Goal: Transaction & Acquisition: Purchase product/service

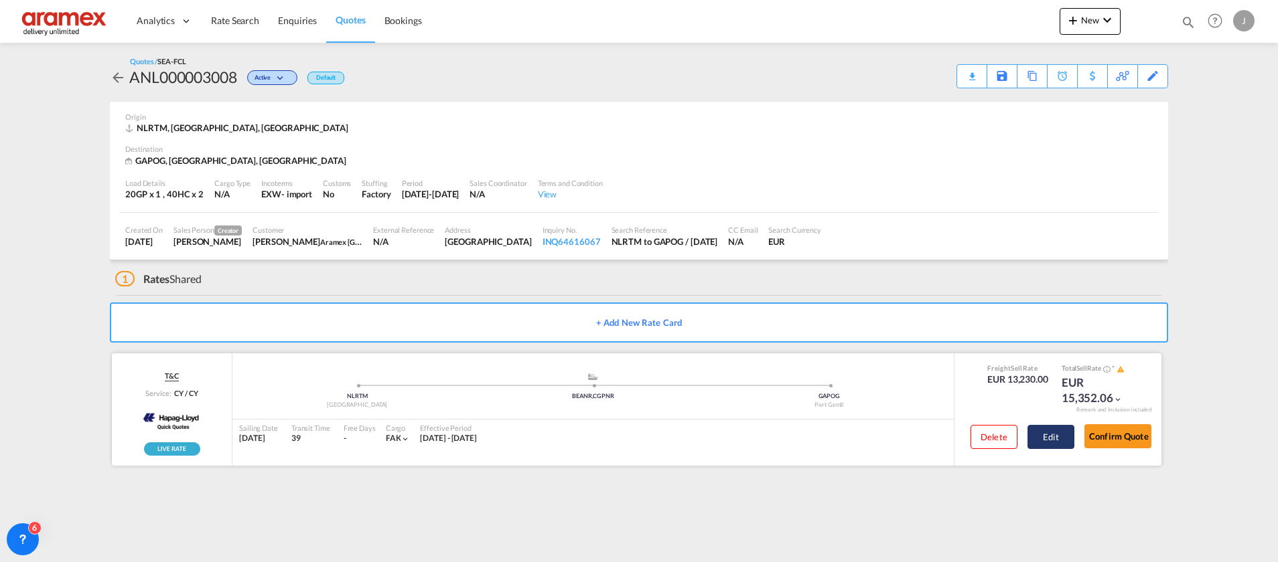
click at [1063, 441] on button "Edit" at bounding box center [1050, 437] width 47 height 24
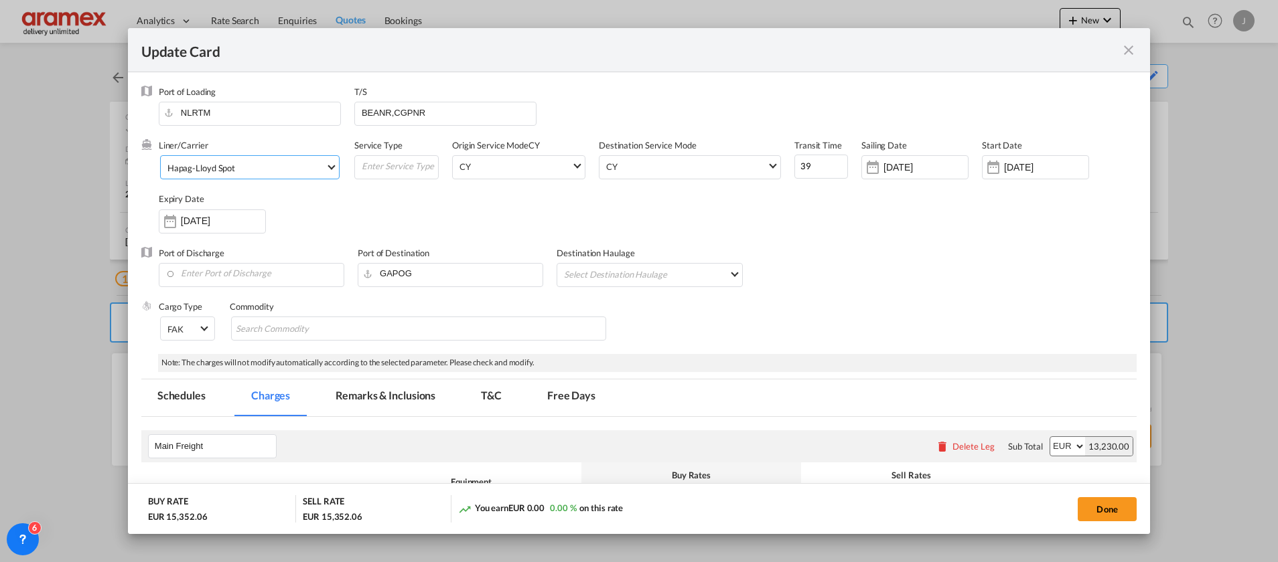
click at [243, 173] on span "Hapag-Lloyd Spot" at bounding box center [246, 168] width 158 height 12
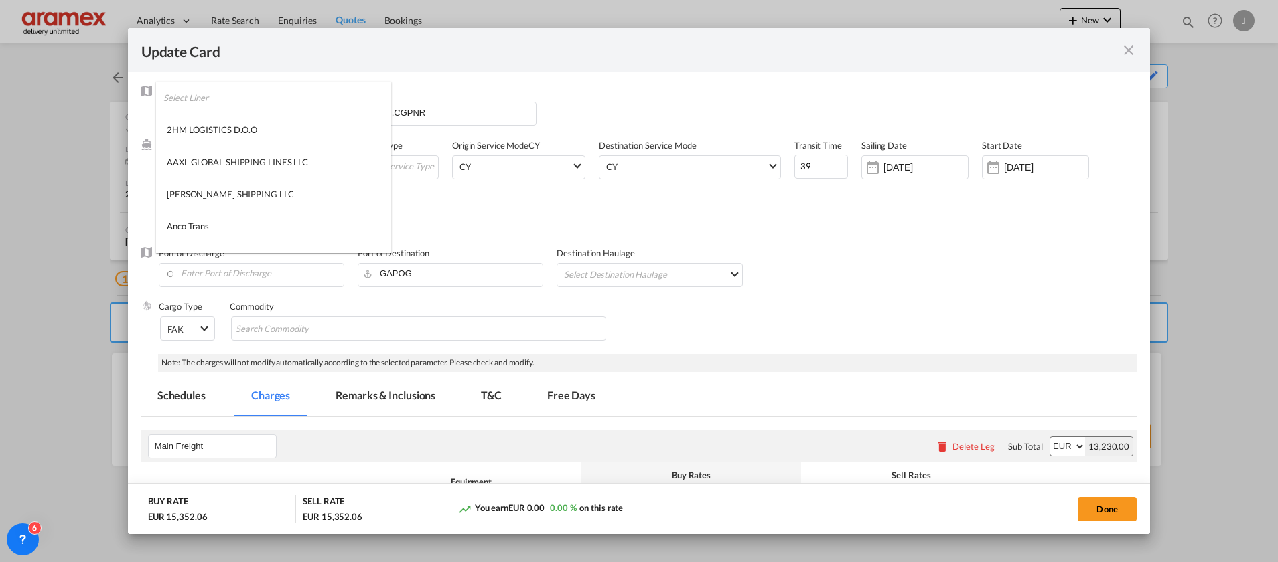
scroll to position [1280, 0]
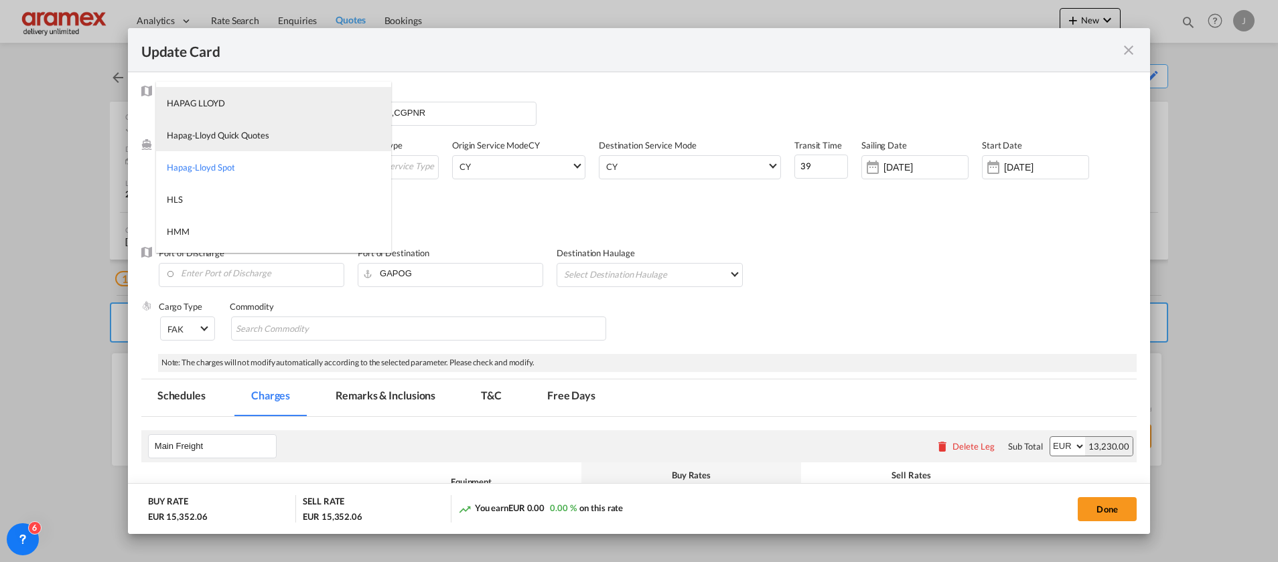
drag, startPoint x: 218, startPoint y: 106, endPoint x: 218, endPoint y: 138, distance: 31.5
click at [218, 138] on md-content "2HM LOGISTICS D.O.O AAXL GLOBAL SHIPPING LINES LLC [PERSON_NAME] SHIPPING LLC A…" at bounding box center [273, 167] width 235 height 171
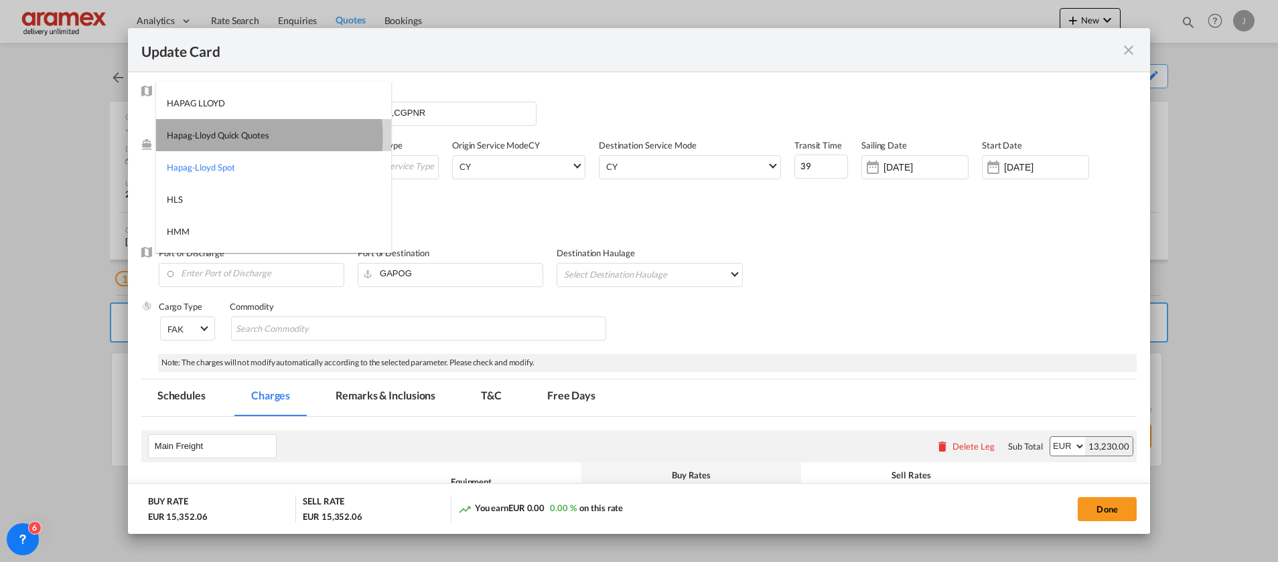
click at [218, 137] on div "Hapag-Lloyd Quick Quotes" at bounding box center [218, 135] width 102 height 12
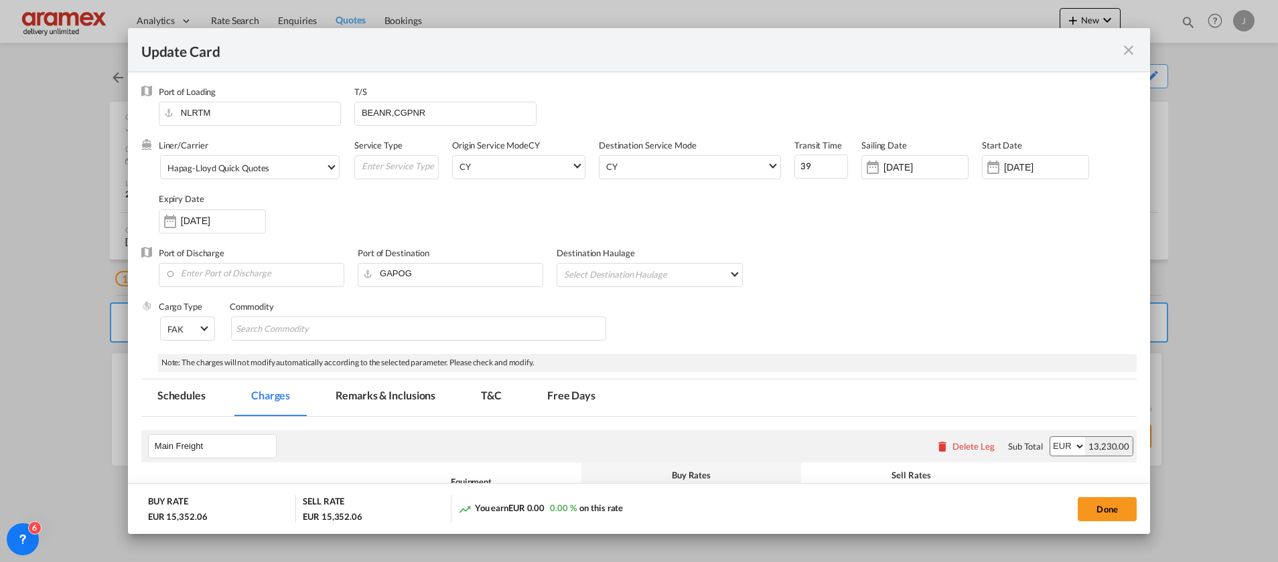
click at [773, 230] on div "Liner/Carrier Hapag-[PERSON_NAME] Quick Quotes Service Type Origin Service Mode…" at bounding box center [648, 192] width 978 height 107
click at [380, 398] on md-tab-item "Remarks & Inclusions" at bounding box center [385, 398] width 132 height 37
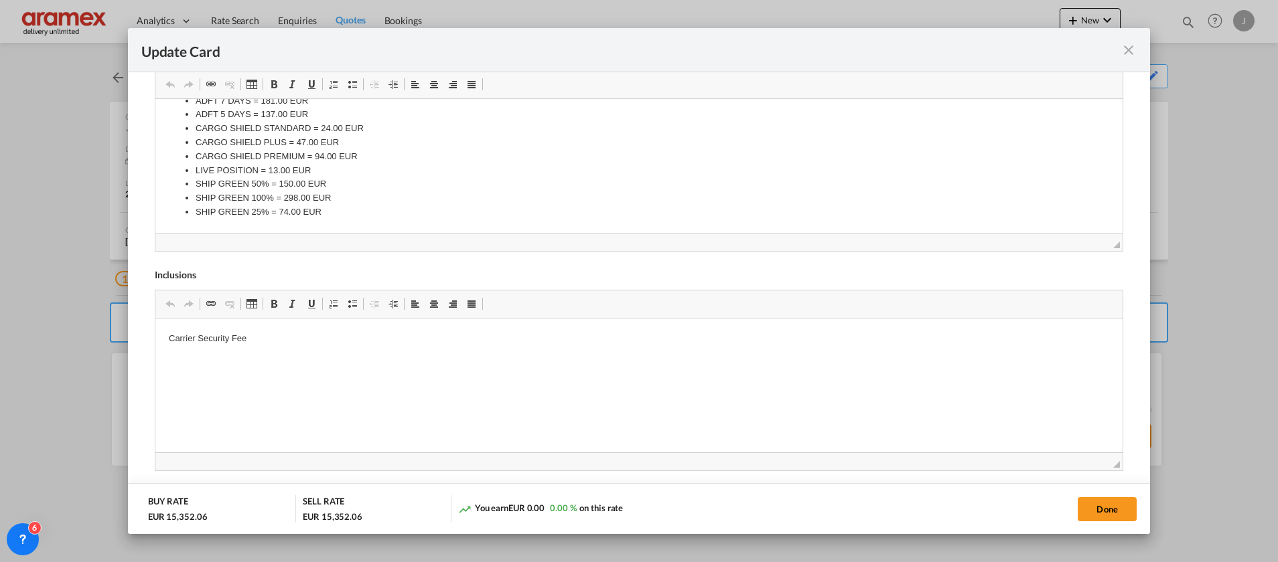
scroll to position [602, 0]
click at [305, 338] on p "Carrier Security Fee" at bounding box center [638, 334] width 940 height 14
click at [1110, 512] on button "Done" at bounding box center [1106, 509] width 59 height 24
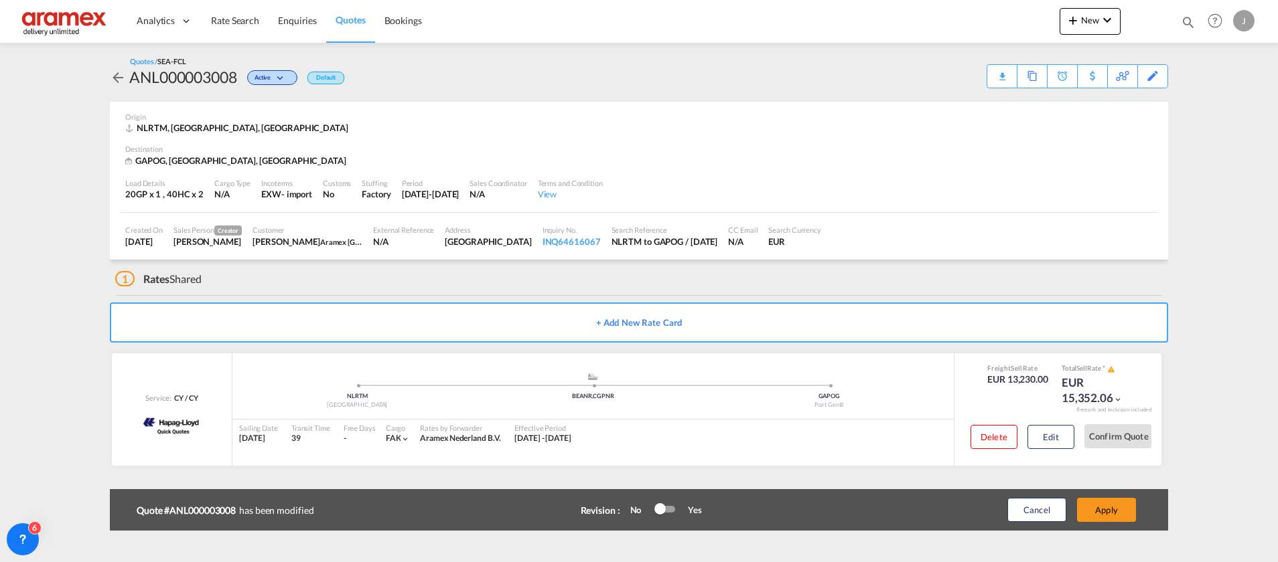
scroll to position [194, 0]
click at [1111, 512] on button "Apply" at bounding box center [1106, 510] width 59 height 24
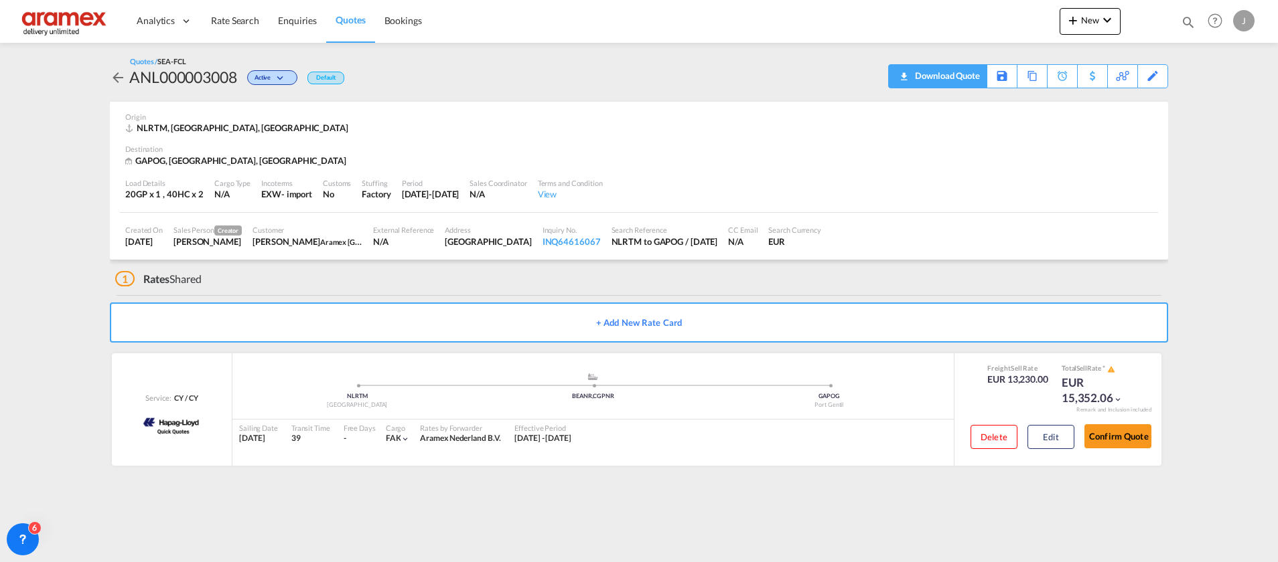
click at [966, 74] on div "Download Quote" at bounding box center [945, 75] width 68 height 21
click at [1053, 440] on button "Edit" at bounding box center [1050, 437] width 47 height 24
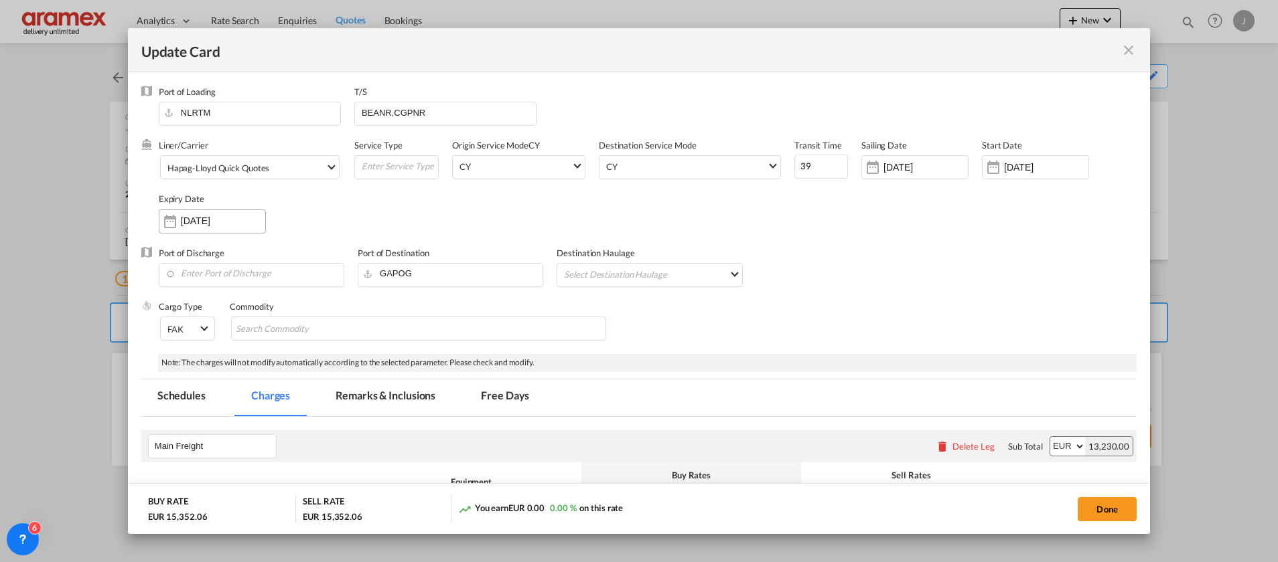
click at [202, 224] on input "[DATE]" at bounding box center [223, 221] width 84 height 11
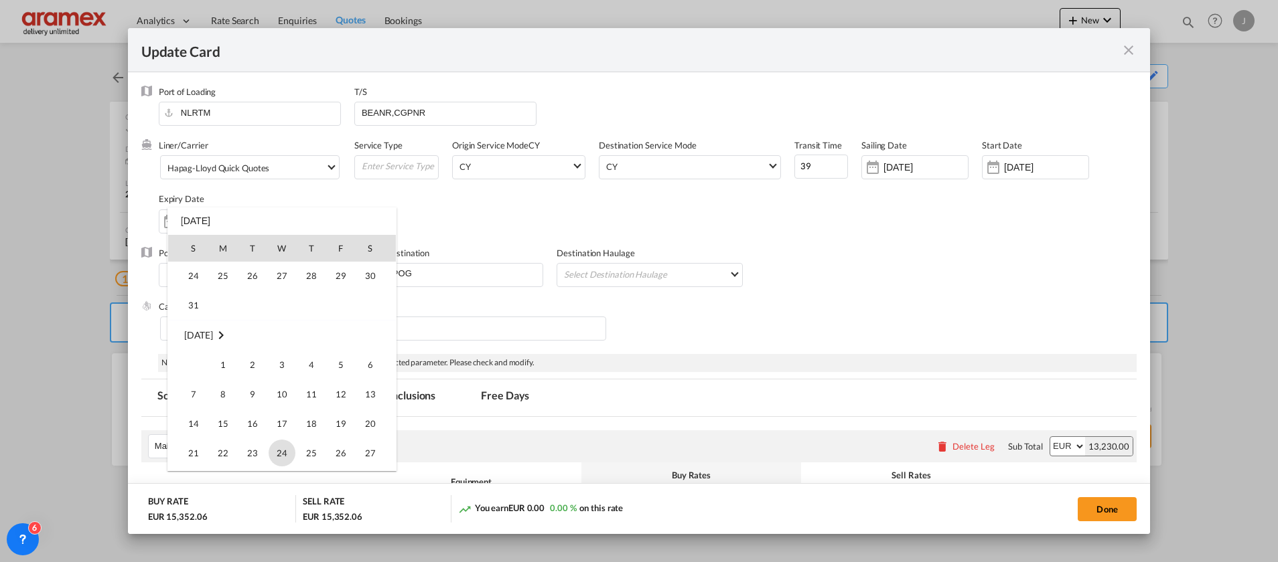
scroll to position [77, 0]
click at [192, 348] on span "31" at bounding box center [193, 347] width 27 height 27
type input "[DATE]"
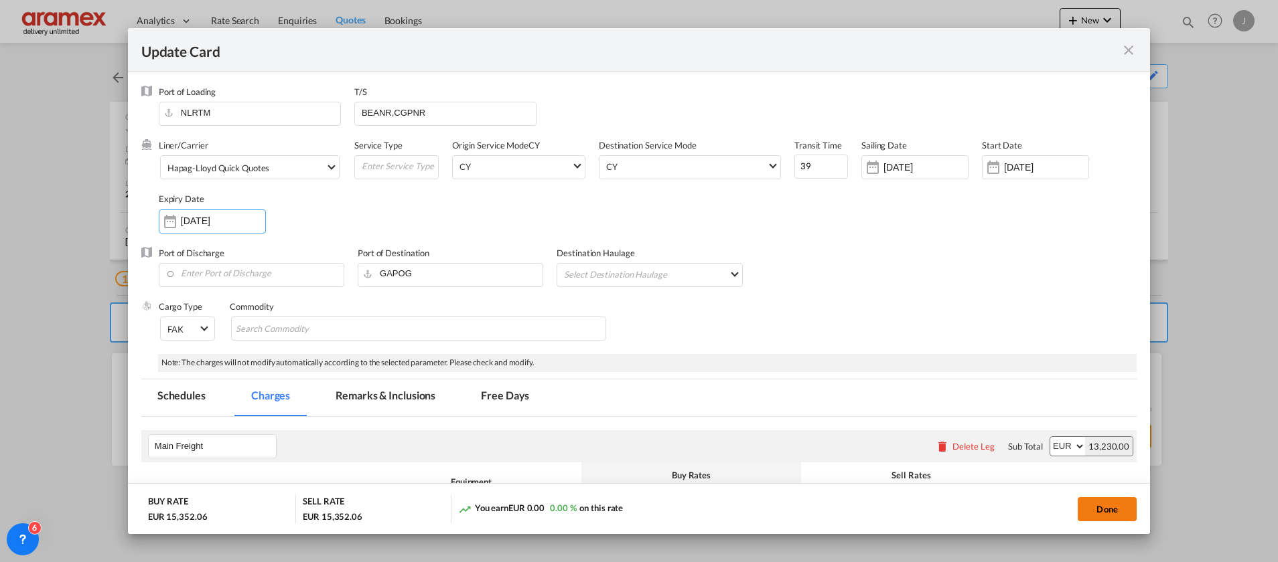
click at [1105, 508] on button "Done" at bounding box center [1106, 509] width 59 height 24
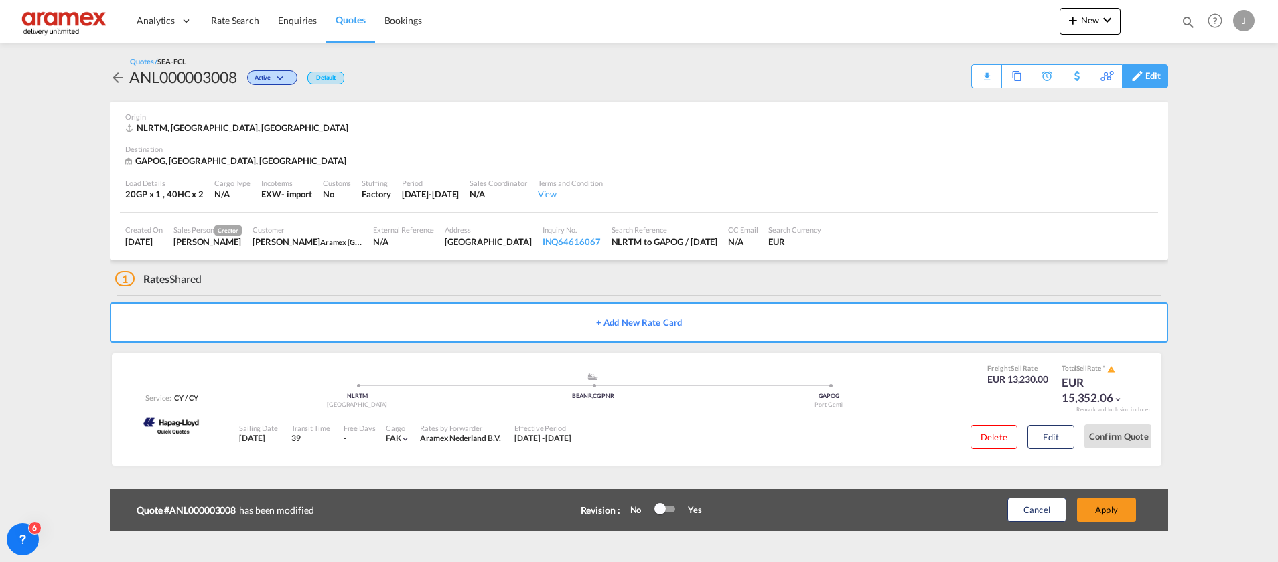
click at [1146, 78] on div "Edit" at bounding box center [1152, 76] width 15 height 23
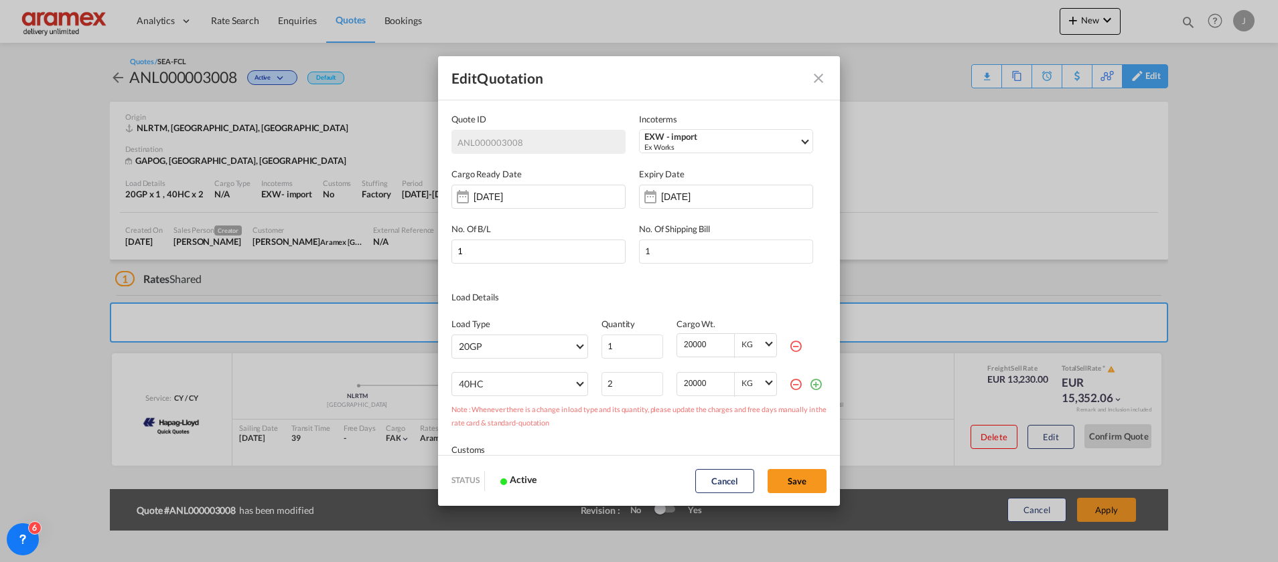
scroll to position [0, 0]
click at [724, 196] on input "[DATE]" at bounding box center [703, 196] width 84 height 11
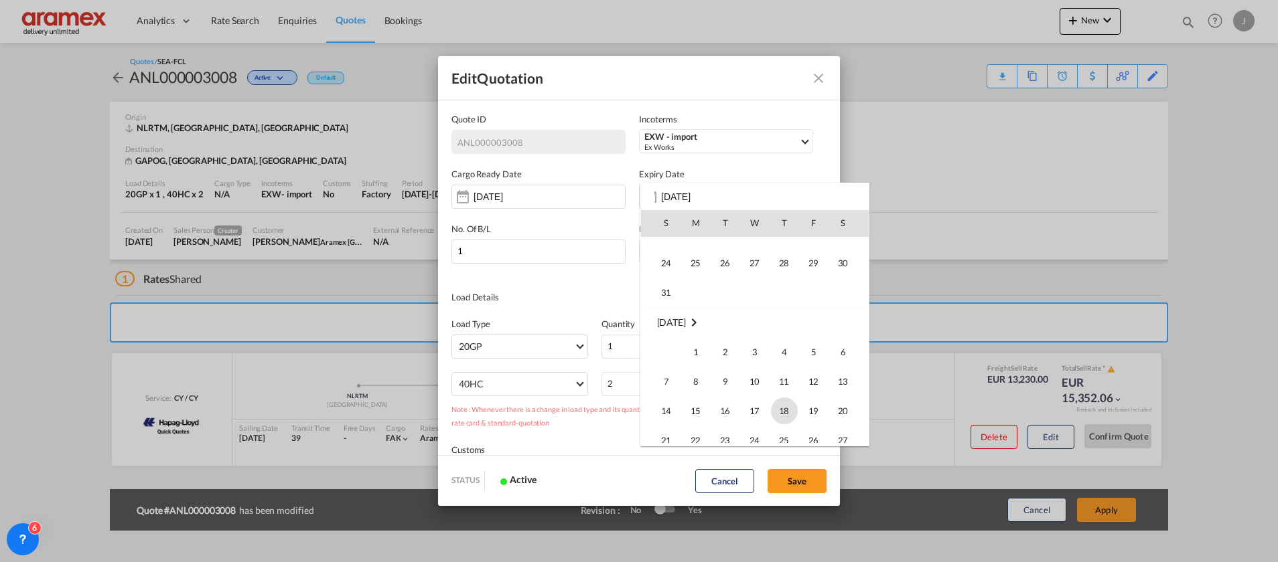
scroll to position [77, 0]
click at [672, 321] on span "31" at bounding box center [666, 322] width 27 height 27
type input "[DATE]"
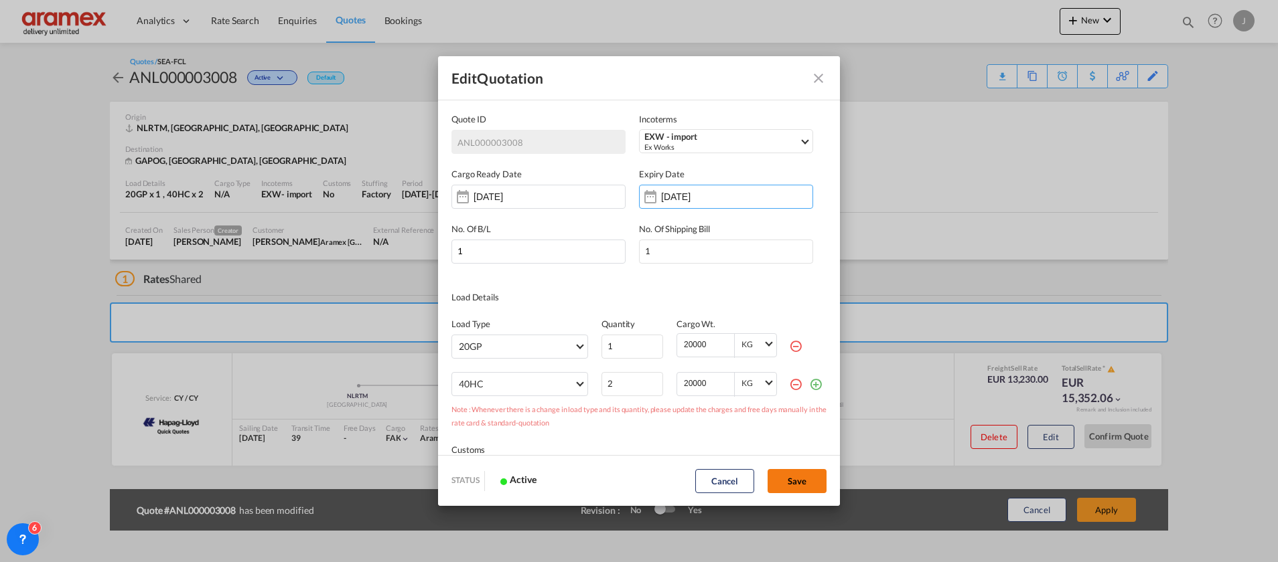
click at [806, 481] on button "Save" at bounding box center [796, 481] width 59 height 24
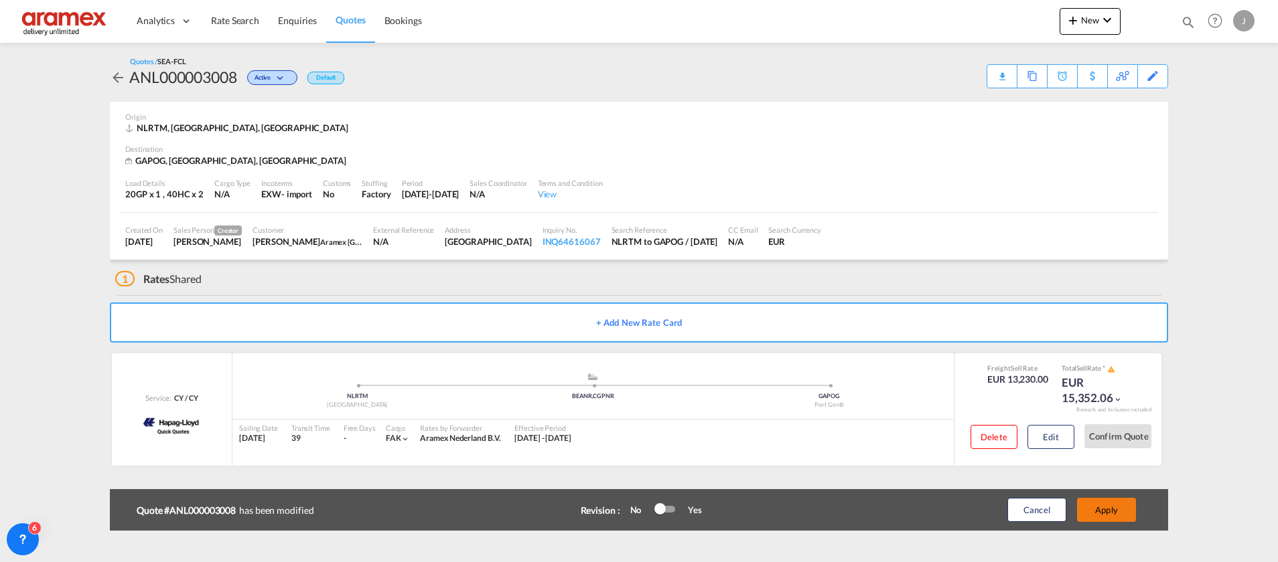
click at [1111, 512] on button "Apply" at bounding box center [1106, 510] width 59 height 24
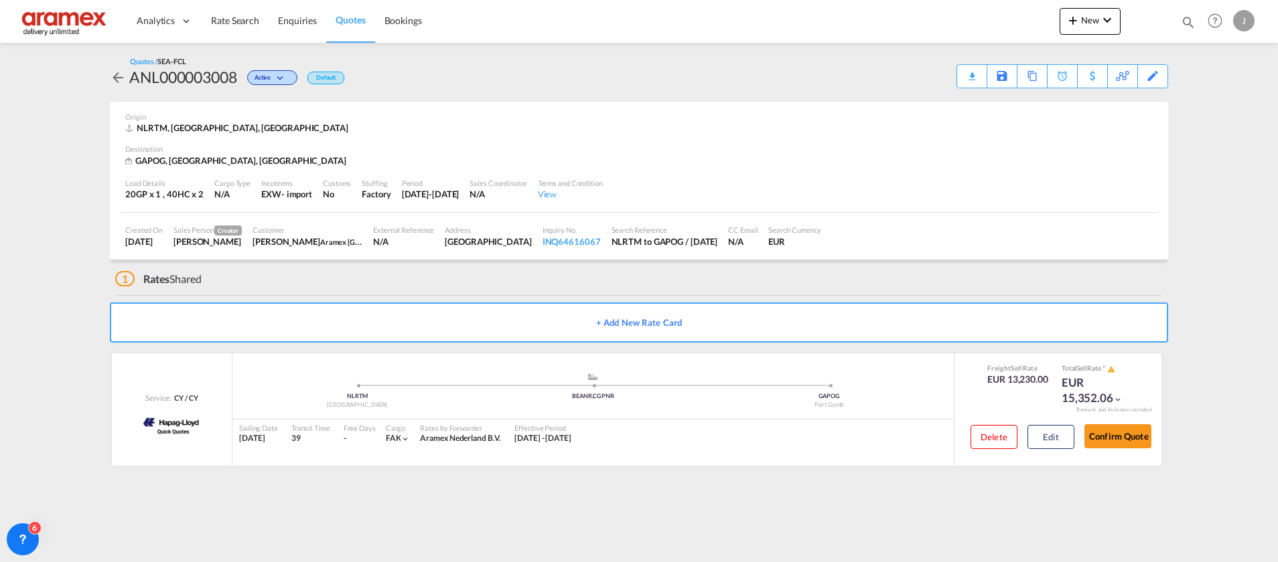
click at [0, 0] on div "Download Quote" at bounding box center [0, 0] width 0 height 0
click at [1046, 440] on button "Edit" at bounding box center [1050, 437] width 47 height 24
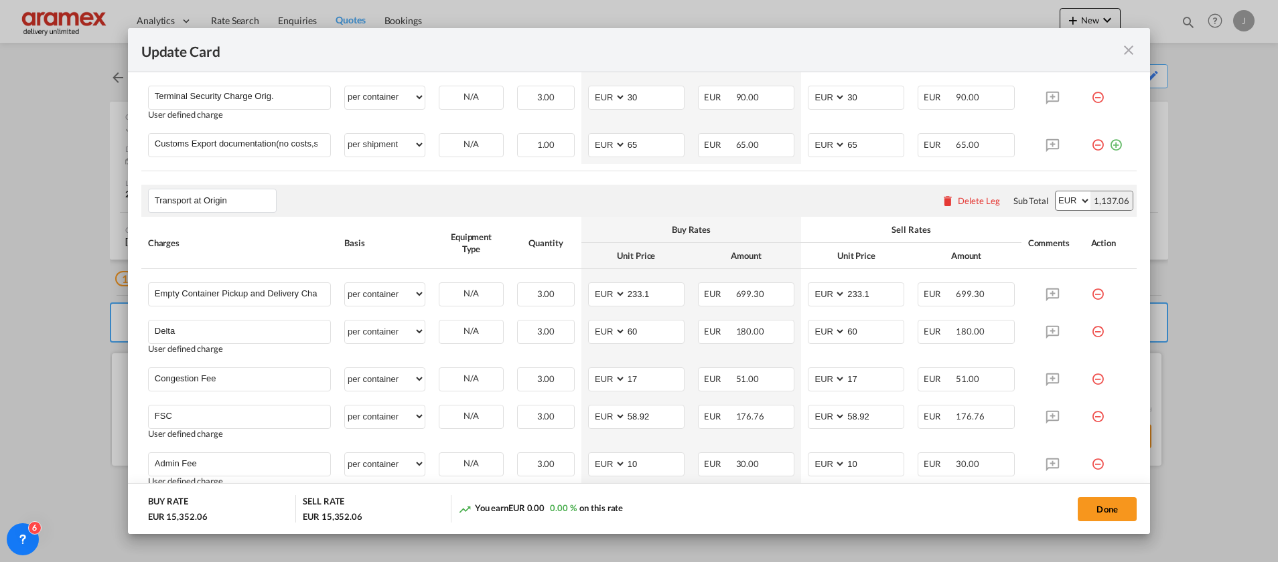
scroll to position [1114, 0]
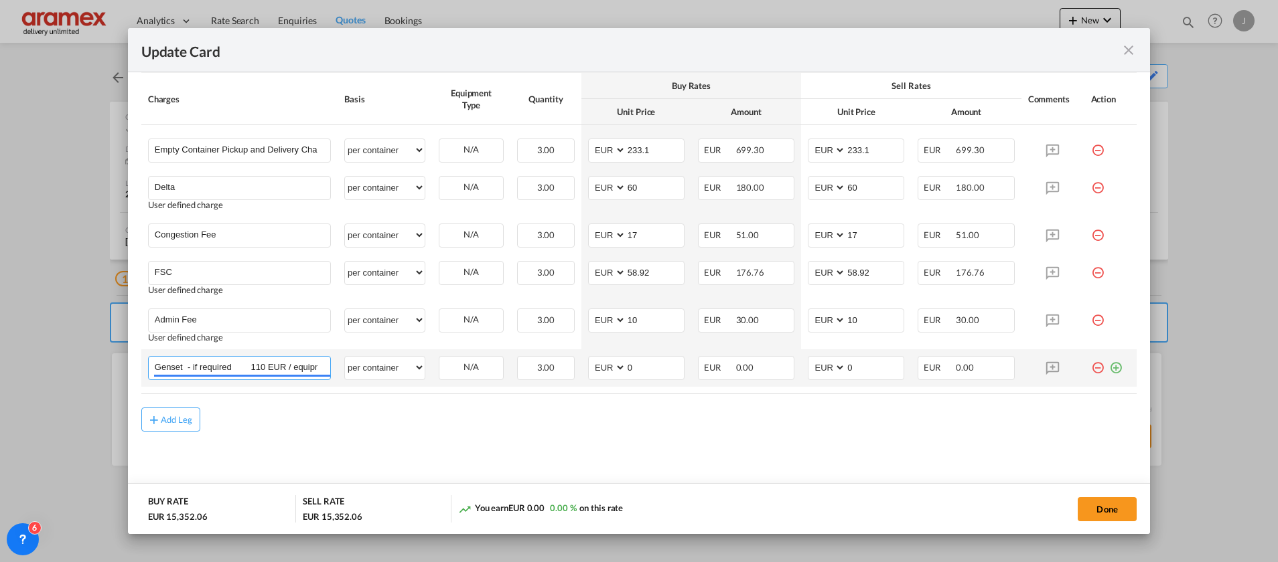
click at [216, 369] on input "Genset - if required 110 EUR / equipment" at bounding box center [242, 367] width 175 height 20
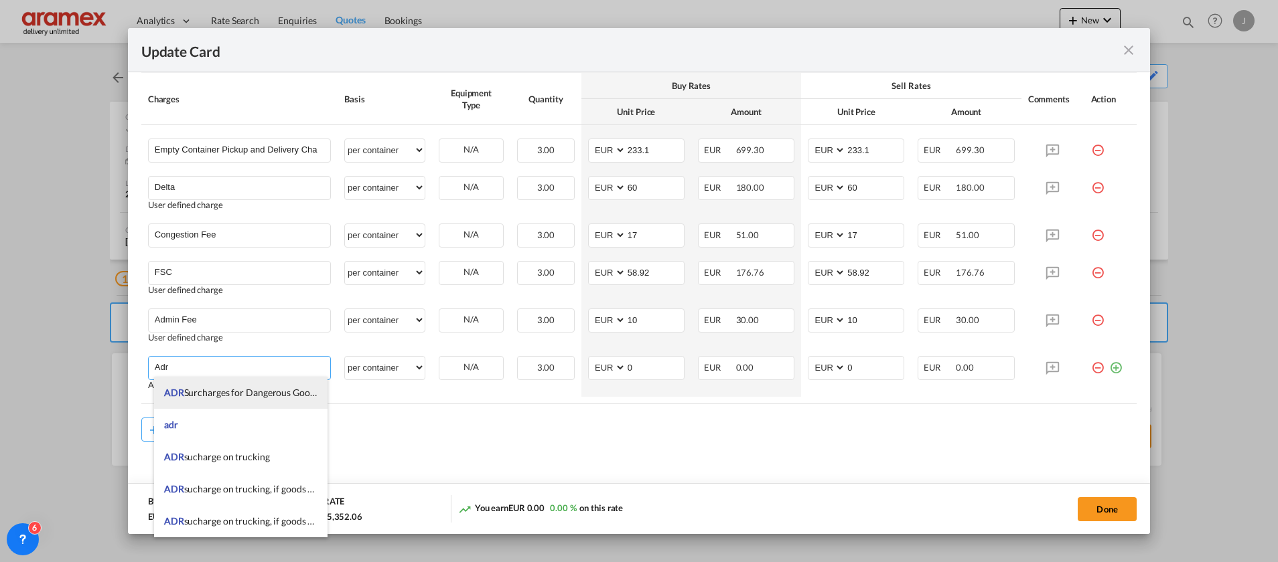
click at [268, 396] on span "ADR Surcharges for Dangerous Goods" at bounding box center [241, 392] width 155 height 11
type input "ADR Surcharges for Dangerous Goods"
select select "per equipment"
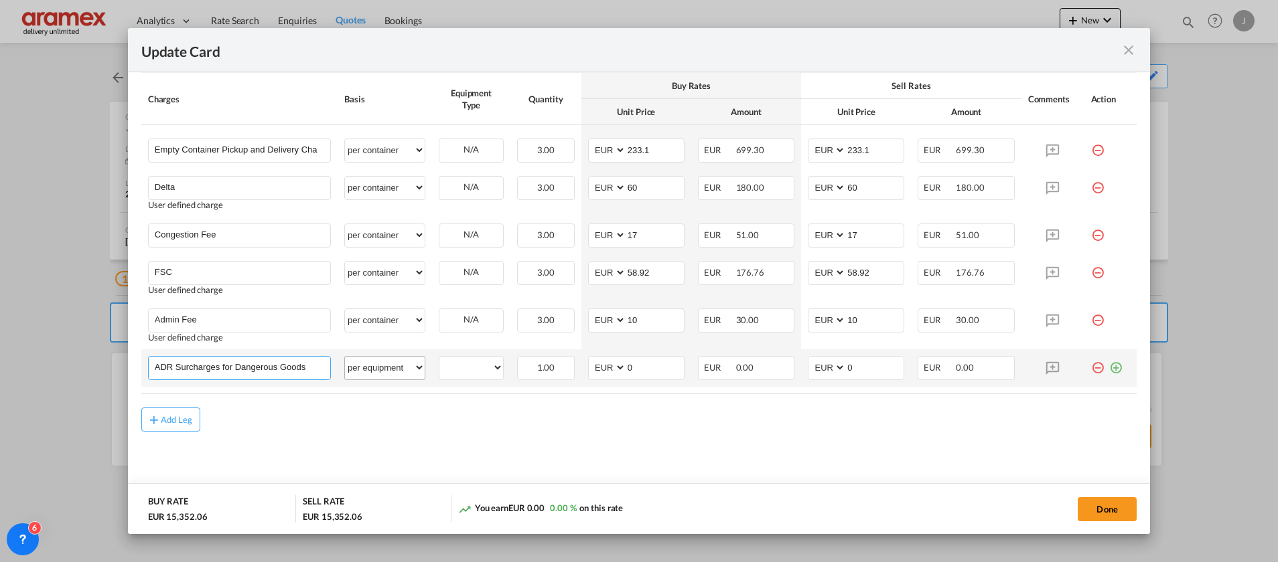
drag, startPoint x: 258, startPoint y: 364, endPoint x: 384, endPoint y: 364, distance: 125.9
click at [384, 364] on tr "ADR Surcharges for Dangerous Goods Please Enter User Defined Charges Cannot Be …" at bounding box center [638, 368] width 995 height 37
drag, startPoint x: 232, startPoint y: 368, endPoint x: 347, endPoint y: 368, distance: 115.2
click at [347, 368] on tr "ADR Surcharges for Dangerous Goods Please Enter User Defined Charges Cannot Be …" at bounding box center [638, 368] width 995 height 37
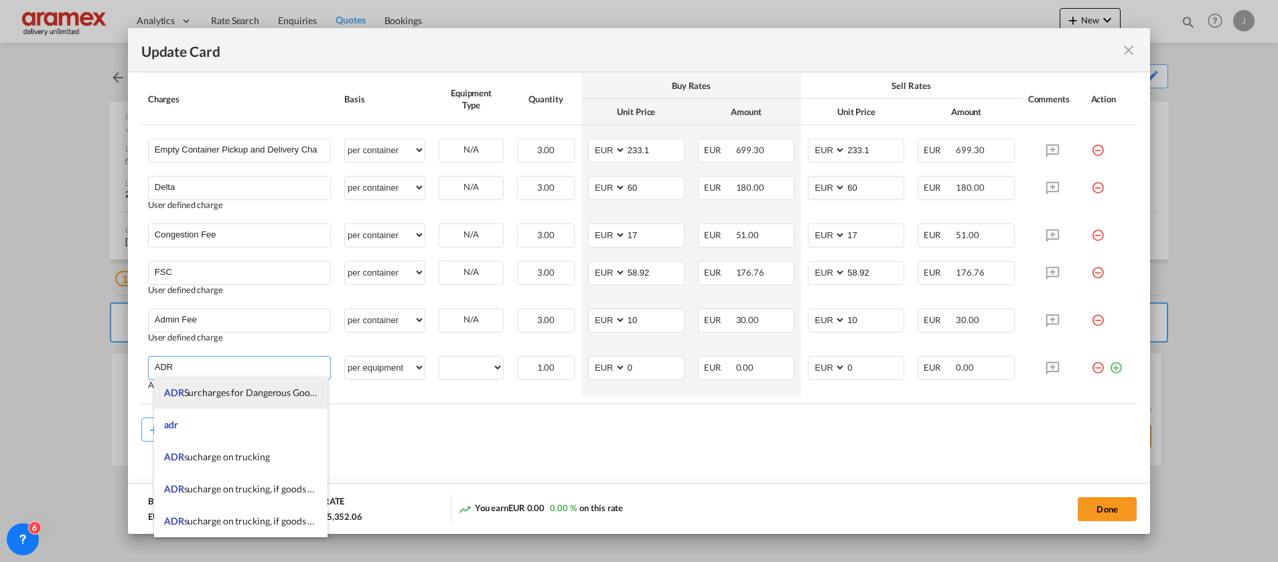
click at [225, 390] on span "ADR Surcharges for Dangerous Goods" at bounding box center [241, 392] width 155 height 11
type input "ADR Surcharges for Dangerous Goods"
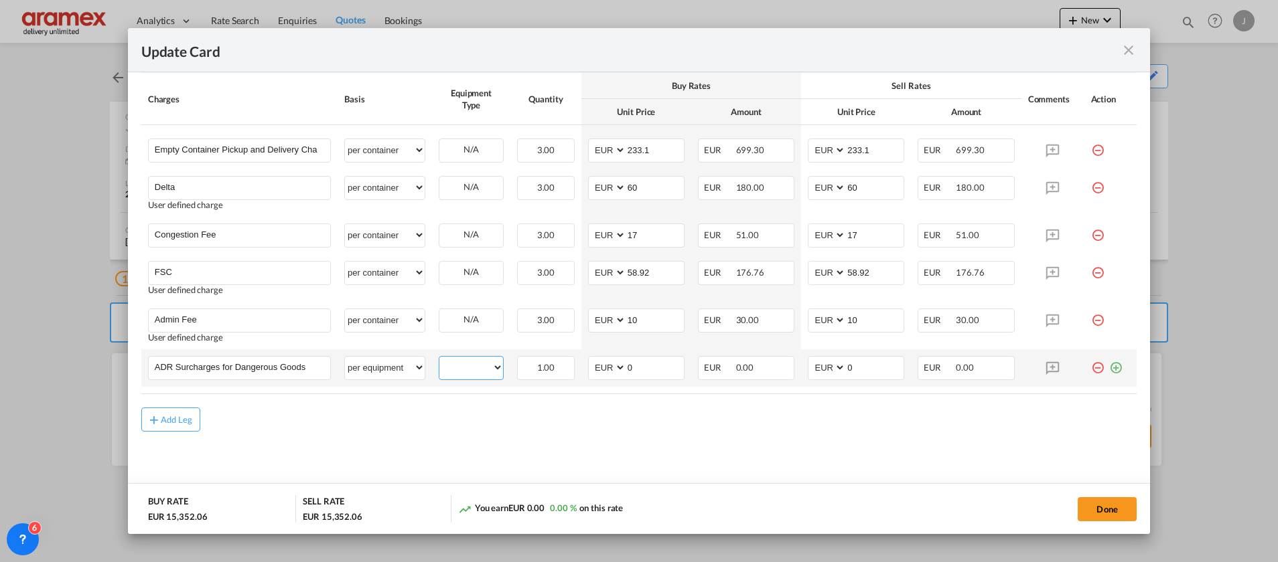
click at [473, 372] on select "20GP 40HC" at bounding box center [471, 368] width 64 height 18
click at [378, 362] on select "per equipment per container per B/L per shipping bill per shipment % on pickup …" at bounding box center [385, 367] width 80 height 21
select select "per container"
click at [345, 357] on select "per equipment per container per B/L per shipping bill per shipment % on pickup …" at bounding box center [385, 367] width 80 height 21
drag, startPoint x: 642, startPoint y: 371, endPoint x: 610, endPoint y: 373, distance: 32.2
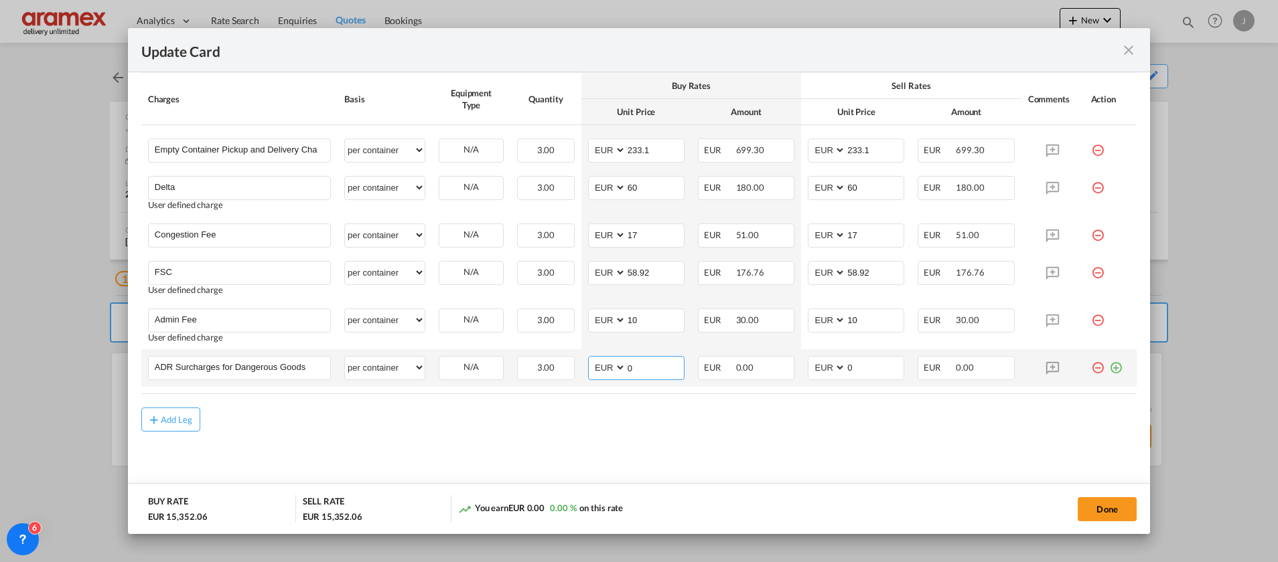
click at [610, 373] on md-input-container "AED AFN ALL AMD ANG AOA ARS AUD AWG AZN BAM BBD BDT BGN BHD BIF BMD BND [PERSON…" at bounding box center [636, 368] width 96 height 24
type input "75"
drag, startPoint x: 500, startPoint y: 459, endPoint x: 545, endPoint y: 447, distance: 46.9
drag, startPoint x: 860, startPoint y: 366, endPoint x: 782, endPoint y: 365, distance: 78.4
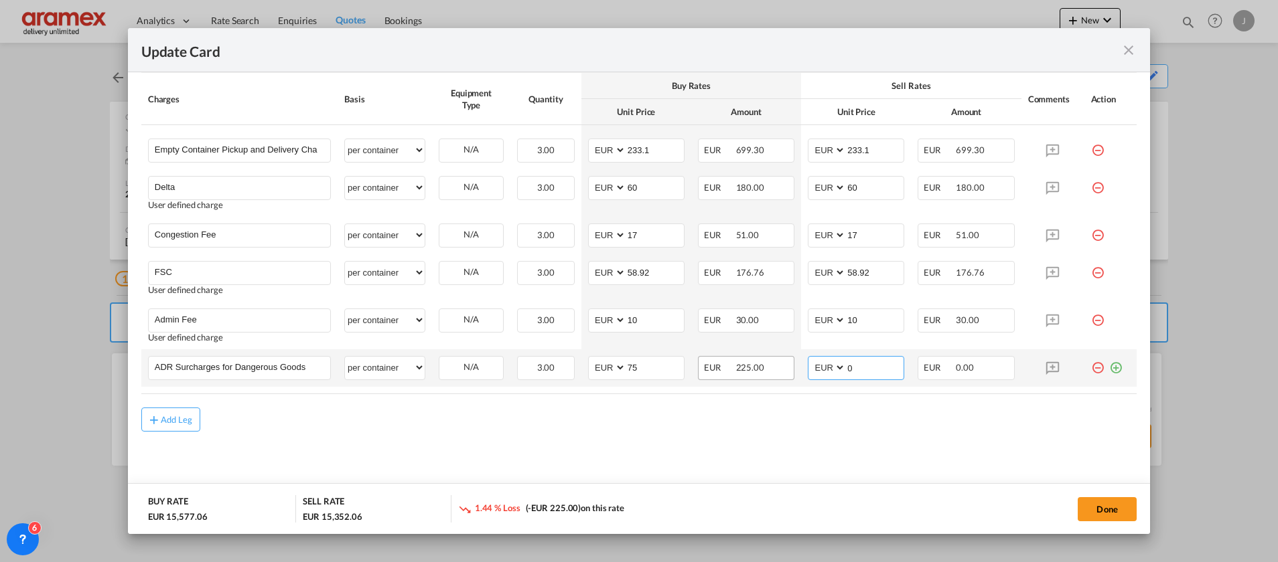
click at [782, 365] on tr "ADR Surcharges for Dangerous Goods Please Enter User Defined Charges Cannot Be …" at bounding box center [638, 368] width 995 height 37
type input "75"
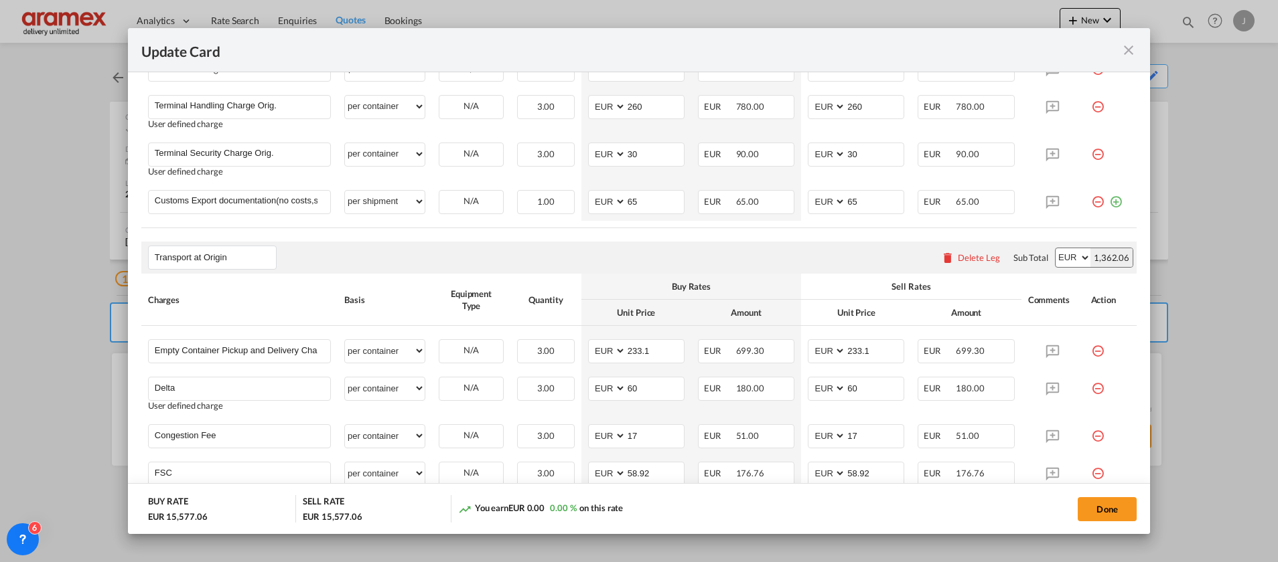
scroll to position [712, 0]
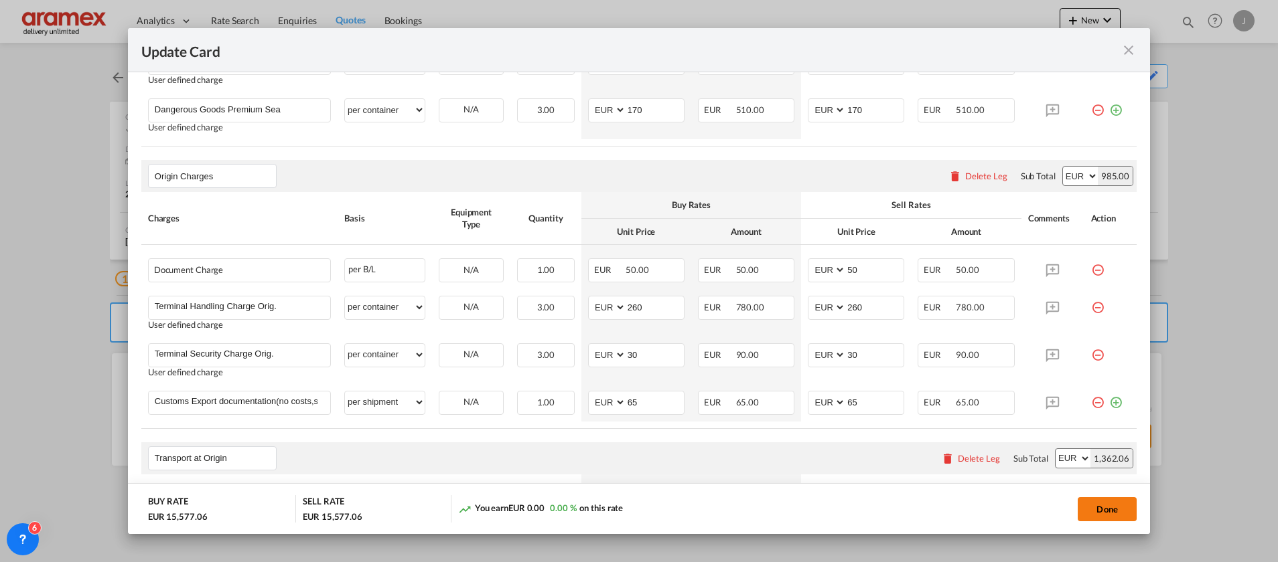
click at [1110, 506] on button "Done" at bounding box center [1106, 509] width 59 height 24
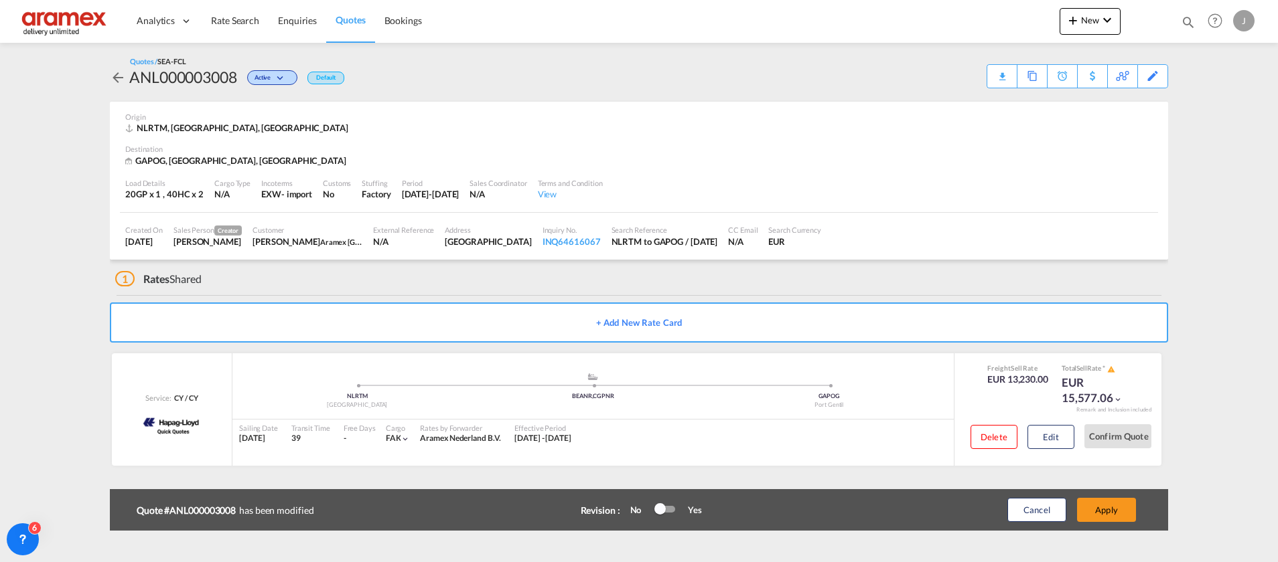
click at [1110, 506] on button "Apply" at bounding box center [1106, 510] width 59 height 24
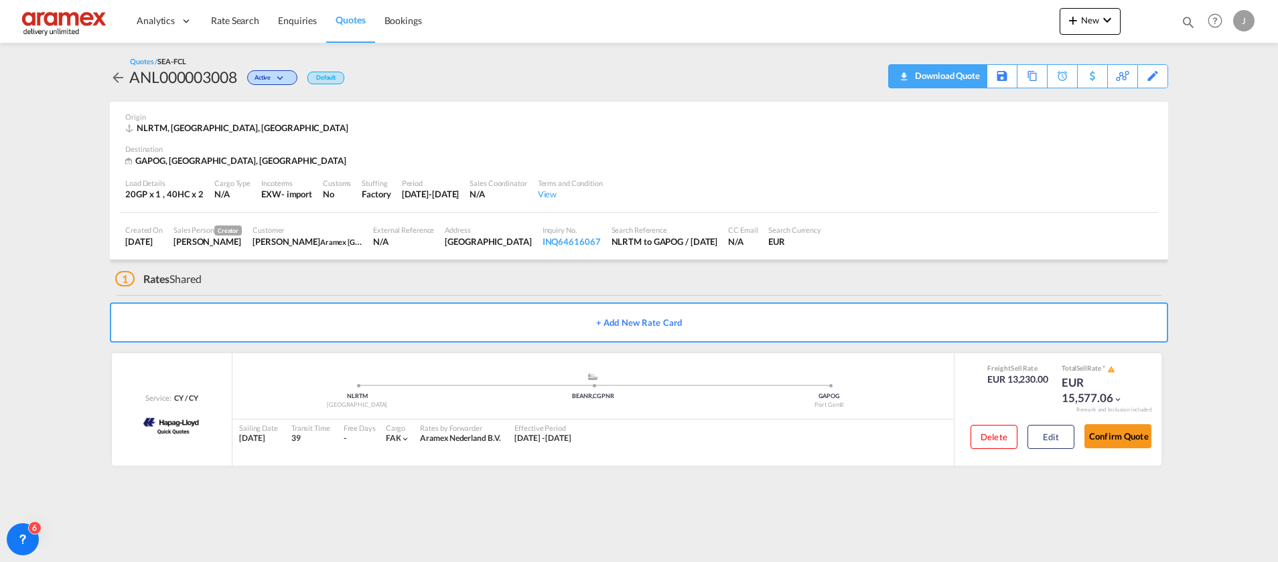
click at [960, 76] on div "Download Quote" at bounding box center [945, 75] width 68 height 21
click at [228, 7] on link "Rate Search" at bounding box center [235, 21] width 67 height 44
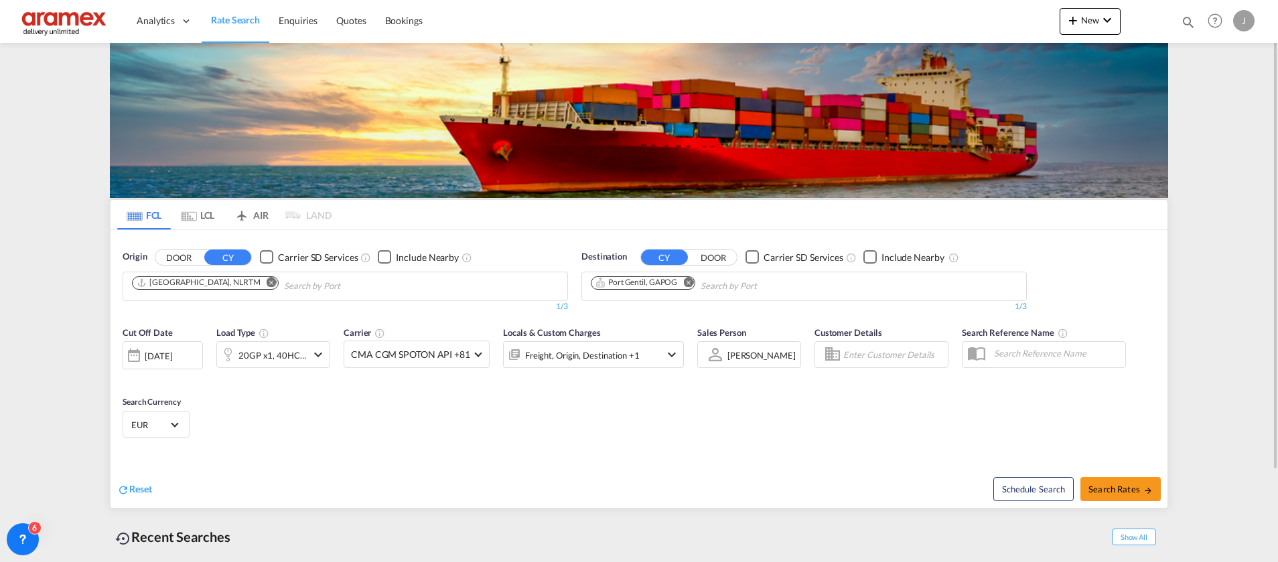
click at [692, 281] on md-icon "Remove" at bounding box center [688, 282] width 10 height 10
paste input "4612"
drag, startPoint x: 666, startPoint y: 281, endPoint x: 530, endPoint y: 285, distance: 136.7
click at [601, 289] on input "4612" at bounding box center [654, 286] width 127 height 21
click at [601, 289] on body "Analytics Dashboard Rate Search Enquiries Quotes Bookings" at bounding box center [639, 281] width 1278 height 562
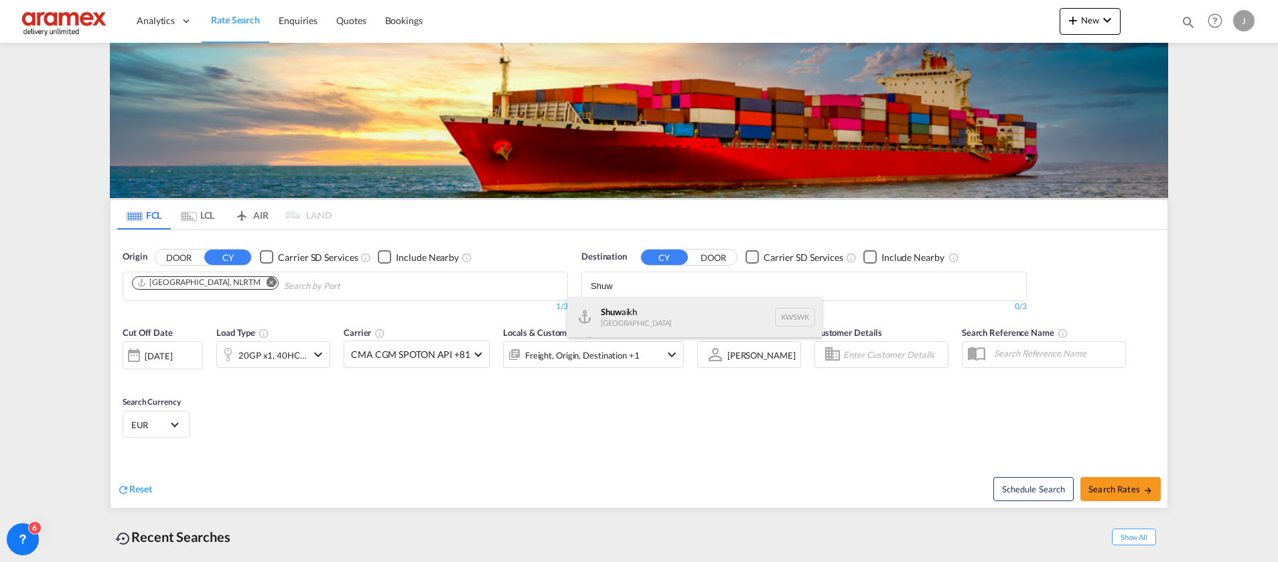
type input "Shuw"
click at [605, 311] on div "Shuw aikh [GEOGRAPHIC_DATA] KWSWK" at bounding box center [694, 317] width 254 height 40
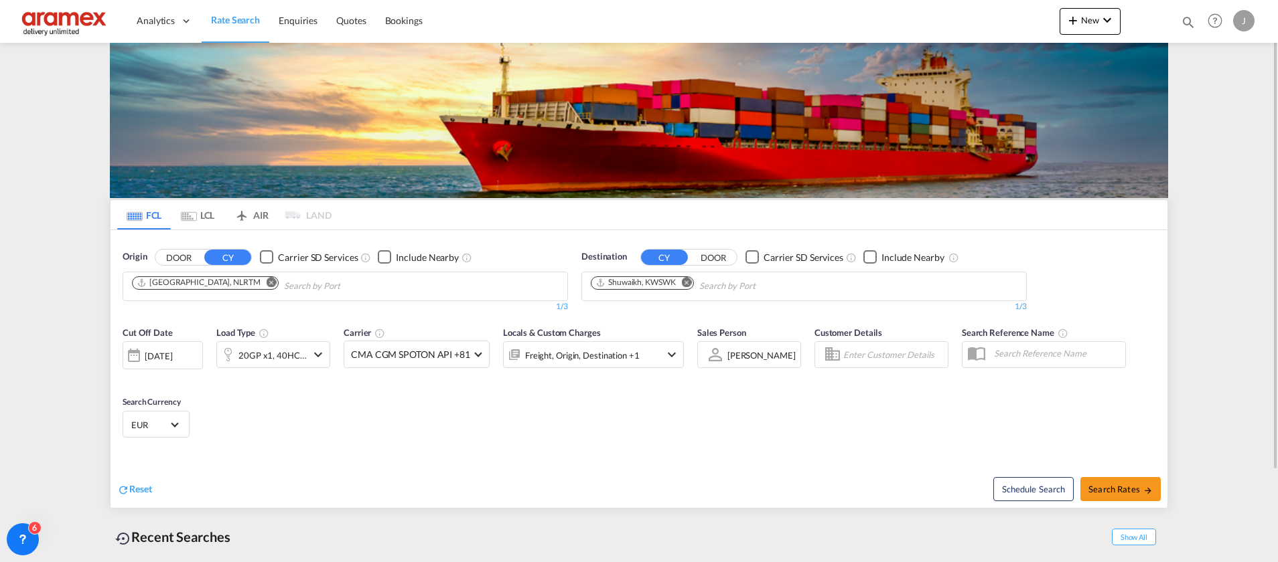
click at [318, 354] on md-icon "icon-chevron-down" at bounding box center [318, 355] width 16 height 16
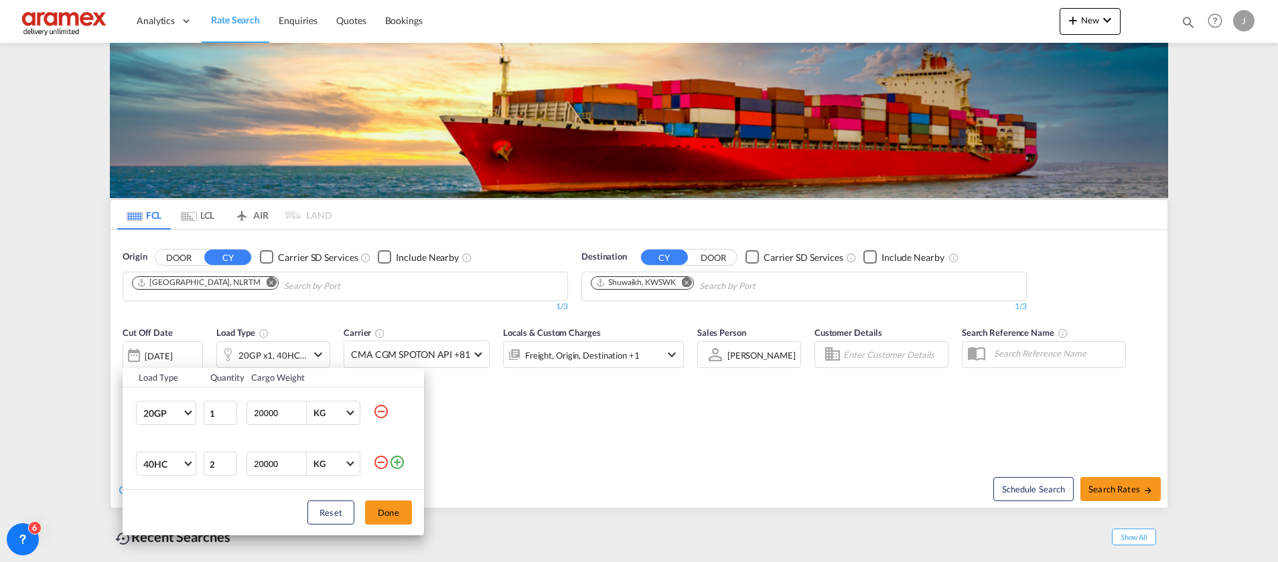
click at [384, 461] on md-icon "icon-minus-circle-outline" at bounding box center [381, 463] width 16 height 16
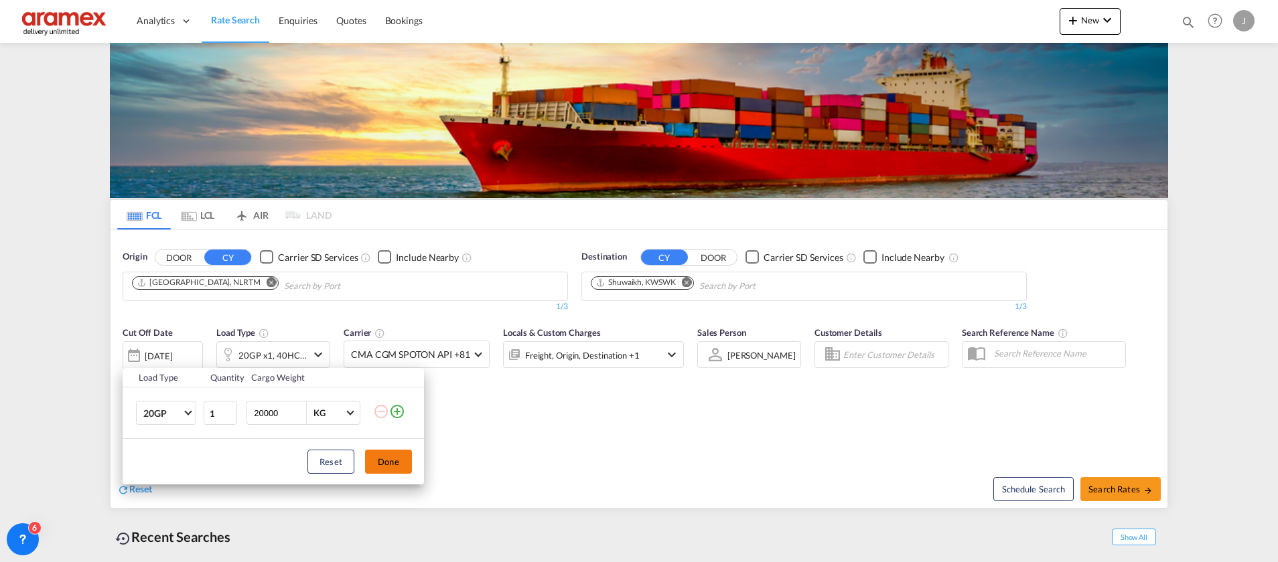
click at [374, 457] on button "Done" at bounding box center [388, 462] width 47 height 24
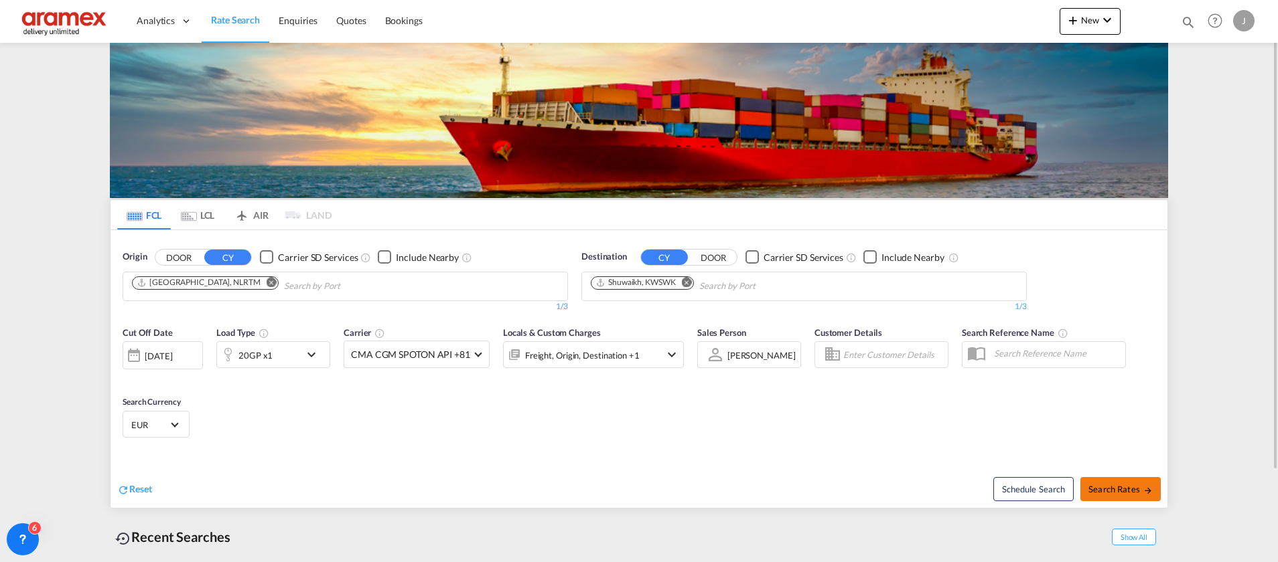
click at [1108, 492] on span "Search Rates" at bounding box center [1120, 489] width 64 height 11
type input "NLRTM to KWSWK / [DATE]"
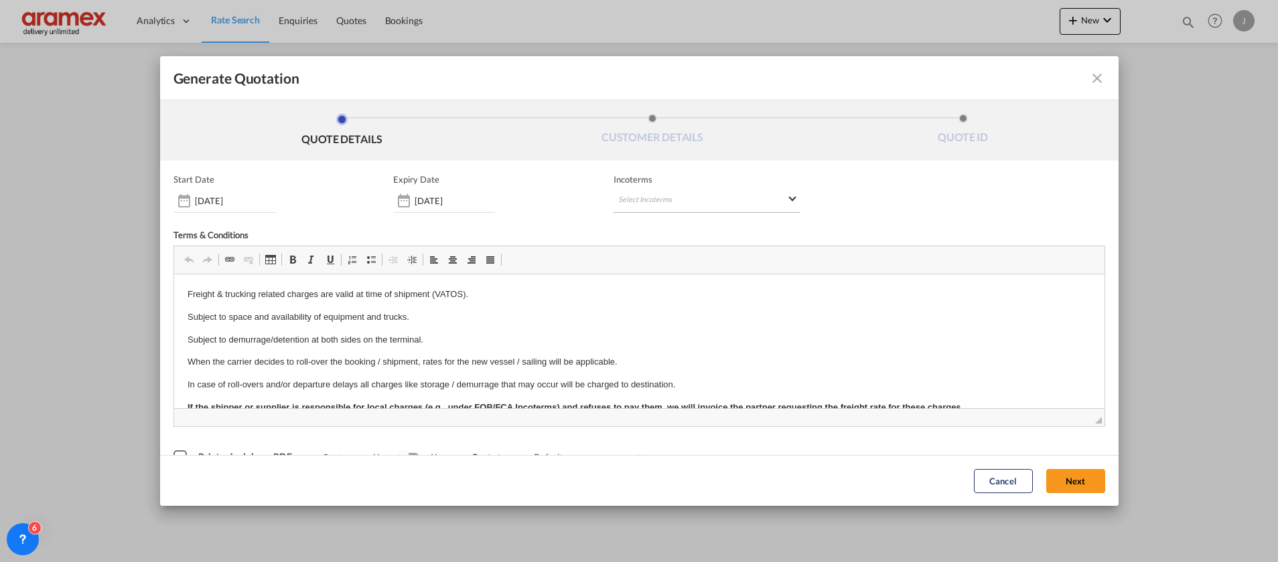
click at [637, 192] on md-select "Select Incoterms FOB - export Free on Board DPU - export Delivery at Place Unlo…" at bounding box center [706, 201] width 186 height 24
click at [641, 232] on input "search" at bounding box center [677, 228] width 124 height 12
type input "exw"
drag, startPoint x: 671, startPoint y: 256, endPoint x: 696, endPoint y: 38, distance: 219.8
click at [671, 256] on div "EXW - import" at bounding box center [682, 252] width 127 height 11
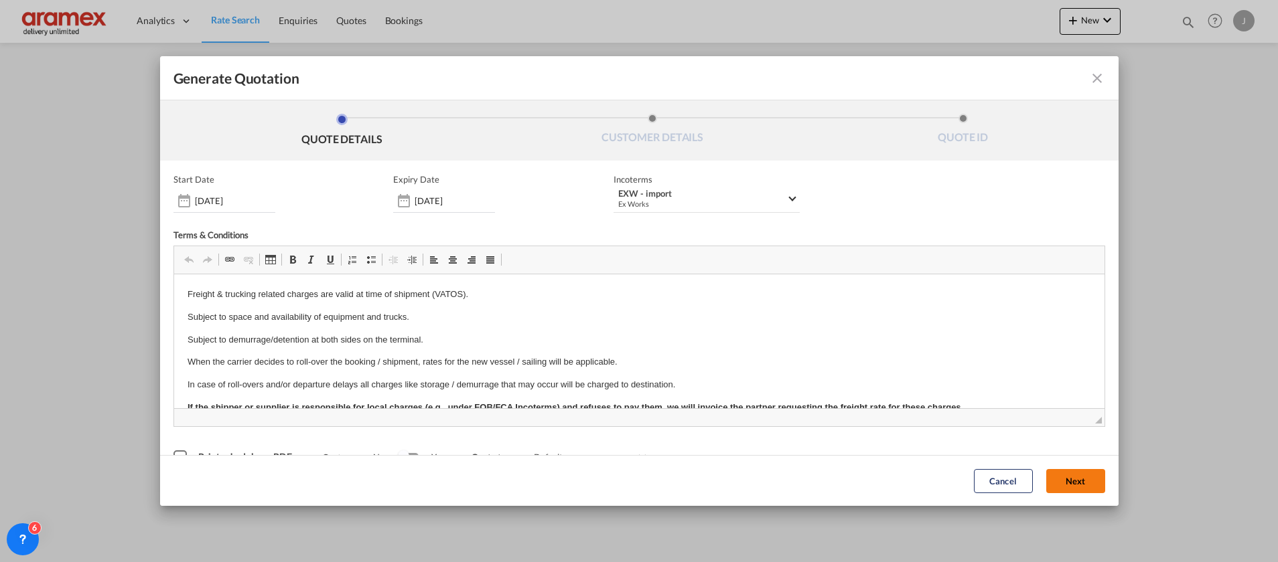
click at [1058, 479] on button "Next" at bounding box center [1075, 481] width 59 height 24
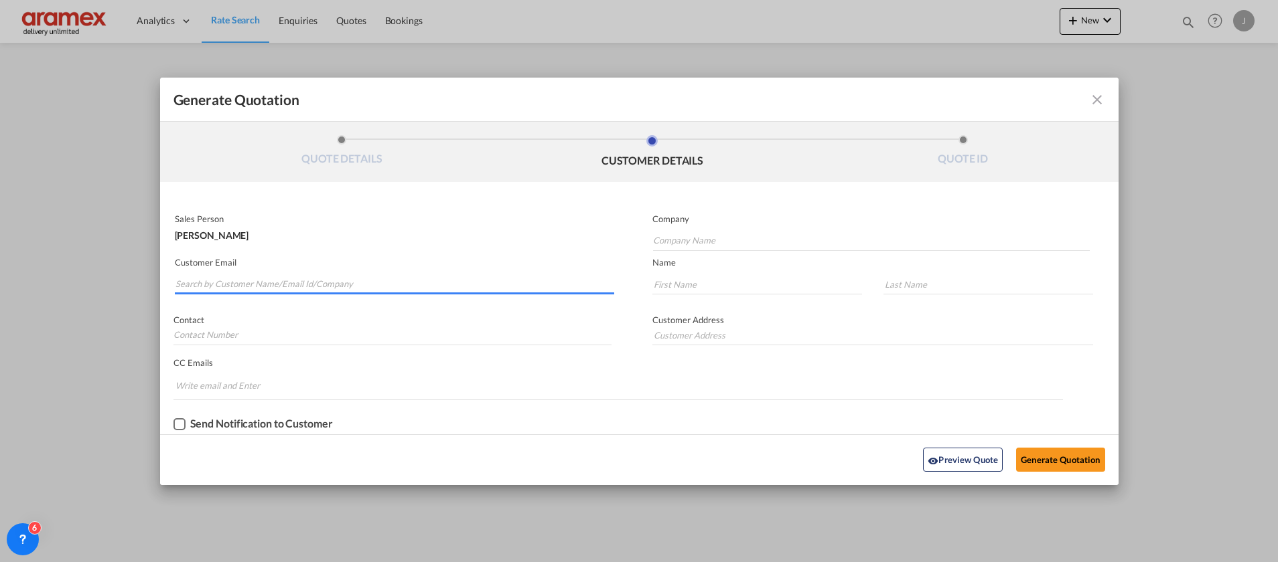
click at [242, 279] on input "Search by Customer Name/Email Id/Company" at bounding box center [394, 285] width 439 height 20
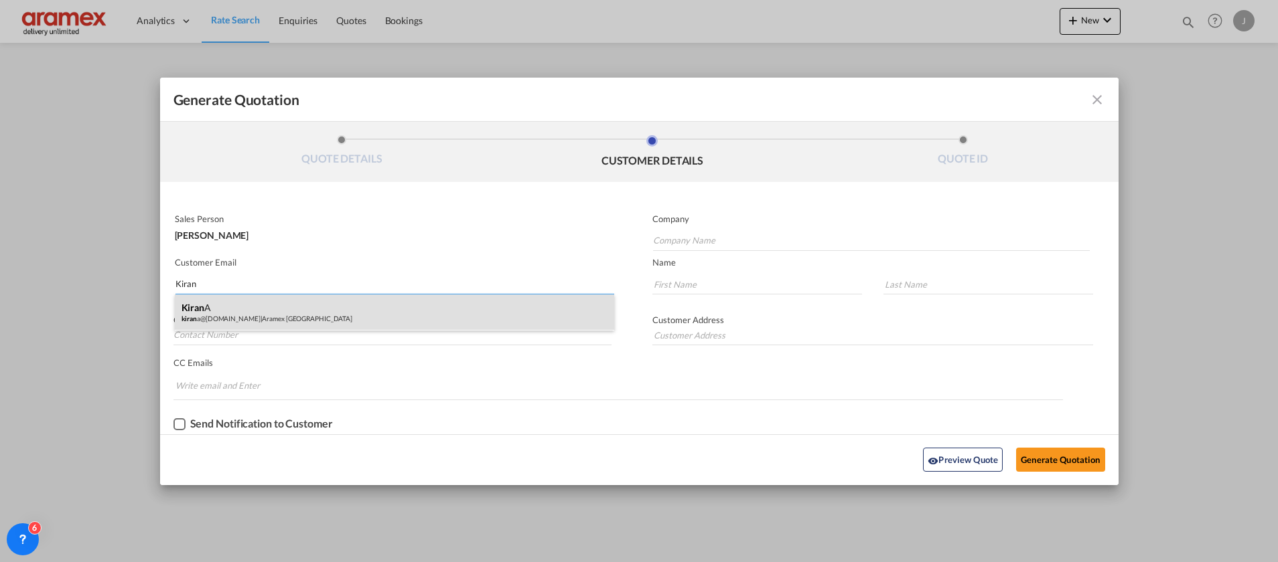
type input "Kiran"
click at [249, 311] on div "Kiran A kiran a@[DOMAIN_NAME] | Aramex [GEOGRAPHIC_DATA]" at bounding box center [394, 313] width 439 height 36
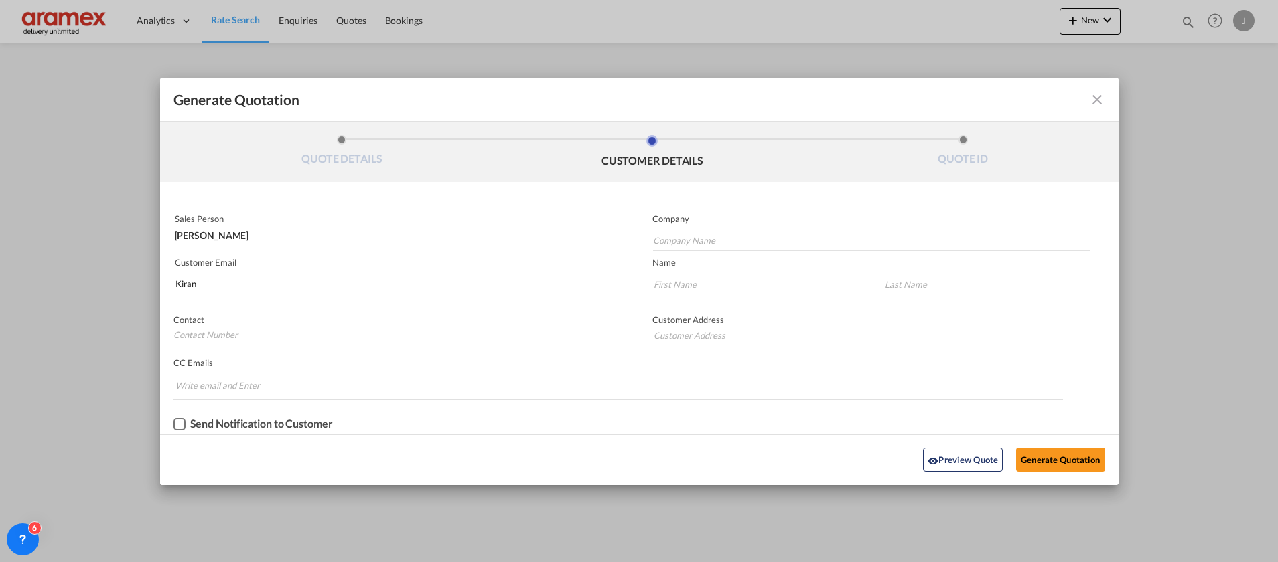
type input "Aramex [GEOGRAPHIC_DATA]"
type input "[EMAIL_ADDRESS][DOMAIN_NAME]"
type input "Kiran"
type input "A"
type input "Aramex [GEOGRAPHIC_DATA]"
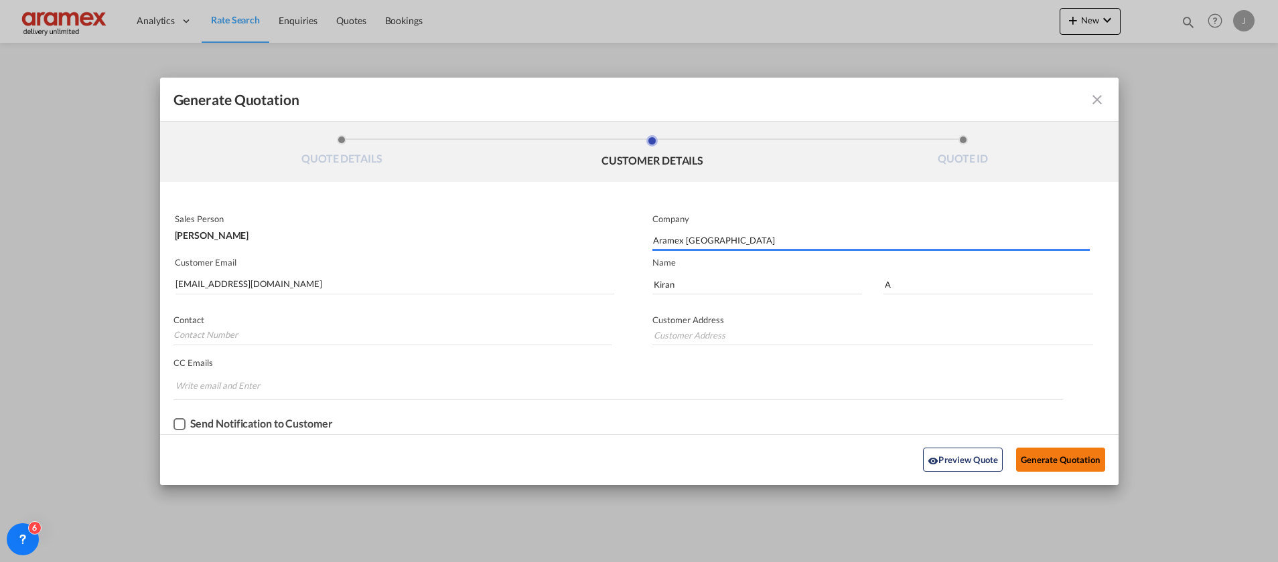
click at [1044, 457] on button "Generate Quotation" at bounding box center [1060, 460] width 88 height 24
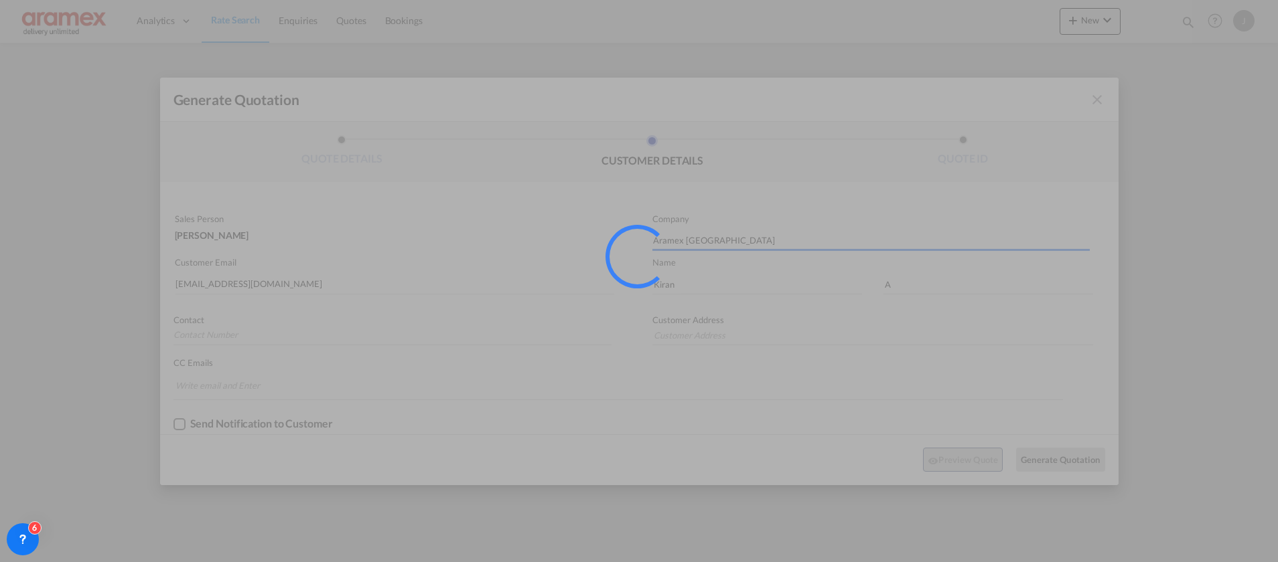
type input "Aramex [GEOGRAPHIC_DATA]"
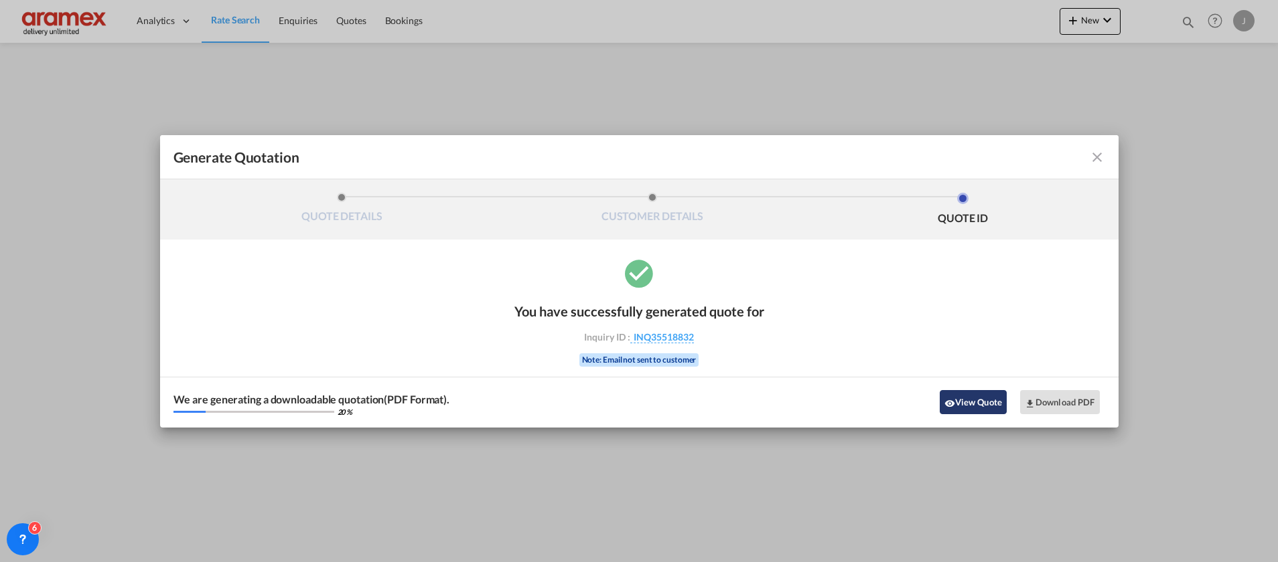
click at [964, 402] on button "View Quote" at bounding box center [972, 402] width 67 height 24
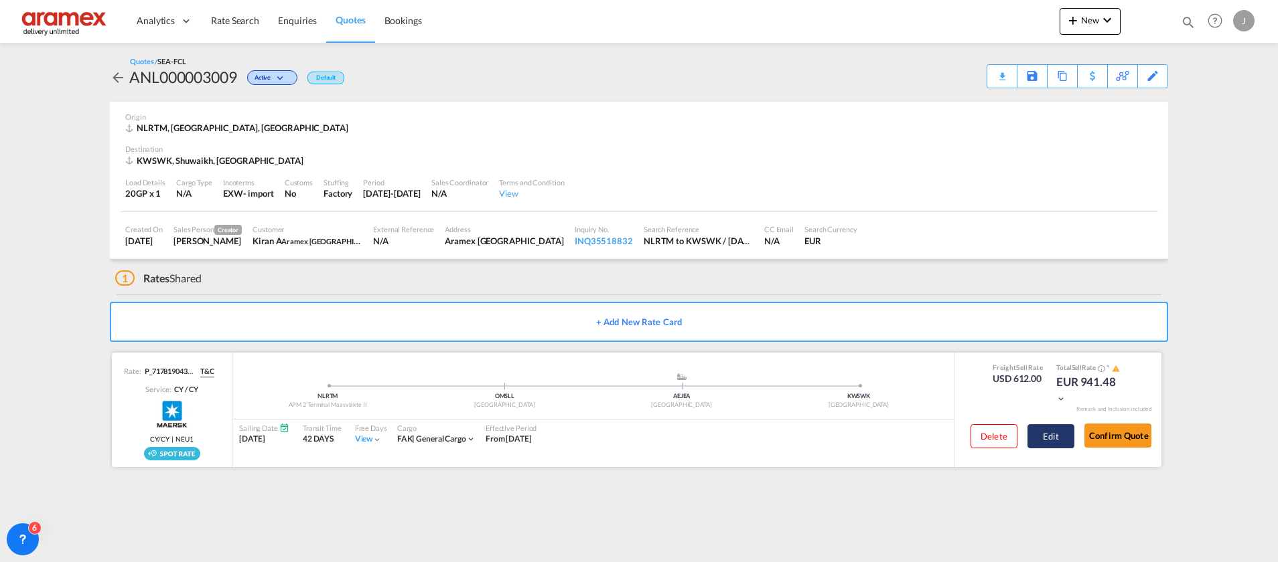
click at [1043, 428] on button "Edit" at bounding box center [1050, 437] width 47 height 24
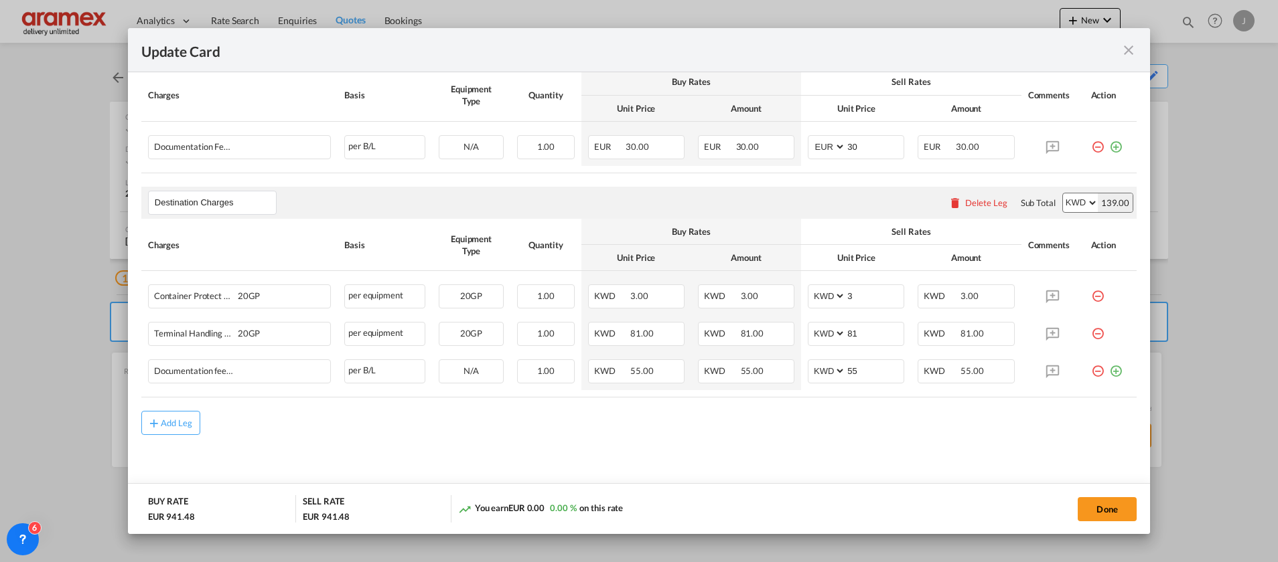
scroll to position [621, 0]
click at [969, 196] on div "Delete Leg" at bounding box center [986, 199] width 42 height 11
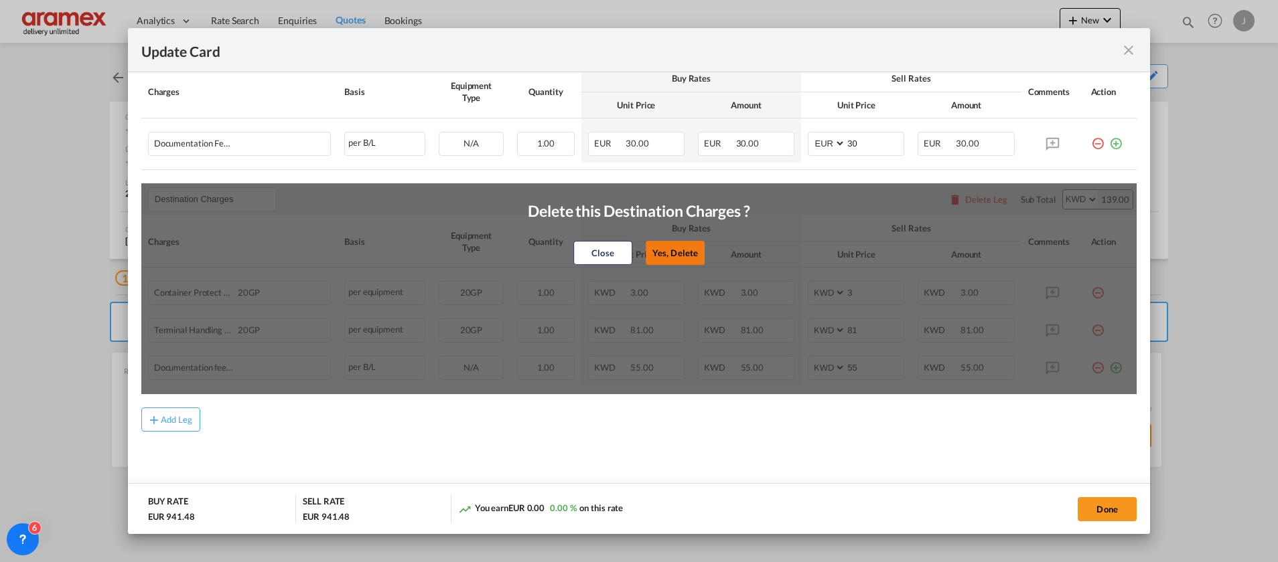
click at [682, 250] on button "Yes, Delete" at bounding box center [674, 253] width 59 height 24
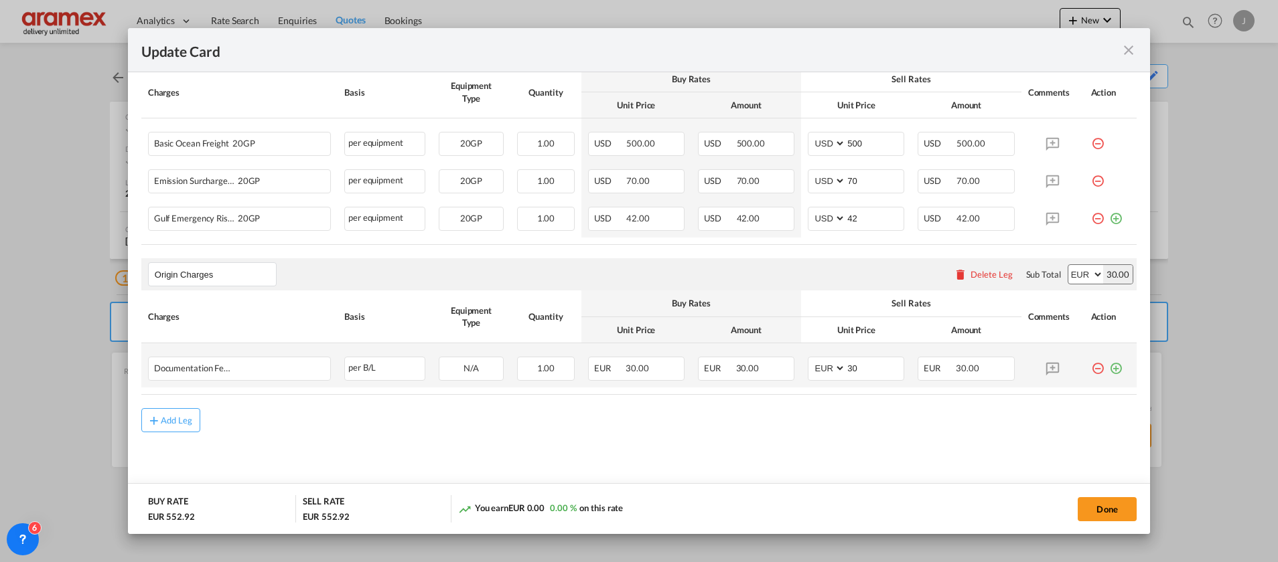
click at [1109, 368] on md-icon "icon-plus-circle-outline green-400-fg" at bounding box center [1115, 363] width 13 height 13
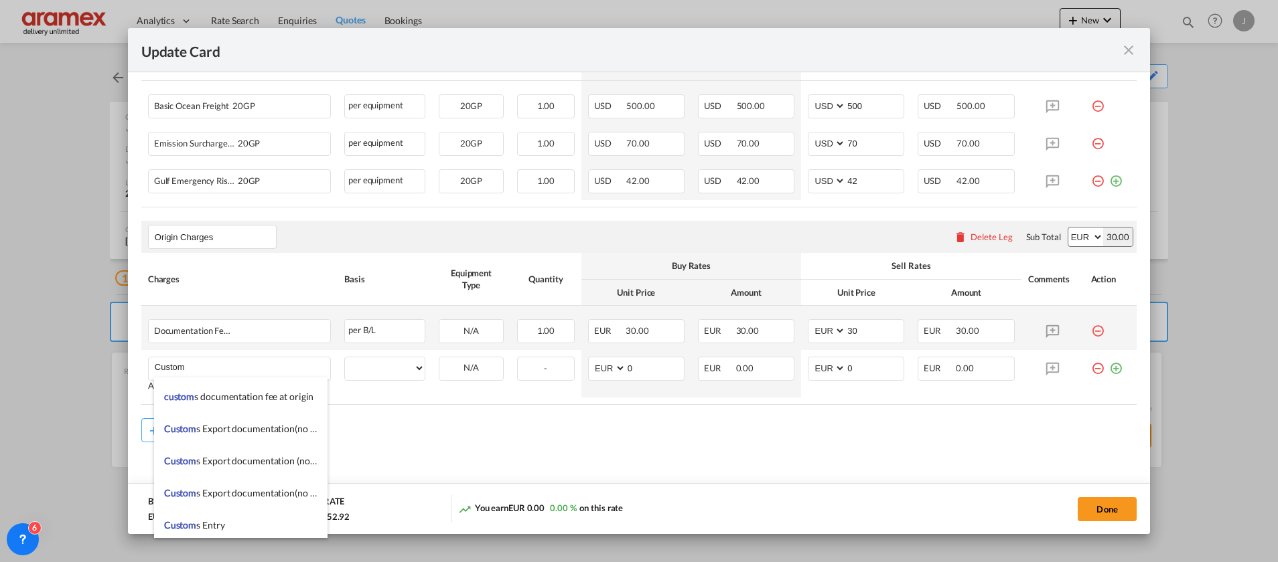
scroll to position [1607, 0]
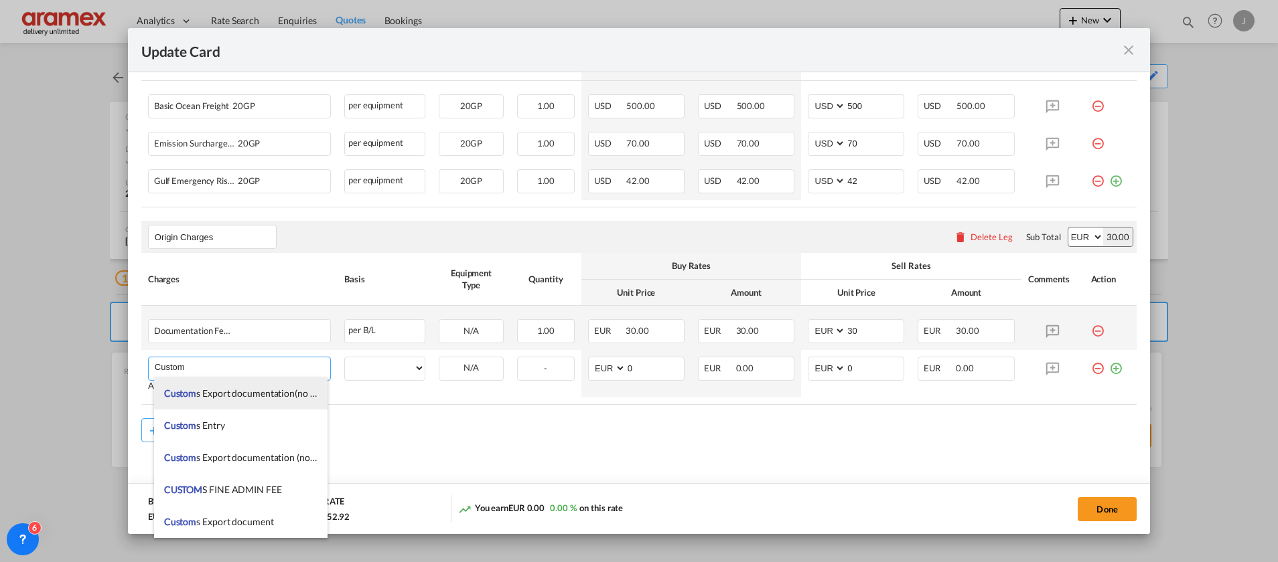
click at [243, 402] on li "Custom s Export documentation(no costs,suggested sell)" at bounding box center [240, 394] width 173 height 32
type input "Customs Export documentation(no costs,suggested sell)"
select select "per container"
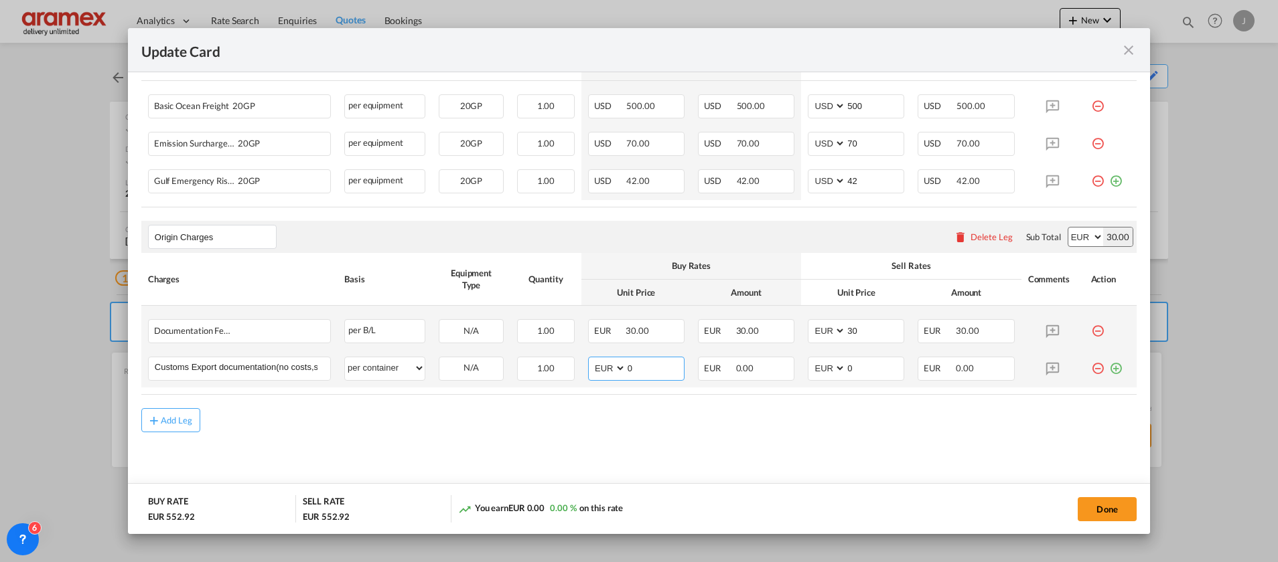
drag, startPoint x: 666, startPoint y: 366, endPoint x: 611, endPoint y: 361, distance: 55.1
click at [611, 361] on md-input-container "AED AFN ALL AMD ANG AOA ARS AUD AWG AZN BAM BBD BDT BGN BHD BIF BMD BND [PERSON…" at bounding box center [636, 369] width 96 height 24
type input "65"
drag, startPoint x: 856, startPoint y: 366, endPoint x: 806, endPoint y: 366, distance: 50.2
click at [823, 366] on md-input-container "AED AFN ALL AMD ANG AOA ARS AUD AWG AZN BAM BBD BDT BGN BHD BIF BMD BND [PERSON…" at bounding box center [856, 369] width 96 height 24
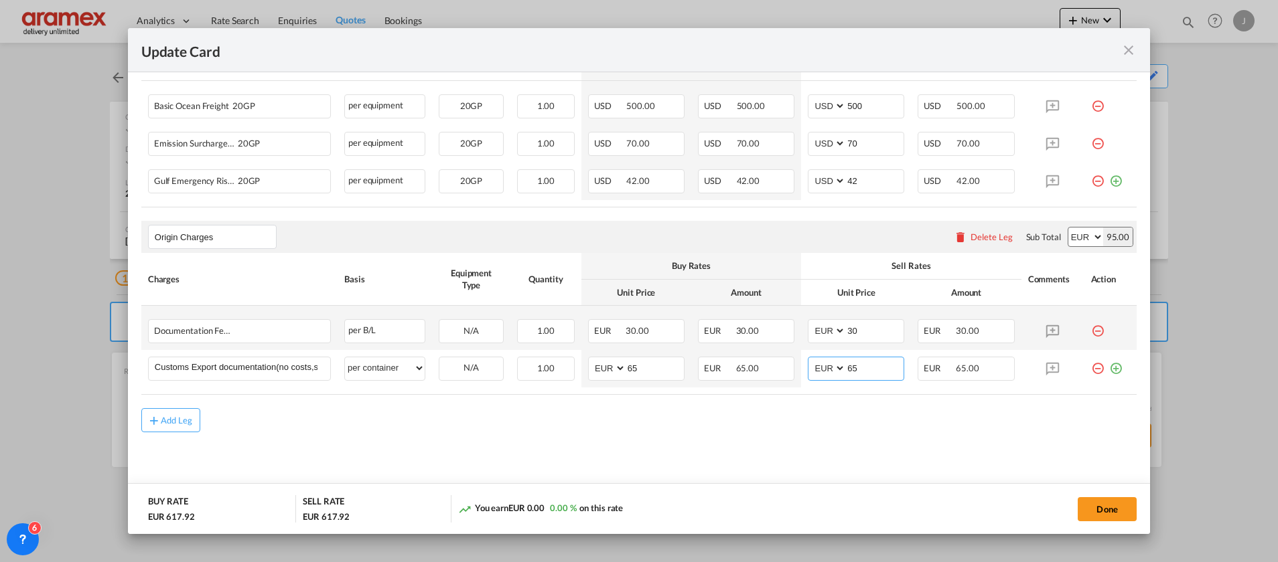
type input "65"
click at [668, 435] on md-content "Main Freight Please enter leg name Leg Name Already Exists Delete Leg Sub Total…" at bounding box center [638, 242] width 995 height 519
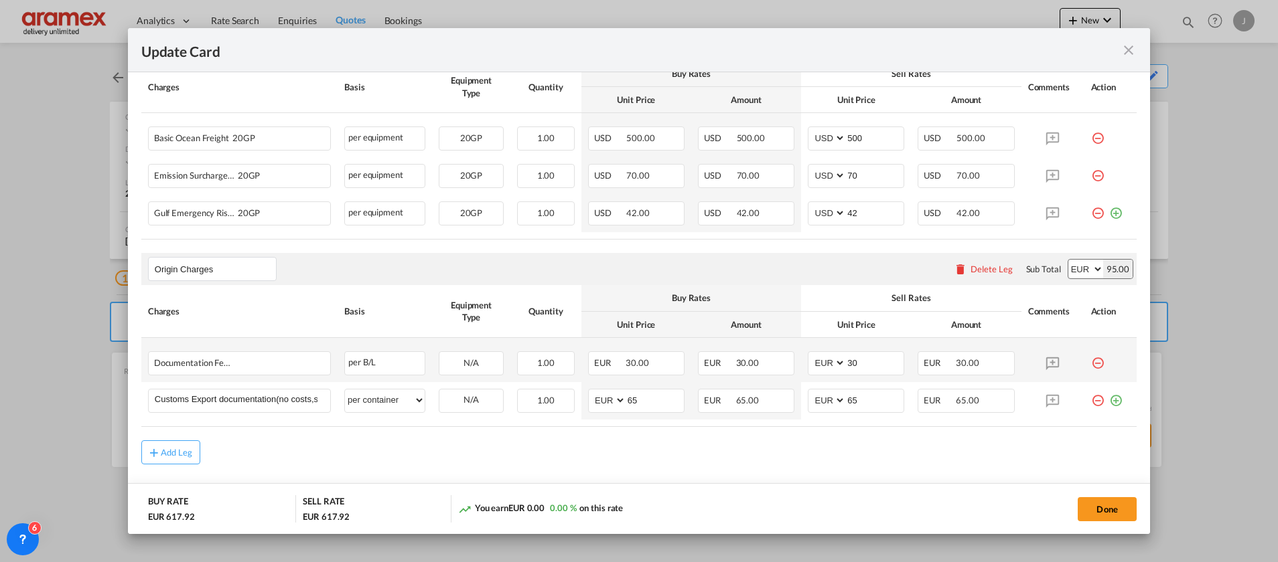
scroll to position [434, 0]
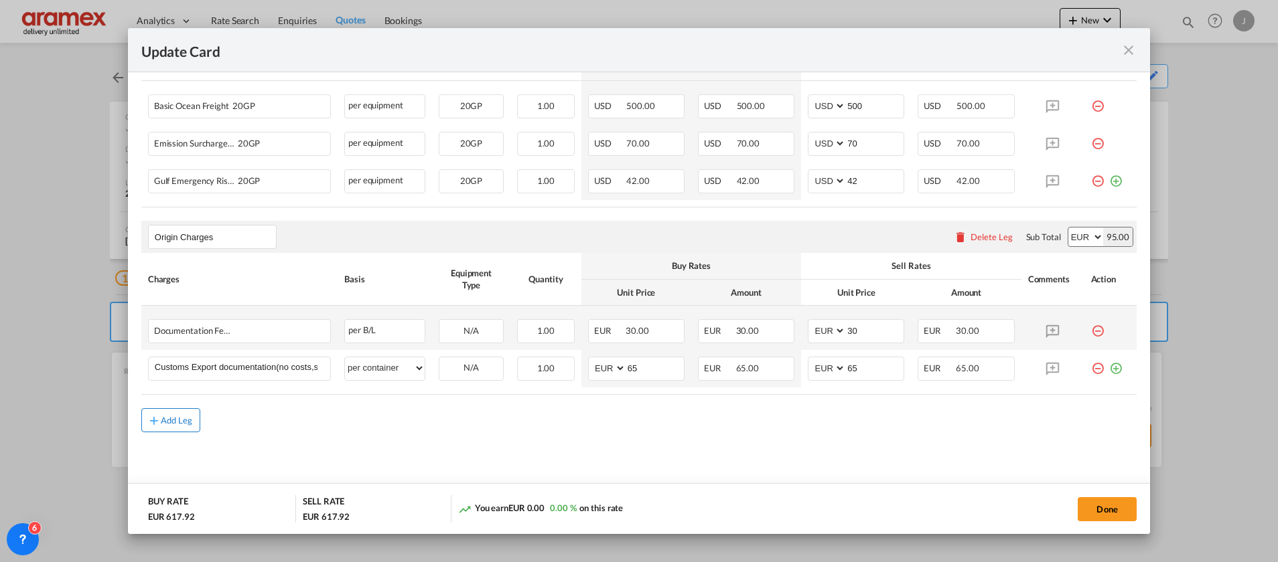
click at [177, 423] on div "Add Leg" at bounding box center [177, 420] width 32 height 8
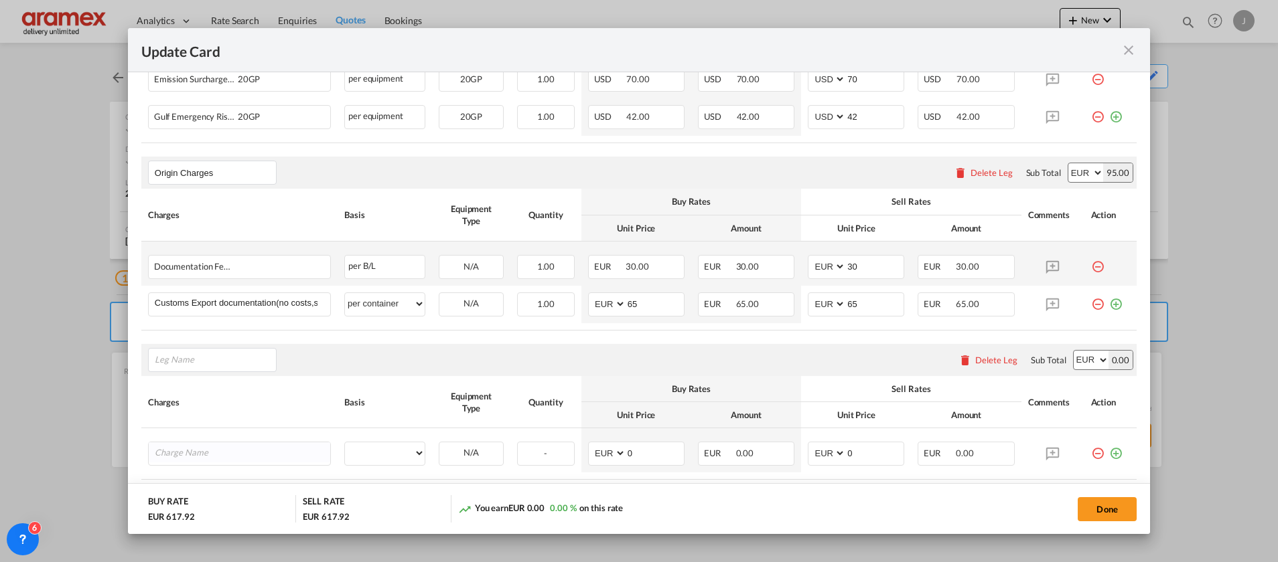
scroll to position [584, 0]
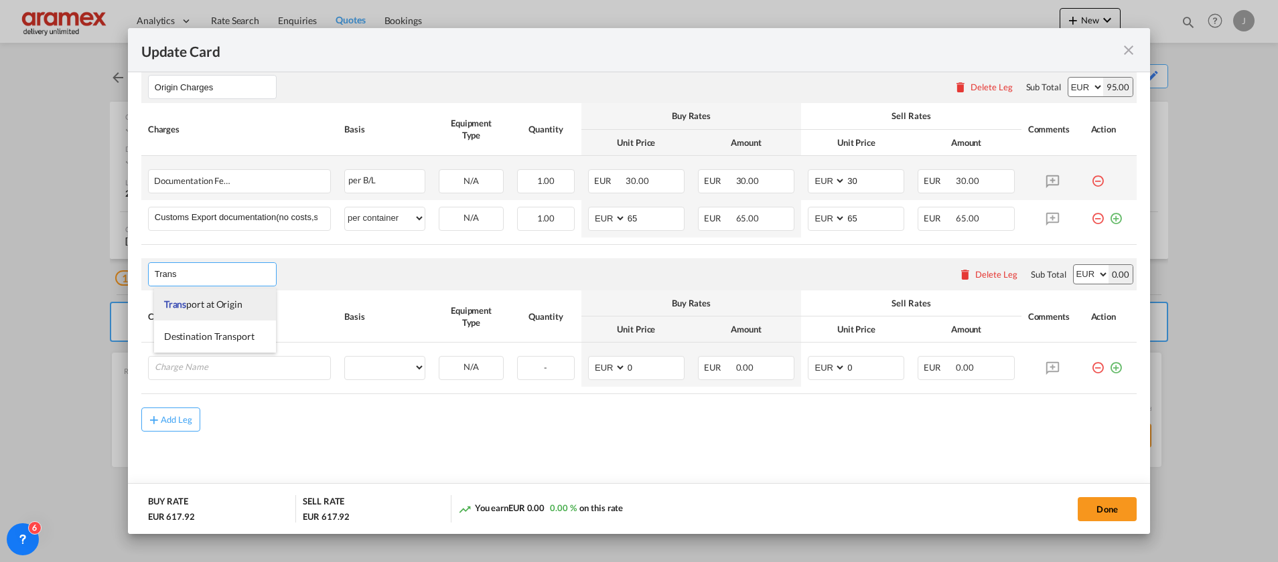
click at [208, 307] on span "Trans port at Origin" at bounding box center [203, 304] width 78 height 11
type input "Transport at Origin"
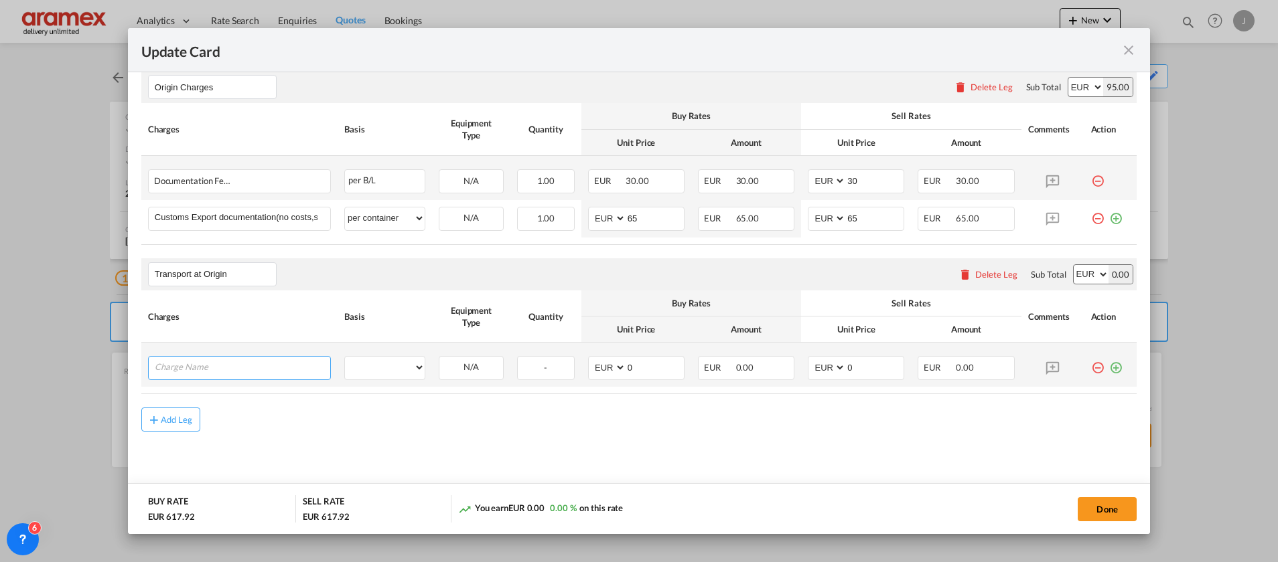
click at [243, 377] on input "Charge Name" at bounding box center [242, 367] width 175 height 20
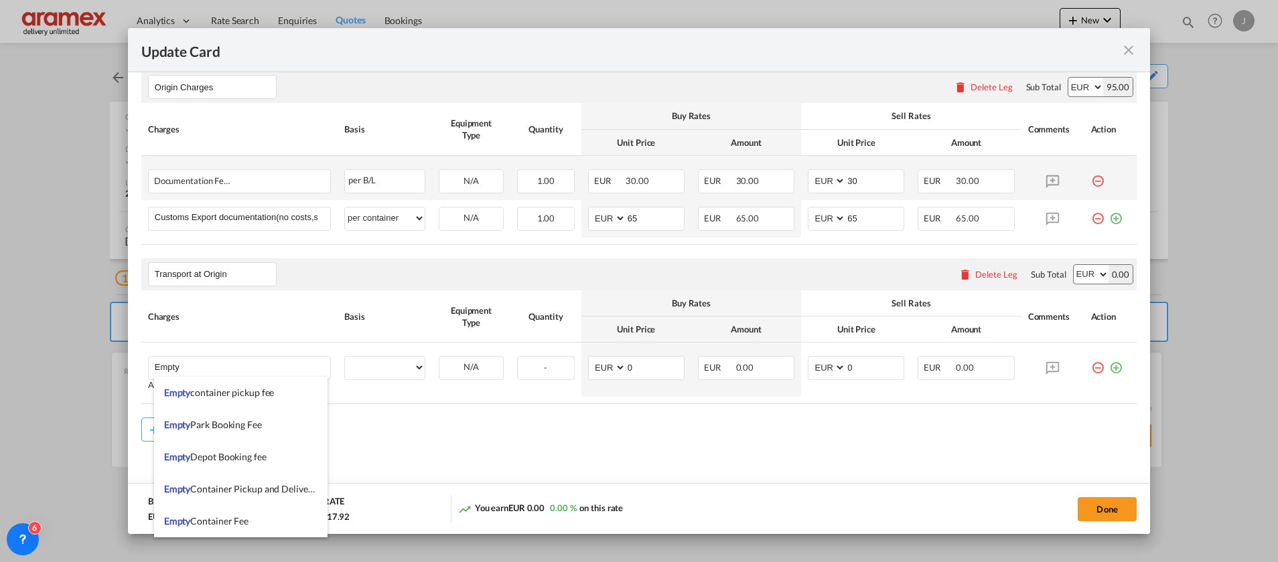
drag, startPoint x: 229, startPoint y: 487, endPoint x: 527, endPoint y: 449, distance: 300.4
click at [230, 487] on span "Empty Container Pickup and Delivery Charge" at bounding box center [256, 488] width 184 height 11
type input "Empty Container Pickup and Delivery Charge"
select select "per equipment"
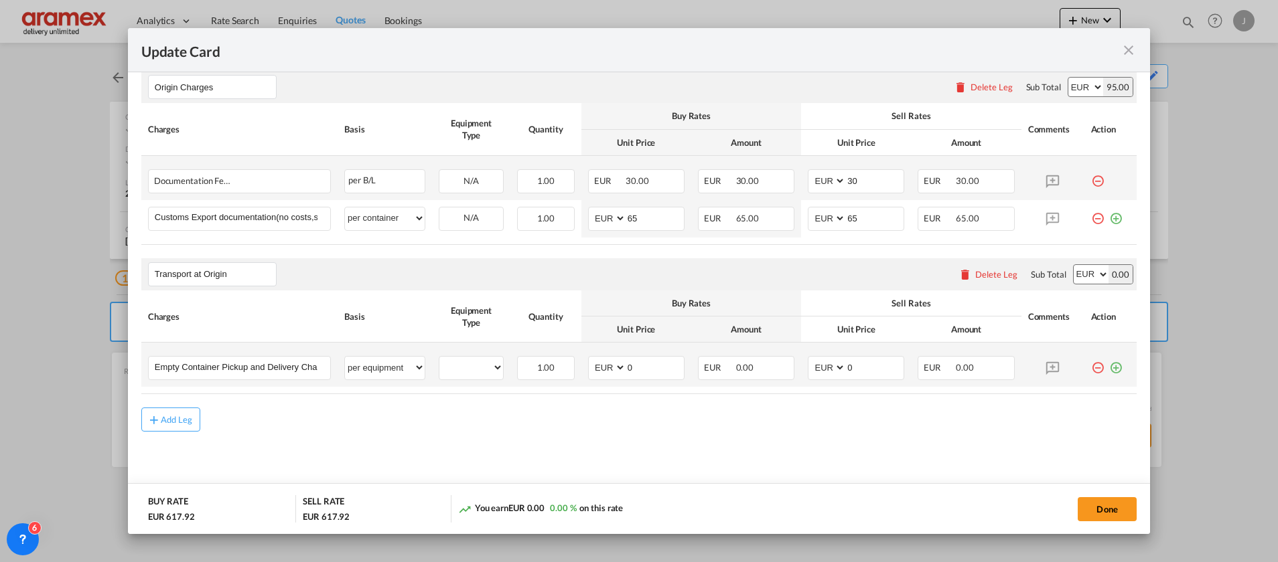
click at [1109, 367] on md-icon "icon-plus-circle-outline green-400-fg" at bounding box center [1115, 362] width 13 height 13
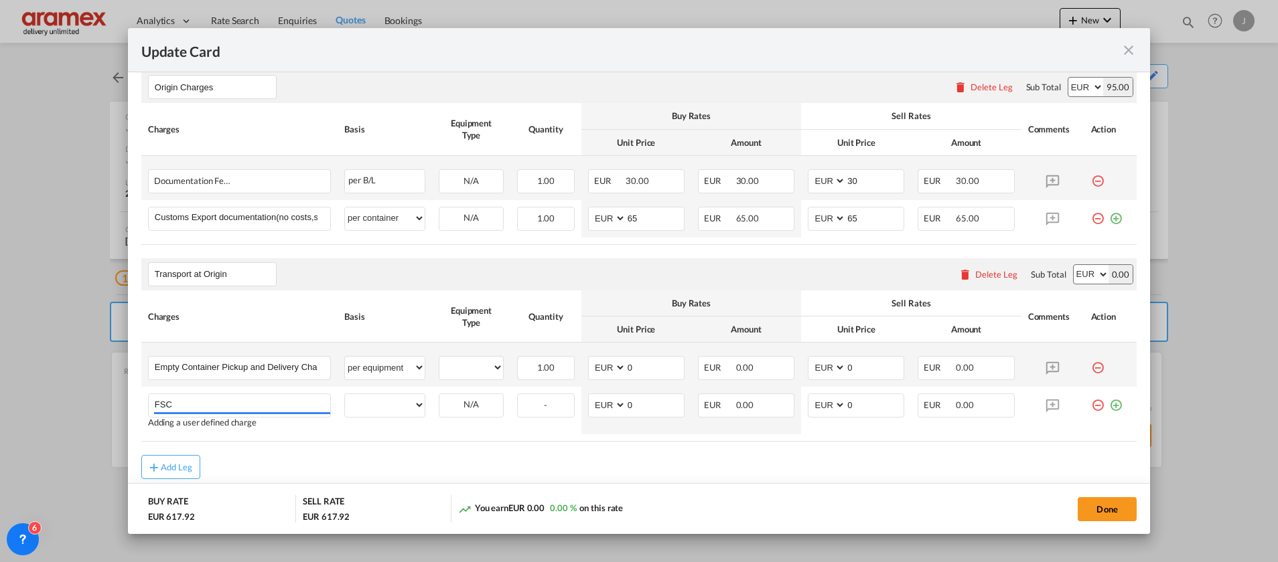
drag, startPoint x: 192, startPoint y: 404, endPoint x: 129, endPoint y: 403, distance: 63.0
click at [129, 403] on md-dialog-content "Port of Loading NLRTM T/S Liner/Carrier Maersk Spot 2HM LOGISTICS D.O.O AAXL GL…" at bounding box center [639, 303] width 1022 height 462
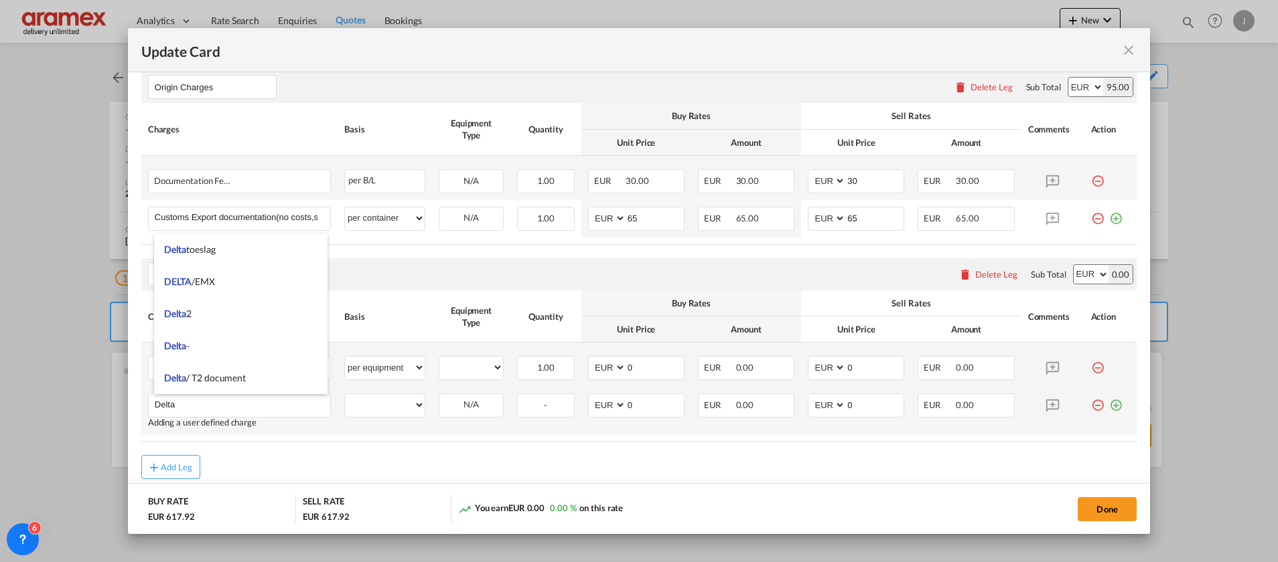
type input "Delta"
click at [1109, 403] on md-icon "icon-plus-circle-outline green-400-fg" at bounding box center [1115, 400] width 13 height 13
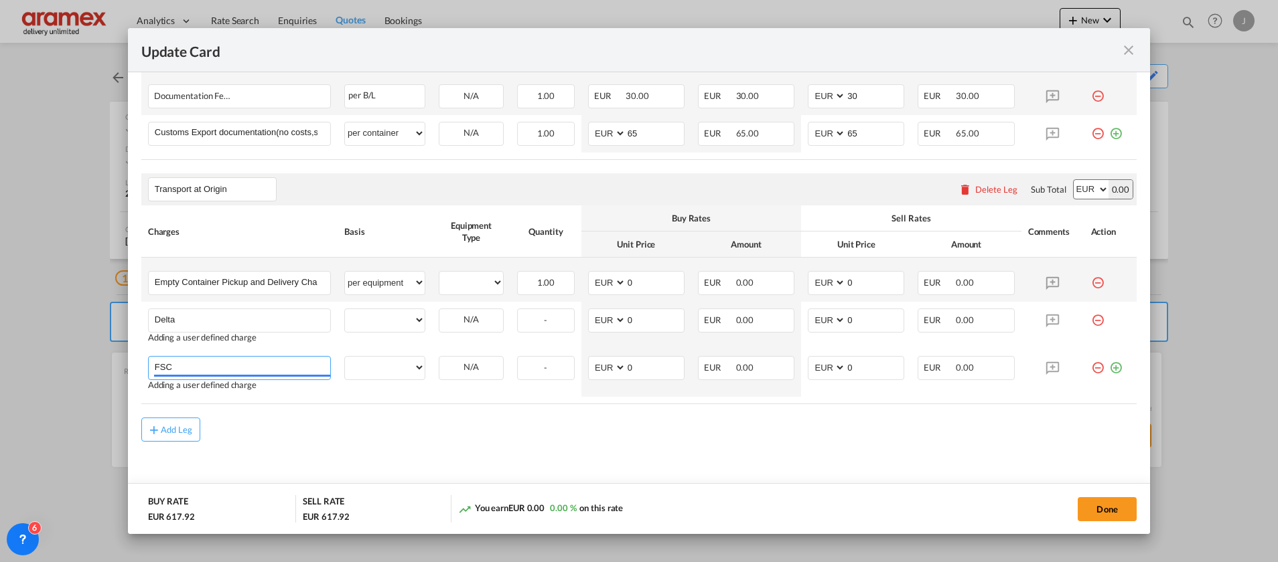
scroll to position [679, 0]
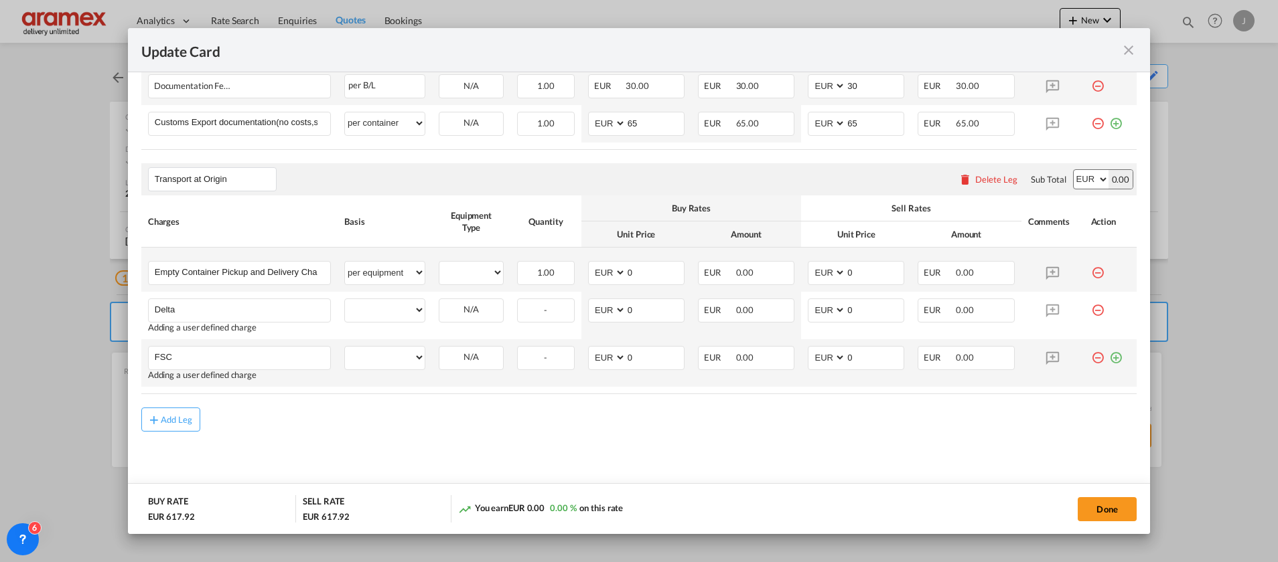
drag, startPoint x: 1097, startPoint y: 358, endPoint x: 670, endPoint y: 374, distance: 427.5
click at [1109, 358] on md-icon "icon-plus-circle-outline green-400-fg" at bounding box center [1115, 352] width 13 height 13
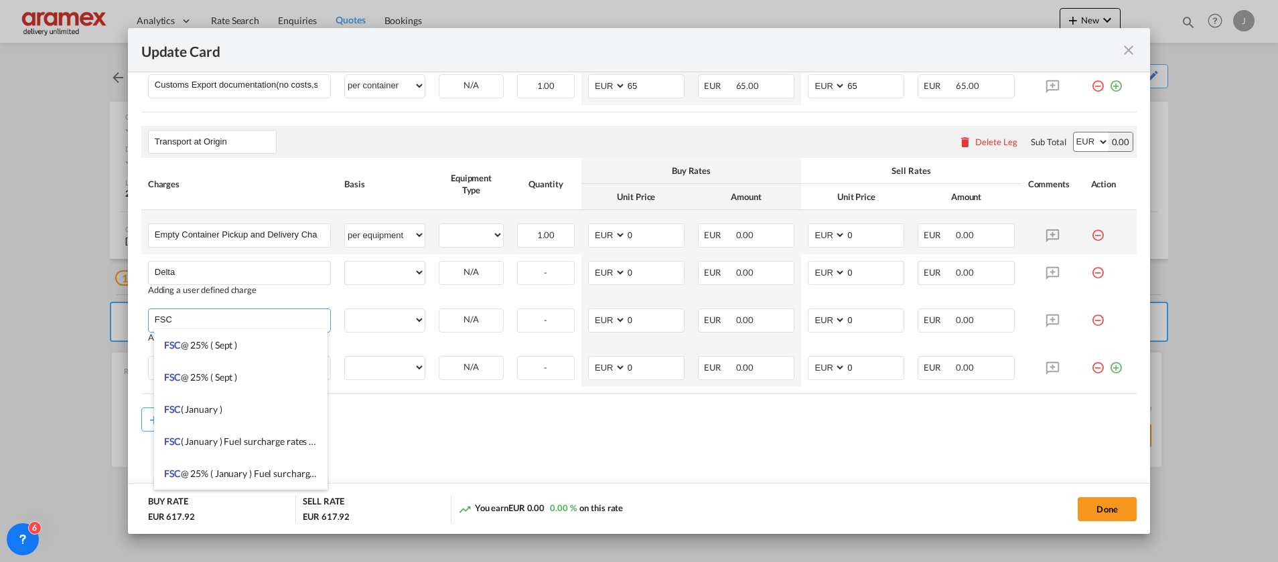
drag, startPoint x: 196, startPoint y: 325, endPoint x: 98, endPoint y: 326, distance: 97.8
click at [102, 327] on div "Update Card Port of [GEOGRAPHIC_DATA] NLRTM T/S Liner/Carrier Maersk Spot 2HM L…" at bounding box center [639, 281] width 1278 height 562
click at [220, 377] on span "Conges tion Fee" at bounding box center [196, 377] width 64 height 11
type input "Congestion Fee"
select select "per equipment"
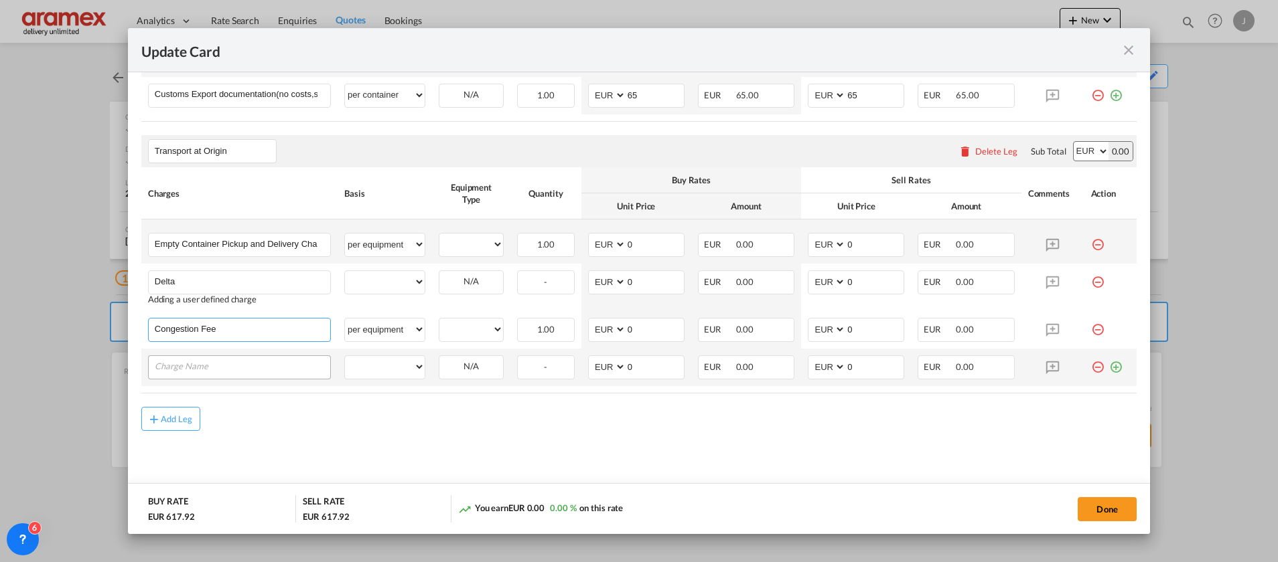
scroll to position [706, 0]
click at [191, 367] on input "Charge Name" at bounding box center [242, 367] width 175 height 20
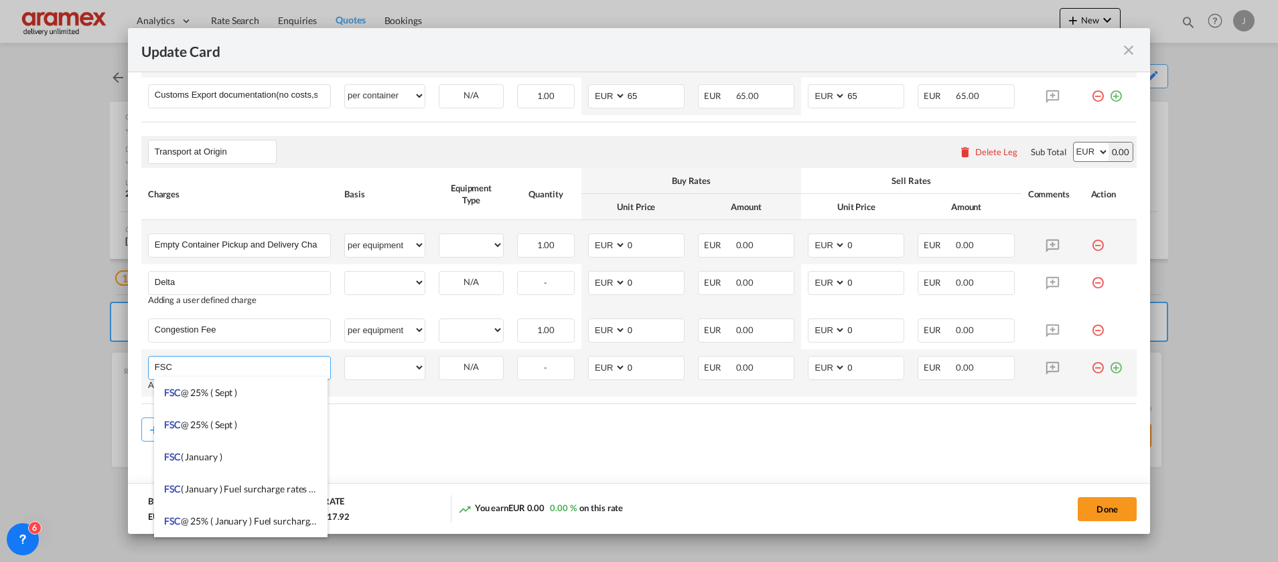
type input "FSC"
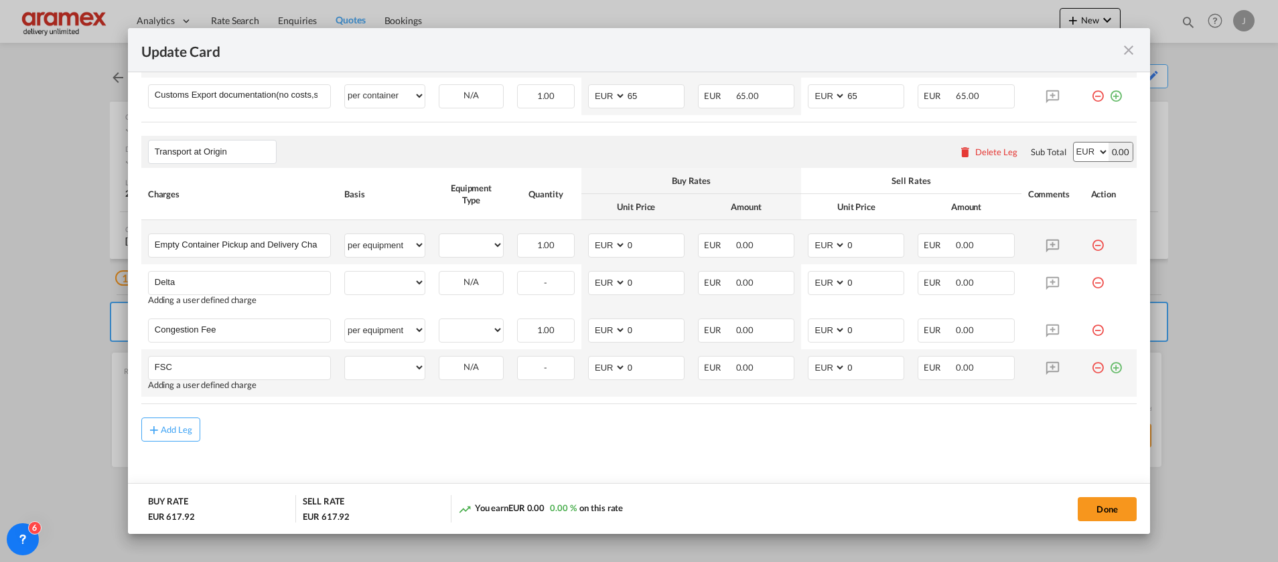
drag, startPoint x: 1104, startPoint y: 368, endPoint x: 961, endPoint y: 384, distance: 144.2
click at [1109, 369] on md-icon "icon-plus-circle-outline green-400-fg" at bounding box center [1115, 362] width 13 height 13
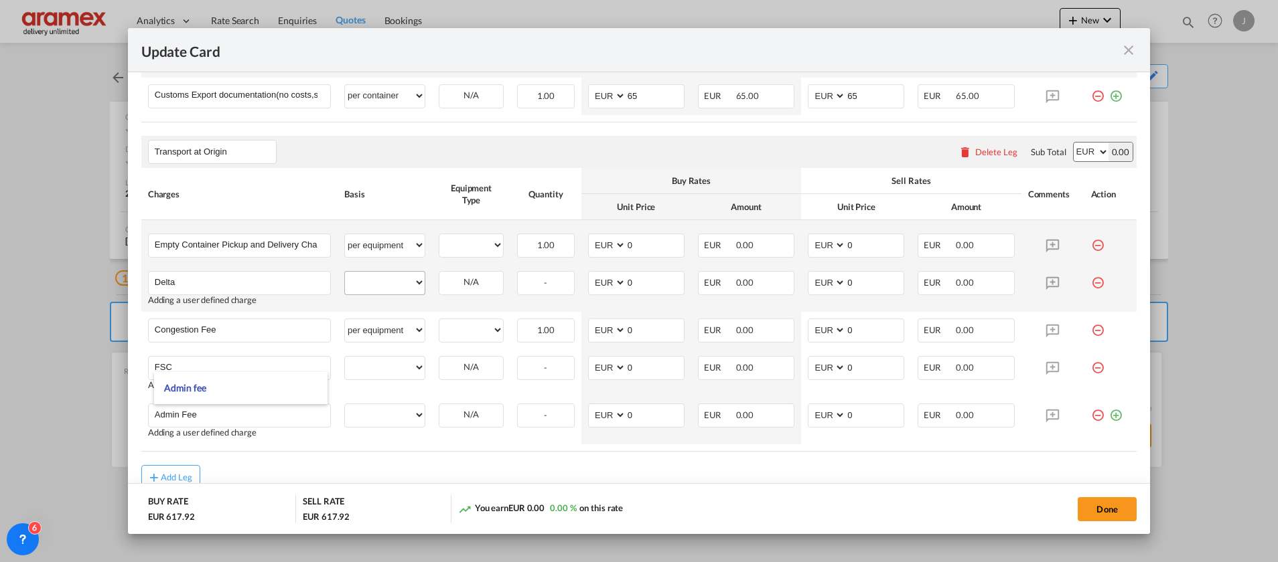
type input "Admin Fee"
click at [383, 280] on select "per equipment per container per B/L per shipping bill per shipment % on pickup …" at bounding box center [385, 282] width 80 height 21
select select "per equipment"
click at [345, 272] on select "per equipment per container per B/L per shipping bill per shipment % on pickup …" at bounding box center [385, 282] width 80 height 21
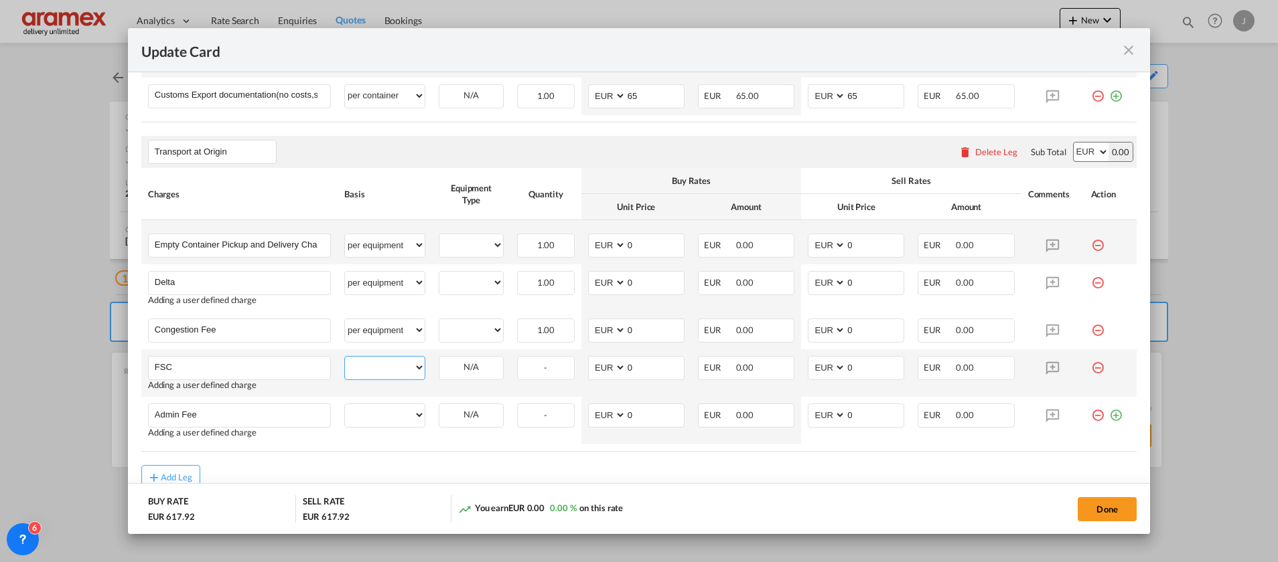
drag, startPoint x: 364, startPoint y: 374, endPoint x: 366, endPoint y: 355, distance: 18.9
click at [364, 374] on select "per equipment per container per B/L per shipping bill per shipment % on pickup …" at bounding box center [385, 367] width 80 height 21
select select "per equipment"
click at [345, 357] on select "per equipment per container per B/L per shipping bill per shipment % on pickup …" at bounding box center [385, 367] width 80 height 21
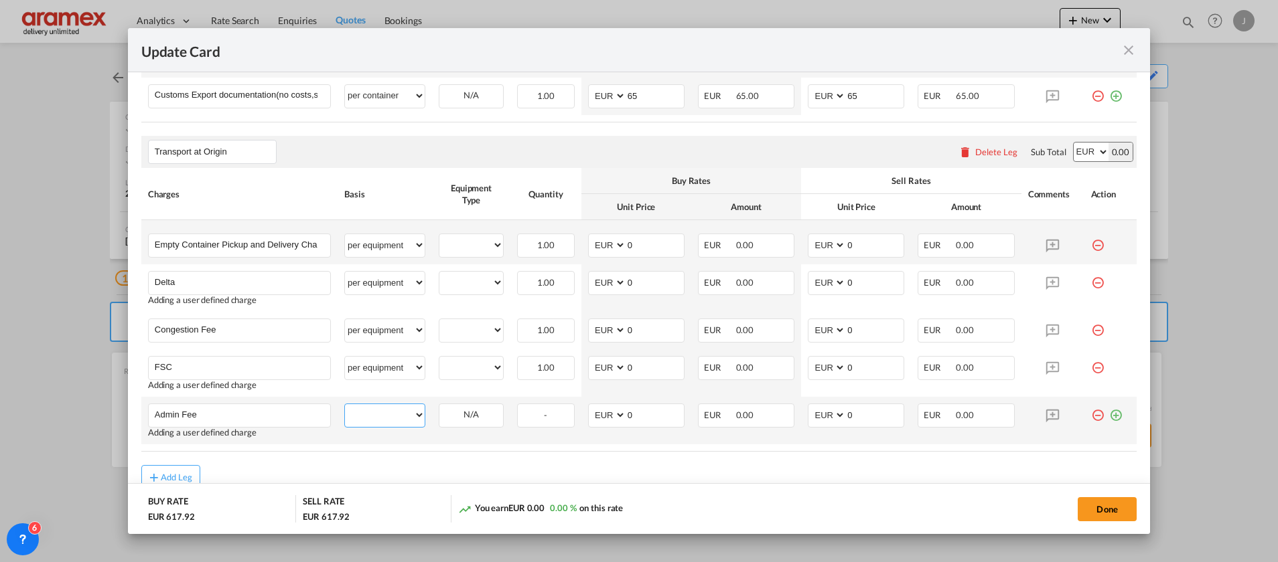
click at [372, 414] on select "per equipment per container per B/L per shipping bill per shipment % on pickup …" at bounding box center [385, 414] width 80 height 21
select select "per equipment"
click at [345, 404] on select "per equipment per container per B/L per shipping bill per shipment % on pickup …" at bounding box center [385, 414] width 80 height 21
drag, startPoint x: 457, startPoint y: 248, endPoint x: 460, endPoint y: 256, distance: 8.7
click at [457, 248] on select "20GP" at bounding box center [471, 245] width 64 height 18
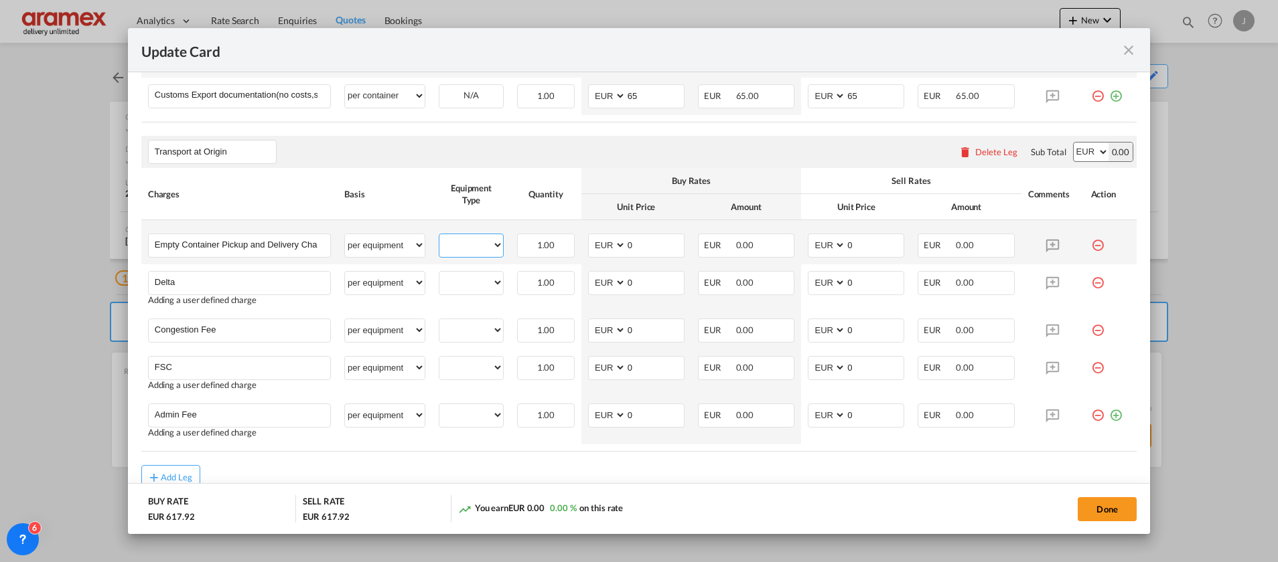
select select "20GP"
click at [439, 236] on select "20GP" at bounding box center [471, 245] width 64 height 18
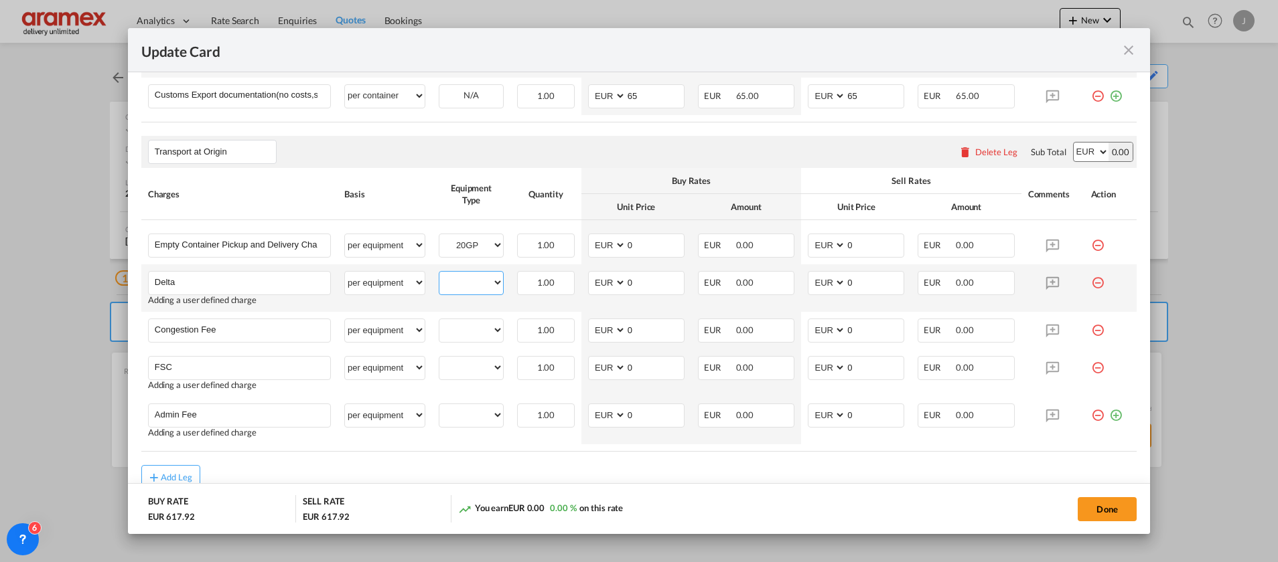
click at [467, 289] on select "20GP" at bounding box center [471, 283] width 64 height 18
select select "20GP"
click at [439, 274] on select "20GP" at bounding box center [471, 283] width 64 height 18
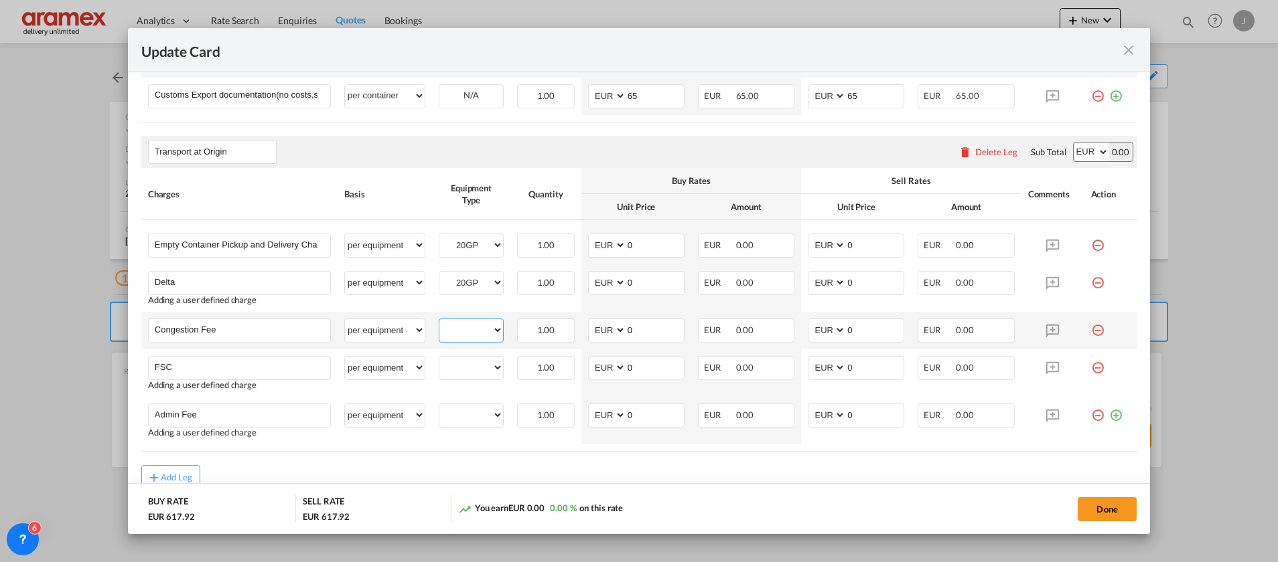
drag, startPoint x: 469, startPoint y: 324, endPoint x: 469, endPoint y: 339, distance: 14.7
click at [469, 324] on select "20GP" at bounding box center [471, 330] width 64 height 18
select select "20GP"
click at [439, 321] on select "20GP" at bounding box center [471, 330] width 64 height 18
click at [470, 364] on select "20GP" at bounding box center [471, 368] width 64 height 18
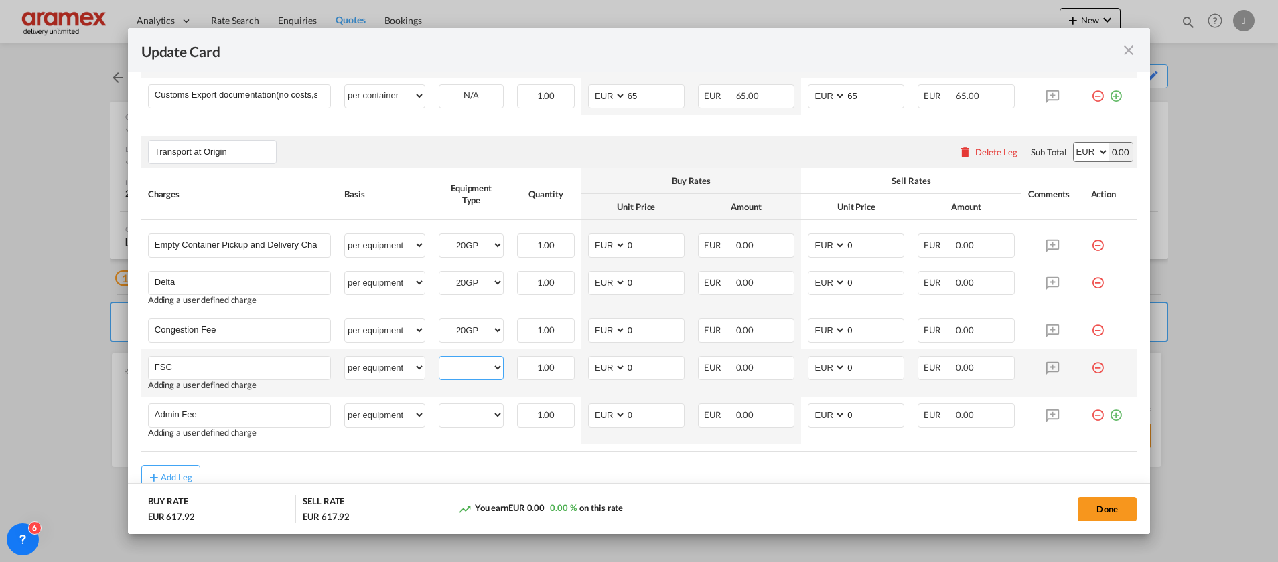
select select "20GP"
click at [439, 359] on select "20GP" at bounding box center [471, 368] width 64 height 18
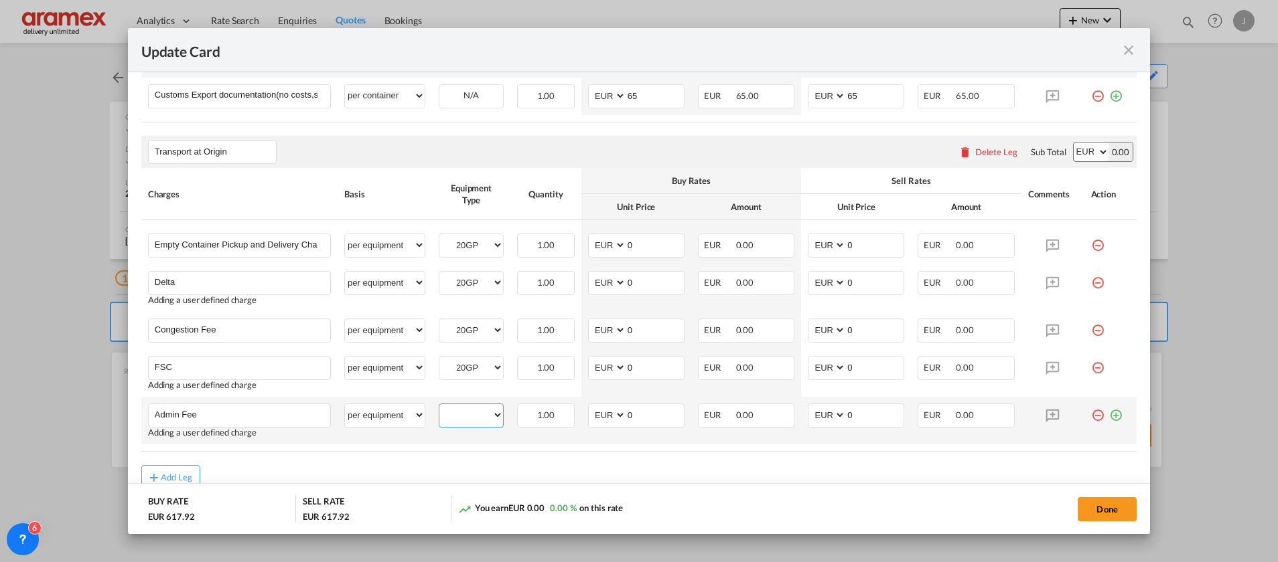
click at [473, 413] on select "20GP" at bounding box center [471, 415] width 64 height 18
select select "20GP"
click at [439, 406] on select "20GP" at bounding box center [471, 415] width 64 height 18
click at [614, 466] on div "Add Leg" at bounding box center [638, 477] width 995 height 24
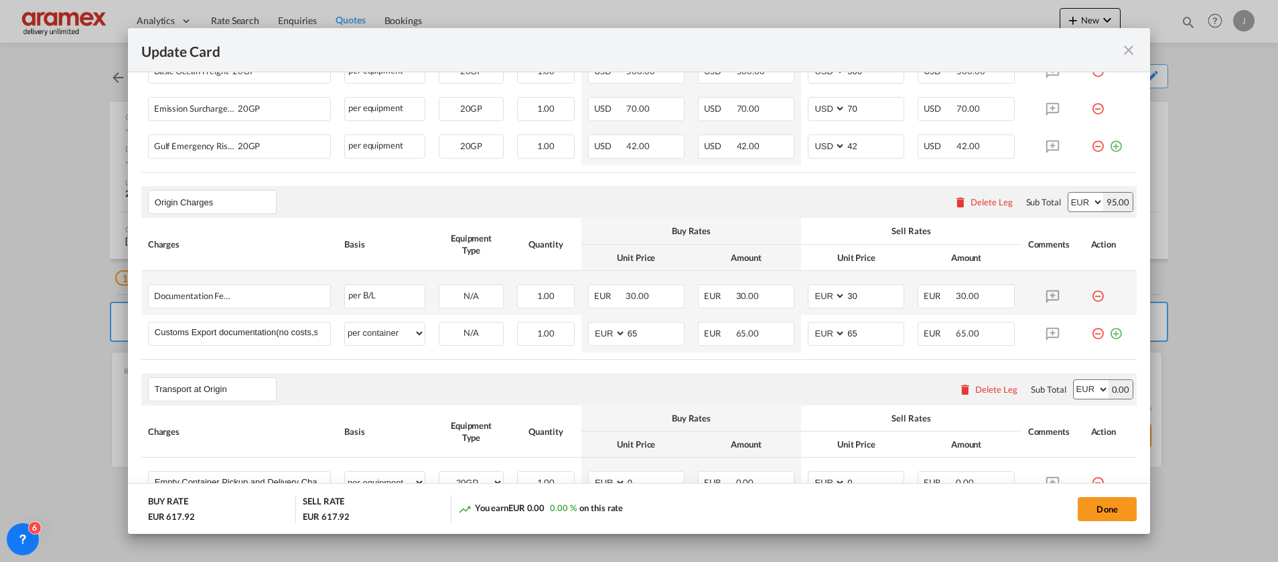
scroll to position [703, 0]
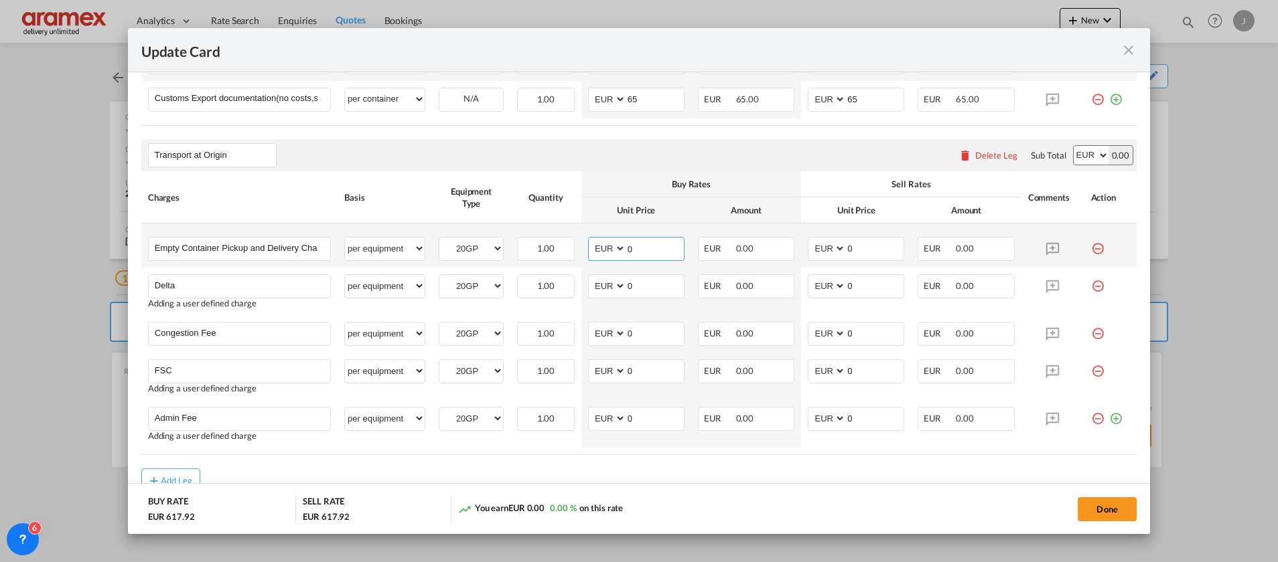
drag, startPoint x: 640, startPoint y: 248, endPoint x: 584, endPoint y: 250, distance: 56.3
click at [588, 250] on md-input-container "AED AFN ALL AMD ANG AOA ARS AUD AWG AZN BAM BBD BDT BGN BHD BIF BMD BND [PERSON…" at bounding box center [636, 249] width 96 height 24
type input "273.34"
click at [708, 485] on md-dialog-actions "BUY RATE EUR 891.26 SELL RATE EUR 617.92 30.67 % Loss (-EUR 273.34) on this rat…" at bounding box center [639, 508] width 1022 height 51
drag, startPoint x: 643, startPoint y: 287, endPoint x: 577, endPoint y: 287, distance: 65.6
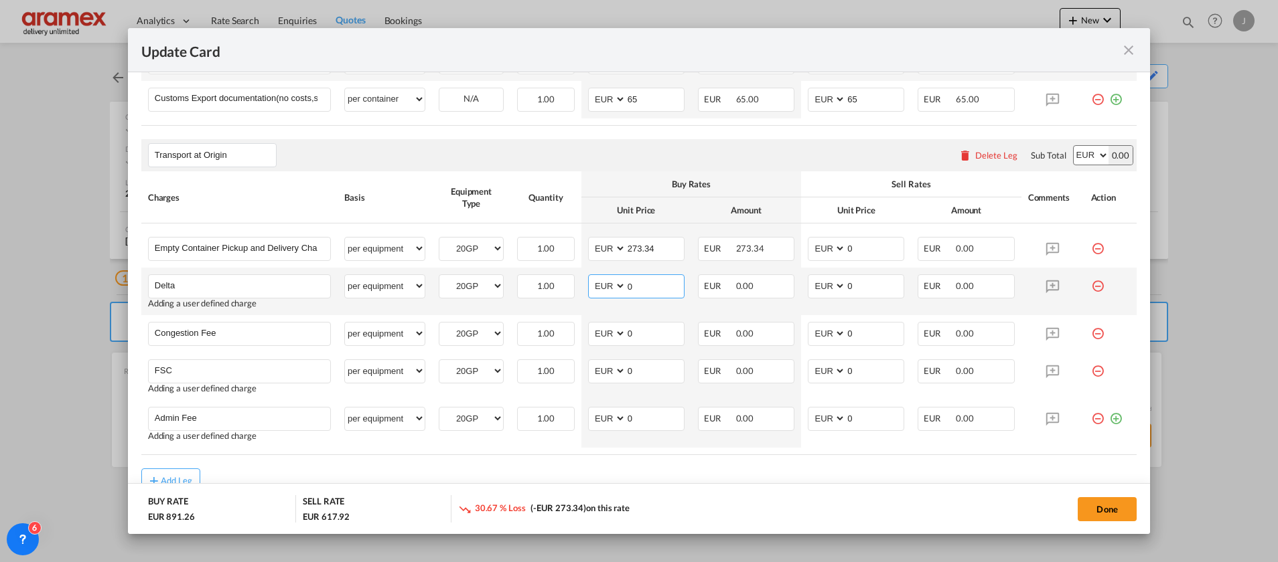
click at [581, 287] on td "AED AFN ALL AMD ANG AOA ARS AUD AWG AZN BAM BBD BDT BGN BHD BIF BMD BND [PERSON…" at bounding box center [636, 292] width 110 height 48
type input "60"
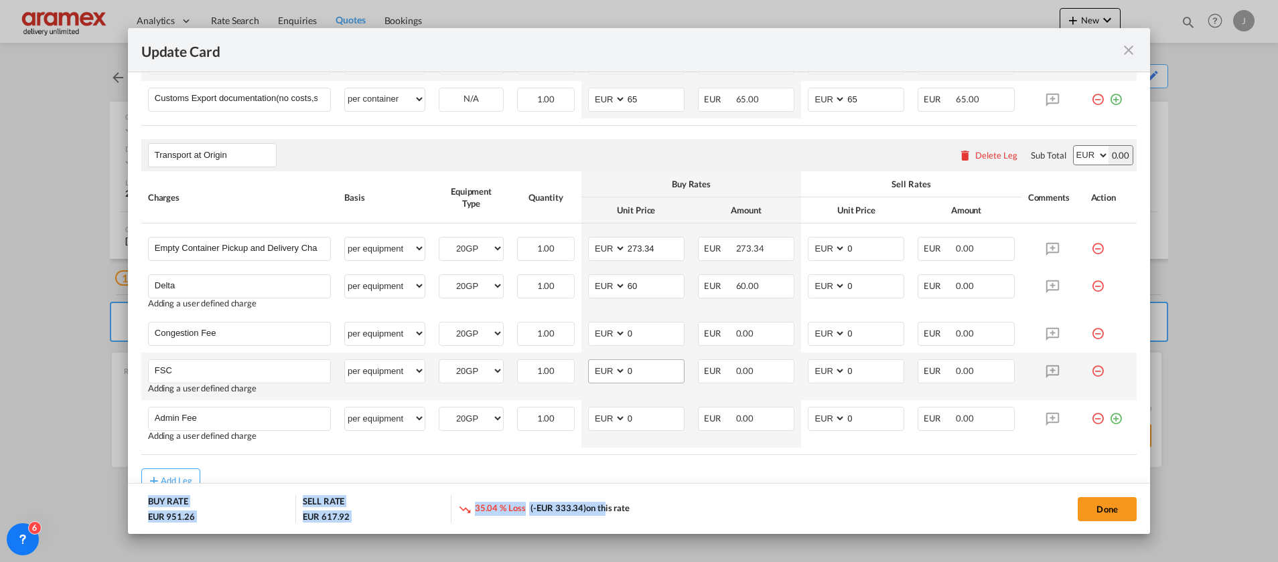
drag, startPoint x: 599, startPoint y: 484, endPoint x: 621, endPoint y: 370, distance: 116.5
click at [601, 467] on add-new-rate "Update Card Port of [GEOGRAPHIC_DATA] NLRTM T/S Liner/Carrier Maersk Spot 2HM L…" at bounding box center [639, 281] width 1022 height 506
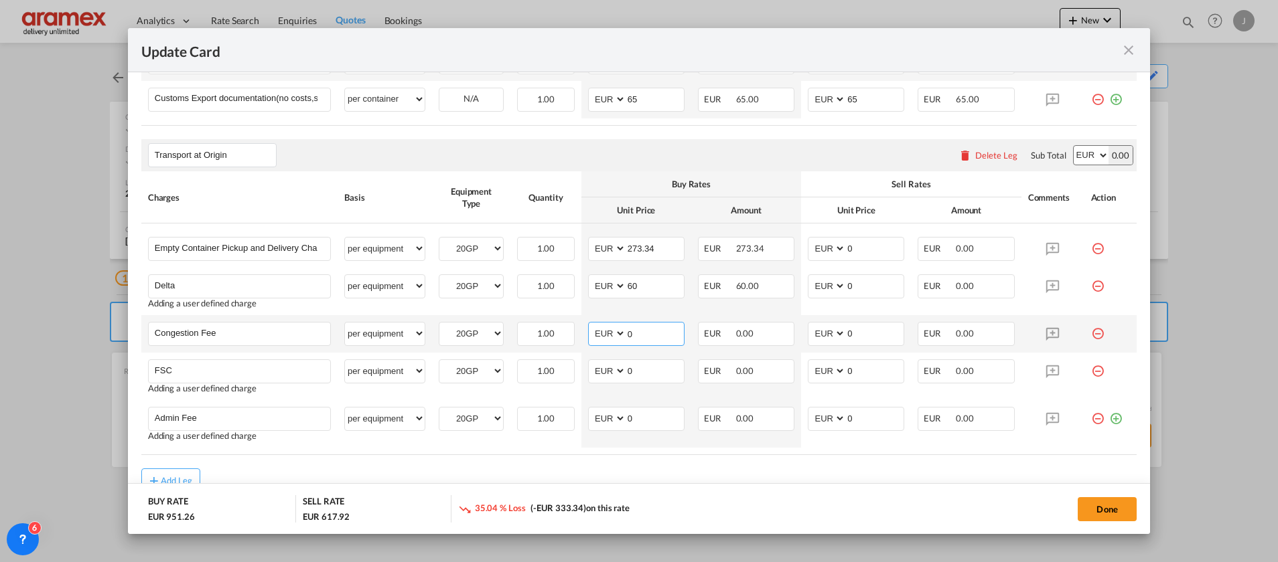
drag, startPoint x: 637, startPoint y: 328, endPoint x: 585, endPoint y: 334, distance: 53.2
click at [588, 334] on md-input-container "AED AFN ALL AMD ANG AOA ARS AUD AWG AZN BAM BBD BDT BGN BHD BIF BMD BND [PERSON…" at bounding box center [636, 334] width 96 height 24
type input "17"
drag, startPoint x: 609, startPoint y: 467, endPoint x: 642, endPoint y: 372, distance: 100.8
click at [623, 443] on rate-modification "Main Freight Please enter leg name Leg Name Already Exists Delete Leg Sub Total…" at bounding box center [638, 103] width 995 height 779
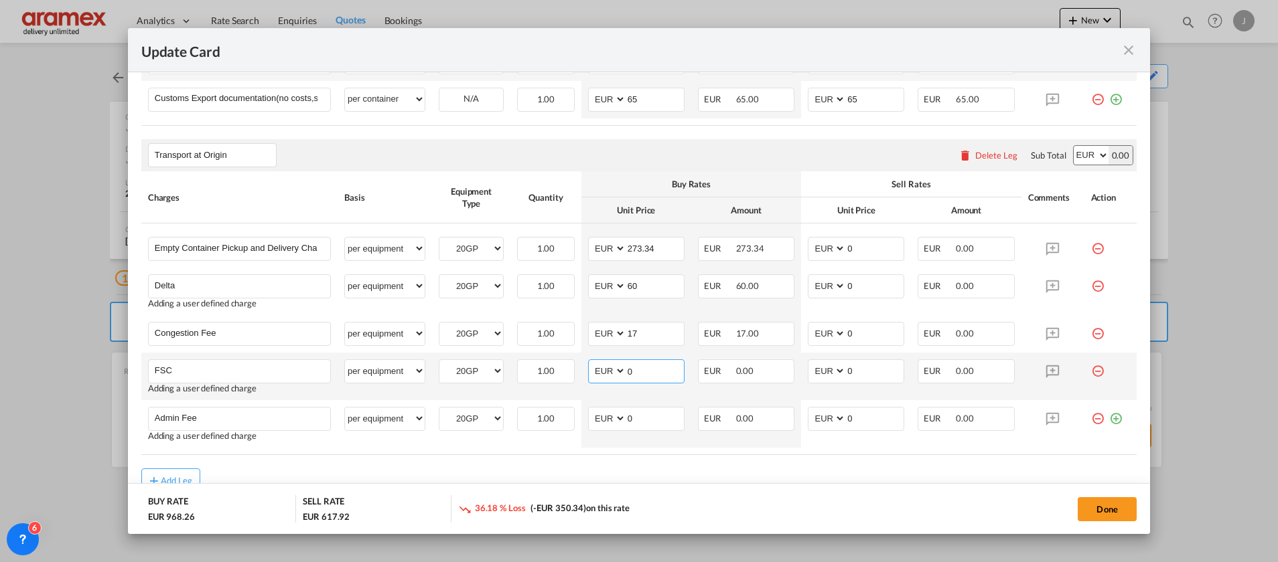
drag, startPoint x: 639, startPoint y: 372, endPoint x: 601, endPoint y: 379, distance: 39.4
click at [601, 379] on md-input-container "AED AFN ALL AMD ANG AOA ARS AUD AWG AZN BAM BBD BDT BGN BHD BIF BMD BND [PERSON…" at bounding box center [636, 372] width 96 height 24
paste input "€ 35.03"
click at [635, 376] on input "€ 35.03" at bounding box center [655, 370] width 58 height 20
type input "35.03"
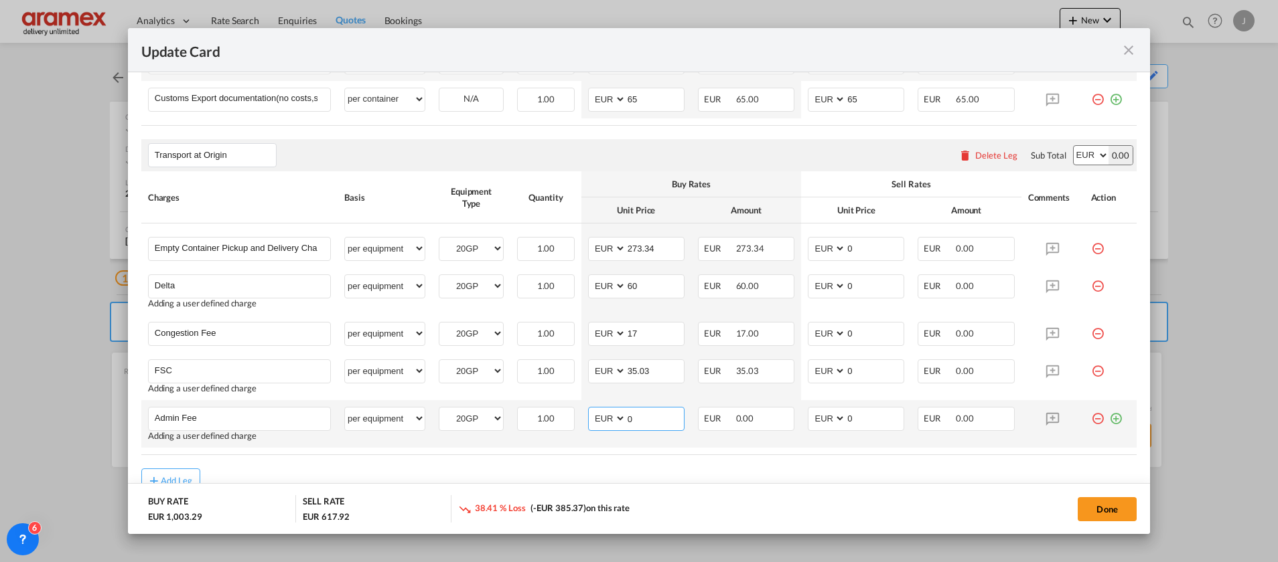
drag, startPoint x: 643, startPoint y: 417, endPoint x: 574, endPoint y: 417, distance: 69.0
click at [581, 417] on td "AED AFN ALL AMD ANG AOA ARS AUD AWG AZN BAM BBD BDT BGN BHD BIF BMD BND [PERSON…" at bounding box center [636, 424] width 110 height 48
type input "25"
drag, startPoint x: 621, startPoint y: 469, endPoint x: 641, endPoint y: 418, distance: 55.1
click at [625, 455] on rate-modification "Main Freight Please enter leg name Leg Name Already Exists Delete Leg Sub Total…" at bounding box center [638, 103] width 995 height 779
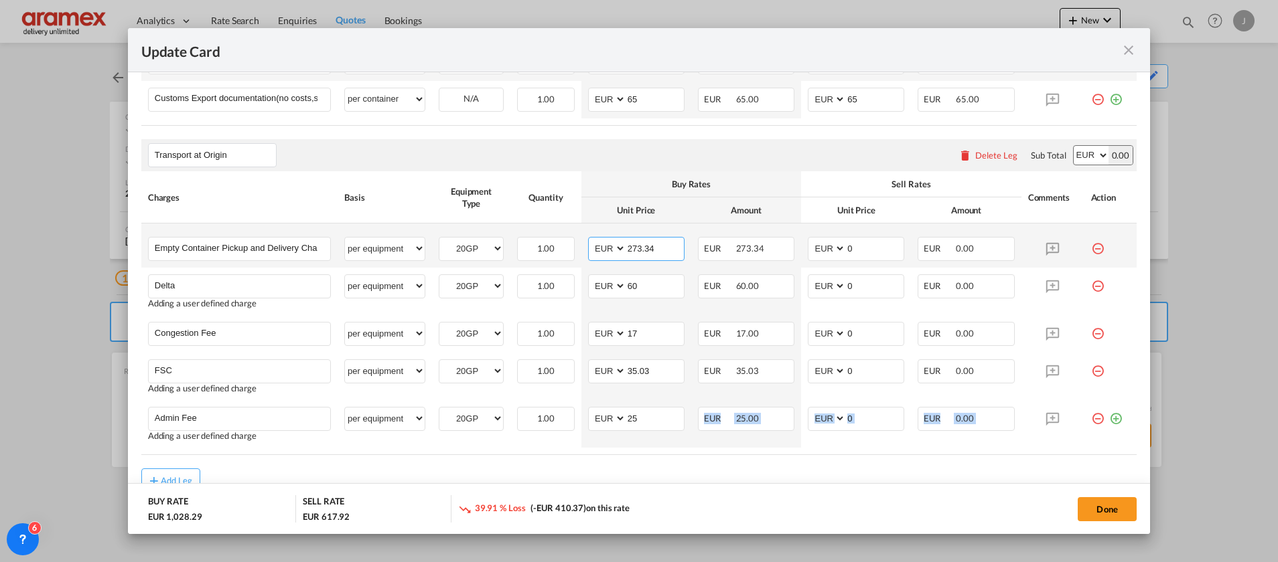
click at [642, 252] on input "273.34" at bounding box center [655, 248] width 58 height 20
click at [636, 244] on input "273.34" at bounding box center [655, 248] width 58 height 20
click at [816, 167] on div "Transport at Origin Please enter leg name Leg Name Already Exists Delete Leg Su…" at bounding box center [638, 155] width 995 height 32
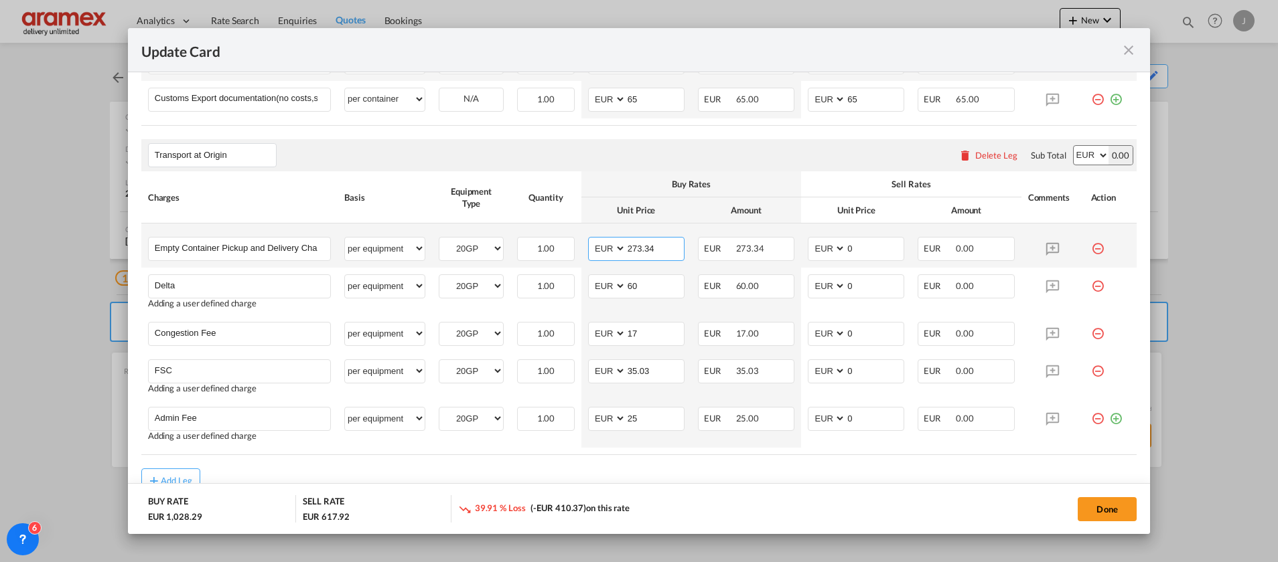
click at [635, 251] on input "273.34" at bounding box center [655, 248] width 58 height 20
type input "273.34"
click at [639, 250] on input "273.34" at bounding box center [655, 248] width 58 height 20
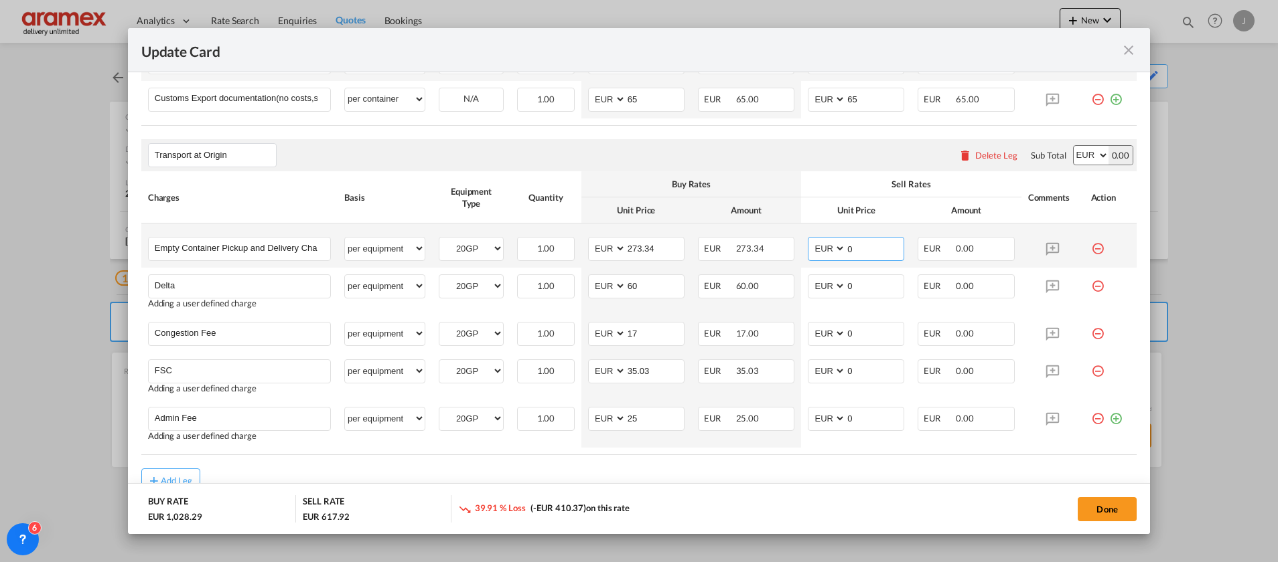
drag, startPoint x: 862, startPoint y: 248, endPoint x: 802, endPoint y: 248, distance: 59.6
click at [808, 248] on md-input-container "AED AFN ALL AMD ANG AOA ARS AUD AWG AZN BAM BBD BDT BGN BHD BIF BMD BND [PERSON…" at bounding box center [856, 249] width 96 height 24
paste input "273.34"
type input "273.34"
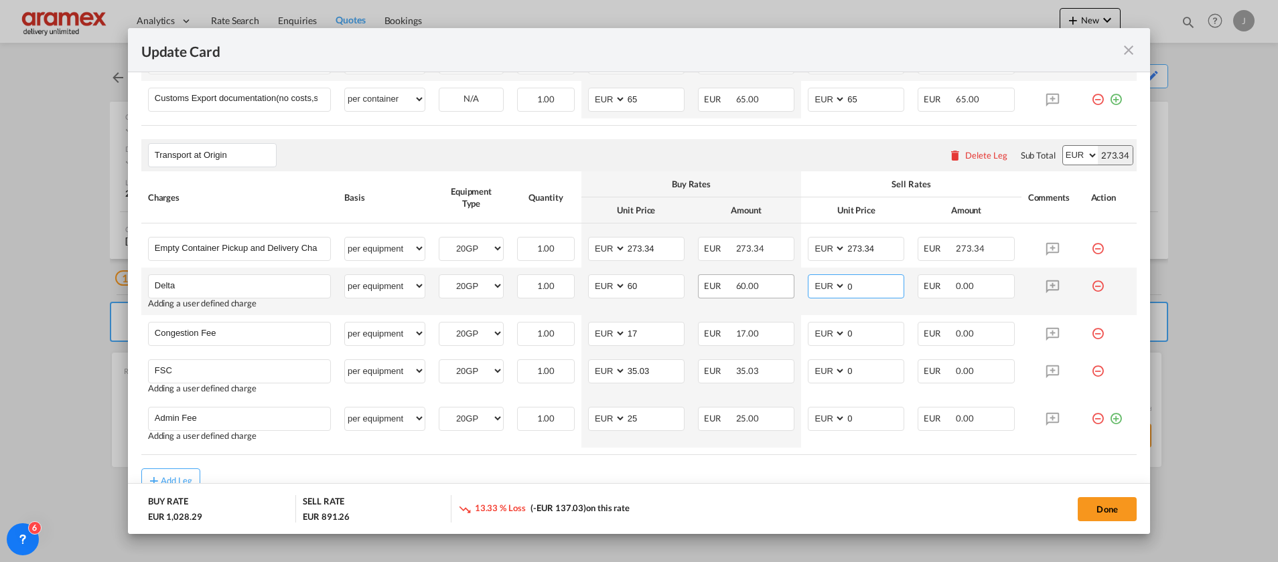
drag, startPoint x: 885, startPoint y: 283, endPoint x: 778, endPoint y: 283, distance: 107.1
click at [778, 283] on tr "Delta Please Enter User Defined Charges Cannot Be Published Adding a user defin…" at bounding box center [638, 292] width 995 height 48
type input "60"
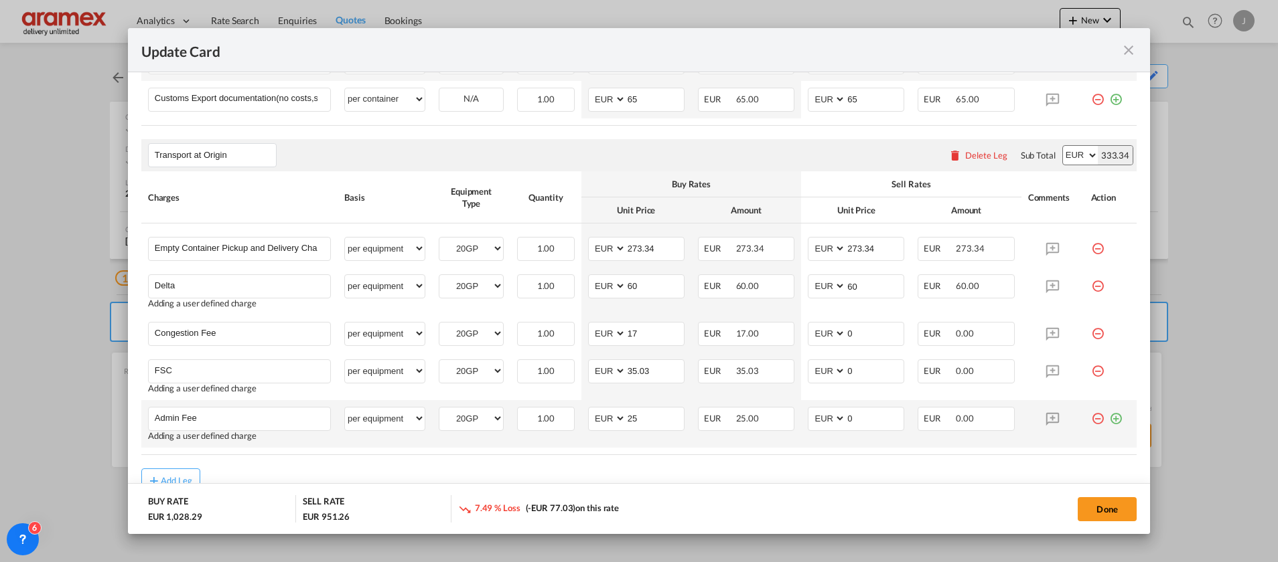
drag, startPoint x: 670, startPoint y: 442, endPoint x: 682, endPoint y: 432, distance: 16.2
click at [673, 438] on td "AED AFN ALL AMD ANG AOA ARS AUD AWG AZN BAM BBD BDT BGN BHD BIF BMD BND [PERSON…" at bounding box center [636, 424] width 110 height 48
drag, startPoint x: 850, startPoint y: 339, endPoint x: 765, endPoint y: 330, distance: 84.8
click at [778, 333] on tr "Congestion Fee Please Enter User Defined Charges Cannot Be Published per equipm…" at bounding box center [638, 333] width 995 height 37
type input "17"
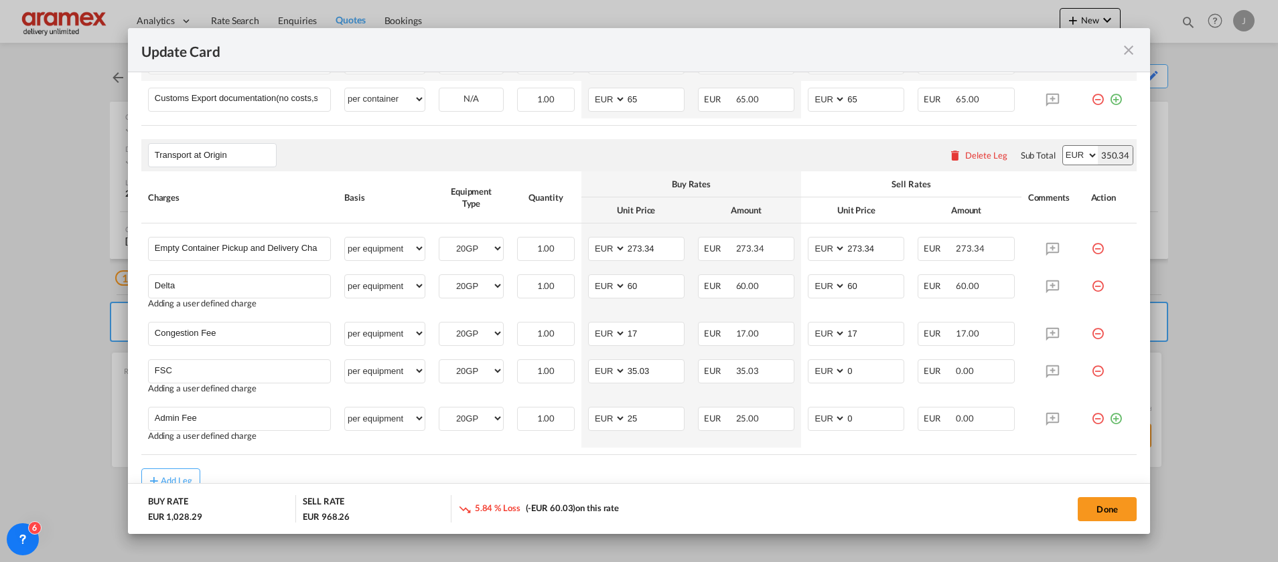
click at [752, 487] on md-dialog-actions "BUY RATE EUR 1,028.29 SELL RATE EUR 968.26 5.84 % Loss (-EUR 60.03) on this rat…" at bounding box center [639, 508] width 1022 height 51
click at [628, 371] on input "35.03" at bounding box center [655, 370] width 58 height 20
drag, startPoint x: 781, startPoint y: 374, endPoint x: 788, endPoint y: 381, distance: 10.4
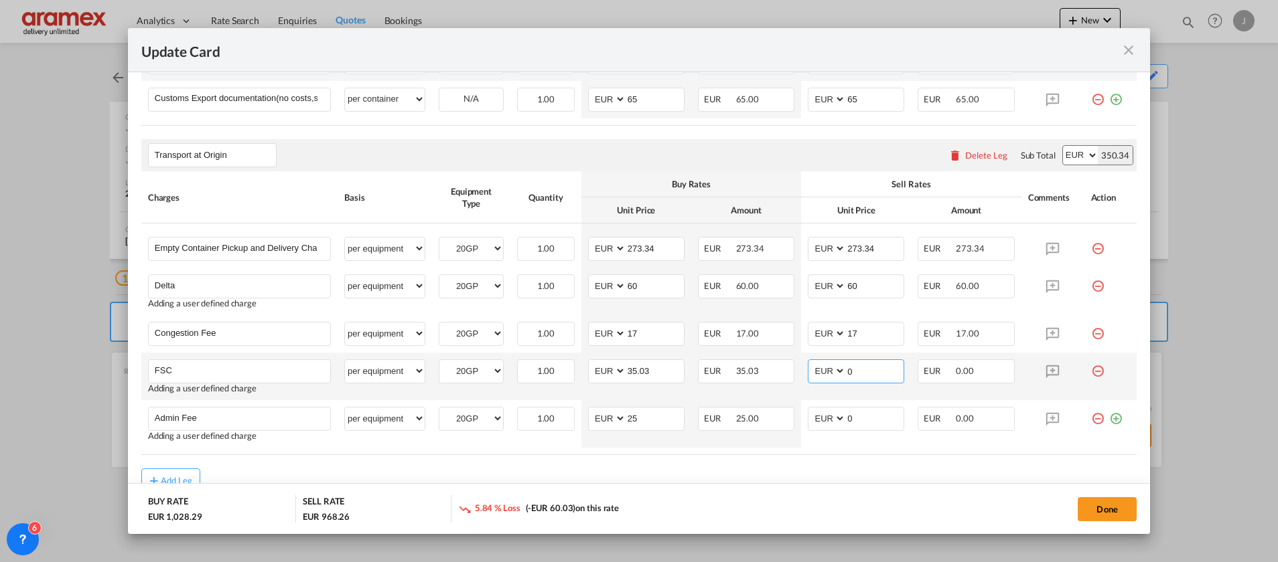
click at [771, 374] on tr "FSC Please Enter User Defined Charges Cannot Be Published Adding a user defined…" at bounding box center [638, 377] width 995 height 48
paste input "35.03"
type input "35.03"
drag, startPoint x: 632, startPoint y: 415, endPoint x: 604, endPoint y: 415, distance: 28.1
click at [604, 415] on md-input-container "AED AFN ALL AMD ANG AOA ARS AUD AWG AZN BAM BBD BDT BGN BHD BIF BMD BND [PERSON…" at bounding box center [636, 419] width 96 height 24
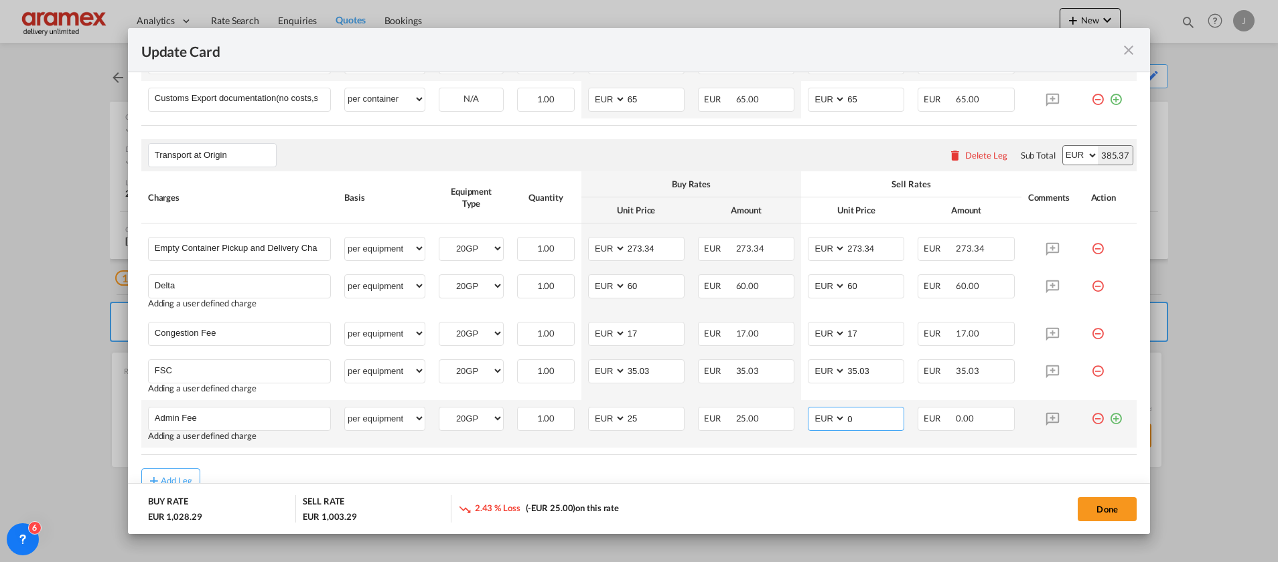
drag, startPoint x: 853, startPoint y: 420, endPoint x: 803, endPoint y: 420, distance: 50.2
click at [808, 420] on md-input-container "AED AFN ALL AMD ANG AOA ARS AUD AWG AZN BAM BBD BDT BGN BHD BIF BMD BND [PERSON…" at bounding box center [856, 419] width 96 height 24
paste input "25"
type input "25"
click at [792, 467] on rate-modification "Main Freight Please enter leg name Leg Name Already Exists Delete Leg Sub Total…" at bounding box center [638, 103] width 995 height 779
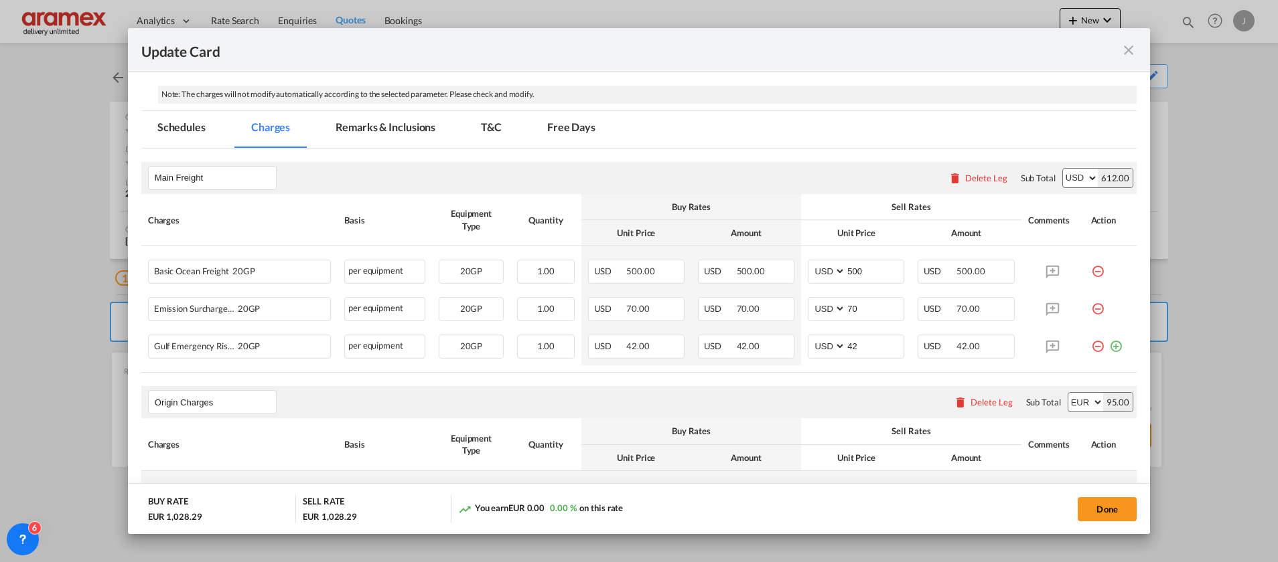
scroll to position [262, 0]
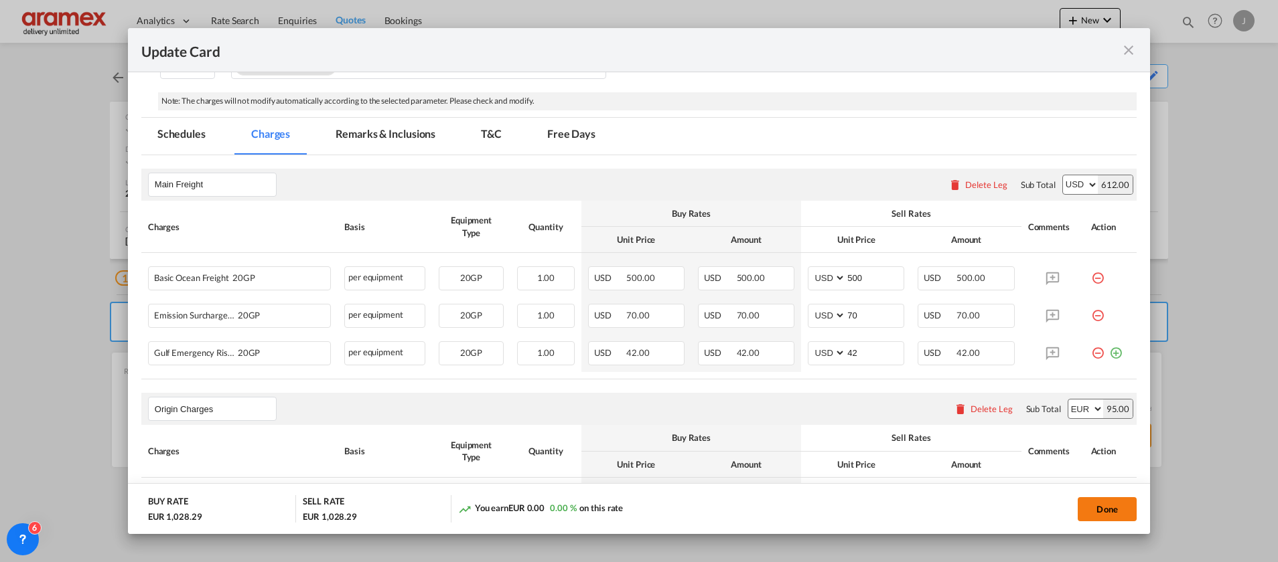
click at [1094, 497] on button "Done" at bounding box center [1106, 509] width 59 height 24
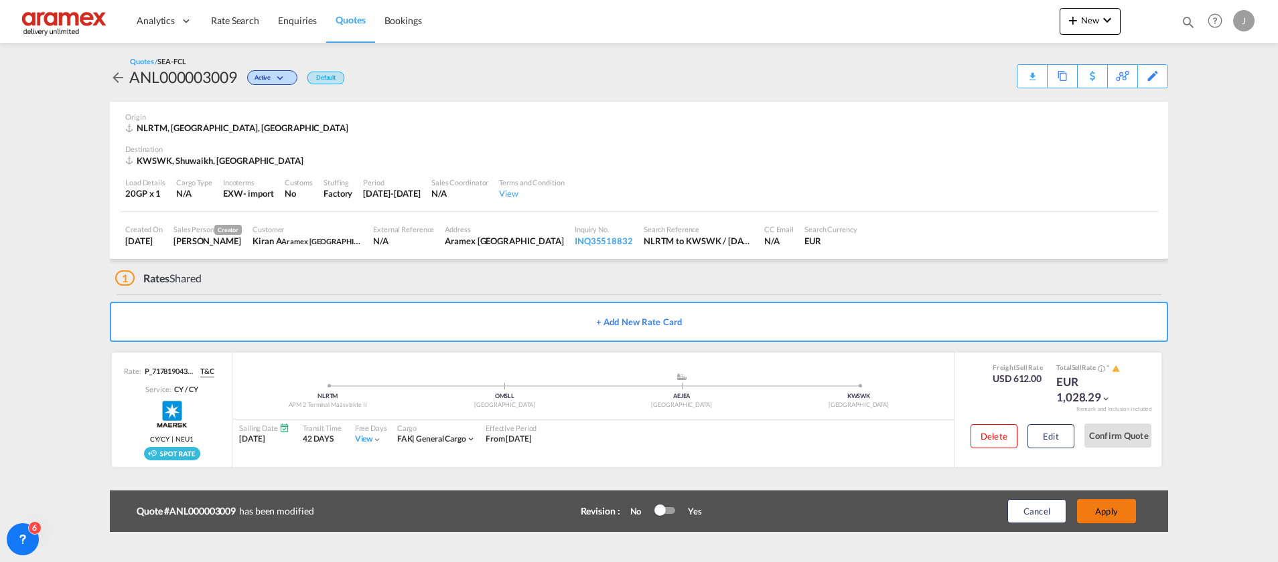
click at [1101, 504] on button "Apply" at bounding box center [1106, 512] width 59 height 24
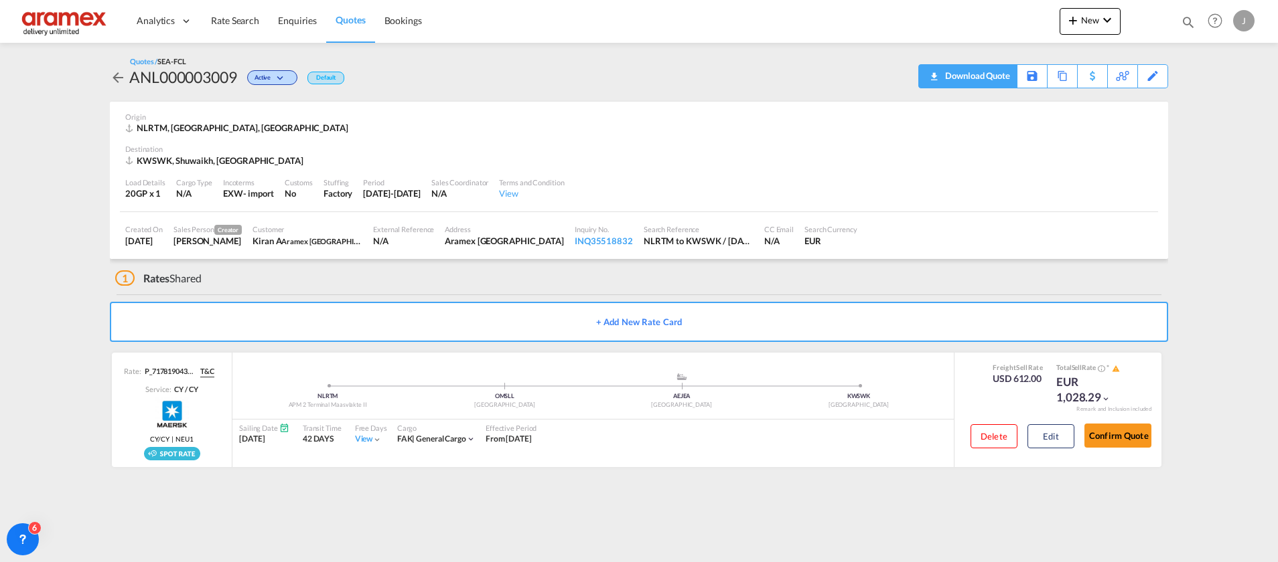
click at [994, 70] on div "Download Quote" at bounding box center [975, 75] width 68 height 21
click at [1057, 427] on button "Edit" at bounding box center [1050, 437] width 47 height 24
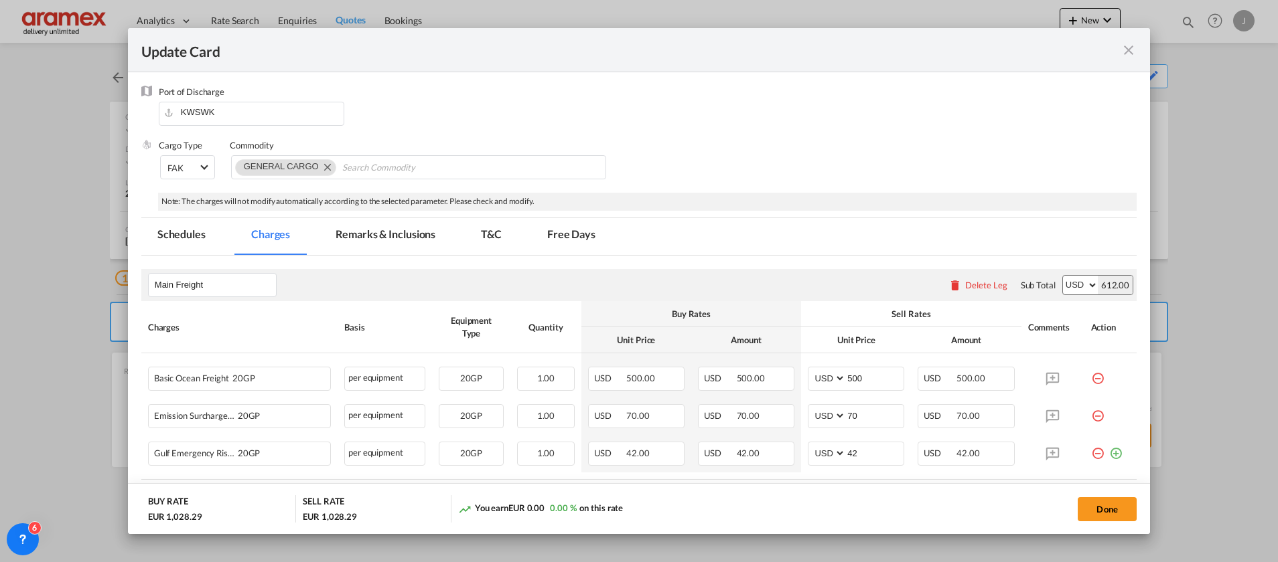
scroll to position [0, 0]
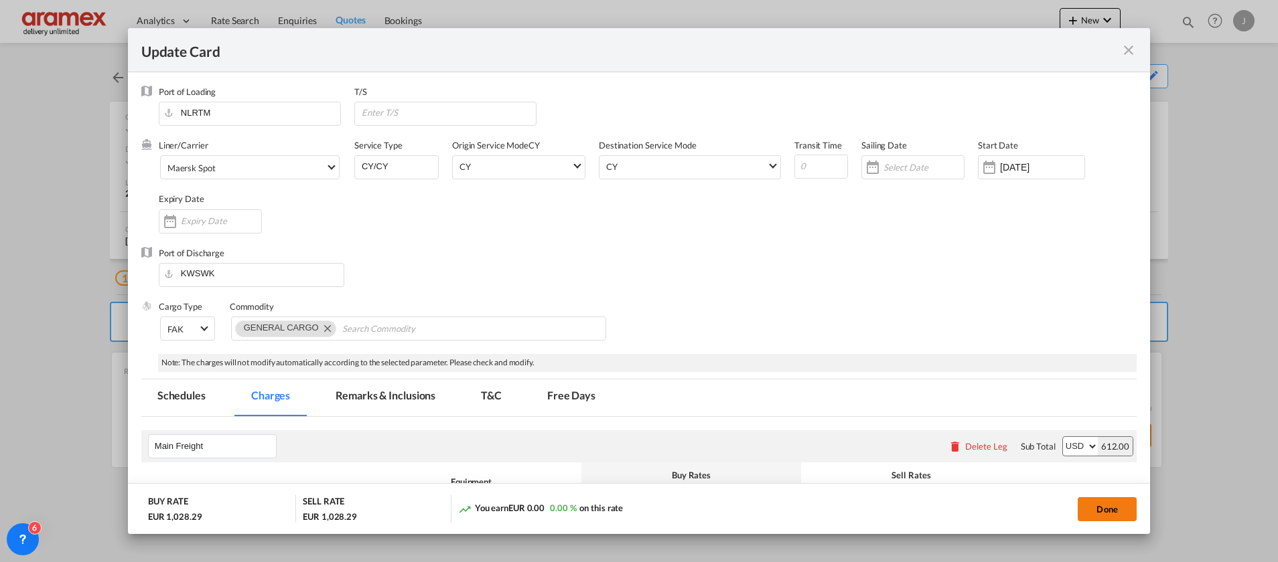
click at [1106, 510] on button "Done" at bounding box center [1106, 509] width 59 height 24
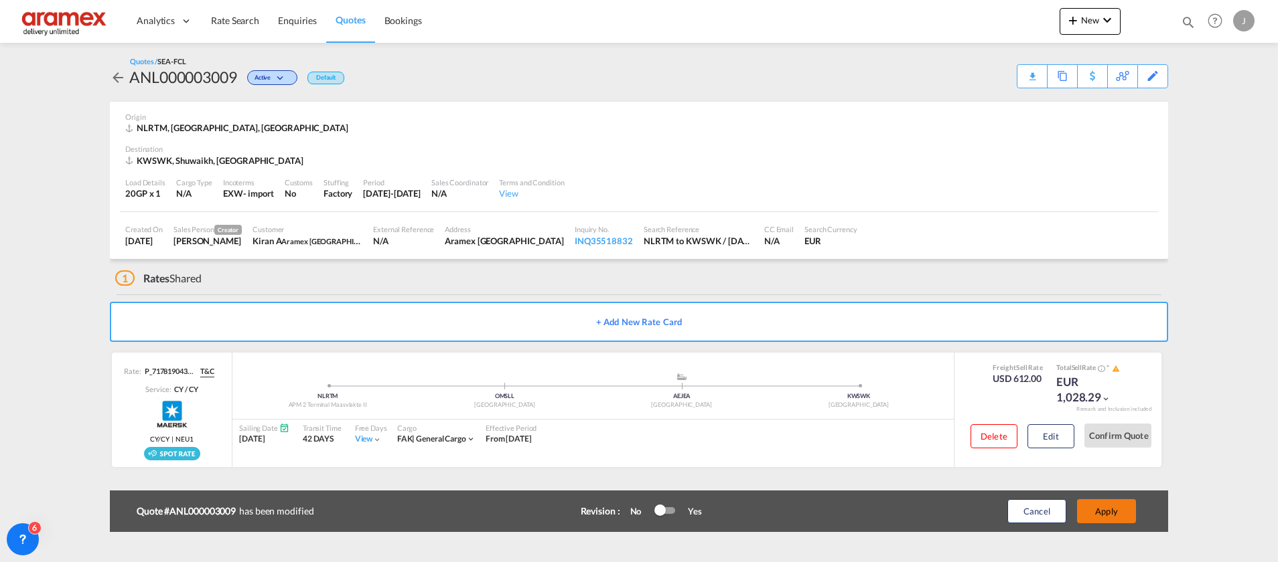
click at [1102, 505] on button "Apply" at bounding box center [1106, 512] width 59 height 24
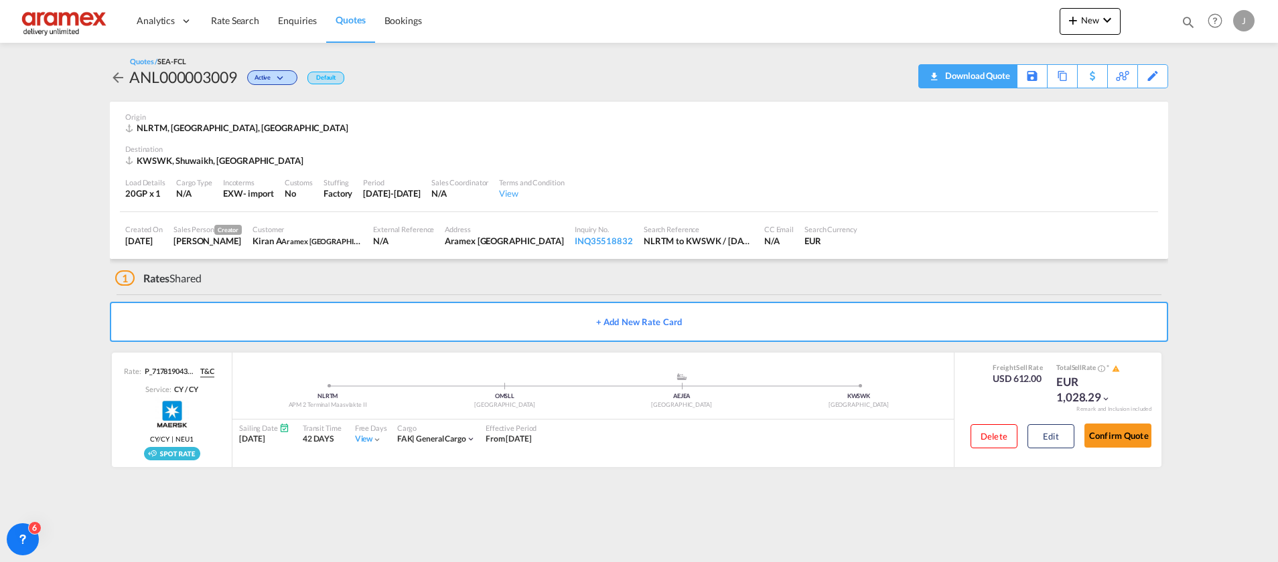
click at [1004, 80] on div "Download Quote" at bounding box center [975, 75] width 68 height 21
click at [250, 22] on span "Rate Search" at bounding box center [235, 20] width 48 height 11
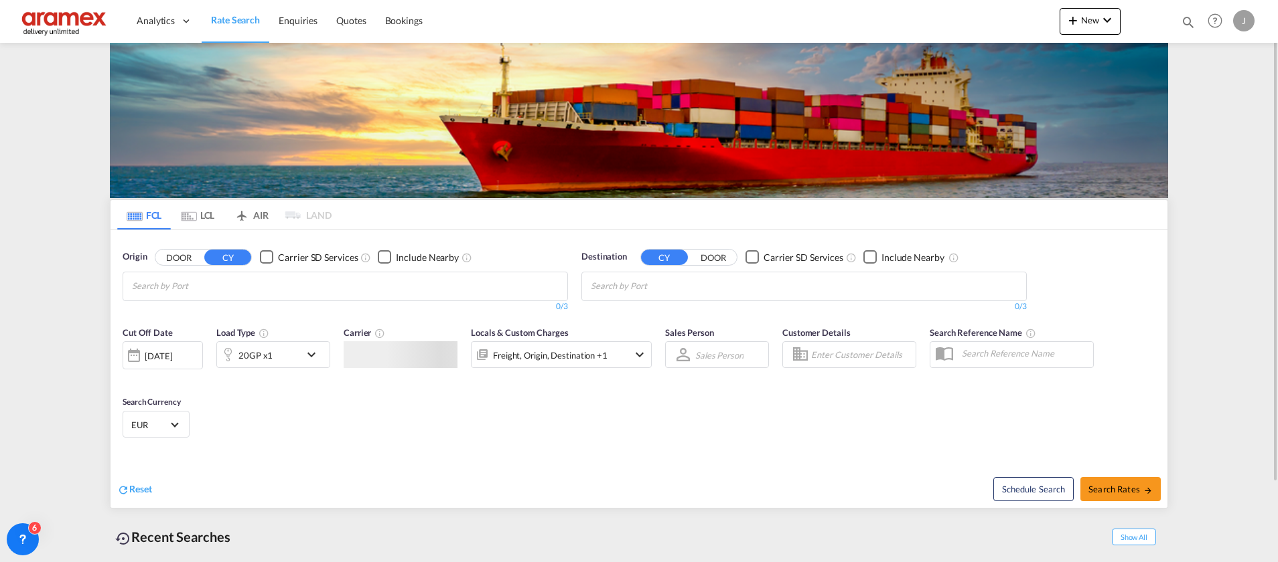
click at [279, 351] on div "20GP x1" at bounding box center [258, 354] width 83 height 27
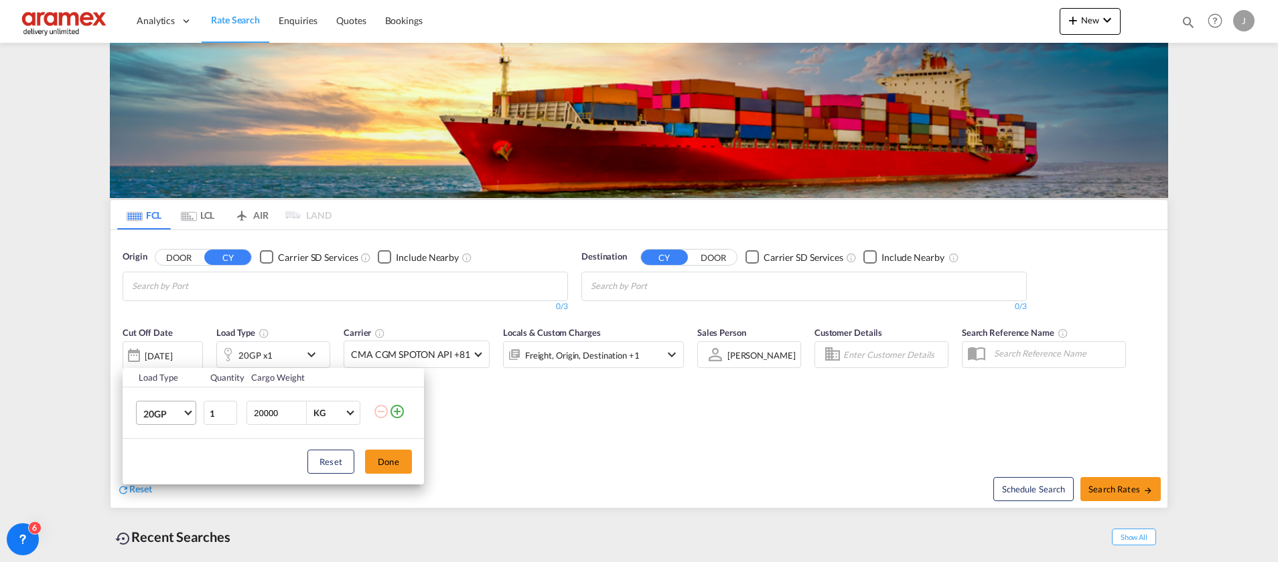
click at [177, 406] on md-select-value "20GP" at bounding box center [169, 413] width 54 height 23
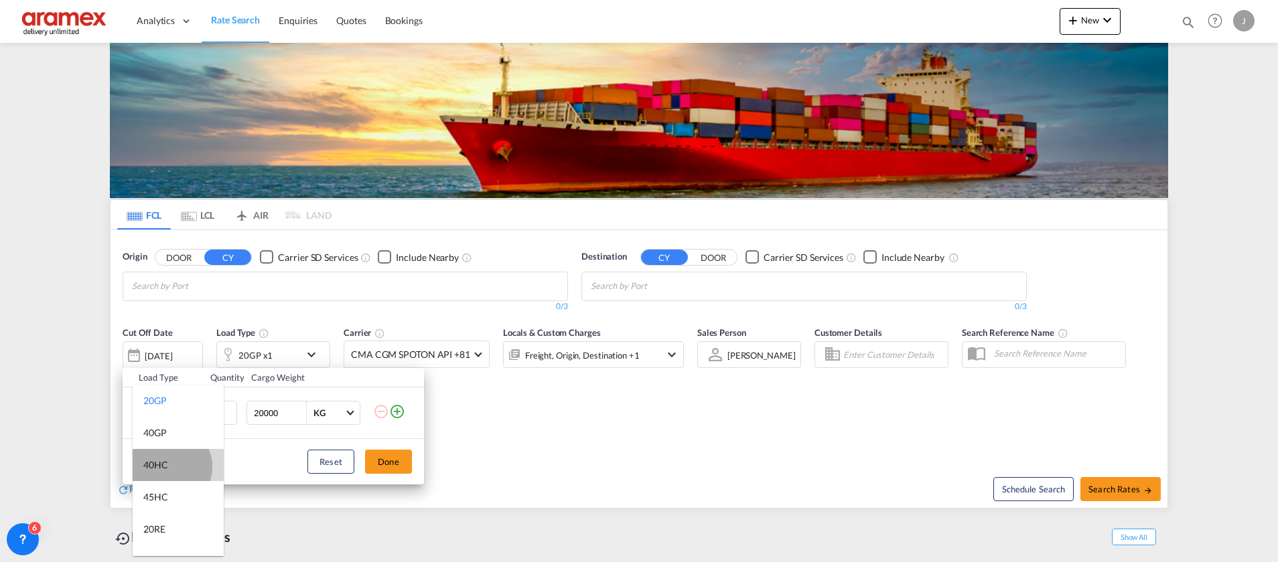
click at [168, 467] on md-option "40HC" at bounding box center [178, 465] width 91 height 32
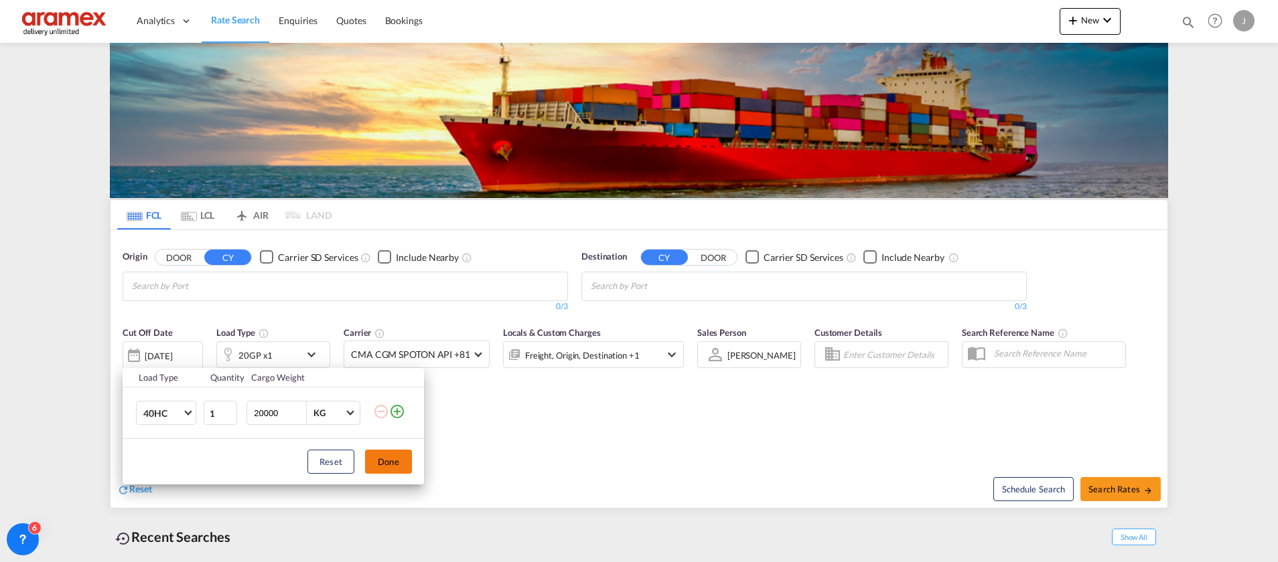
click at [391, 453] on button "Done" at bounding box center [388, 462] width 47 height 24
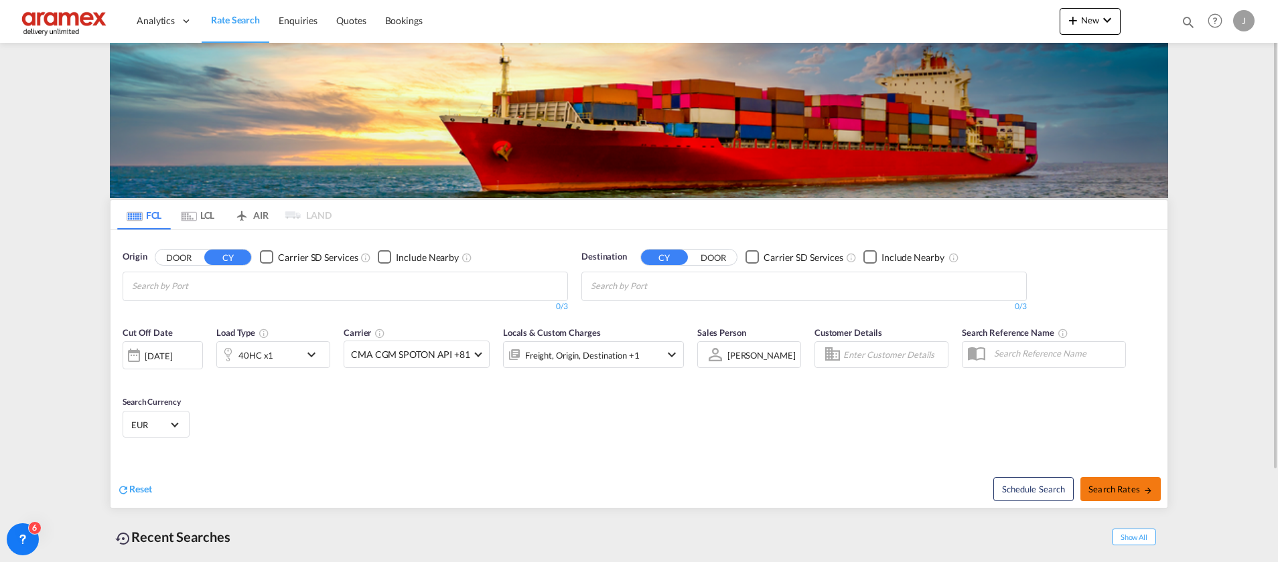
click at [1096, 486] on span "Search Rates" at bounding box center [1120, 489] width 64 height 11
click at [244, 279] on input "Chips input." at bounding box center [195, 286] width 127 height 21
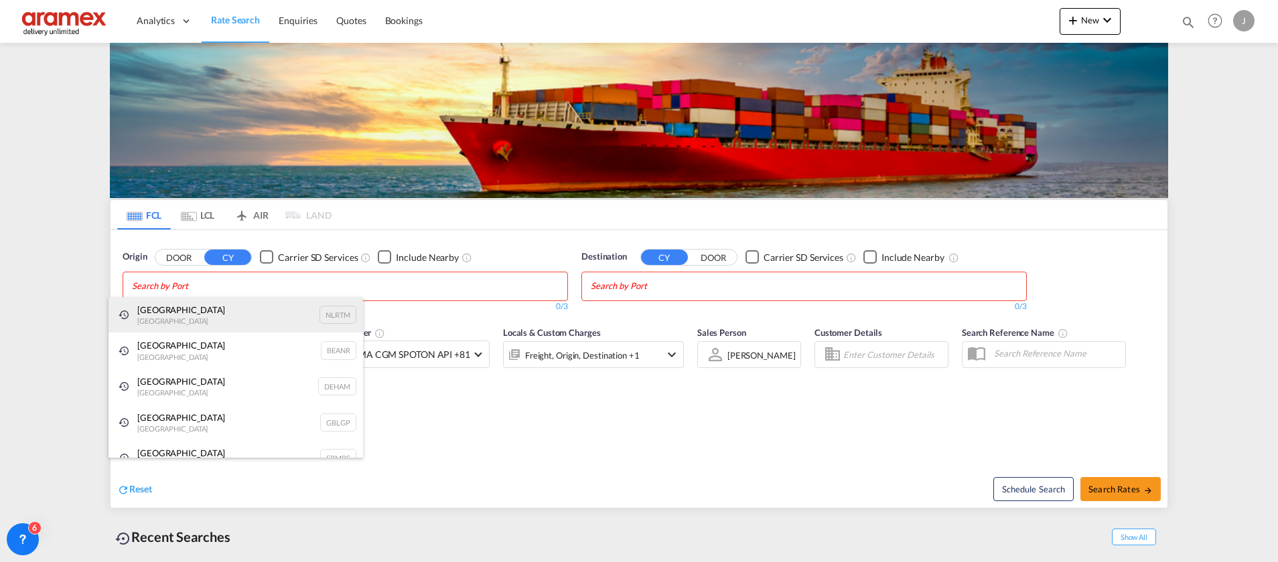
click at [214, 319] on div "[GEOGRAPHIC_DATA] [GEOGRAPHIC_DATA] NLRTM" at bounding box center [235, 315] width 254 height 36
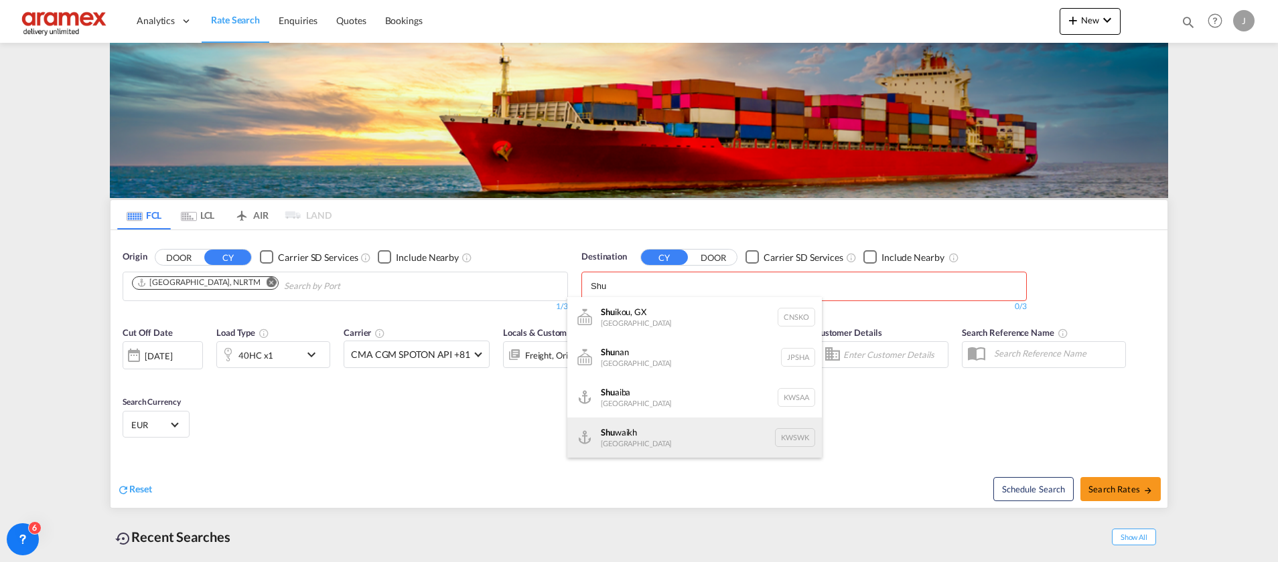
type input "Shu"
click at [660, 443] on div "Shu waikh [GEOGRAPHIC_DATA] KWSWK" at bounding box center [694, 438] width 254 height 40
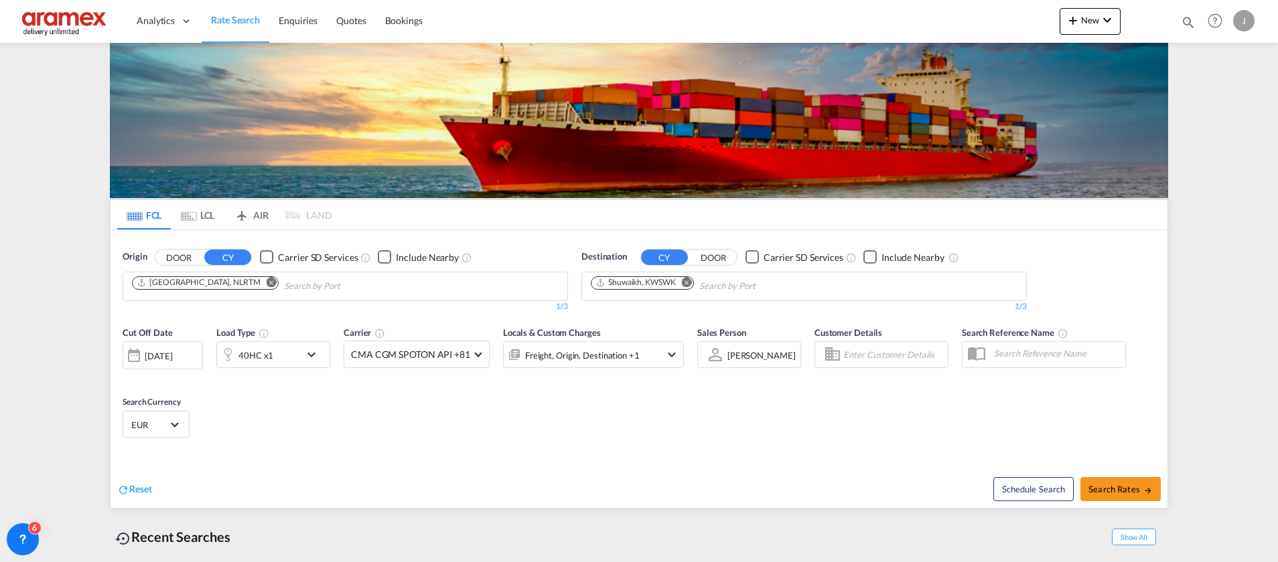
click at [1127, 487] on span "Search Rates" at bounding box center [1120, 489] width 64 height 11
type input "NLRTM to KWSWK / [DATE]"
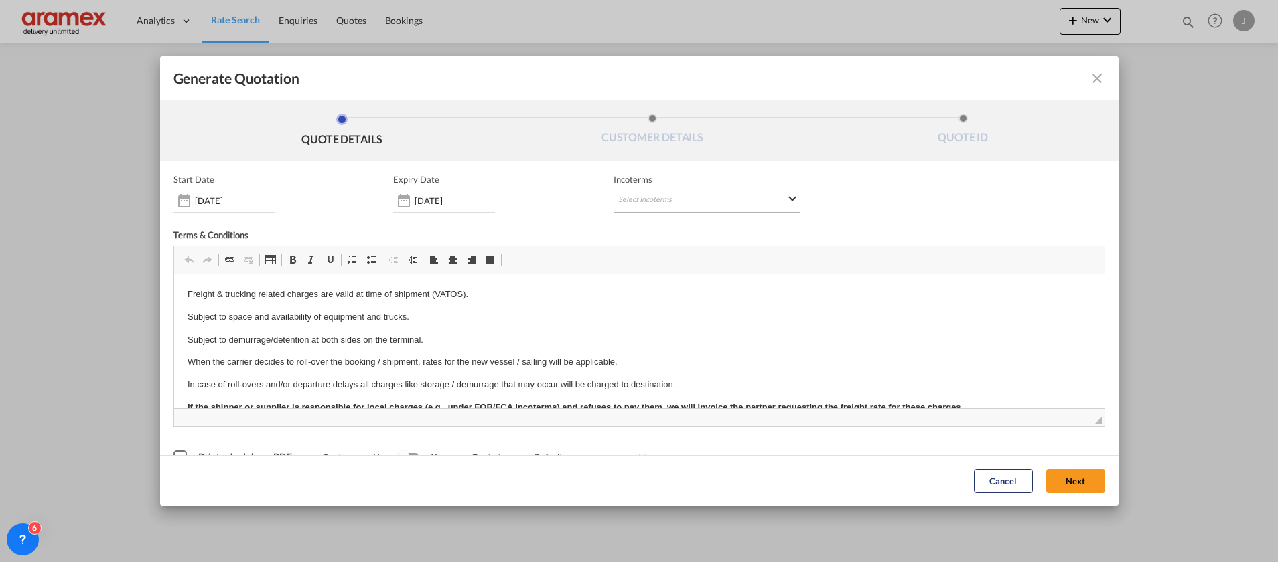
click at [642, 194] on md-select "Select Incoterms FOB - export Free on Board DPU - export Delivery at Place Unlo…" at bounding box center [706, 201] width 186 height 24
click at [644, 223] on input "search" at bounding box center [677, 228] width 124 height 12
type input "exw"
drag, startPoint x: 667, startPoint y: 254, endPoint x: 635, endPoint y: 33, distance: 223.9
click at [667, 254] on div "EXW - import" at bounding box center [682, 252] width 127 height 11
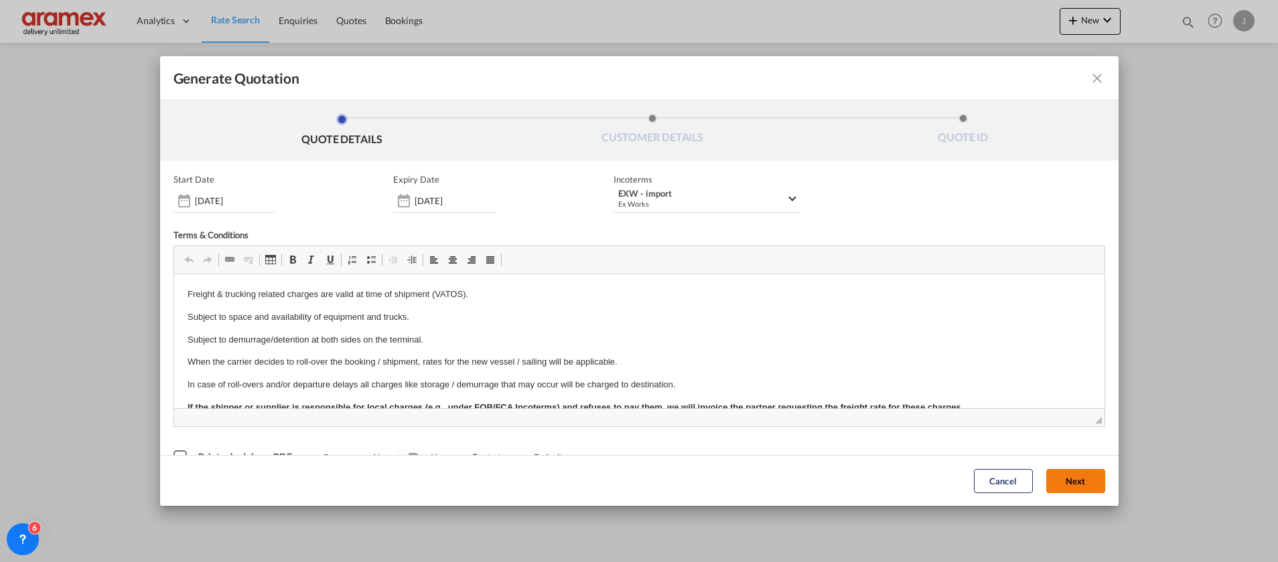
click at [1047, 469] on button "Next" at bounding box center [1075, 481] width 59 height 24
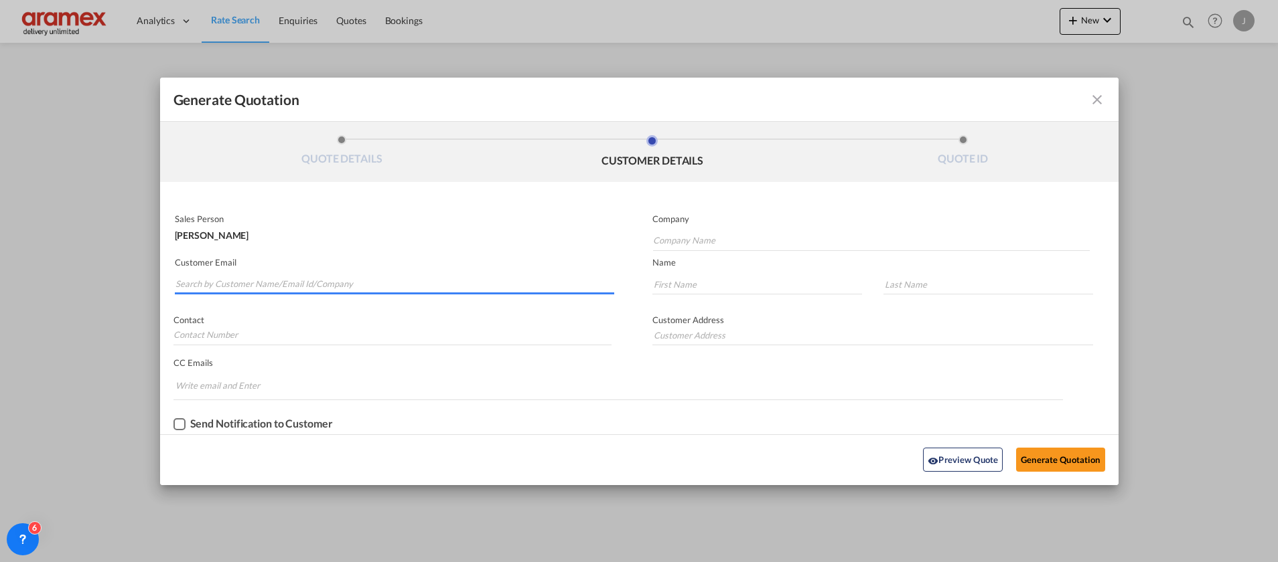
click at [291, 284] on input "Search by Customer Name/Email Id/Company" at bounding box center [394, 285] width 439 height 20
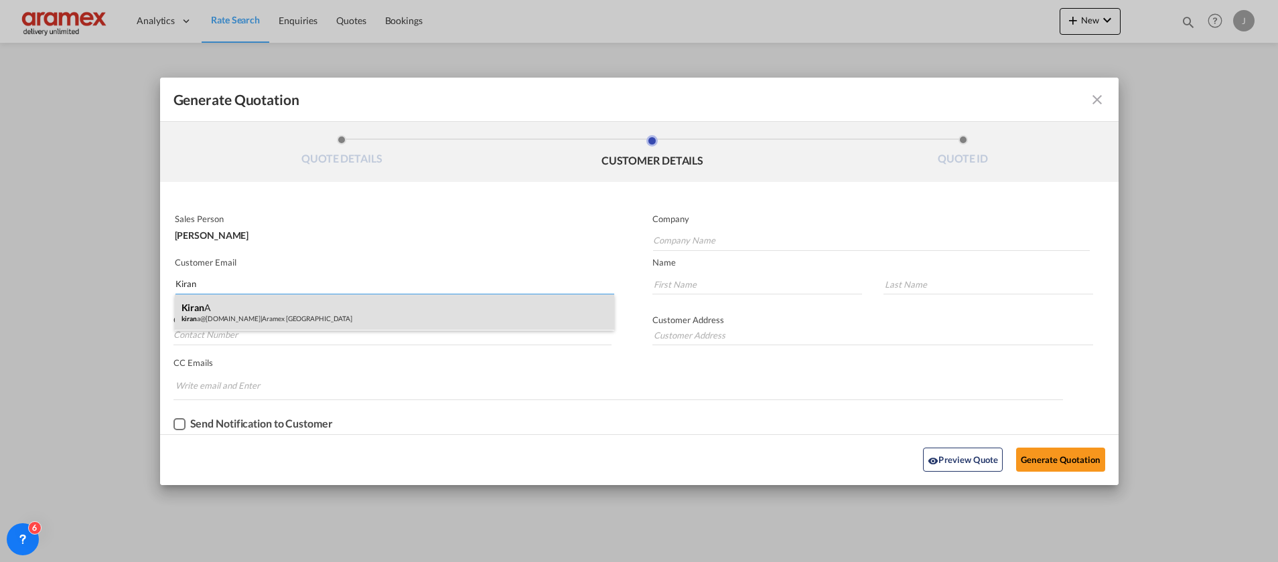
type input "Kiran"
click at [281, 305] on div "Kiran A kiran a@[DOMAIN_NAME] | Aramex [GEOGRAPHIC_DATA]" at bounding box center [394, 313] width 439 height 36
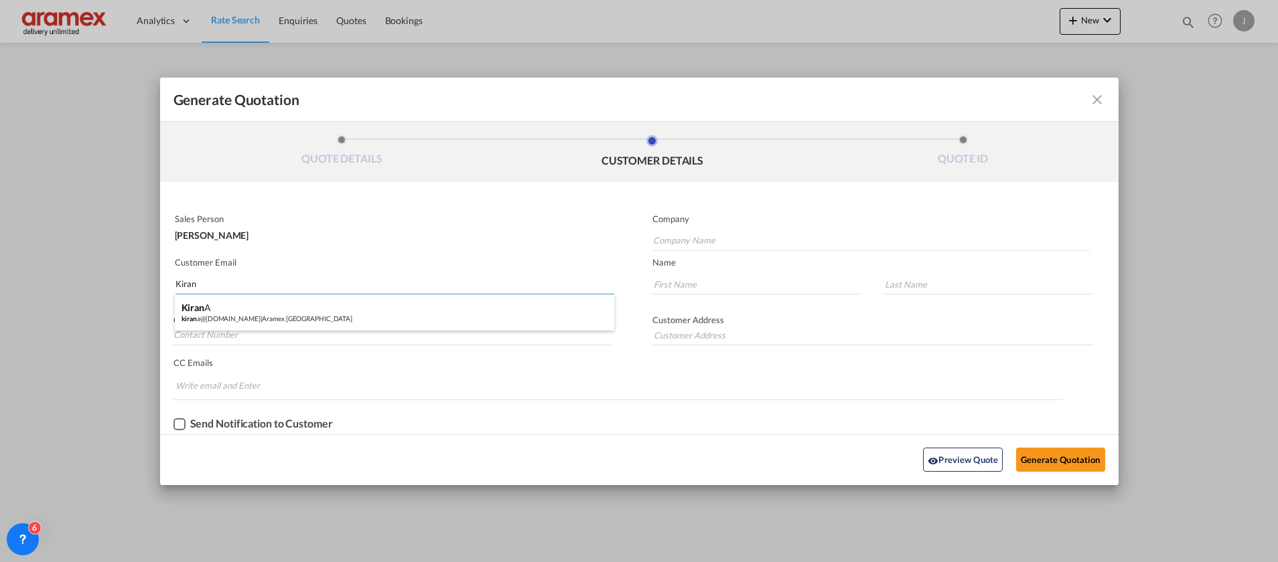
type input "Aramex [GEOGRAPHIC_DATA]"
type input "[EMAIL_ADDRESS][DOMAIN_NAME]"
type input "Kiran"
type input "A"
type input "Aramex [GEOGRAPHIC_DATA]"
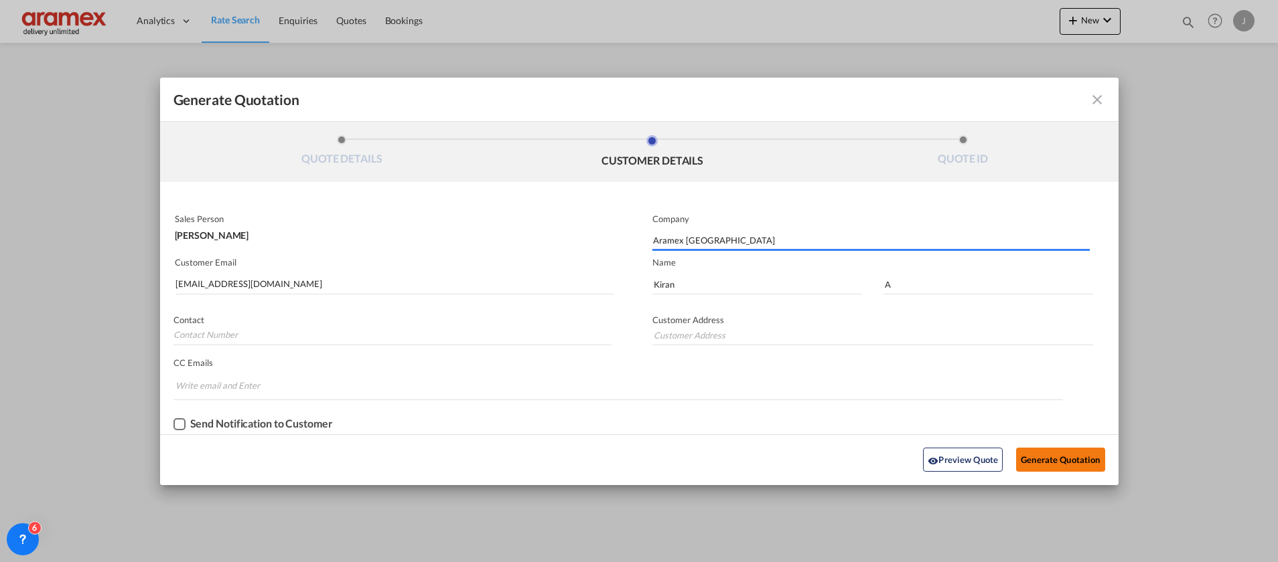
click at [1080, 457] on button "Generate Quotation" at bounding box center [1060, 460] width 88 height 24
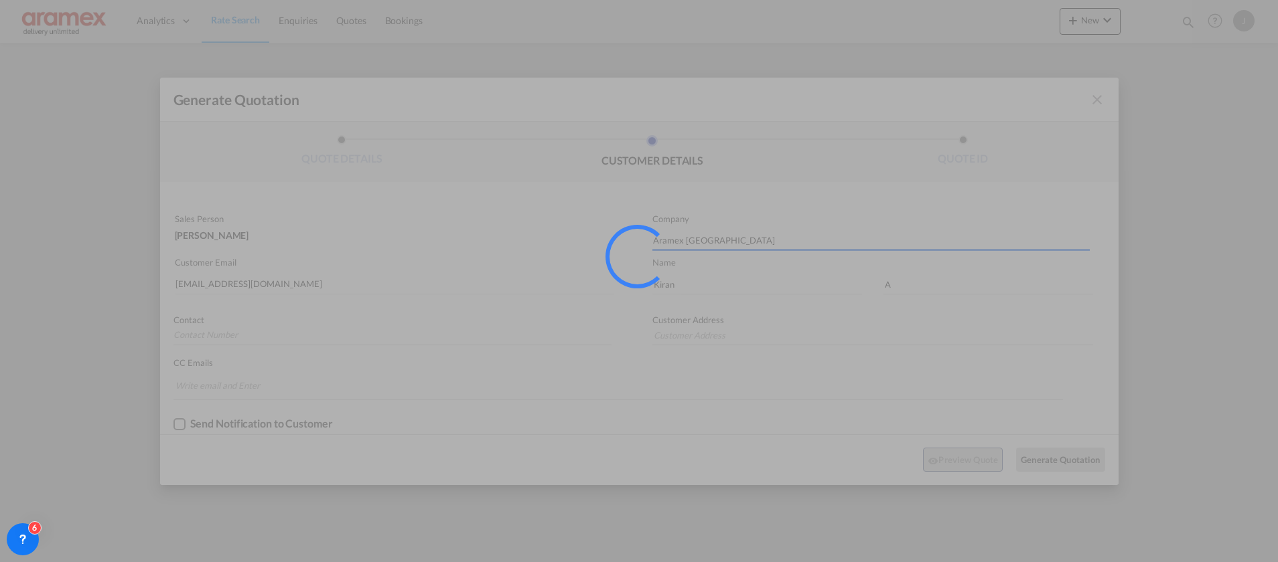
type input "Aramex [GEOGRAPHIC_DATA]"
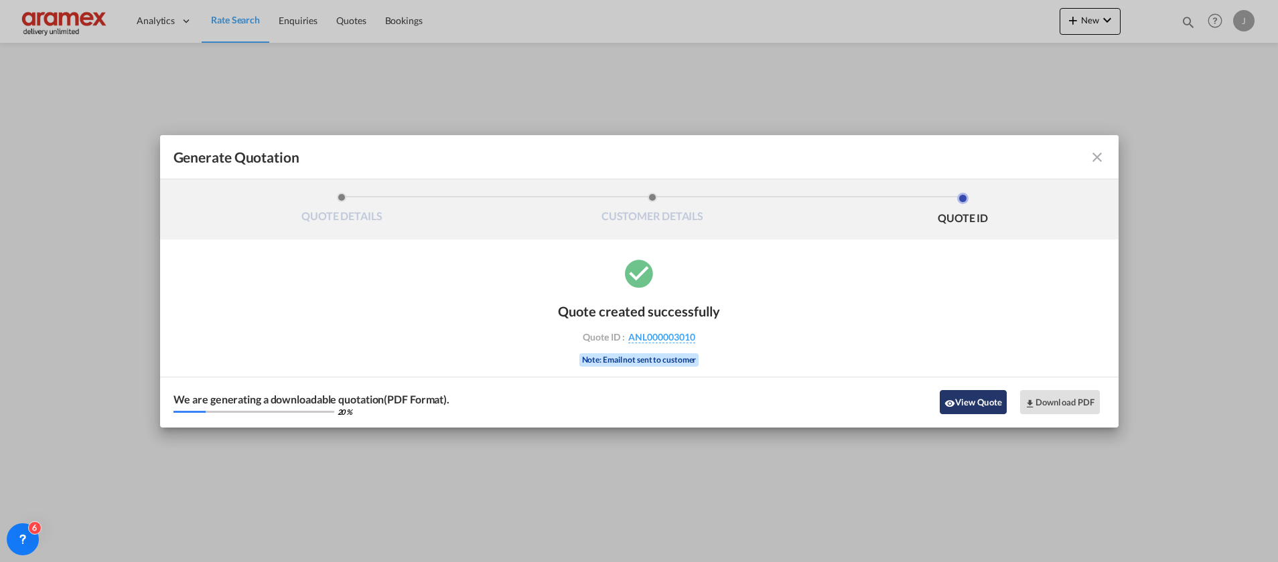
click at [962, 403] on button "View Quote" at bounding box center [972, 402] width 67 height 24
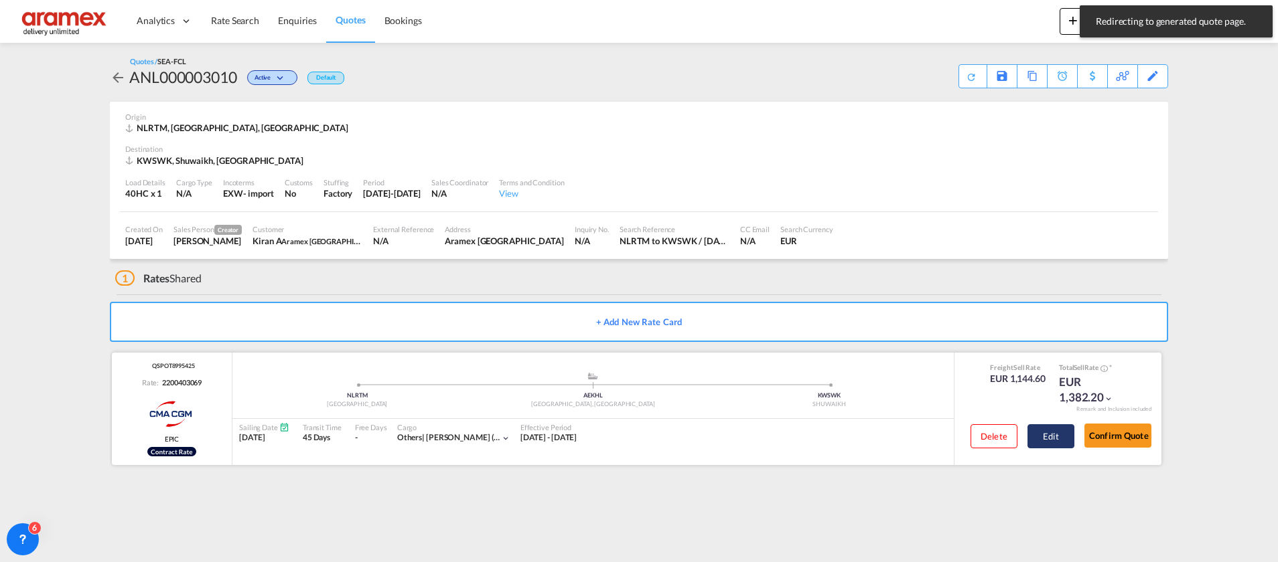
click at [1050, 441] on button "Edit" at bounding box center [1050, 437] width 47 height 24
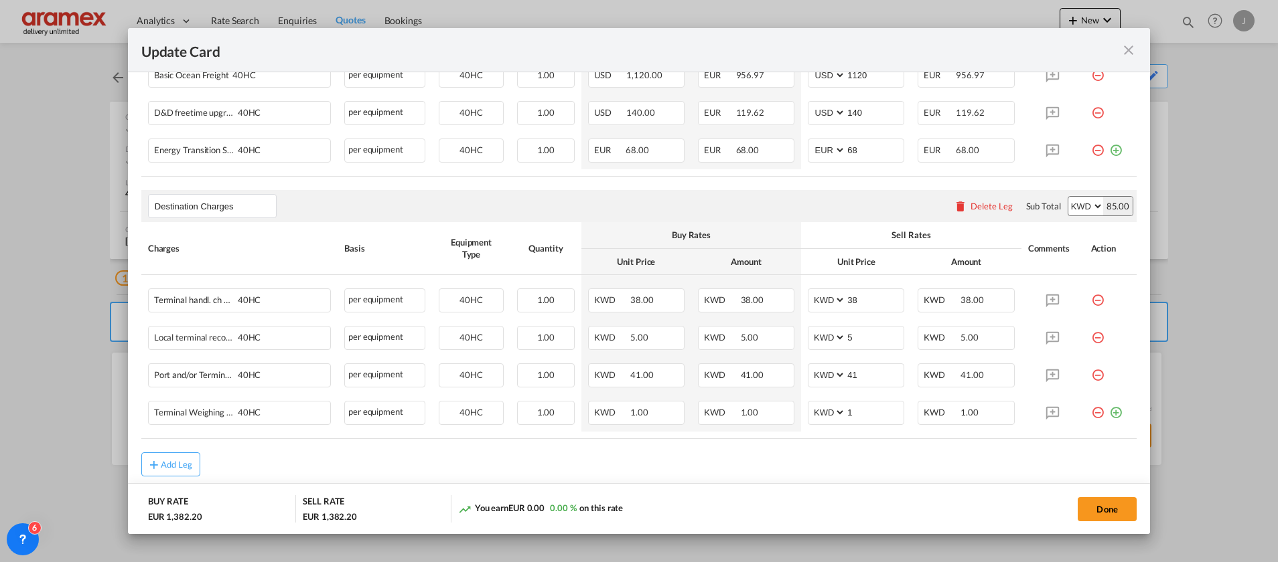
scroll to position [509, 0]
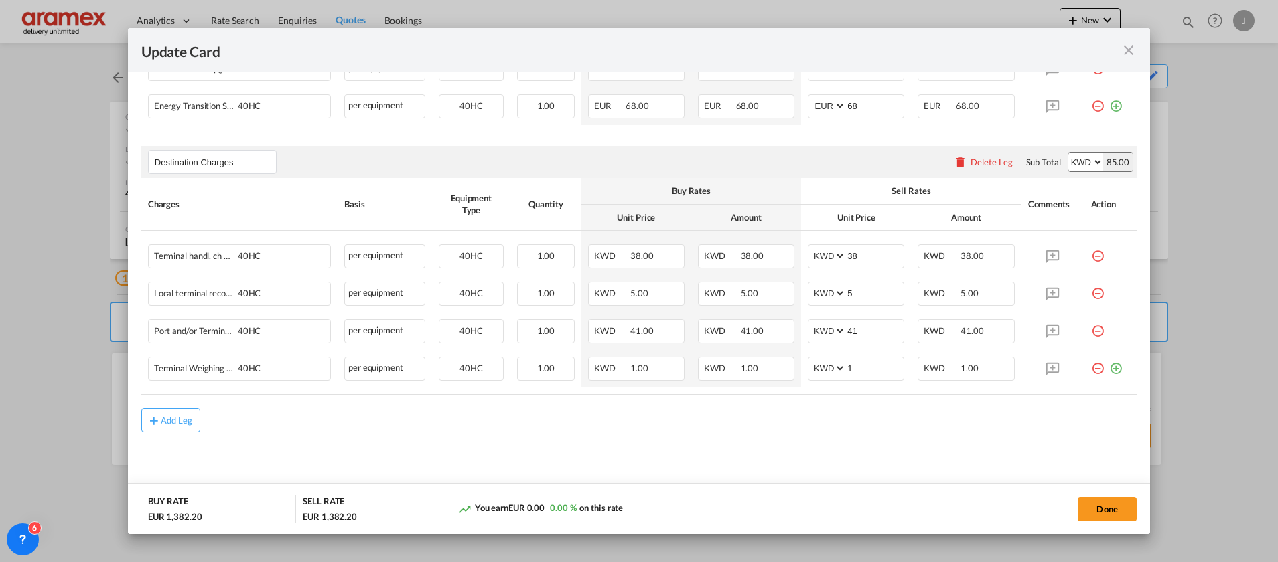
click at [981, 164] on div "Delete Leg" at bounding box center [991, 162] width 42 height 11
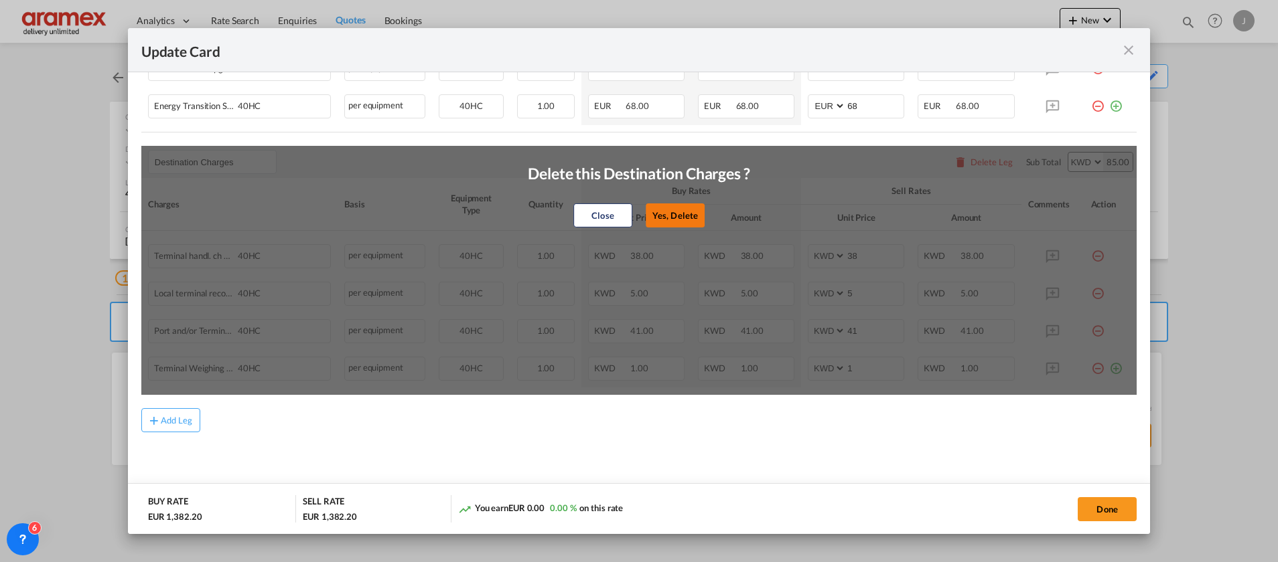
click at [654, 221] on button "Yes, Delete" at bounding box center [674, 216] width 59 height 24
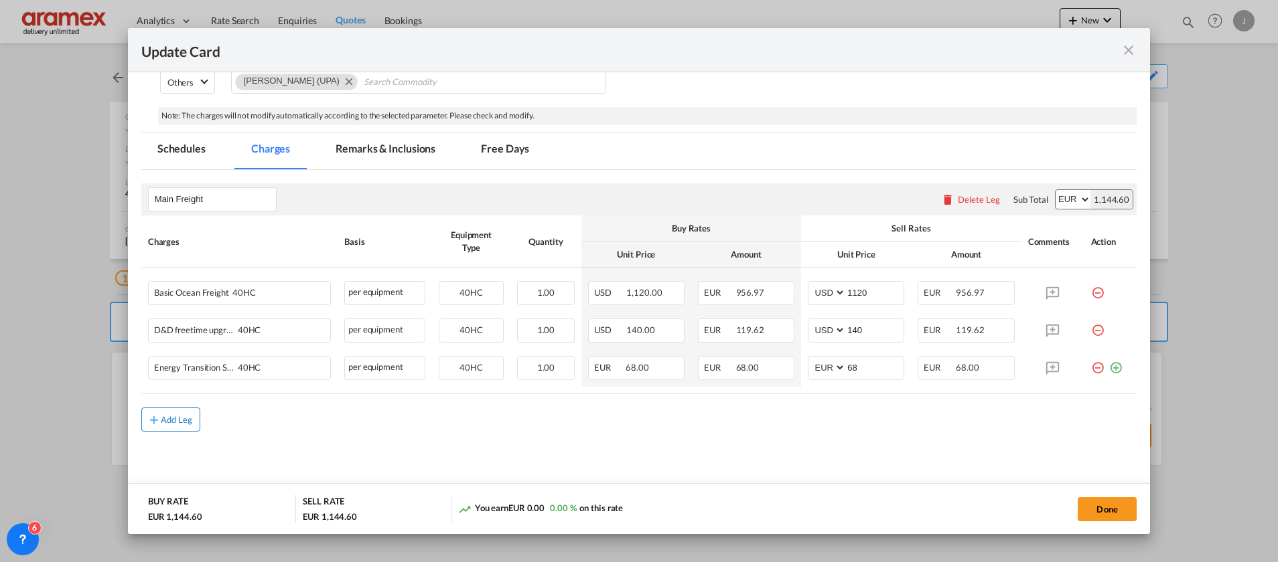
click at [189, 425] on button "Add Leg" at bounding box center [170, 420] width 59 height 24
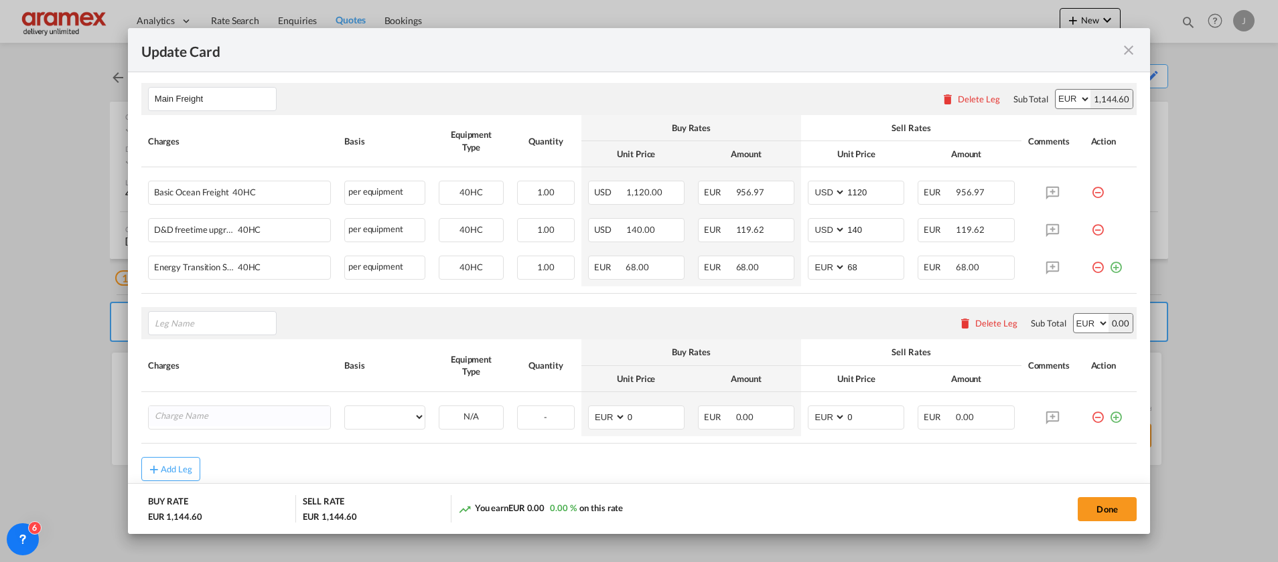
scroll to position [396, 0]
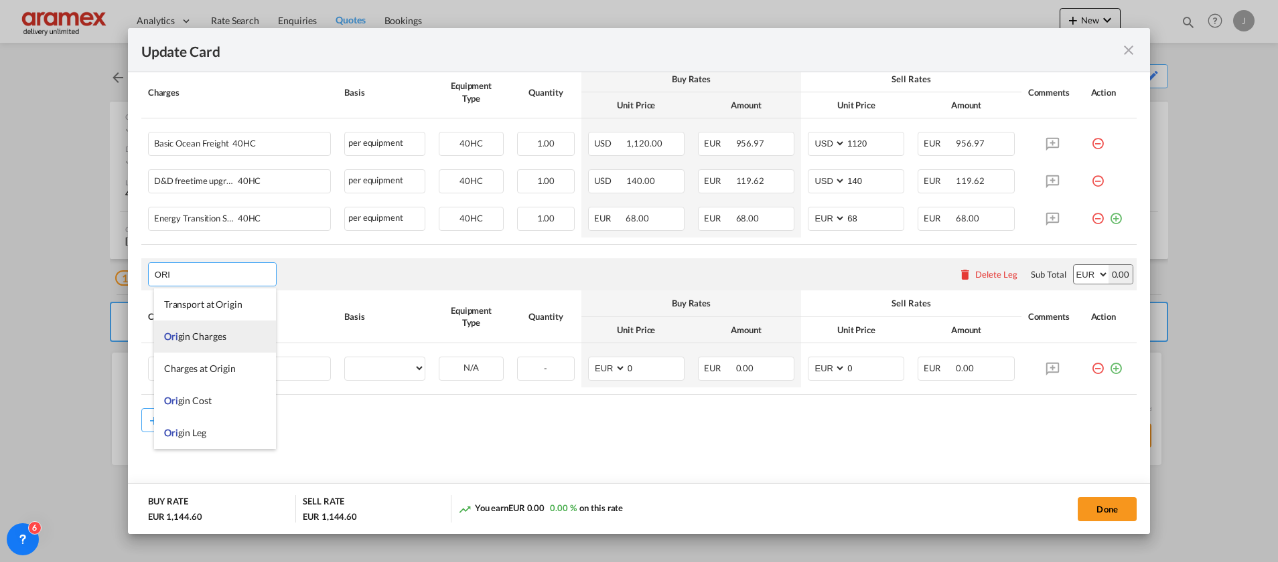
click at [198, 338] on span "Ori gin Charges" at bounding box center [195, 336] width 62 height 11
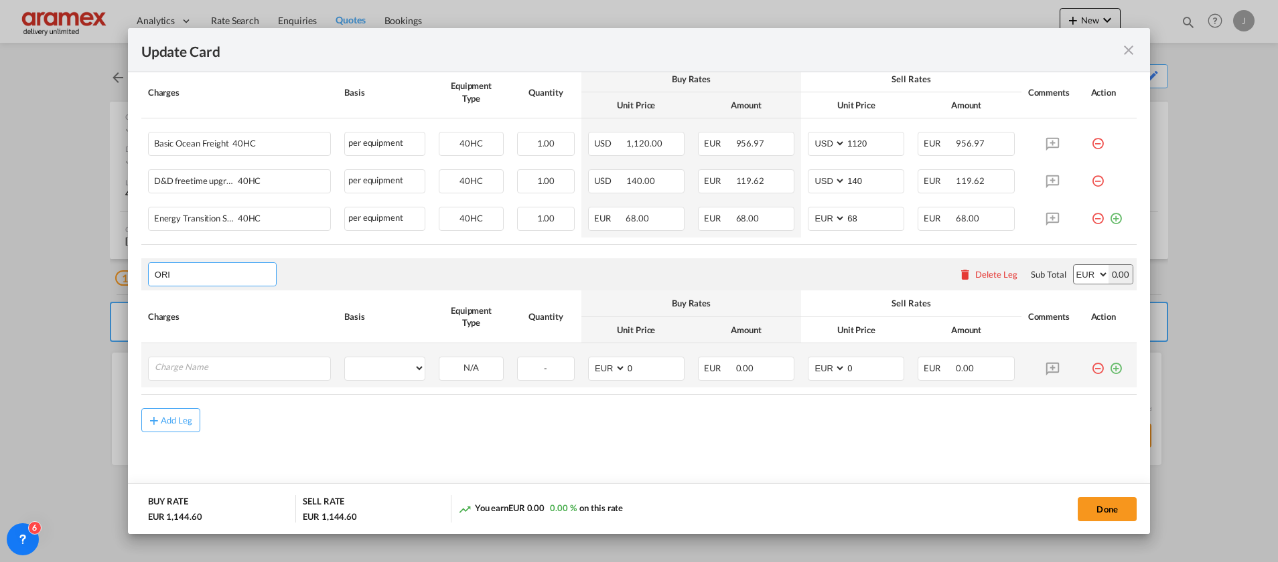
type input "Origin Charges"
click at [217, 368] on input "Charge Name" at bounding box center [242, 368] width 175 height 20
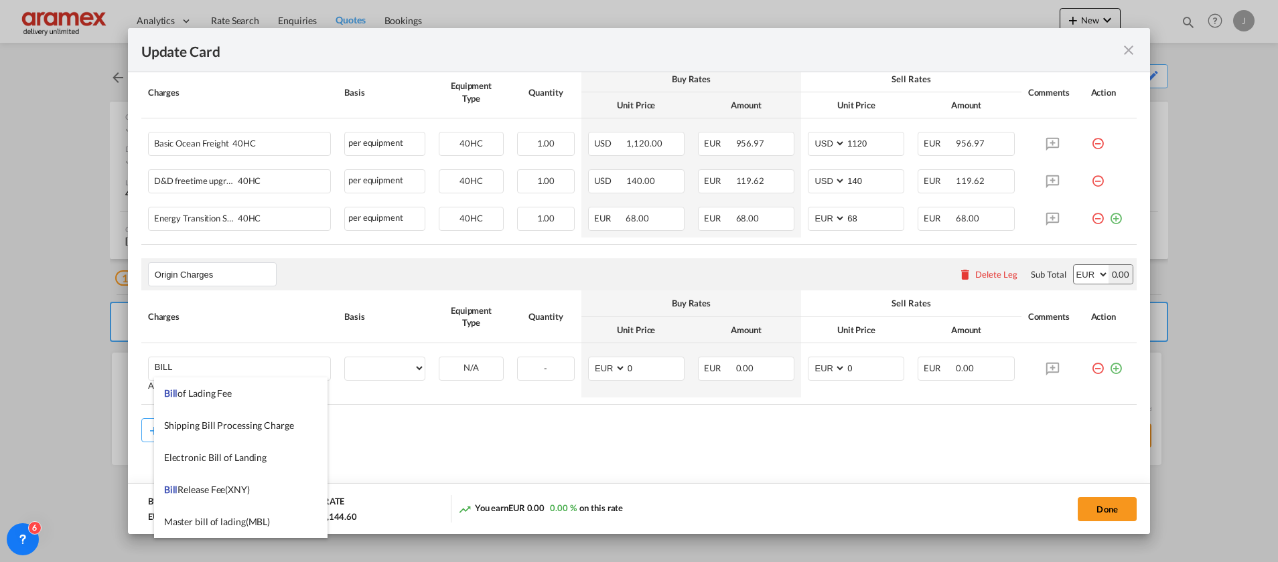
drag, startPoint x: 206, startPoint y: 390, endPoint x: 532, endPoint y: 390, distance: 326.8
click at [224, 390] on span "Bill of Lading Fee" at bounding box center [198, 393] width 68 height 11
type input "Bill of Lading Fee"
select select "per B/L"
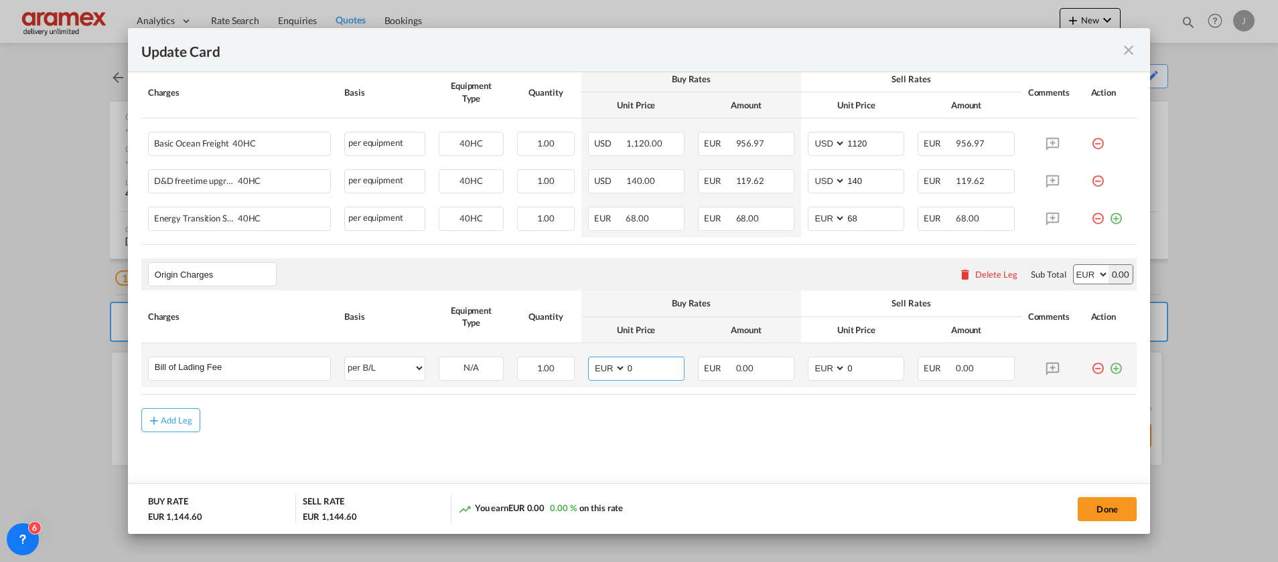
drag, startPoint x: 652, startPoint y: 373, endPoint x: 577, endPoint y: 367, distance: 75.2
click at [588, 367] on md-input-container "AED AFN ALL AMD ANG AOA ARS AUD AWG AZN BAM BBD BDT BGN BHD BIF BMD BND [PERSON…" at bounding box center [636, 369] width 96 height 24
type input "50"
drag, startPoint x: 862, startPoint y: 366, endPoint x: 783, endPoint y: 368, distance: 79.0
click at [783, 368] on tr "Bill of Lading Fee Please Enter User Defined Charges Cannot Be Published per eq…" at bounding box center [638, 365] width 995 height 44
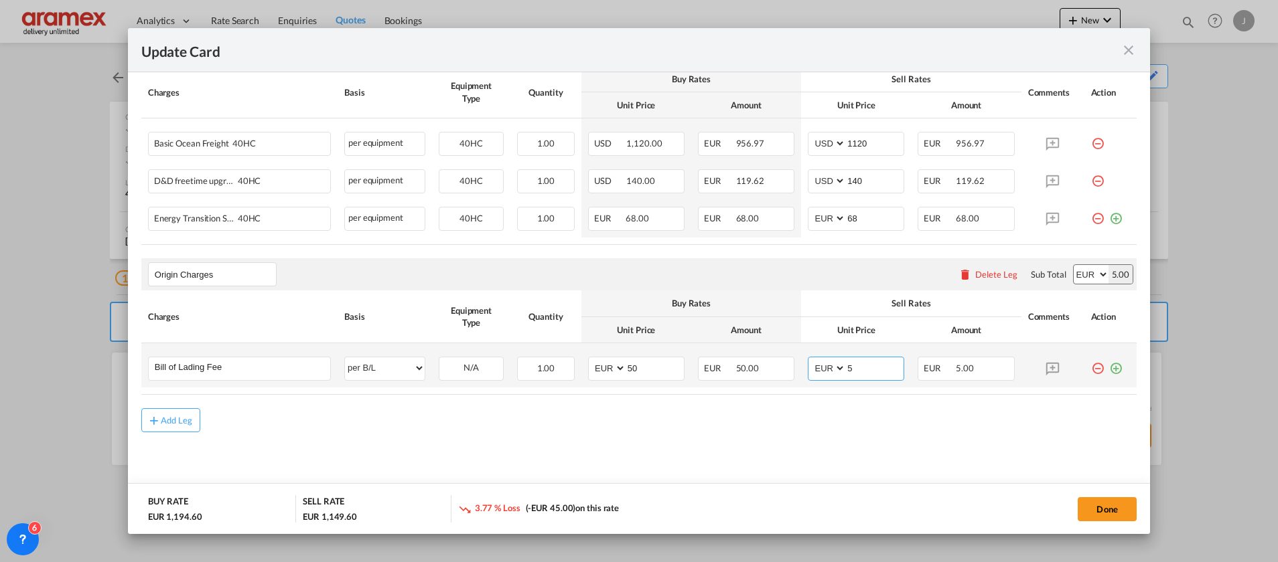
click at [870, 370] on input "5" at bounding box center [875, 368] width 58 height 20
type input "50"
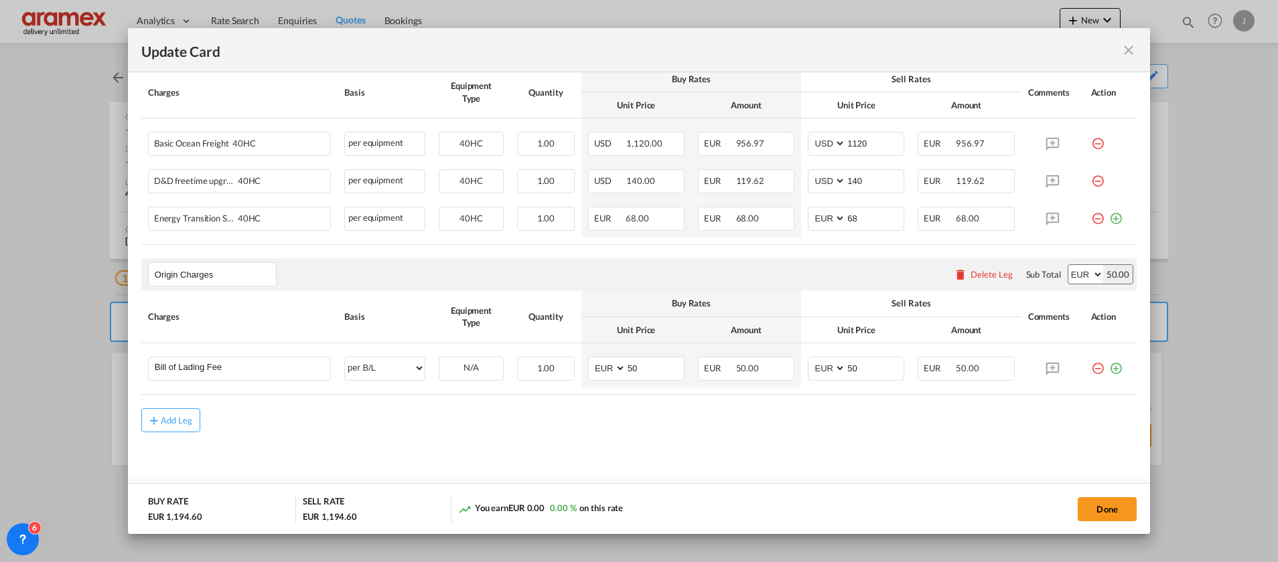
drag, startPoint x: 854, startPoint y: 427, endPoint x: 964, endPoint y: 392, distance: 114.6
click at [856, 427] on div "Add Leg" at bounding box center [638, 420] width 995 height 24
click at [1109, 367] on md-icon "icon-plus-circle-outline green-400-fg" at bounding box center [1115, 363] width 13 height 13
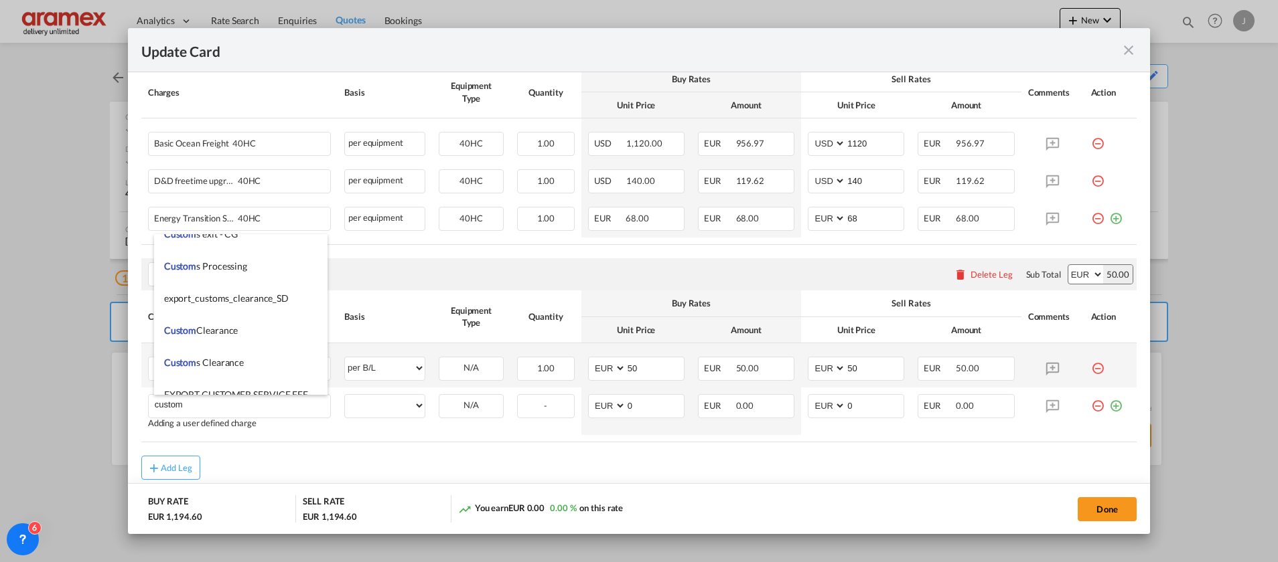
scroll to position [1406, 0]
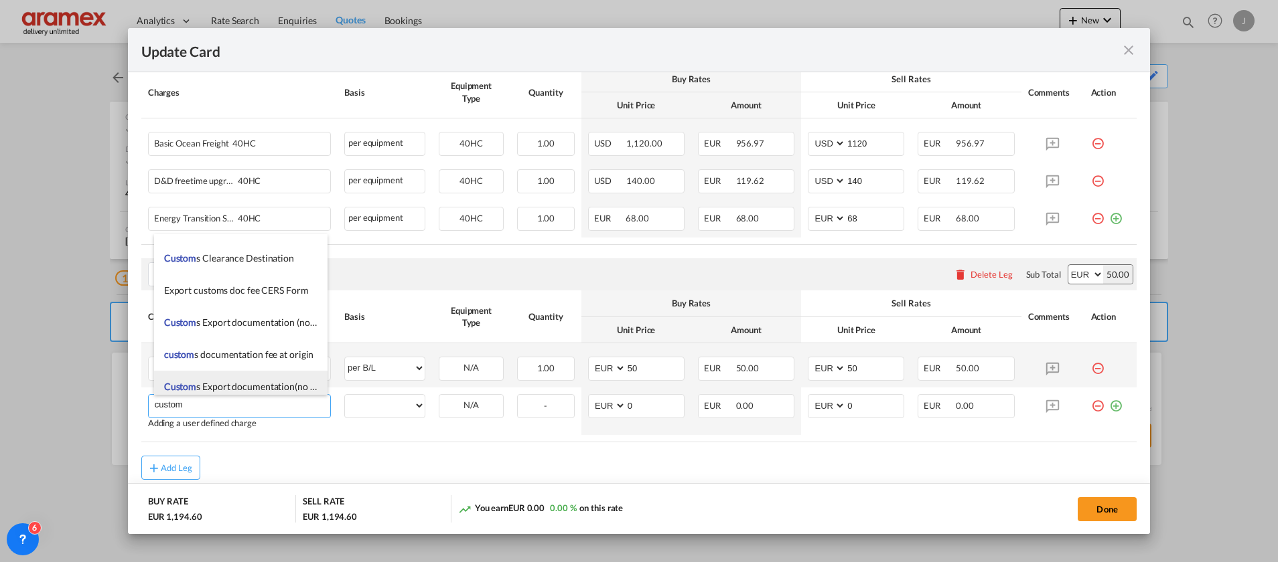
click at [230, 384] on span "Custom s Export documentation(no costs, suggested sell)" at bounding box center [279, 386] width 230 height 11
type input "Customs Export documentation(no costs, suggested sell)"
select select "per container"
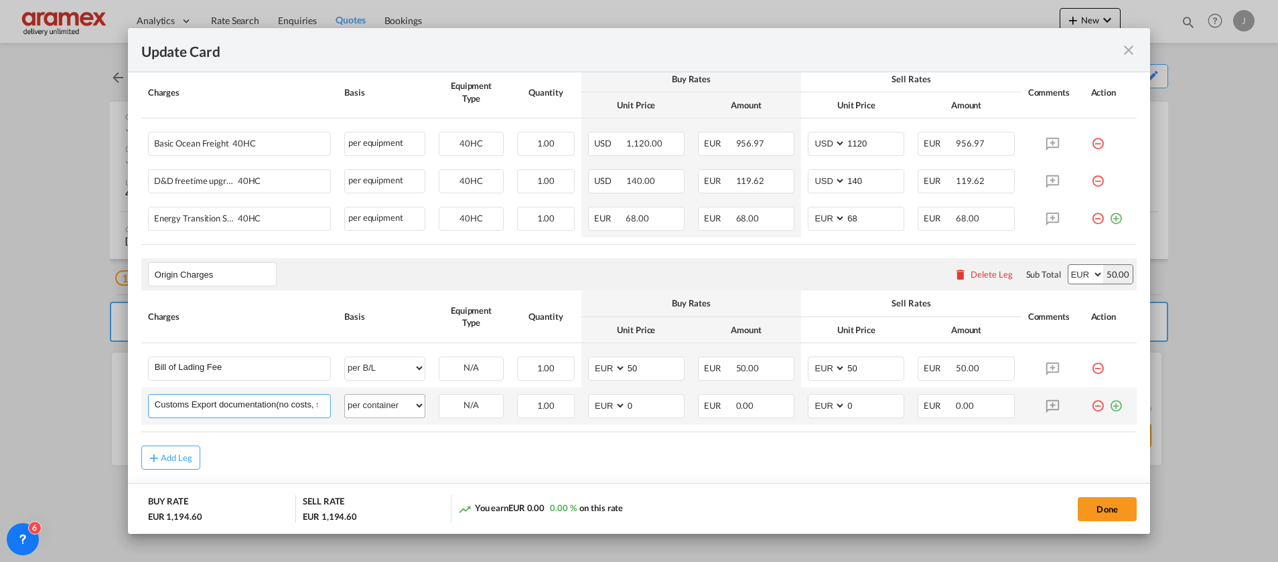
scroll to position [0, 62]
drag, startPoint x: 238, startPoint y: 406, endPoint x: 404, endPoint y: 405, distance: 165.4
click at [404, 405] on tr "Customs Export documentation(no costs, suggested sell) Please Enter User Define…" at bounding box center [638, 406] width 995 height 37
click at [459, 468] on div "Add Leg" at bounding box center [638, 458] width 995 height 24
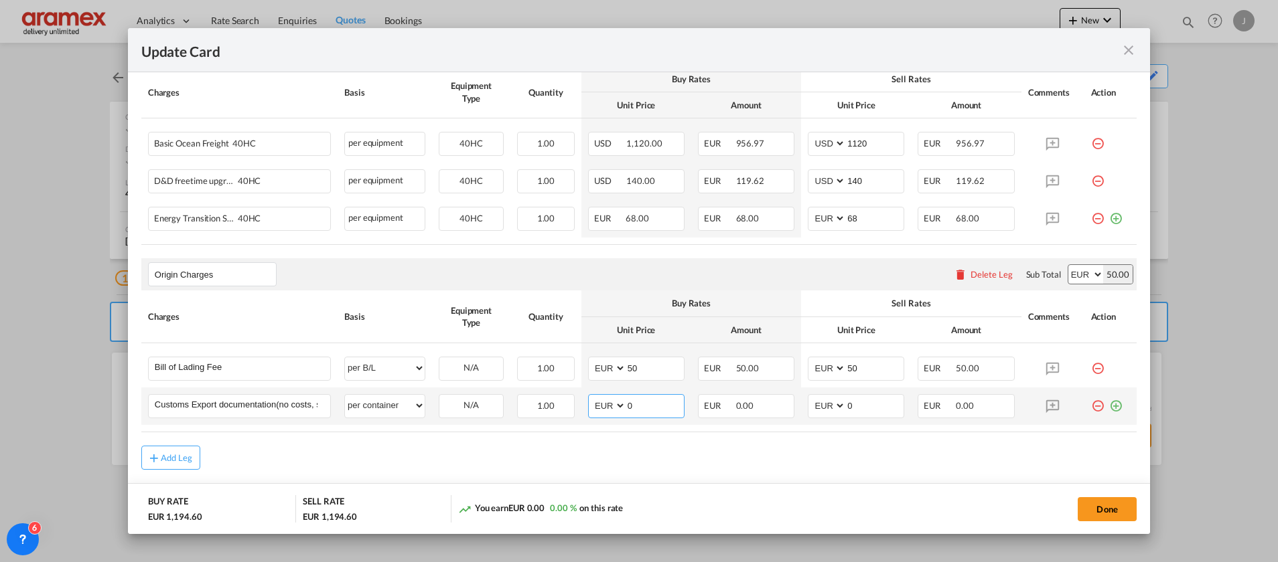
drag, startPoint x: 639, startPoint y: 406, endPoint x: 584, endPoint y: 406, distance: 54.9
click at [588, 406] on md-input-container "AED AFN ALL AMD ANG AOA ARS AUD AWG AZN BAM BBD BDT BGN BHD BIF BMD BND [PERSON…" at bounding box center [636, 406] width 96 height 24
type input "65"
drag, startPoint x: 840, startPoint y: 404, endPoint x: 768, endPoint y: 404, distance: 71.6
click at [768, 404] on tr "Customs Export documentation(no costs, suggested sell) Please Enter User Define…" at bounding box center [638, 406] width 995 height 37
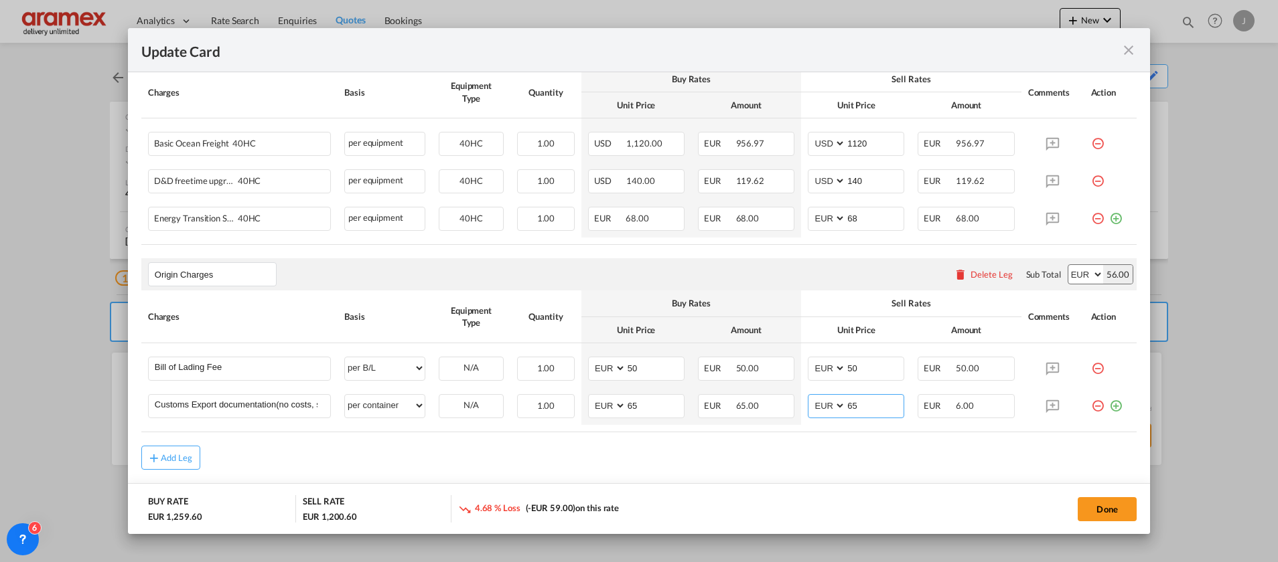
type input "65"
click at [702, 455] on div "Add Leg" at bounding box center [638, 458] width 995 height 24
click at [181, 454] on div "Add Leg" at bounding box center [177, 458] width 32 height 8
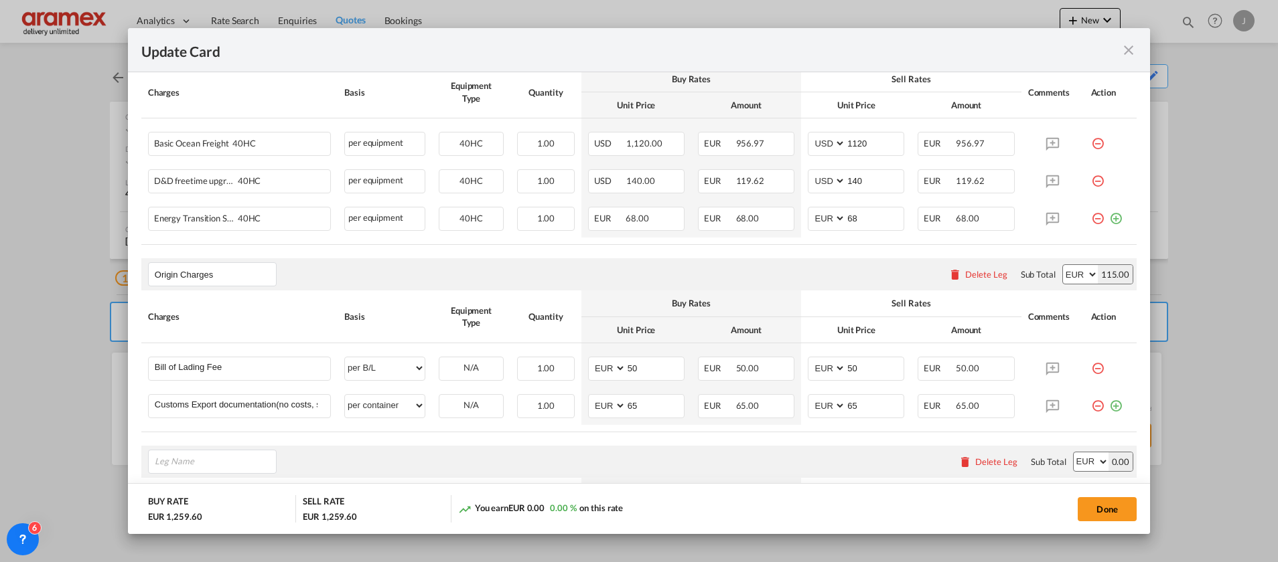
scroll to position [584, 0]
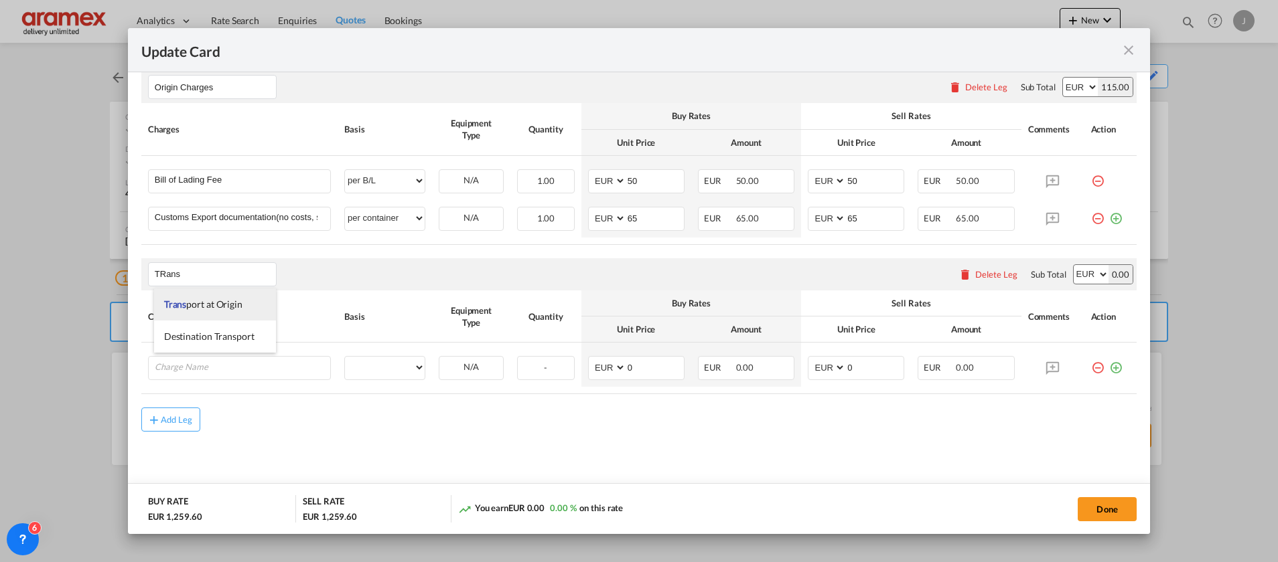
drag, startPoint x: 193, startPoint y: 312, endPoint x: 206, endPoint y: 311, distance: 12.8
click at [196, 311] on li "Trans port at Origin" at bounding box center [215, 305] width 122 height 32
type input "Transport at Origin"
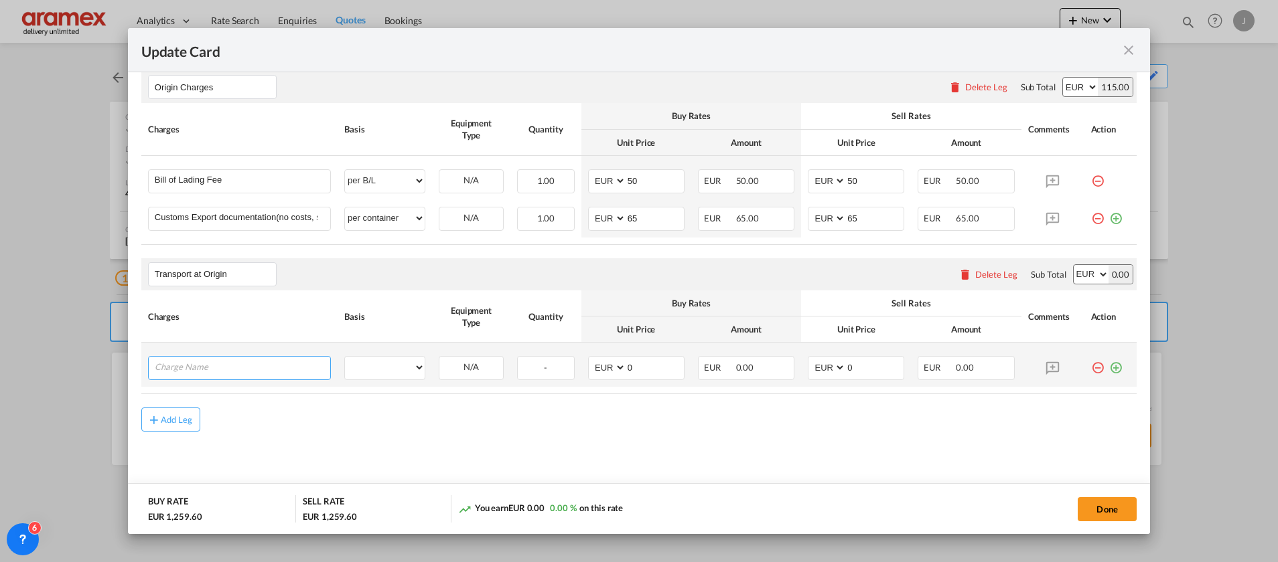
click at [207, 366] on input "Charge Name" at bounding box center [242, 367] width 175 height 20
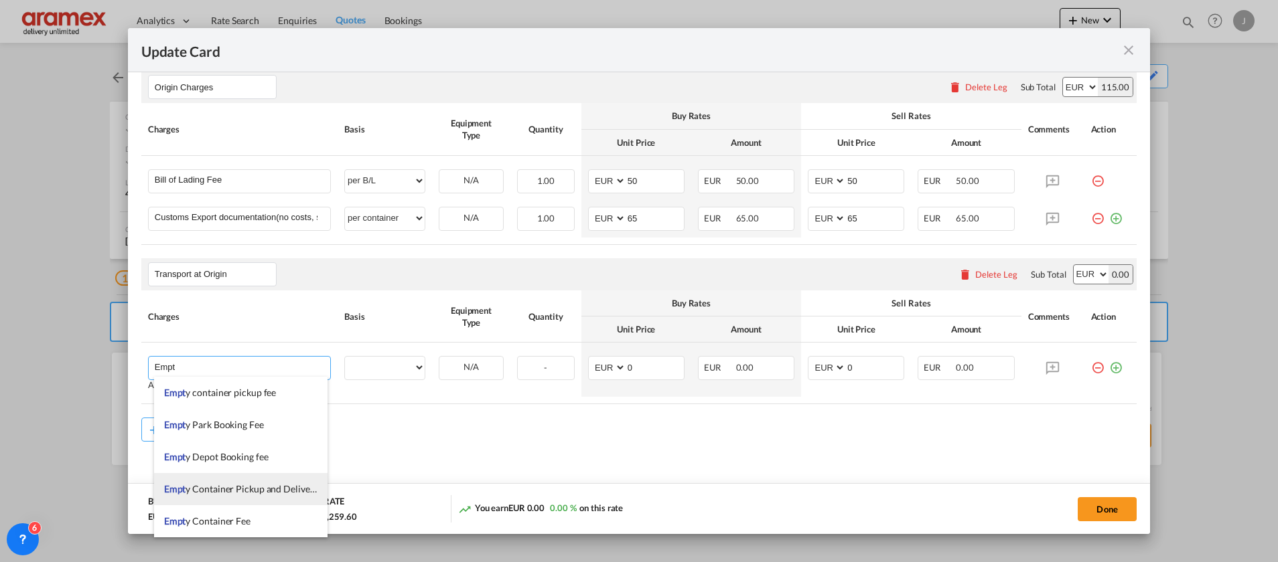
click at [258, 487] on span "Empt y Container Pickup and Delivery Charge" at bounding box center [257, 488] width 186 height 11
type input "Empty Container Pickup and Delivery Charge"
select select "per equipment"
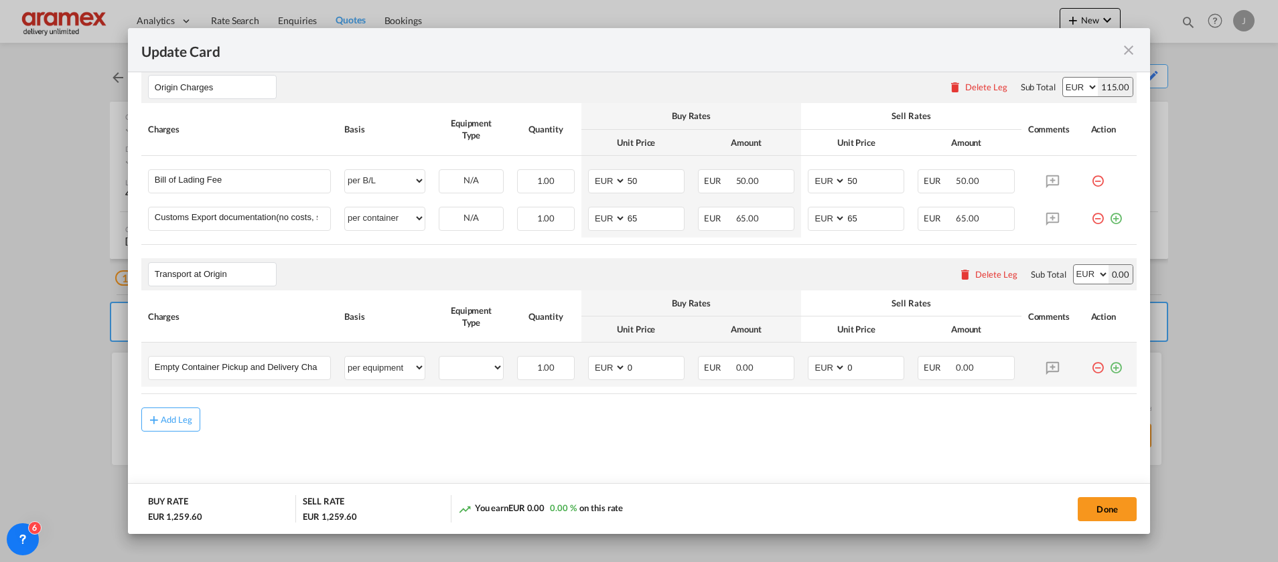
click at [1109, 367] on md-icon "icon-plus-circle-outline green-400-fg" at bounding box center [1115, 362] width 13 height 13
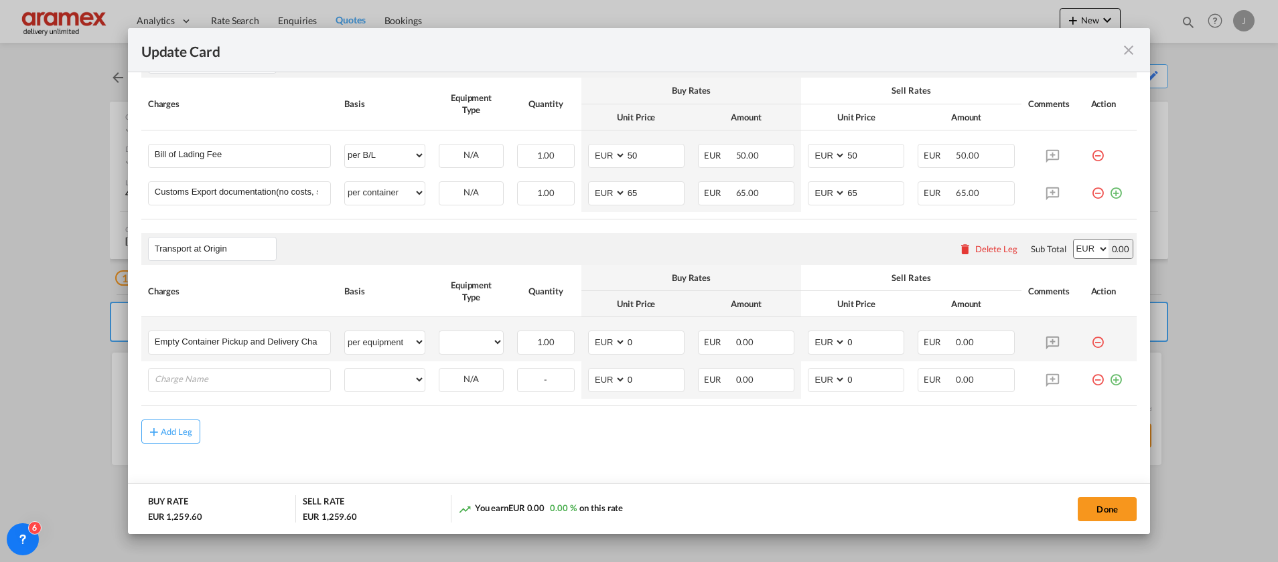
scroll to position [621, 0]
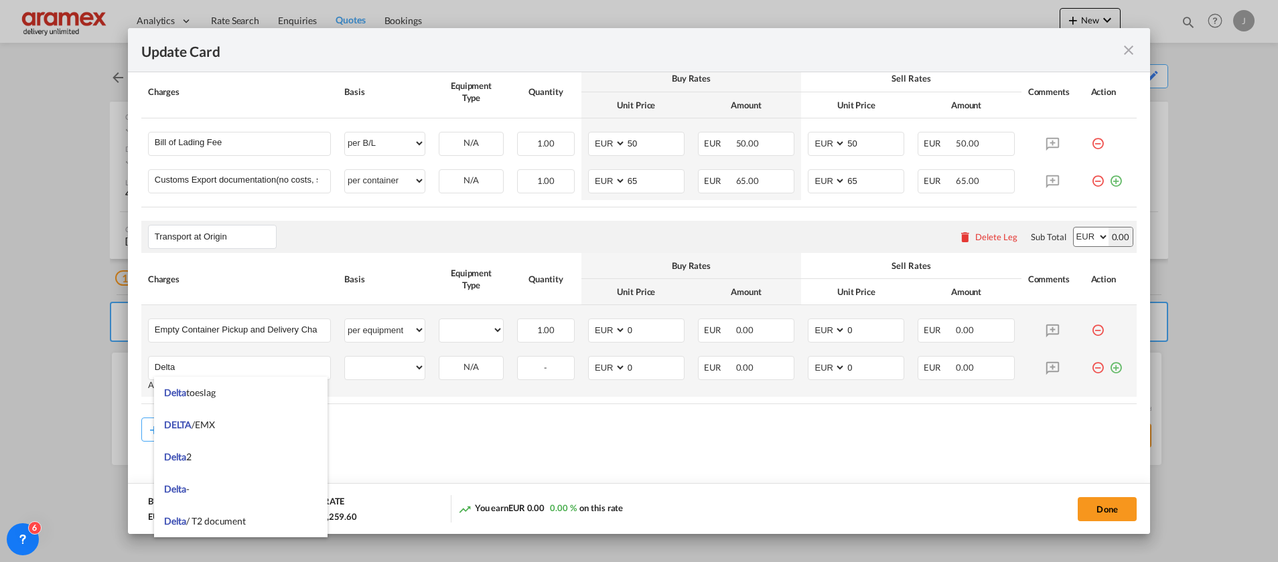
type input "Delta"
click at [364, 385] on td "per equipment per container per B/L per shipping bill per shipment % on pickup …" at bounding box center [384, 374] width 94 height 48
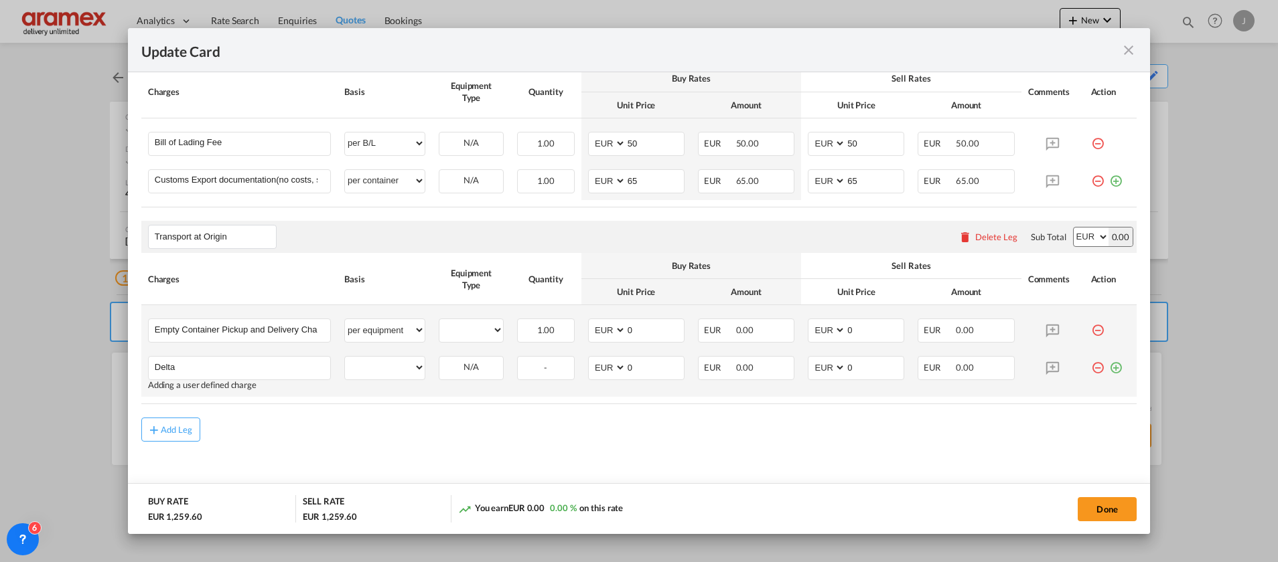
click at [1109, 368] on md-icon "icon-plus-circle-outline green-400-fg" at bounding box center [1115, 362] width 13 height 13
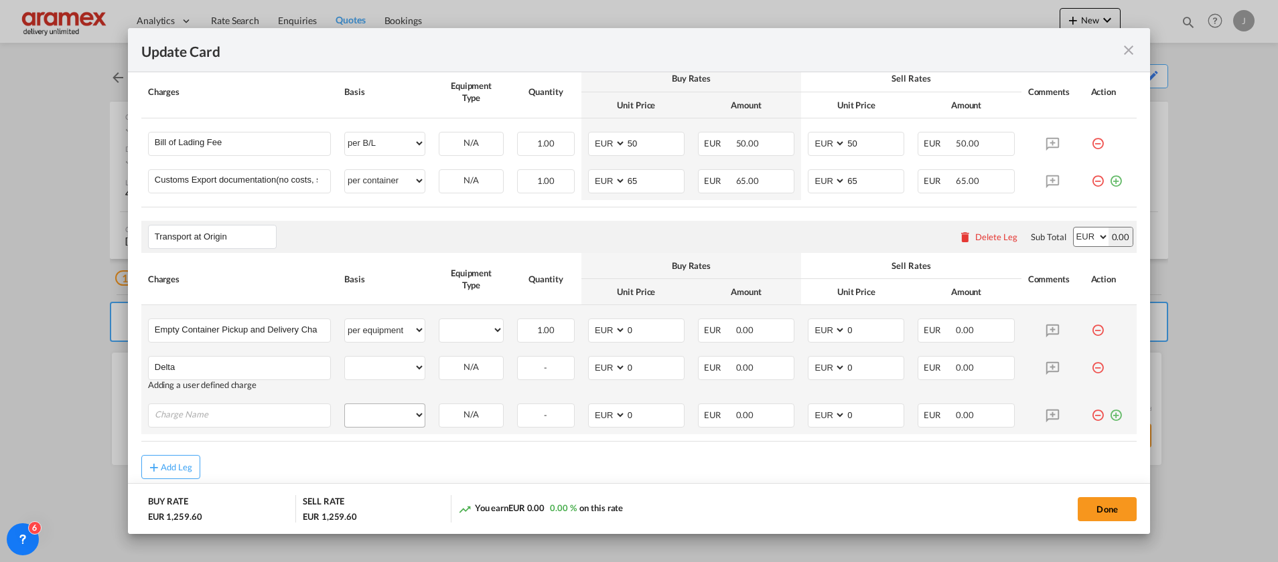
scroll to position [669, 0]
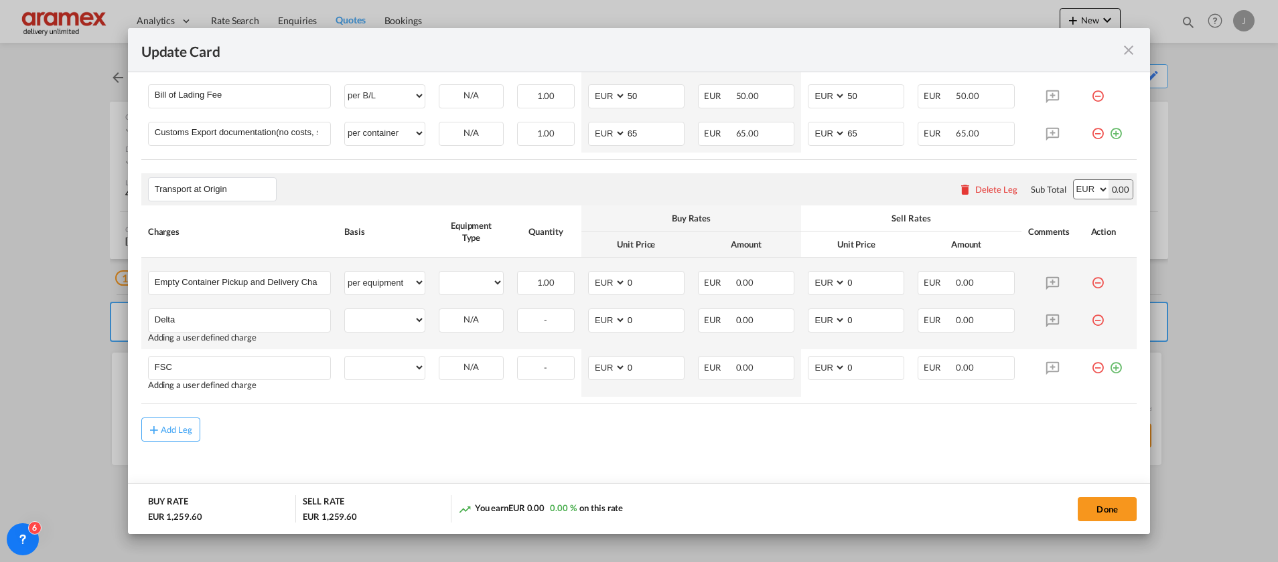
type input "FSC"
click at [420, 421] on div "Add Leg" at bounding box center [638, 430] width 995 height 24
click at [1109, 368] on md-icon "icon-plus-circle-outline green-400-fg" at bounding box center [1115, 362] width 13 height 13
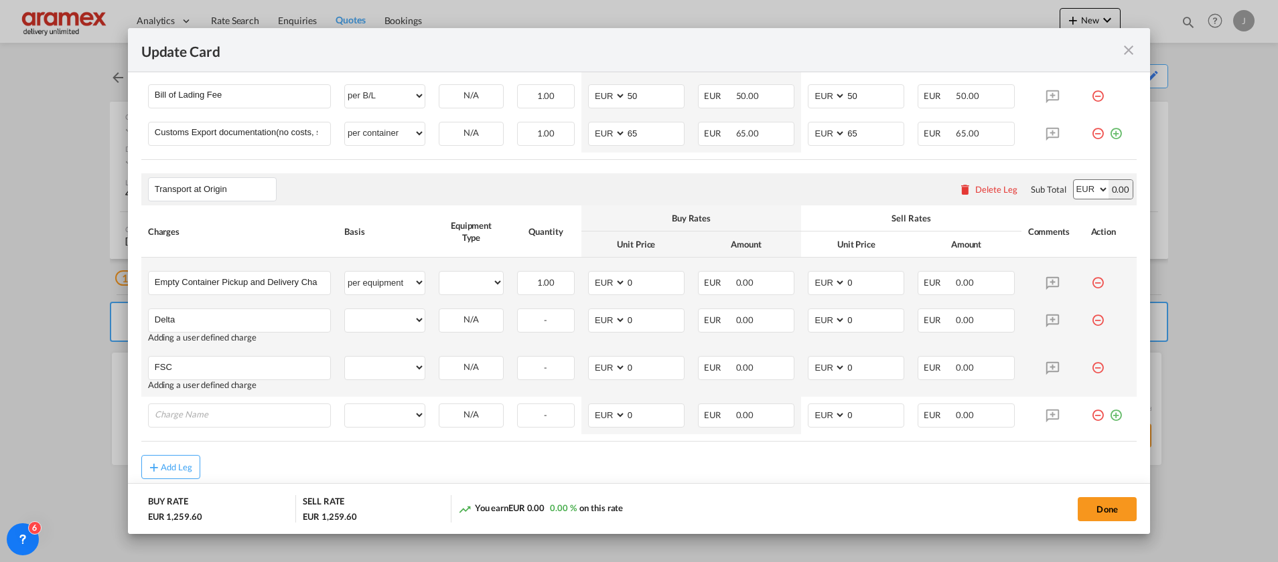
click at [324, 483] on md-dialog-actions "BUY RATE EUR 1,259.60 SELL RATE EUR 1,259.60 You earn EUR 0.00 0.00 % on this r…" at bounding box center [639, 508] width 1022 height 51
click at [211, 418] on input "Charge Name" at bounding box center [242, 414] width 175 height 20
click at [377, 325] on select "per equipment per container per B/L per shipping bill per shipment % on pickup …" at bounding box center [385, 319] width 80 height 21
select select "per equipment"
click at [345, 309] on select "per equipment per container per B/L per shipping bill per shipment % on pickup …" at bounding box center [385, 319] width 80 height 21
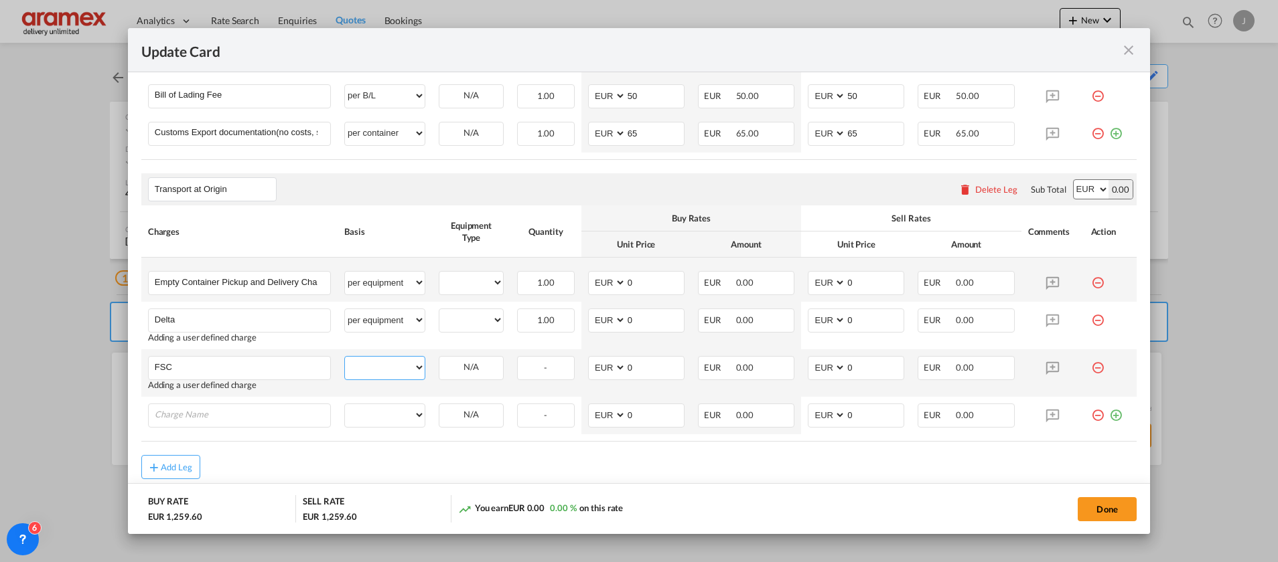
click at [376, 360] on select "per equipment per container per B/L per shipping bill per shipment % on pickup …" at bounding box center [385, 367] width 80 height 21
select select "per equipment"
click at [345, 357] on select "per equipment per container per B/L per shipping bill per shipment % on pickup …" at bounding box center [385, 367] width 80 height 21
click at [374, 412] on select "per equipment per container per B/L per shipping bill per shipment % on pickup …" at bounding box center [385, 414] width 80 height 21
select select "per equipment"
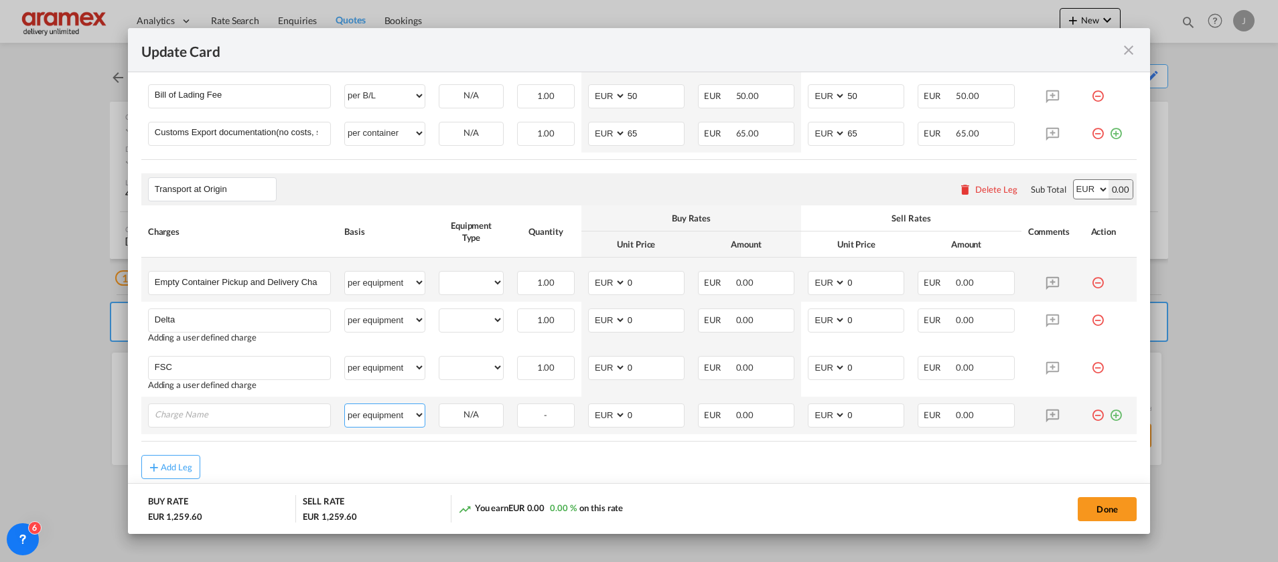
click at [345, 404] on select "per equipment per container per B/L per shipping bill per shipment % on pickup …" at bounding box center [385, 414] width 80 height 21
click at [252, 424] on input "Charge Name" at bounding box center [242, 414] width 175 height 20
click at [125, 371] on div "Update Card Port of [GEOGRAPHIC_DATA] NLRTM T/S Liner/Carrier CMACGM API (Contr…" at bounding box center [639, 281] width 1278 height 562
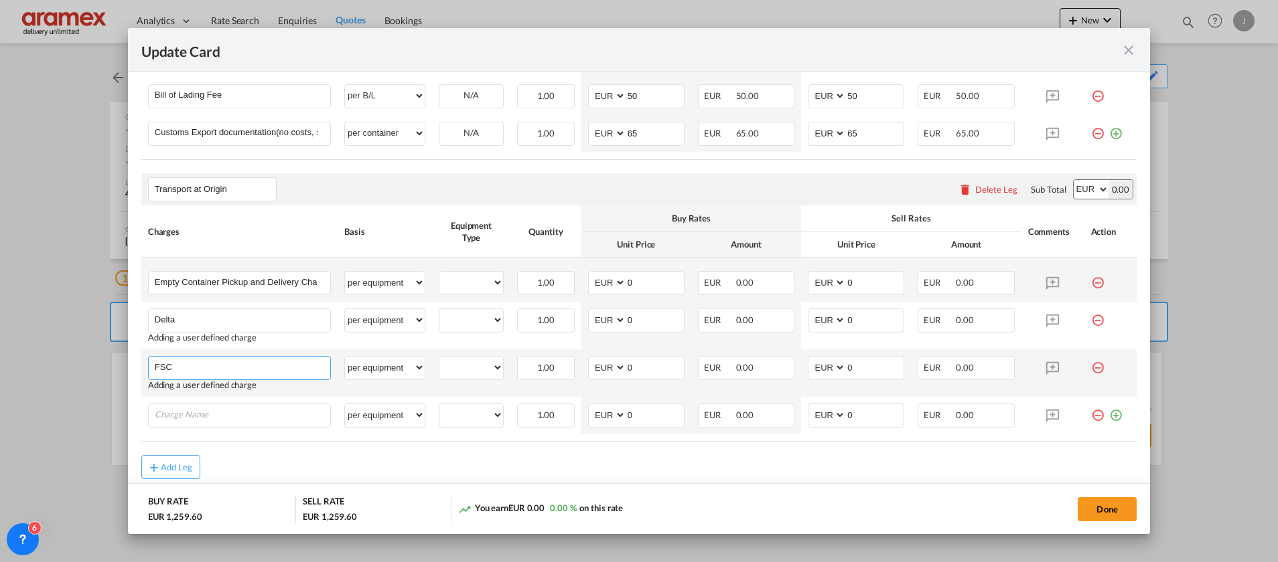
click at [218, 373] on input "FSC" at bounding box center [242, 367] width 175 height 20
type input "F"
type input "c"
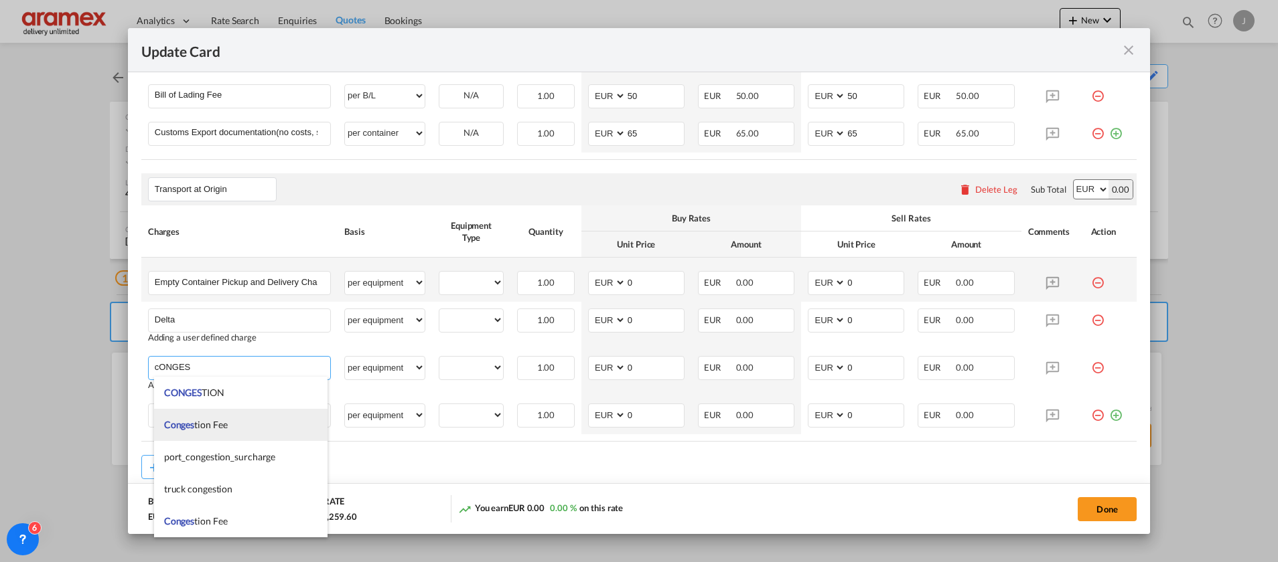
click at [231, 422] on li "Conges tion Fee" at bounding box center [240, 425] width 173 height 32
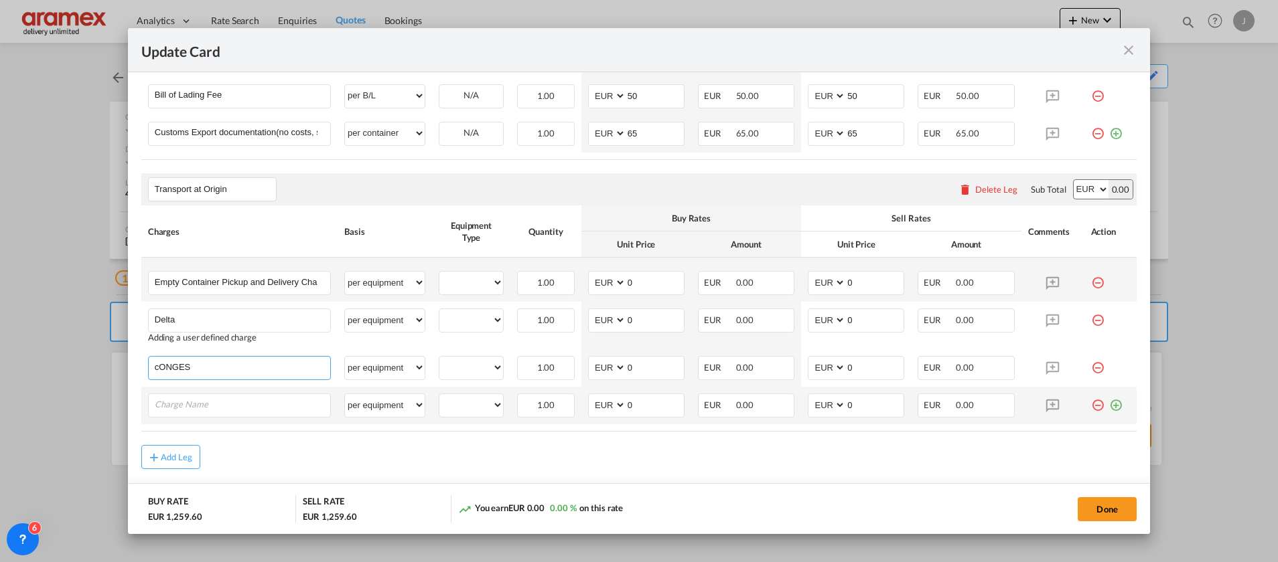
type input "Congestion Fee"
select select "? string: ?"
click at [196, 408] on input "Charge Name" at bounding box center [242, 404] width 175 height 20
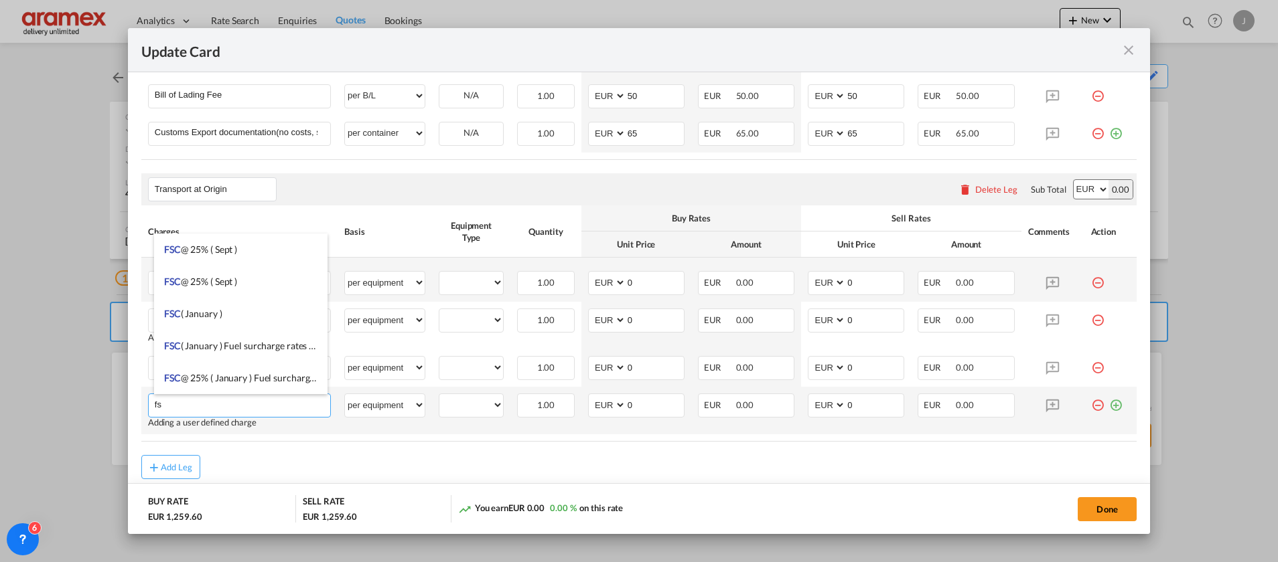
type input "f"
type input "FSC"
click at [1109, 402] on md-icon "icon-plus-circle-outline green-400-fg" at bounding box center [1115, 400] width 13 height 13
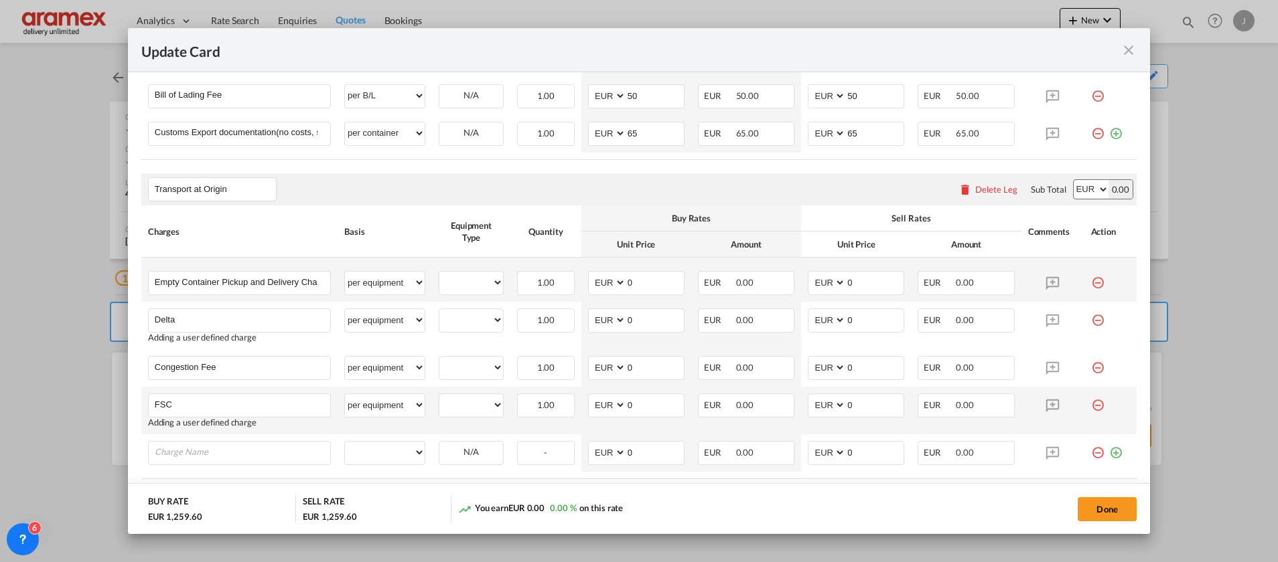
scroll to position [754, 0]
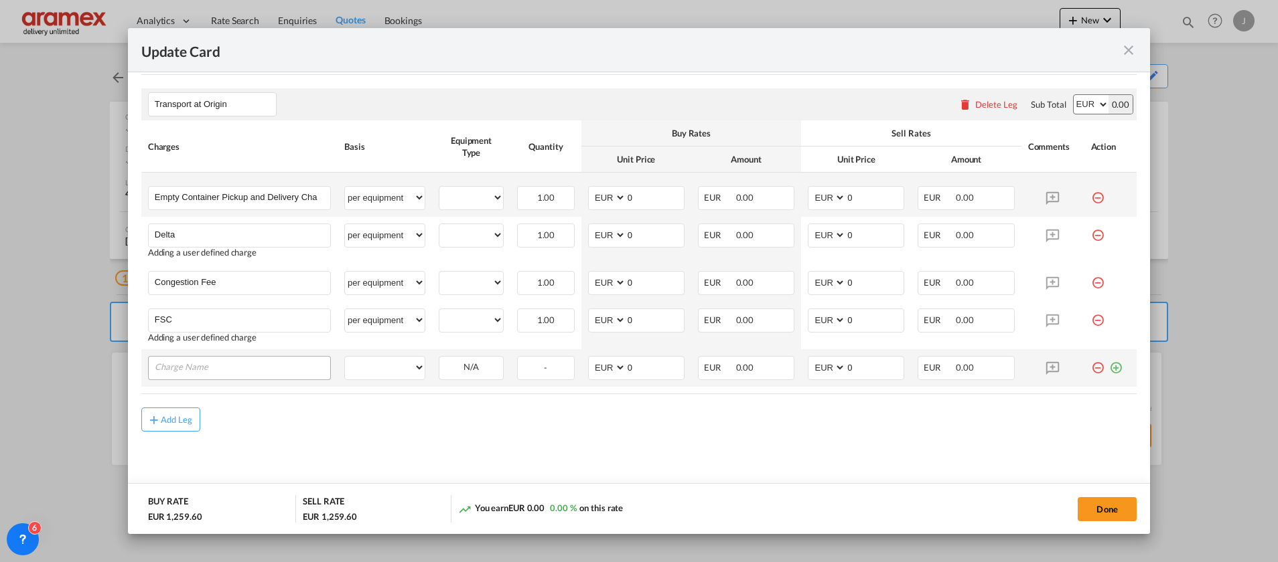
click at [228, 366] on input "Charge Name" at bounding box center [242, 367] width 175 height 20
type input "Admin Fee"
click at [384, 359] on select "per equipment per container per B/L per shipping bill per shipment % on pickup …" at bounding box center [385, 367] width 80 height 21
select select "per equipment"
click at [345, 357] on select "per equipment per container per B/L per shipping bill per shipment % on pickup …" at bounding box center [385, 367] width 80 height 21
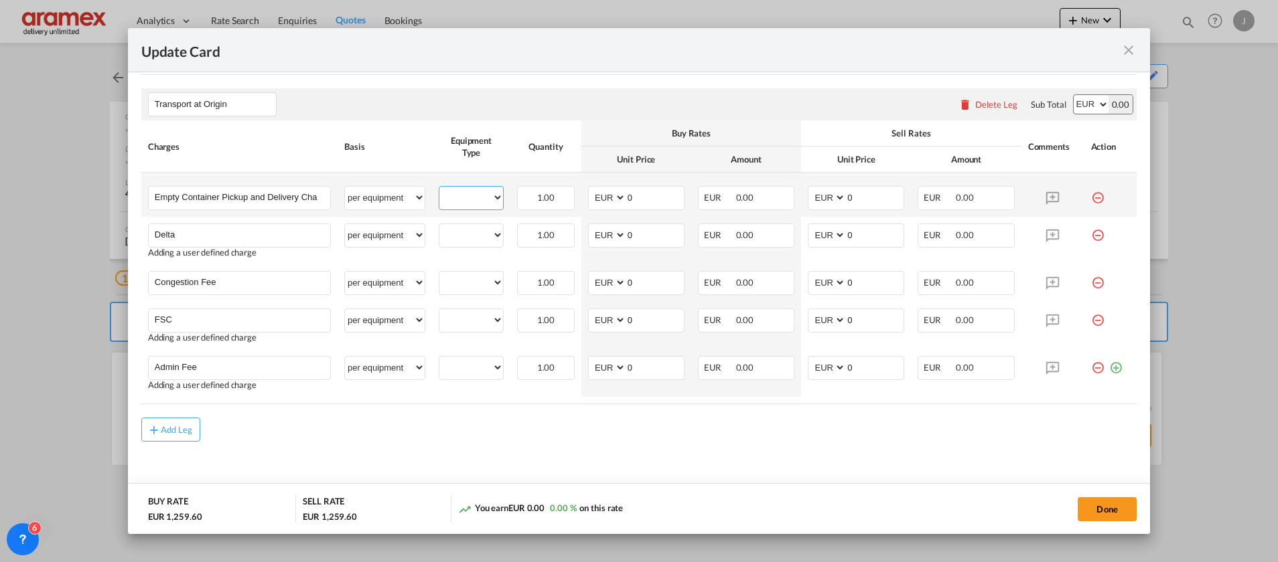
click at [471, 195] on select "40HC" at bounding box center [471, 198] width 64 height 18
select select "40HC"
click at [439, 189] on select "40HC" at bounding box center [471, 198] width 64 height 18
click at [469, 238] on select "40HC" at bounding box center [471, 235] width 64 height 18
select select "40HC"
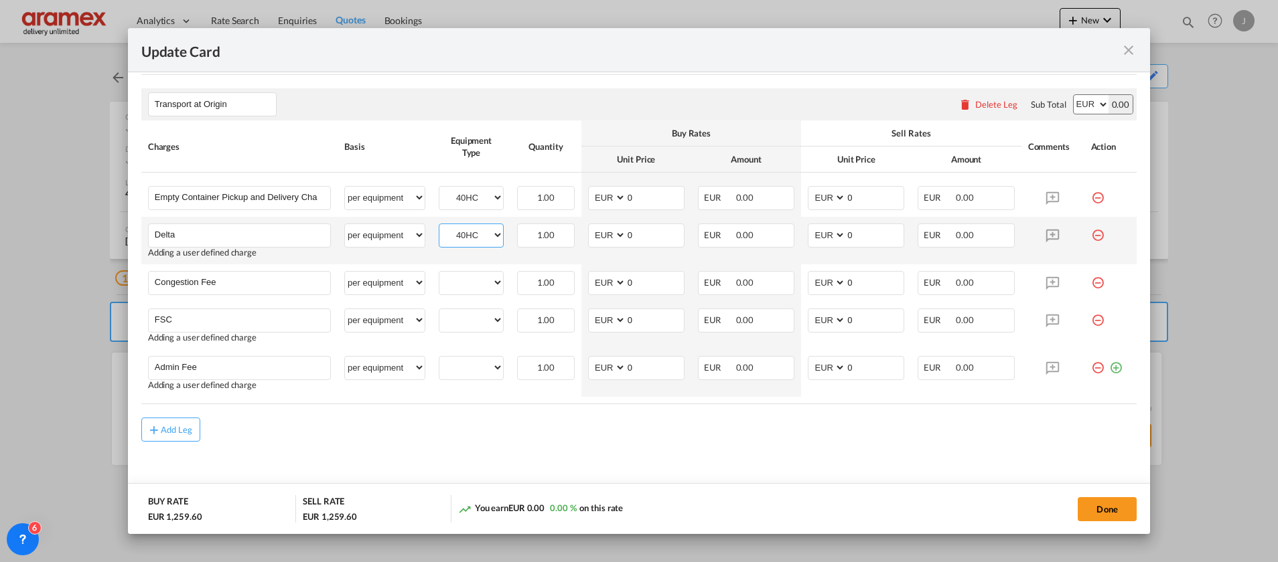
click at [439, 226] on select "40HC" at bounding box center [471, 235] width 64 height 18
click at [463, 278] on select "40HC" at bounding box center [471, 283] width 64 height 18
select select "40HC"
click at [439, 274] on select "40HC" at bounding box center [471, 283] width 64 height 18
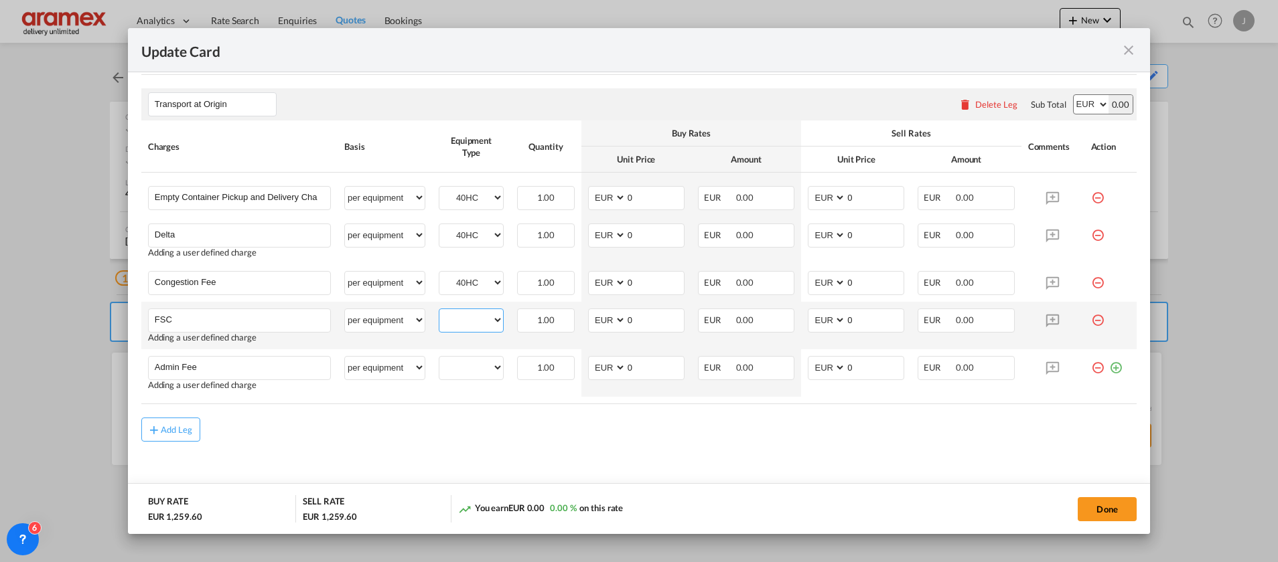
click at [463, 318] on select "40HC" at bounding box center [471, 320] width 64 height 18
select select "40HC"
click at [439, 311] on select "40HC" at bounding box center [471, 320] width 64 height 18
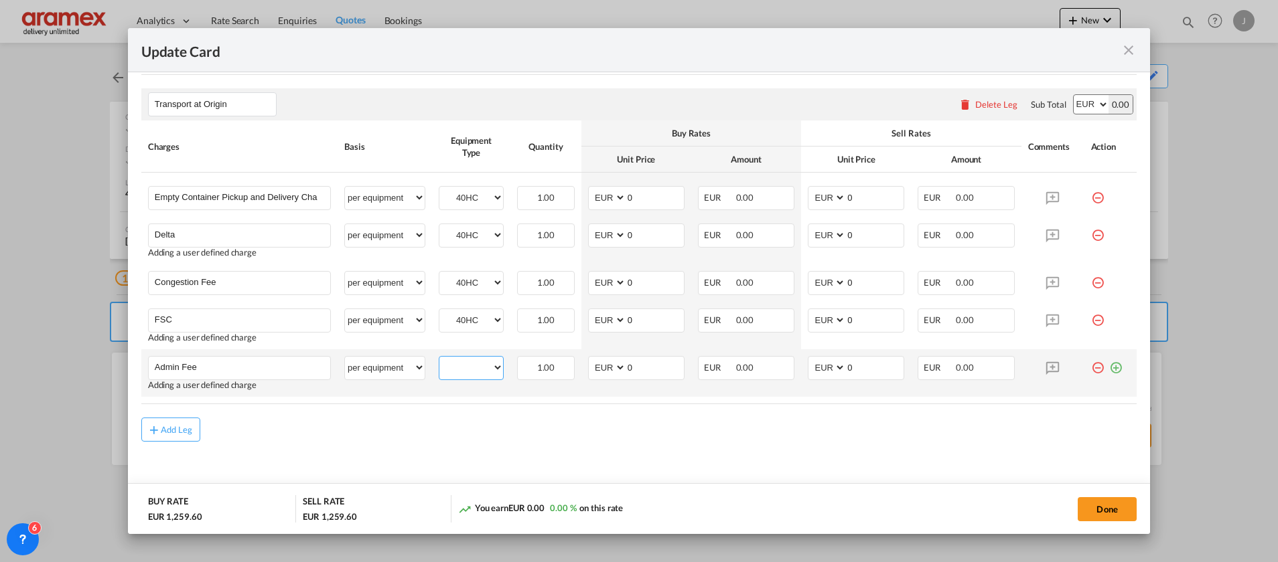
click at [463, 362] on select "40HC" at bounding box center [471, 368] width 64 height 18
select select "40HC"
click at [439, 359] on select "40HC" at bounding box center [471, 368] width 64 height 18
click at [642, 417] on rate-modification "Main Freight Please enter leg name Leg Name Already Exists Delete Leg Sub Total…" at bounding box center [638, 52] width 995 height 779
drag, startPoint x: 647, startPoint y: 205, endPoint x: 591, endPoint y: 202, distance: 56.3
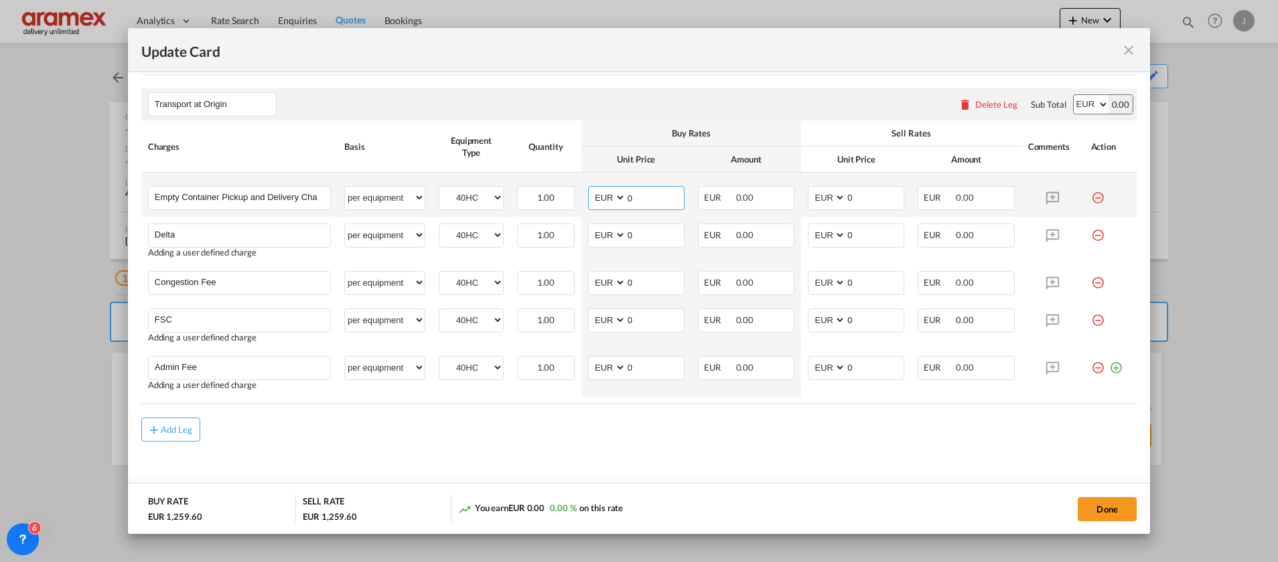
click at [591, 202] on md-input-container "AED AFN ALL AMD ANG AOA ARS AUD AWG AZN BAM BBD BDT BGN BHD BIF BMD BND [PERSON…" at bounding box center [636, 198] width 96 height 24
type input "282"
drag, startPoint x: 862, startPoint y: 201, endPoint x: 813, endPoint y: 201, distance: 49.5
click at [813, 201] on md-input-container "AED AFN ALL AMD ANG AOA ARS AUD AWG AZN BAM BBD BDT BGN BHD BIF BMD BND [PERSON…" at bounding box center [856, 198] width 96 height 24
type input "282"
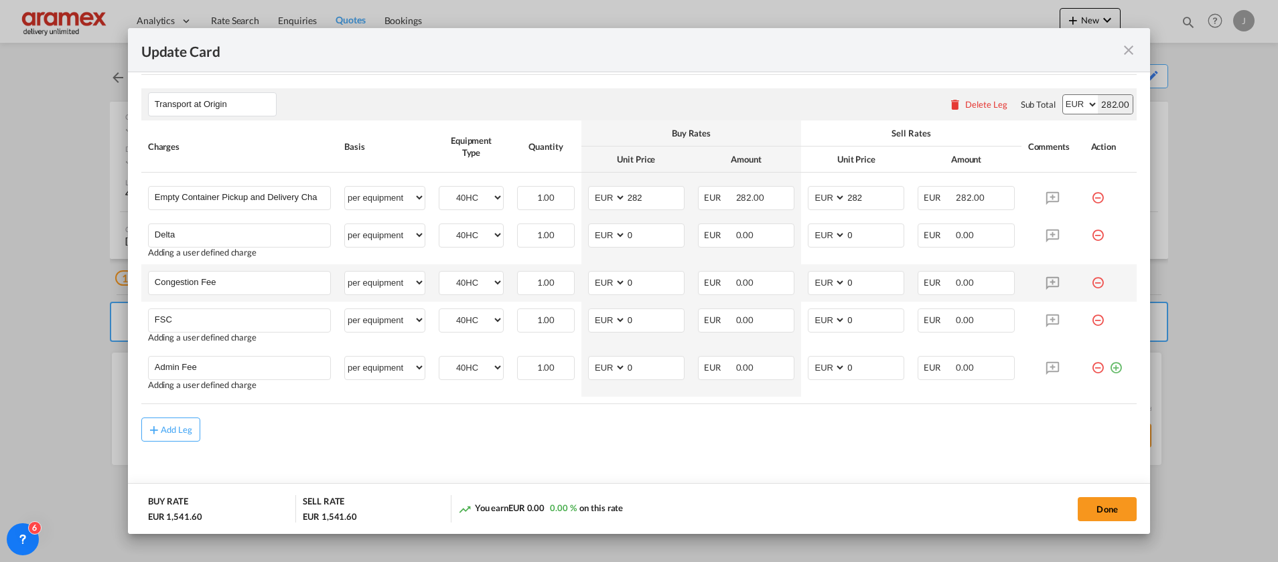
drag, startPoint x: 799, startPoint y: 461, endPoint x: 669, endPoint y: 297, distance: 209.1
click at [799, 460] on md-content "Main Freight Please enter leg name Leg Name Already Exists Delete Leg Sub Total…" at bounding box center [638, 87] width 995 height 849
drag, startPoint x: 642, startPoint y: 238, endPoint x: 603, endPoint y: 237, distance: 39.5
click at [603, 237] on md-input-container "AED AFN ALL AMD ANG AOA ARS AUD AWG AZN BAM BBD BDT BGN BHD BIF BMD BND [PERSON…" at bounding box center [636, 236] width 96 height 24
click at [636, 236] on input "0" at bounding box center [655, 234] width 58 height 20
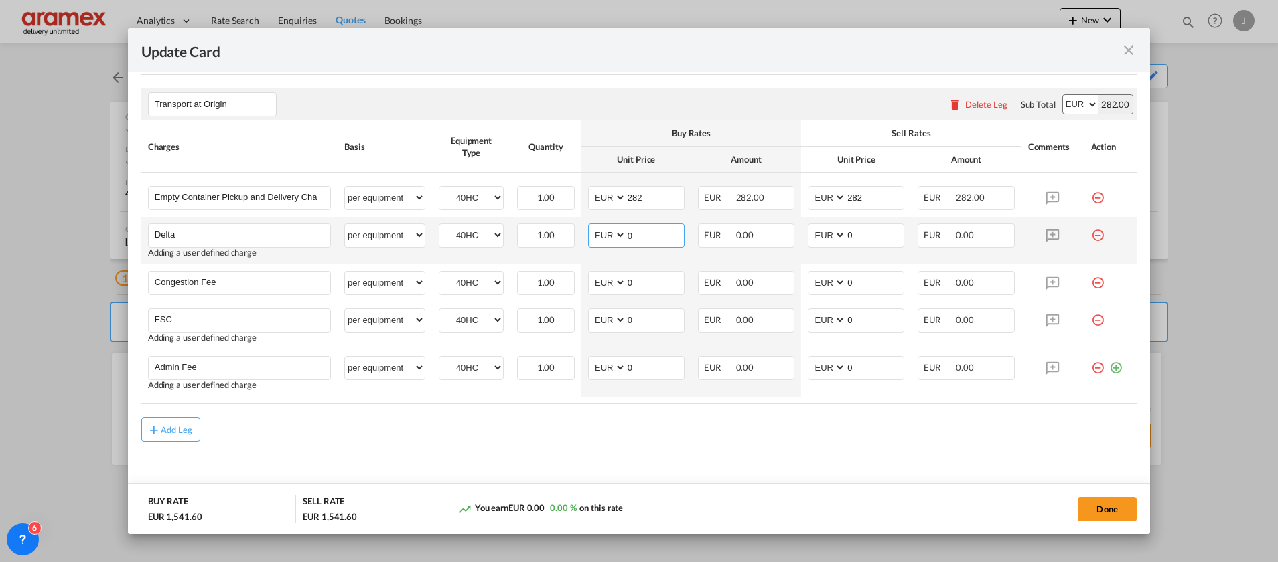
drag, startPoint x: 651, startPoint y: 234, endPoint x: 607, endPoint y: 240, distance: 44.5
click at [607, 240] on md-input-container "AED AFN ALL AMD ANG AOA ARS AUD AWG AZN BAM BBD BDT BGN BHD BIF BMD BND [PERSON…" at bounding box center [636, 236] width 96 height 24
type input "50"
click at [866, 223] on td "AED AFN ALL AMD ANG AOA ARS AUD AWG AZN BAM BBD BDT BGN BHD BIF BMD BND [PERSON…" at bounding box center [856, 241] width 110 height 48
drag, startPoint x: 864, startPoint y: 227, endPoint x: 807, endPoint y: 231, distance: 57.1
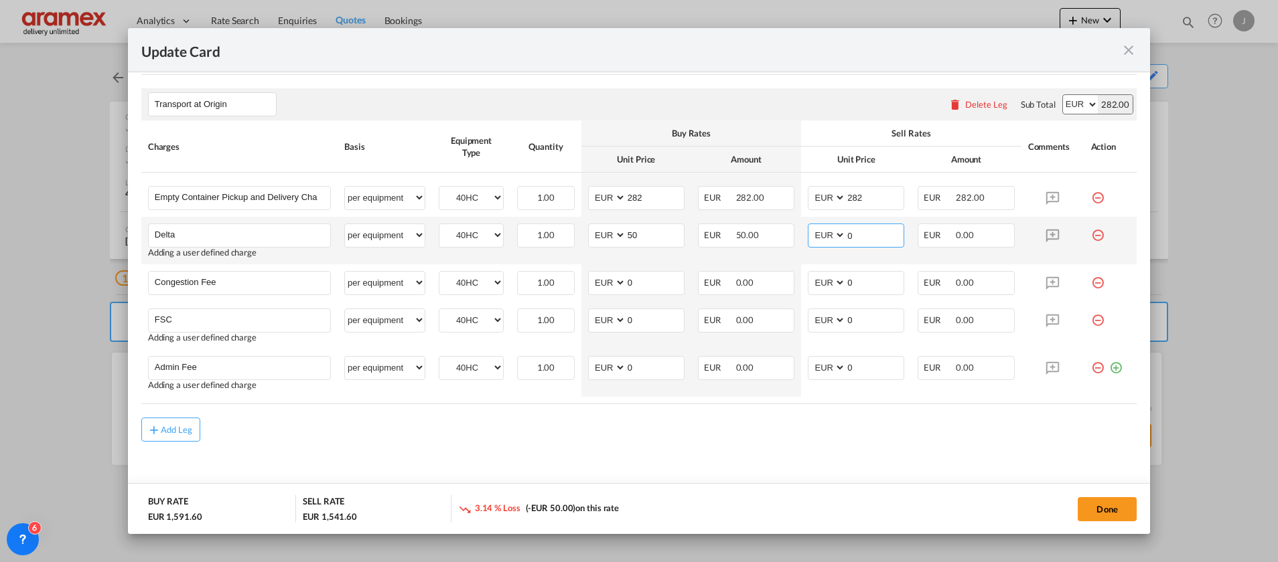
click at [808, 231] on md-input-container "AED AFN ALL AMD ANG AOA ARS AUD AWG AZN BAM BBD BDT BGN BHD BIF BMD BND [PERSON…" at bounding box center [856, 236] width 96 height 24
type input "50"
click at [678, 435] on div "Add Leg" at bounding box center [638, 430] width 995 height 24
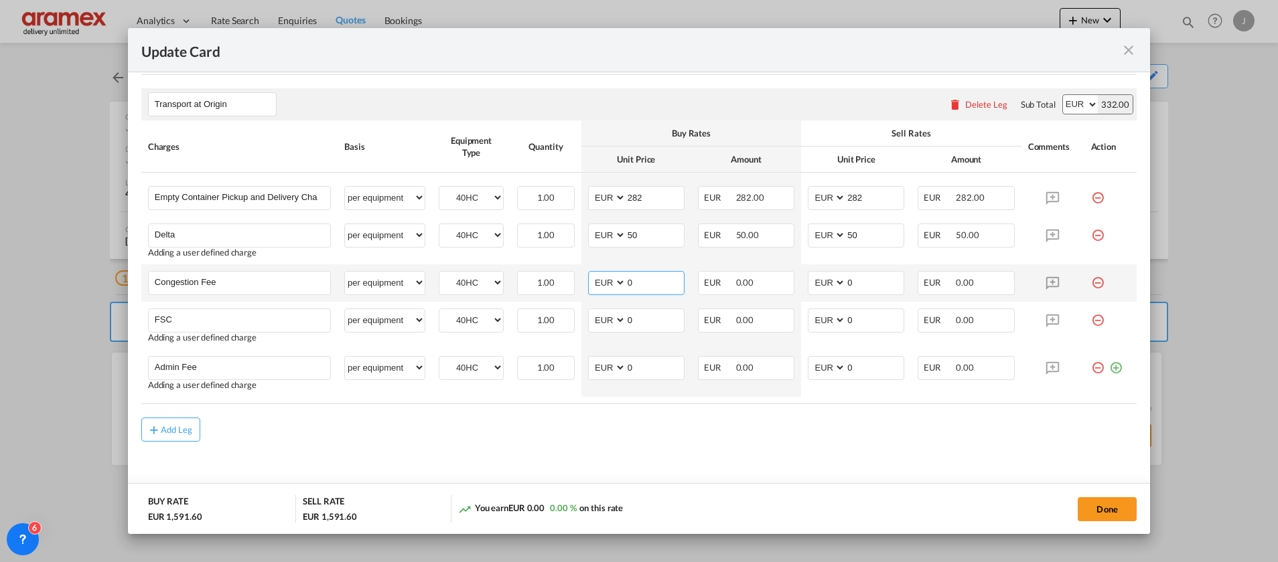
drag, startPoint x: 647, startPoint y: 282, endPoint x: 581, endPoint y: 282, distance: 66.3
click at [588, 282] on md-input-container "AED AFN ALL AMD ANG AOA ARS AUD AWG AZN BAM BBD BDT BGN BHD BIF BMD BND [PERSON…" at bounding box center [636, 283] width 96 height 24
type input "17"
drag, startPoint x: 631, startPoint y: 454, endPoint x: 647, endPoint y: 425, distance: 33.6
click at [637, 443] on md-content "Main Freight Please enter leg name Leg Name Already Exists Delete Leg Sub Total…" at bounding box center [638, 87] width 995 height 849
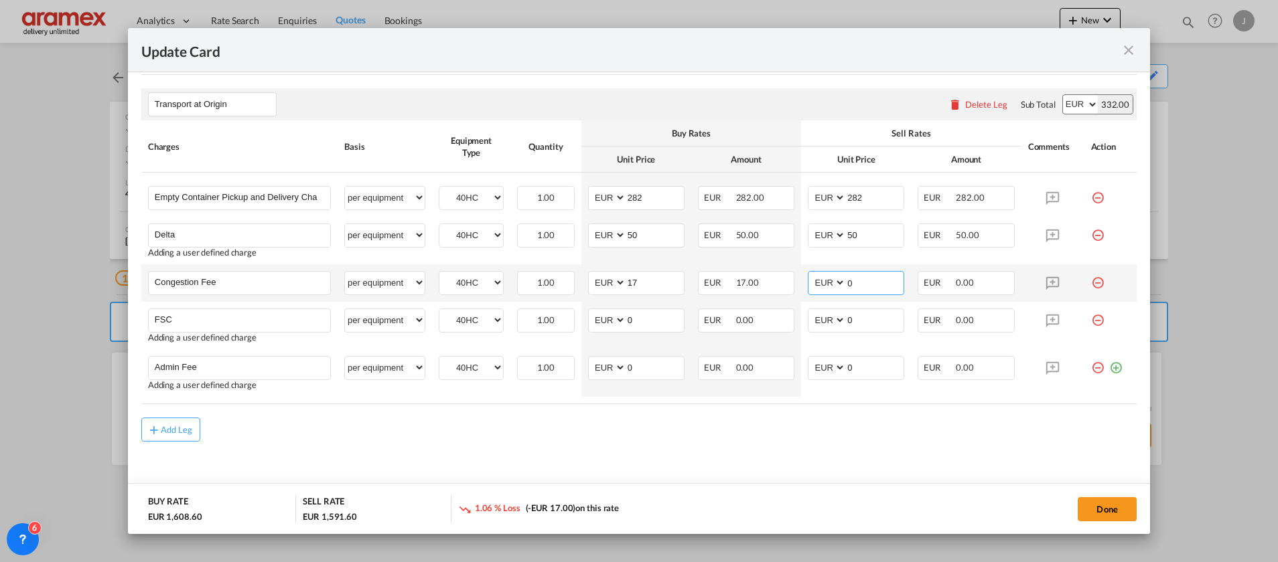
drag, startPoint x: 849, startPoint y: 285, endPoint x: 796, endPoint y: 285, distance: 52.9
click at [808, 285] on md-input-container "AED AFN ALL AMD ANG AOA ARS AUD AWG AZN BAM BBD BDT BGN BHD BIF BMD BND [PERSON…" at bounding box center [856, 283] width 96 height 24
type input "17"
click at [702, 444] on md-content "Main Freight Please enter leg name Leg Name Already Exists Delete Leg Sub Total…" at bounding box center [638, 87] width 995 height 849
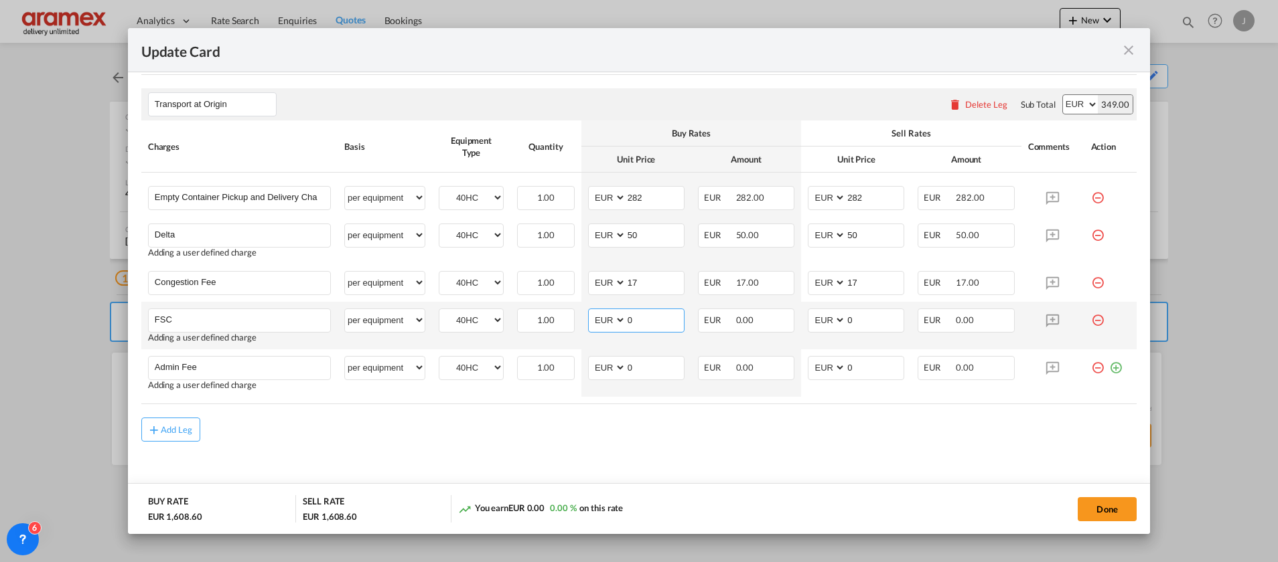
click at [594, 324] on md-input-container "AED AFN ALL AMD ANG AOA ARS AUD AWG AZN BAM BBD BDT BGN BHD BIF BMD BND [PERSON…" at bounding box center [636, 321] width 96 height 24
paste input "€ 87.25"
click at [634, 320] on input "€ 87.25" at bounding box center [655, 319] width 58 height 20
click at [639, 321] on input "87.25" at bounding box center [655, 319] width 58 height 20
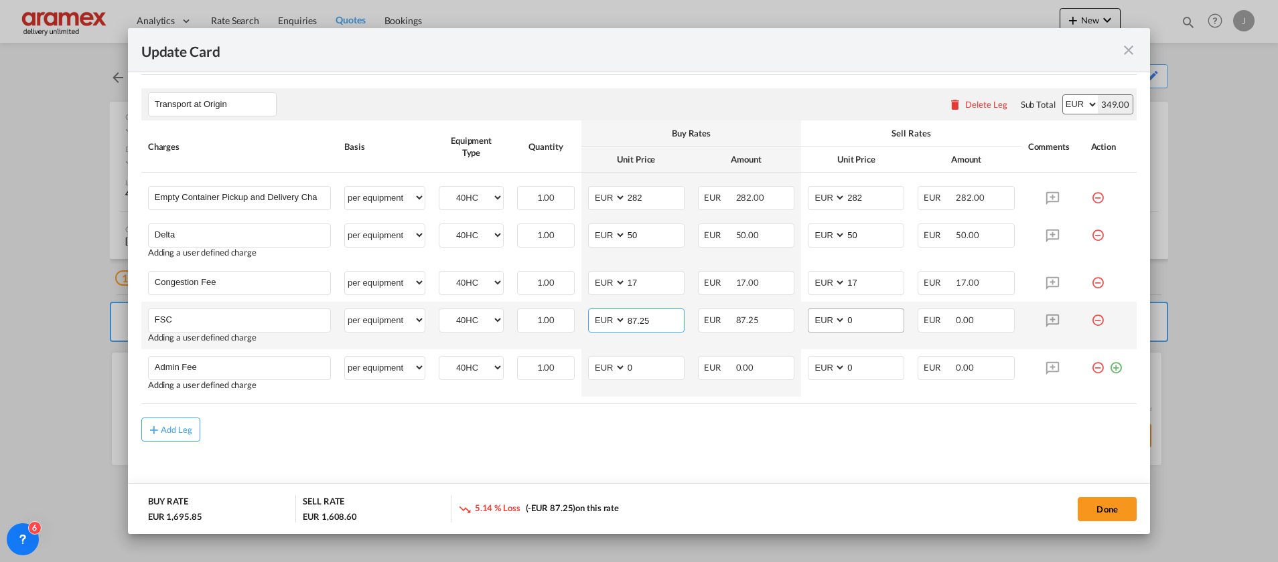
type input "87.25"
drag, startPoint x: 854, startPoint y: 322, endPoint x: 821, endPoint y: 321, distance: 32.8
click at [821, 321] on md-input-container "AED AFN ALL AMD ANG AOA ARS AUD AWG AZN BAM BBD BDT BGN BHD BIF BMD BND [PERSON…" at bounding box center [856, 321] width 96 height 24
paste input "87.25"
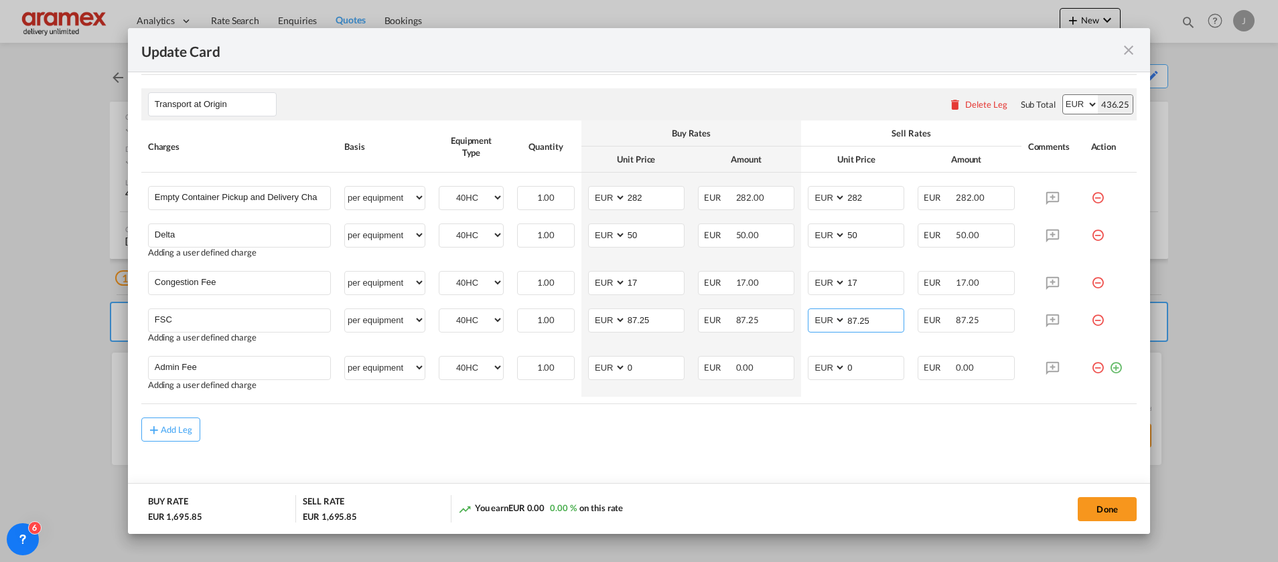
type input "87.25"
drag, startPoint x: 790, startPoint y: 448, endPoint x: 755, endPoint y: 420, distance: 44.8
click at [790, 445] on md-content "Main Freight Please enter leg name Leg Name Already Exists Delete Leg Sub Total…" at bounding box center [638, 87] width 995 height 849
drag, startPoint x: 641, startPoint y: 364, endPoint x: 587, endPoint y: 370, distance: 53.9
click at [588, 370] on md-input-container "AED AFN ALL AMD ANG AOA ARS AUD AWG AZN BAM BBD BDT BGN BHD BIF BMD BND [PERSON…" at bounding box center [636, 368] width 96 height 24
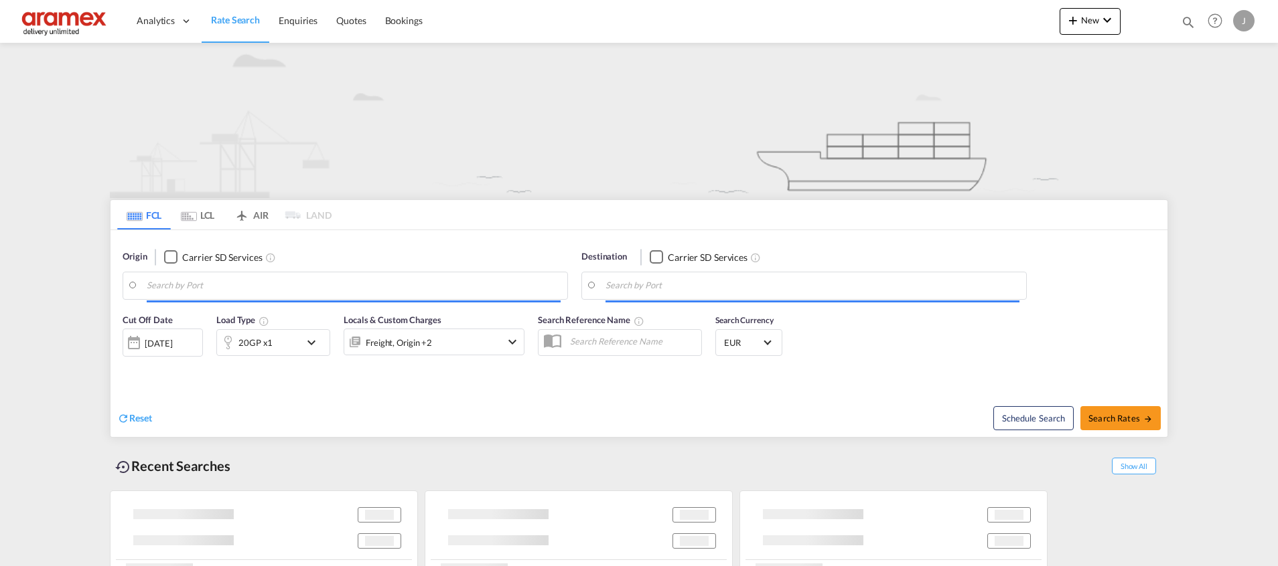
type input "[GEOGRAPHIC_DATA], NLRTM"
type input "Shuwaikh, KWSWK"
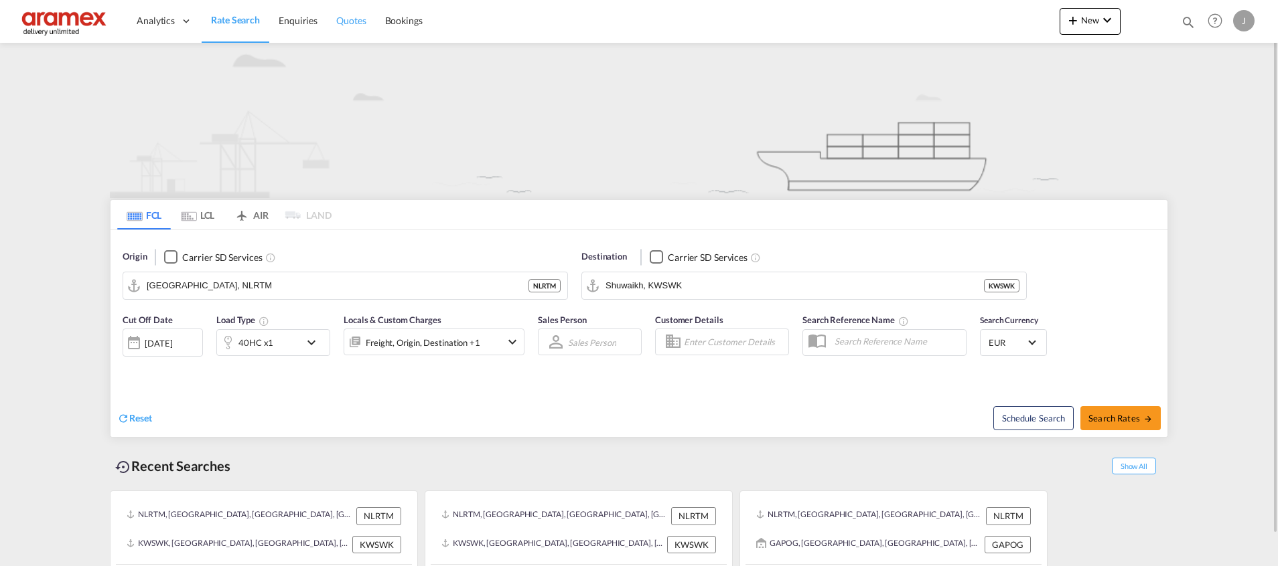
click at [363, 18] on span "Quotes" at bounding box center [350, 20] width 29 height 11
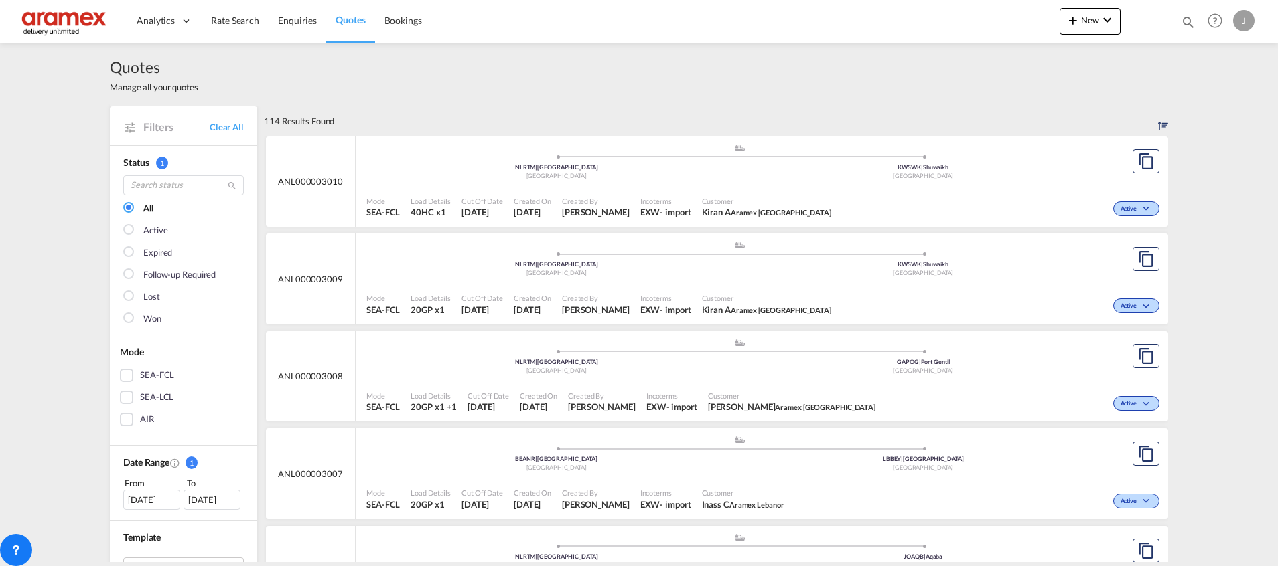
click at [914, 198] on div "Active" at bounding box center [999, 207] width 327 height 33
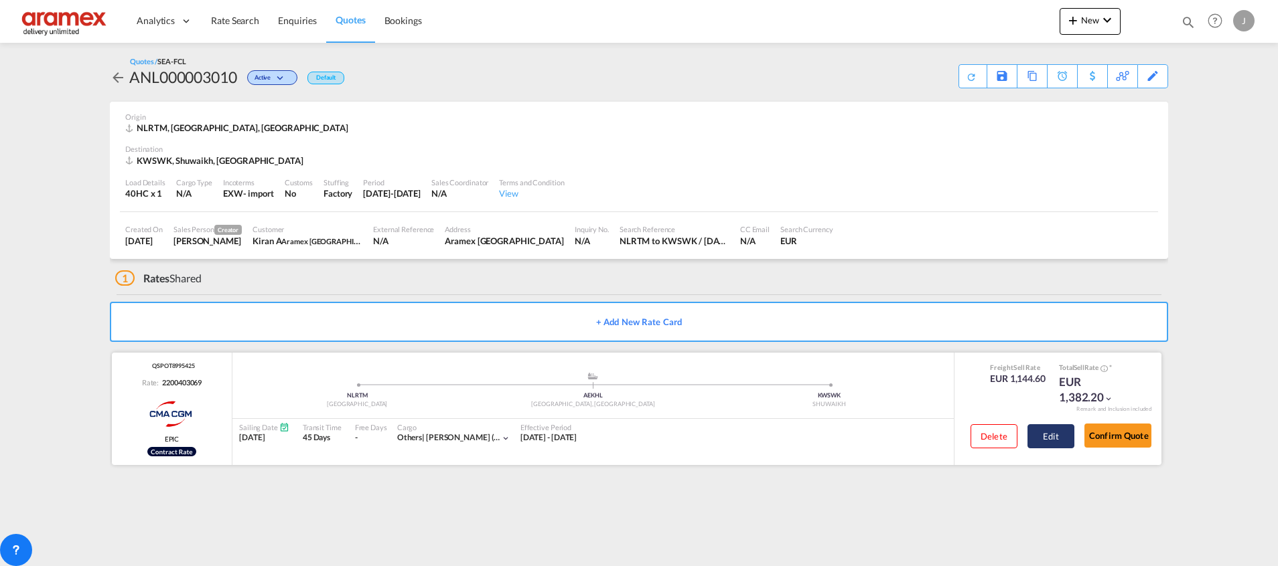
click at [1049, 431] on button "Edit" at bounding box center [1050, 437] width 47 height 24
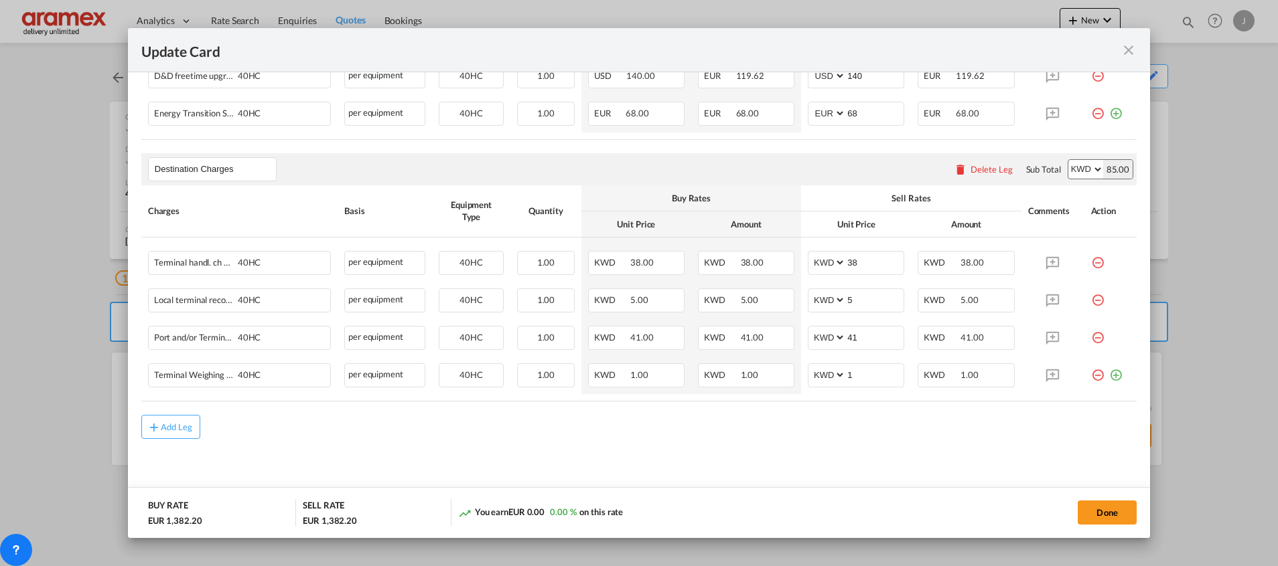
scroll to position [506, 0]
click at [972, 163] on div "Delete Leg" at bounding box center [991, 166] width 42 height 11
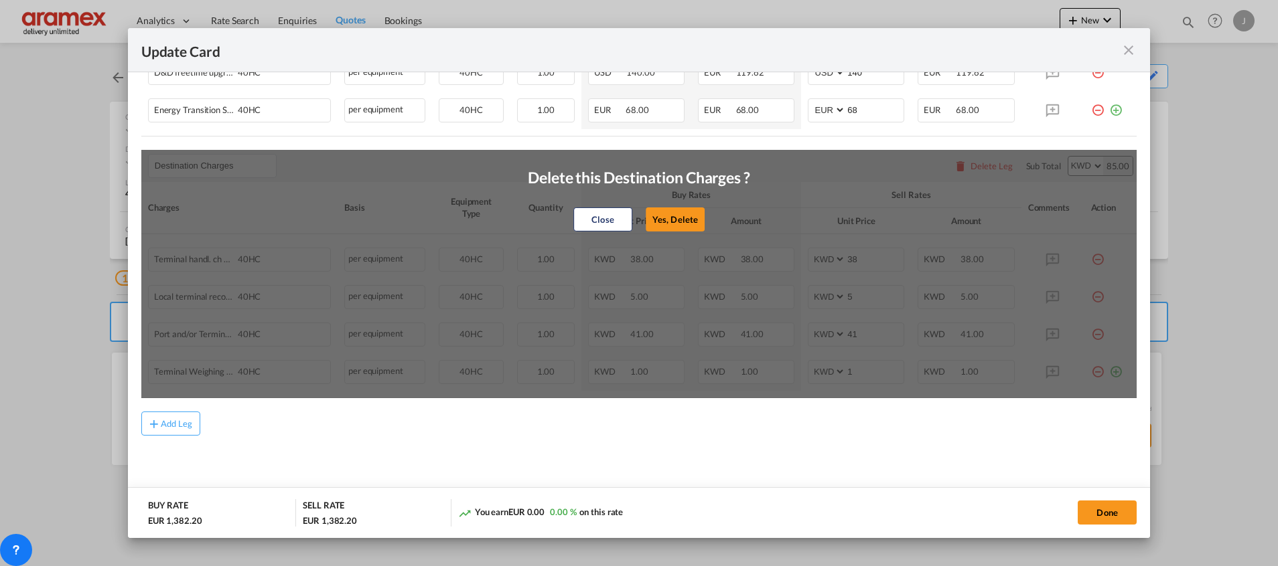
click at [676, 222] on button "Yes, Delete" at bounding box center [674, 220] width 59 height 24
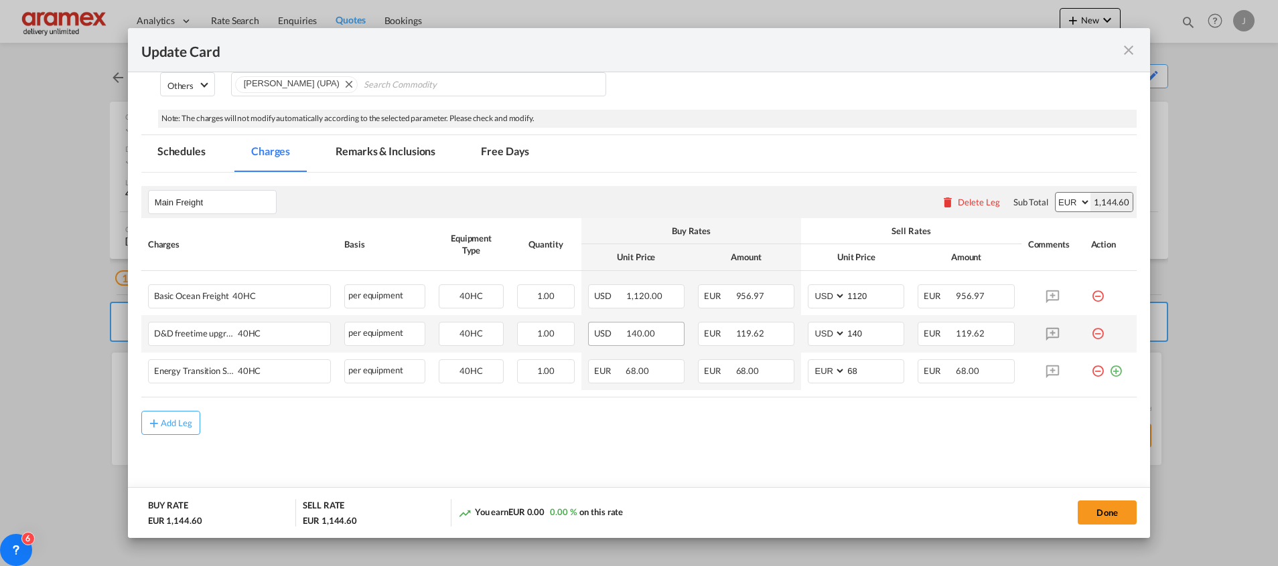
scroll to position [244, 0]
click at [174, 425] on div "Add Leg" at bounding box center [177, 424] width 32 height 8
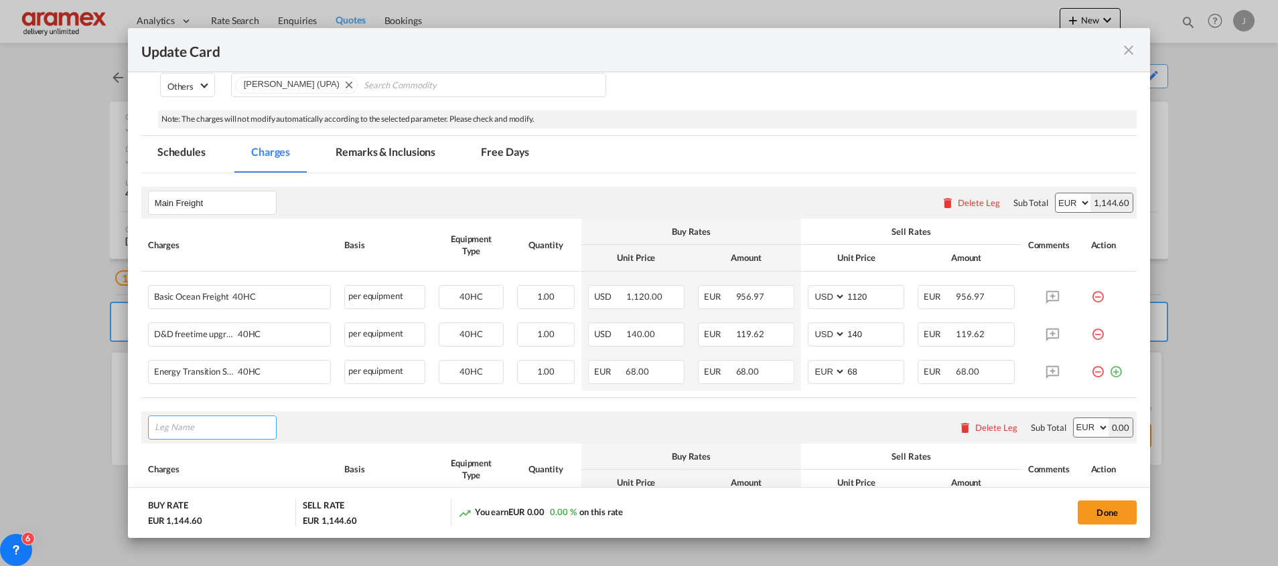
scroll to position [344, 0]
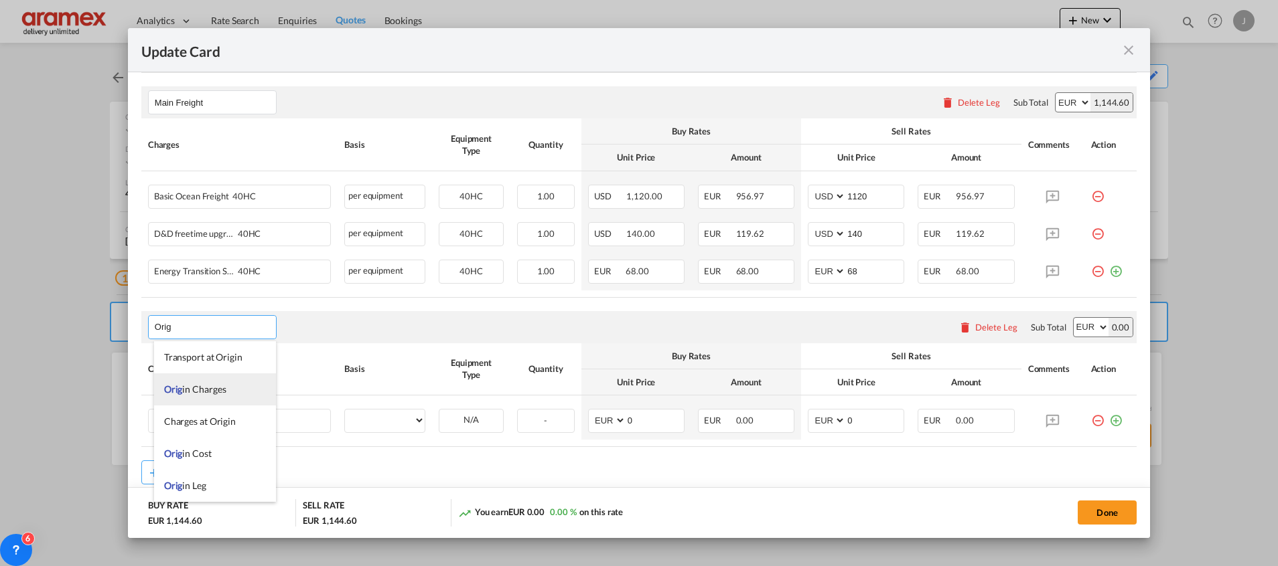
click at [214, 384] on span "Orig in Charges" at bounding box center [195, 389] width 62 height 11
type input "Origin Charges"
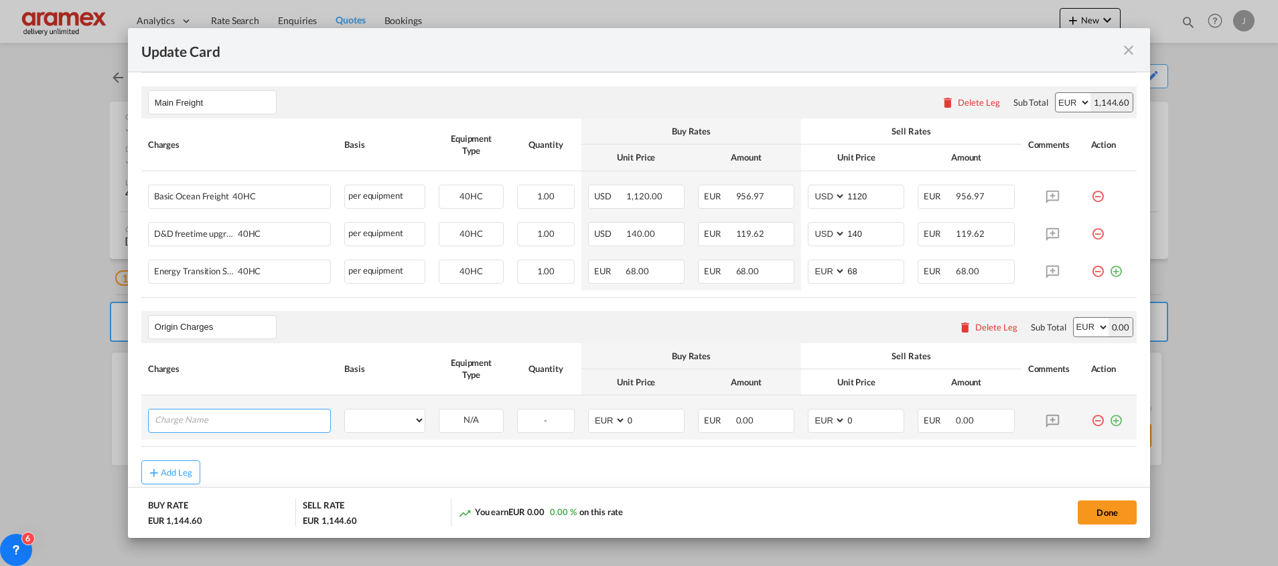
click at [234, 420] on input "Charge Name" at bounding box center [242, 420] width 175 height 20
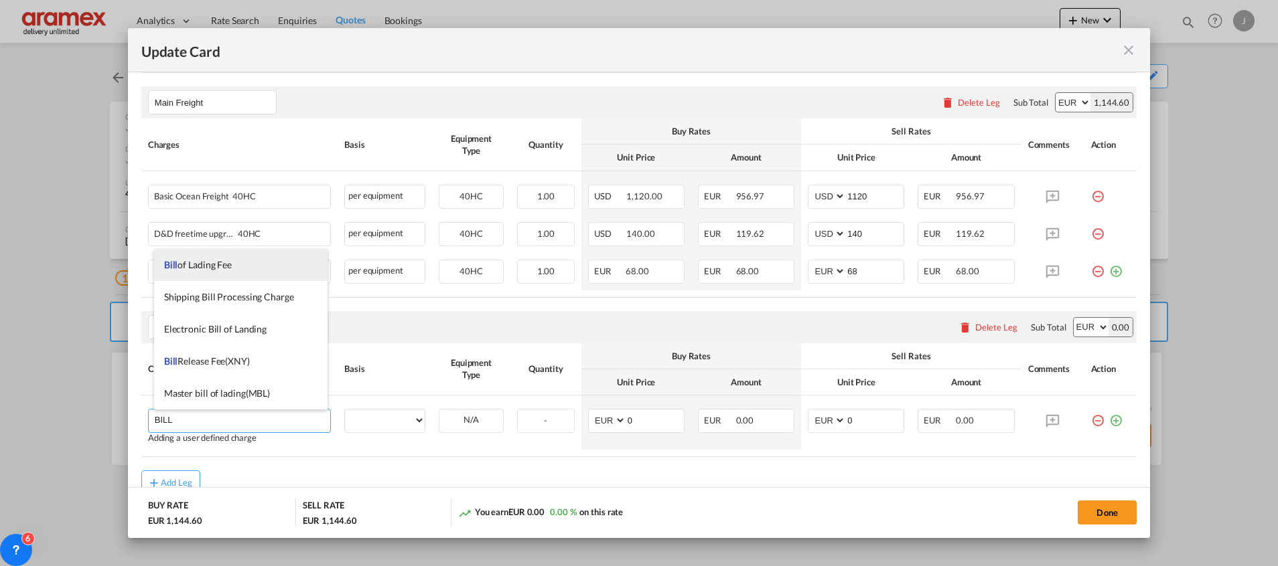
click at [220, 268] on span "Bill of Lading Fee" at bounding box center [198, 264] width 68 height 11
type input "Bill of Lading Fee"
select select "per B/L"
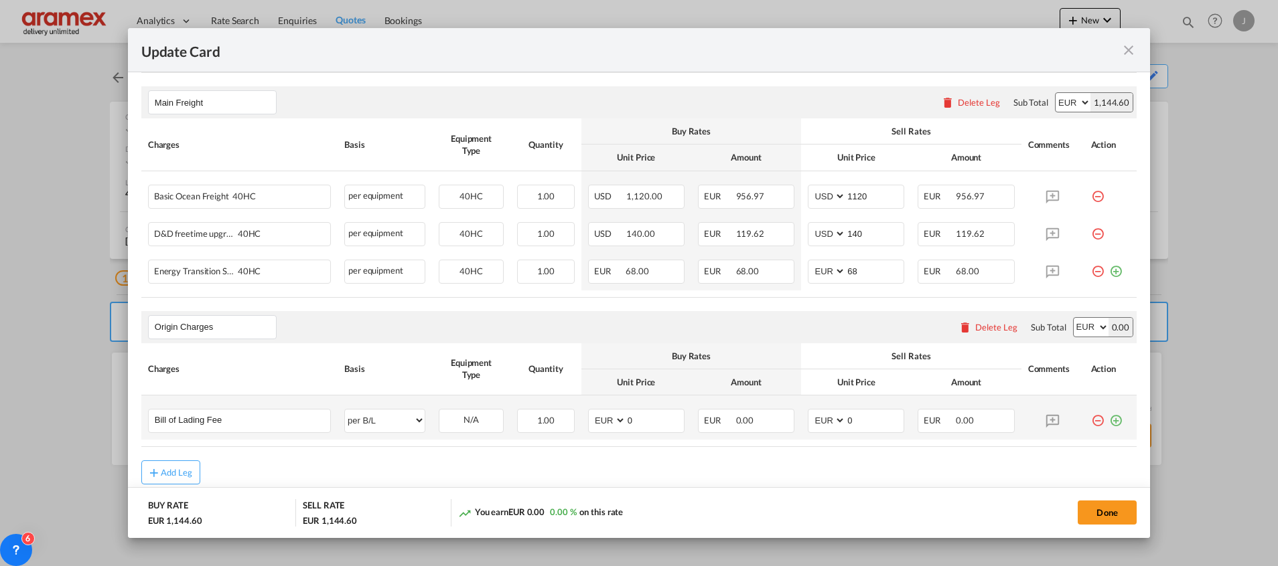
click at [1109, 423] on md-icon "icon-plus-circle-outline green-400-fg" at bounding box center [1115, 415] width 13 height 13
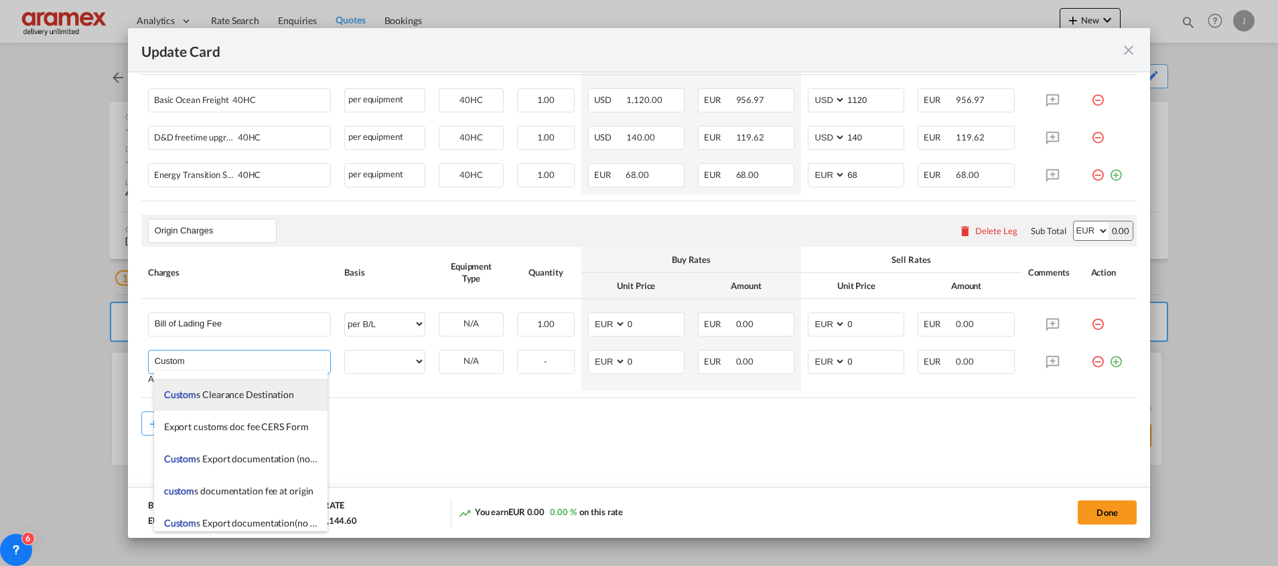
scroll to position [1507, 0]
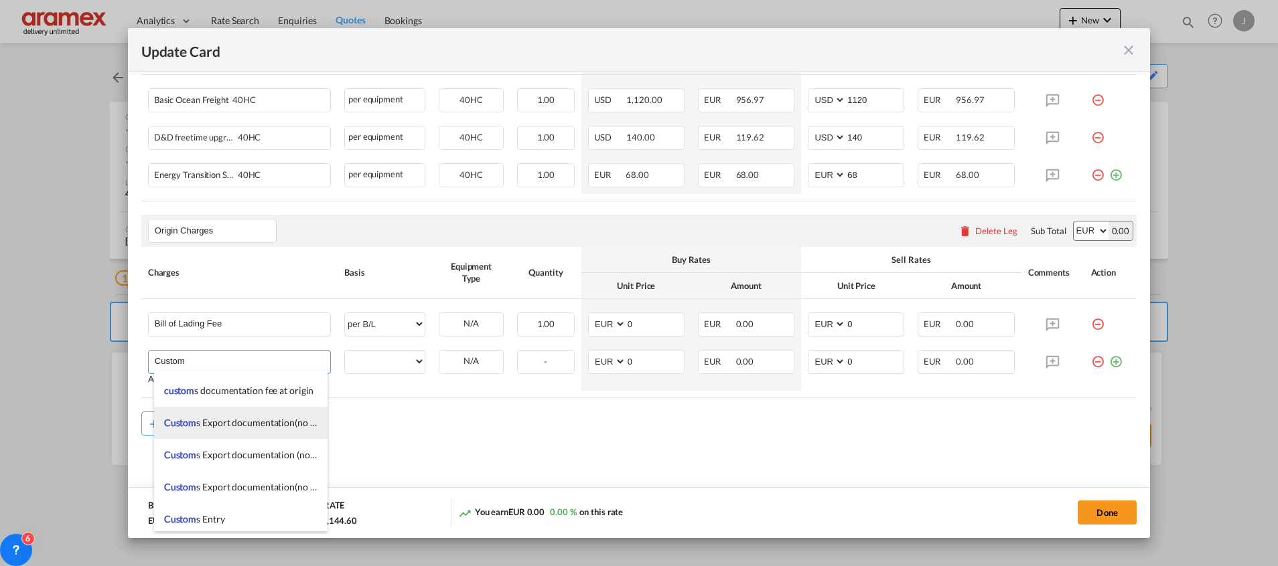
click at [252, 429] on span "Custom s Export documentation(no costs, suggested sell)" at bounding box center [279, 422] width 230 height 11
type input "Customs Export documentation(no costs, suggested sell)"
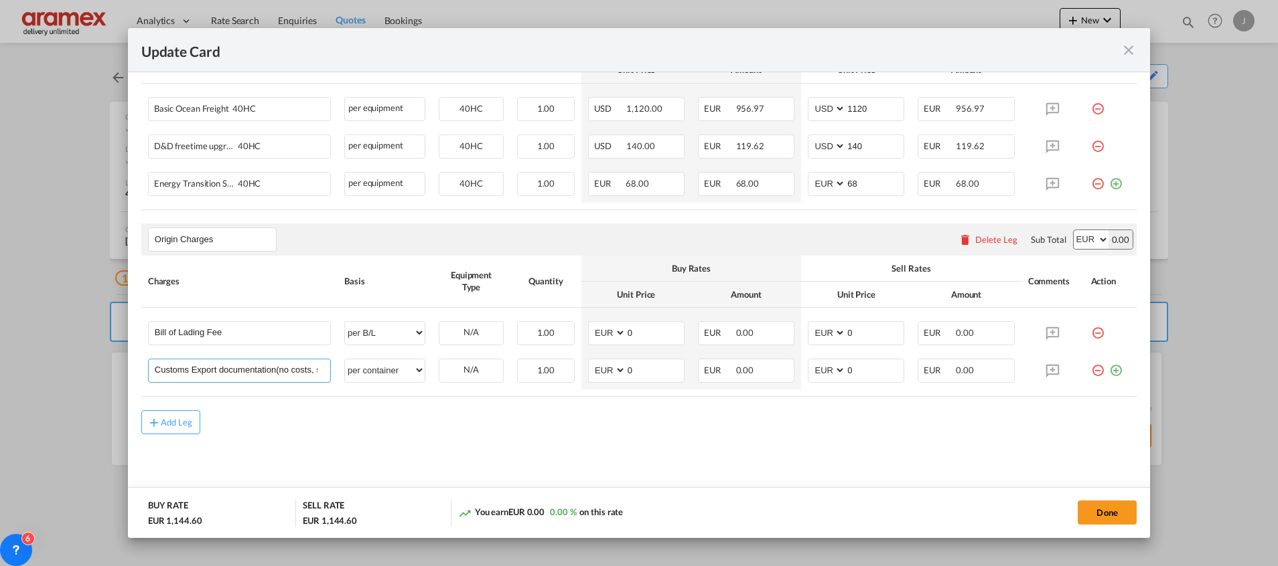
scroll to position [431, 0]
click at [388, 370] on select "per equipment per container per B/L per shipping bill per shipment per pallet p…" at bounding box center [385, 371] width 80 height 21
select select "per shipment"
click at [345, 361] on select "per equipment per container per B/L per shipping bill per shipment per pallet p…" at bounding box center [385, 371] width 80 height 21
drag, startPoint x: 641, startPoint y: 368, endPoint x: 593, endPoint y: 376, distance: 49.4
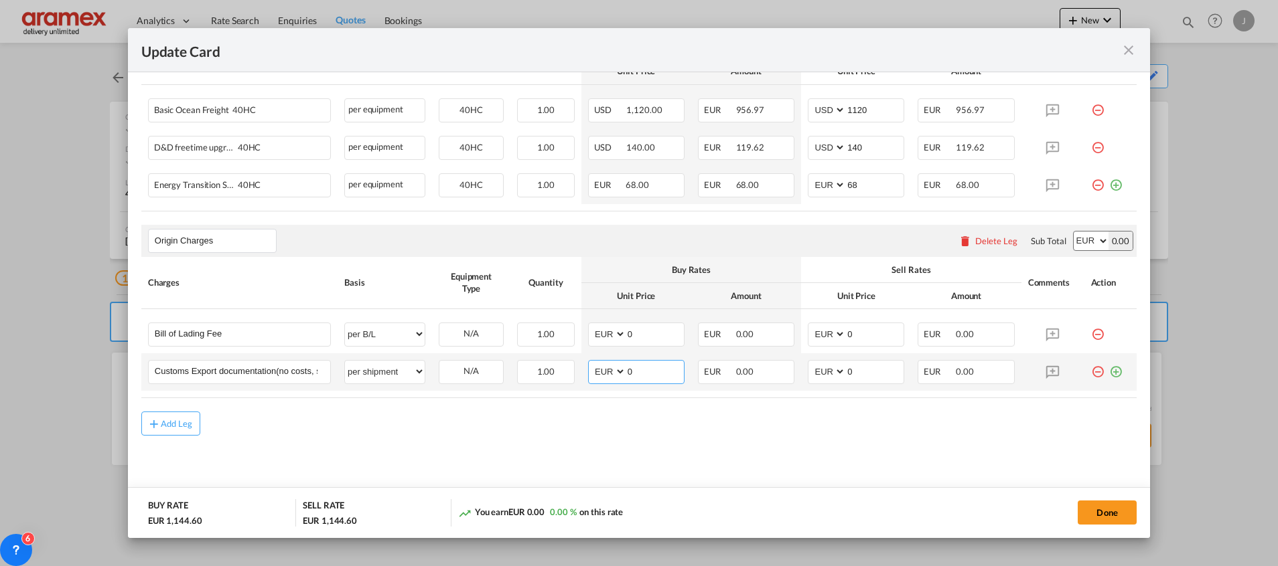
click at [593, 376] on md-input-container "AED AFN ALL AMD ANG AOA ARS AUD AWG AZN BAM BBD BDT BGN BHD BIF BMD BND [PERSON…" at bounding box center [636, 372] width 96 height 24
type input "65"
drag, startPoint x: 857, startPoint y: 368, endPoint x: 818, endPoint y: 368, distance: 39.5
click at [818, 368] on md-input-container "AED AFN ALL AMD ANG AOA ARS AUD AWG AZN BAM BBD BDT BGN BHD BIF BMD BND [PERSON…" at bounding box center [856, 372] width 96 height 24
type input "65"
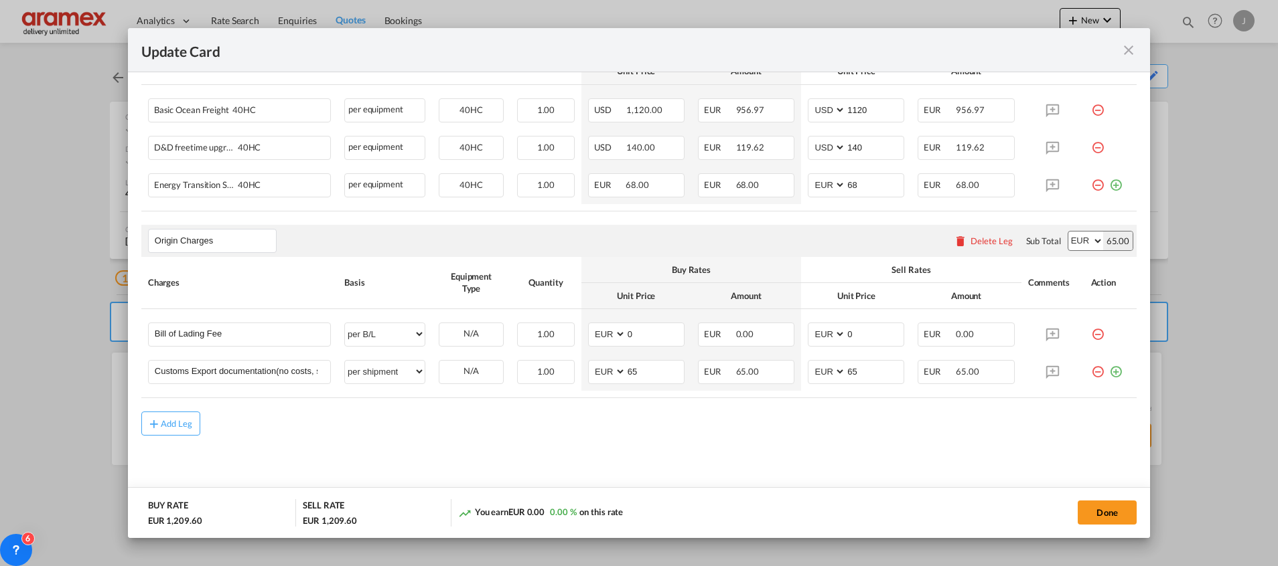
click at [702, 435] on div "Add Leg" at bounding box center [638, 424] width 995 height 24
drag, startPoint x: 643, startPoint y: 333, endPoint x: 593, endPoint y: 329, distance: 51.0
click at [594, 329] on md-input-container "AED AFN ALL AMD ANG AOA ARS AUD AWG AZN BAM BBD BDT BGN BHD BIF BMD BND [PERSON…" at bounding box center [636, 335] width 96 height 24
click at [639, 335] on input "0" at bounding box center [655, 333] width 58 height 20
drag, startPoint x: 643, startPoint y: 335, endPoint x: 580, endPoint y: 339, distance: 63.1
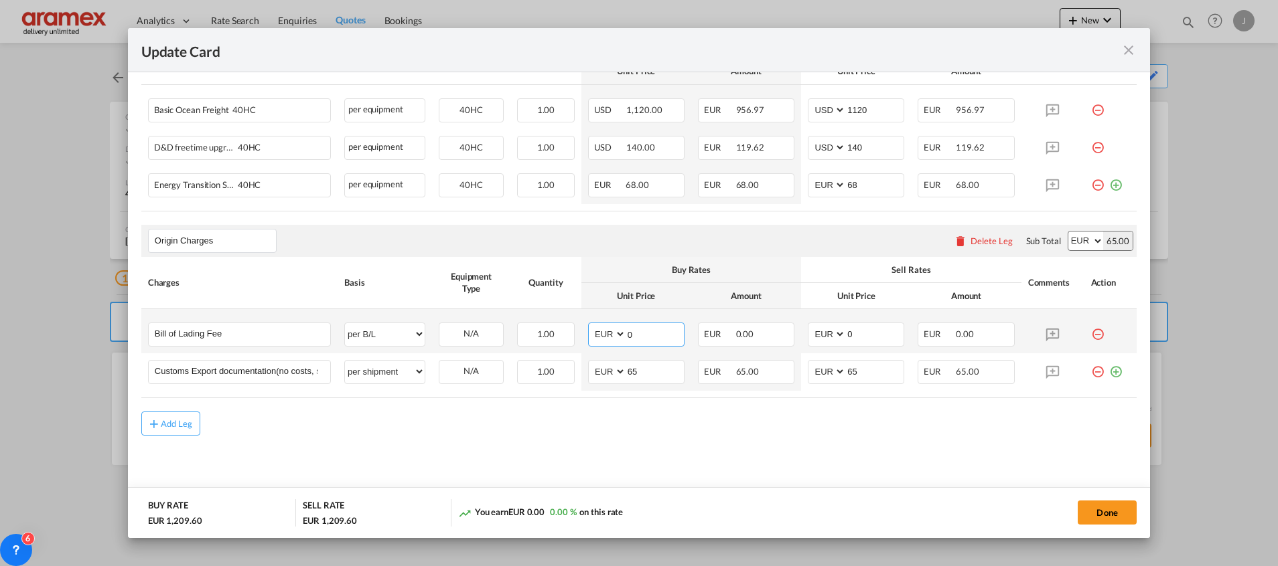
click at [581, 339] on td "AED AFN ALL AMD ANG AOA ARS AUD AWG AZN BAM BBD BDT BGN BHD BIF BMD BND [PERSON…" at bounding box center [636, 331] width 110 height 44
type input "50"
click at [536, 456] on md-content "Main Freight Please enter leg name Leg Name Already Exists Delete Leg Sub Total…" at bounding box center [638, 246] width 995 height 519
drag, startPoint x: 651, startPoint y: 338, endPoint x: 592, endPoint y: 338, distance: 58.9
click at [592, 338] on md-input-container "AED AFN ALL AMD ANG AOA ARS AUD AWG AZN BAM BBD BDT BGN BHD BIF BMD BND BOB BRL…" at bounding box center [636, 335] width 96 height 24
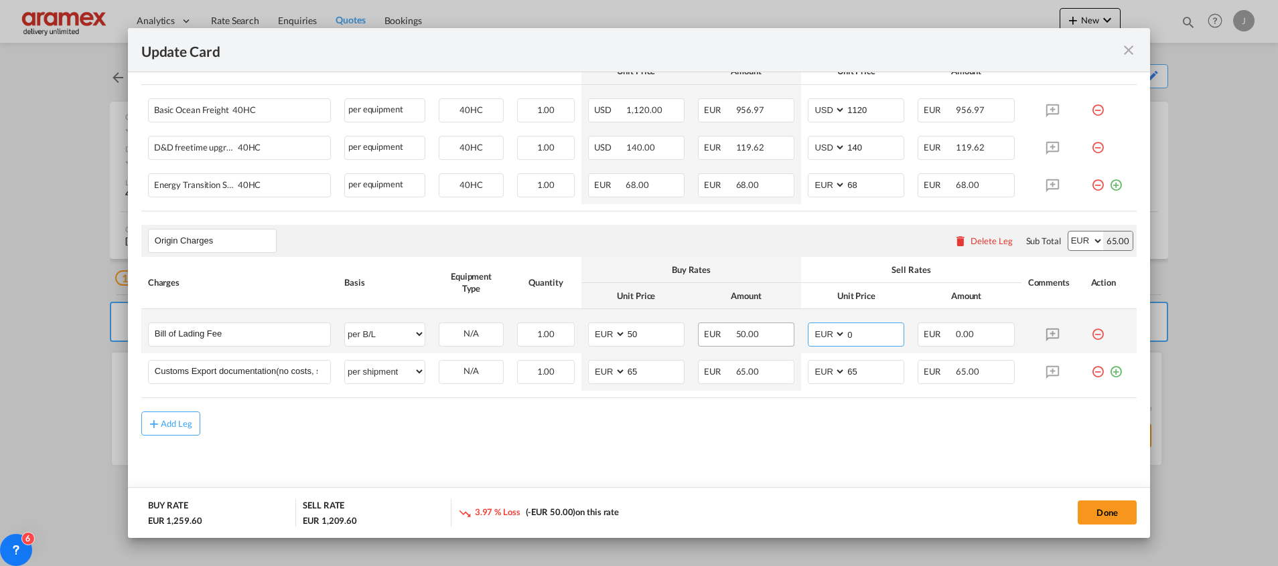
drag, startPoint x: 863, startPoint y: 332, endPoint x: 736, endPoint y: 347, distance: 128.1
click at [771, 335] on tr "Bill of Lading Fee Please Enter User Defined Charges Cannot Be Published per eq…" at bounding box center [638, 331] width 995 height 44
paste input "5"
type input "50"
click at [474, 463] on md-content "Main Freight Please enter leg name Leg Name Already Exists Delete Leg Sub Total…" at bounding box center [638, 246] width 995 height 519
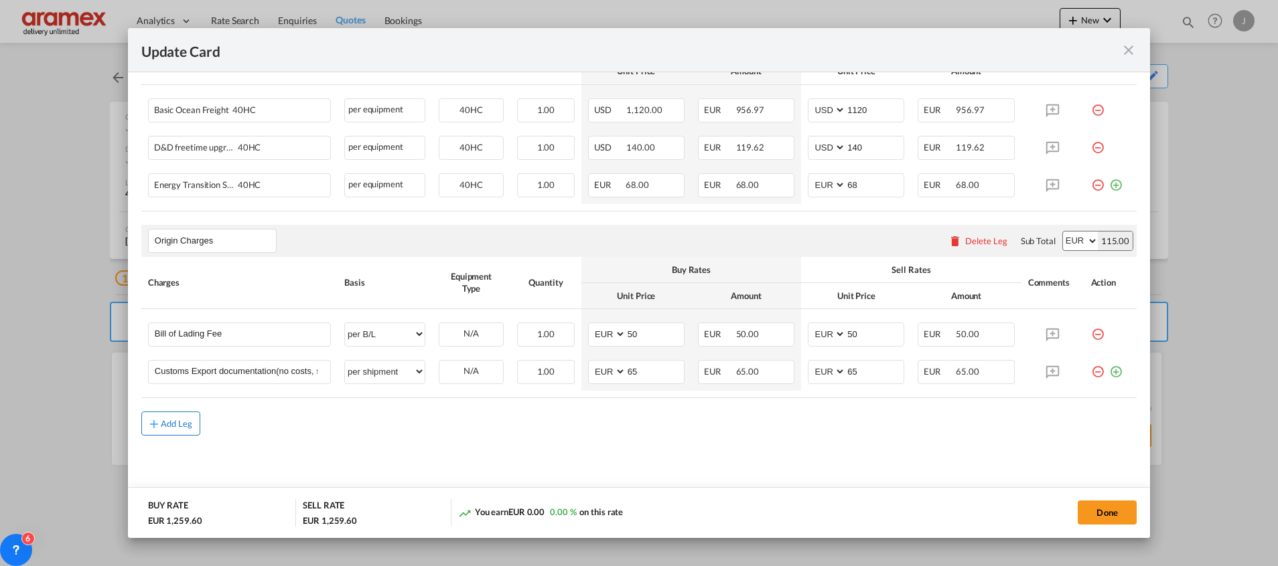
click at [188, 426] on div "Add Leg" at bounding box center [177, 424] width 32 height 8
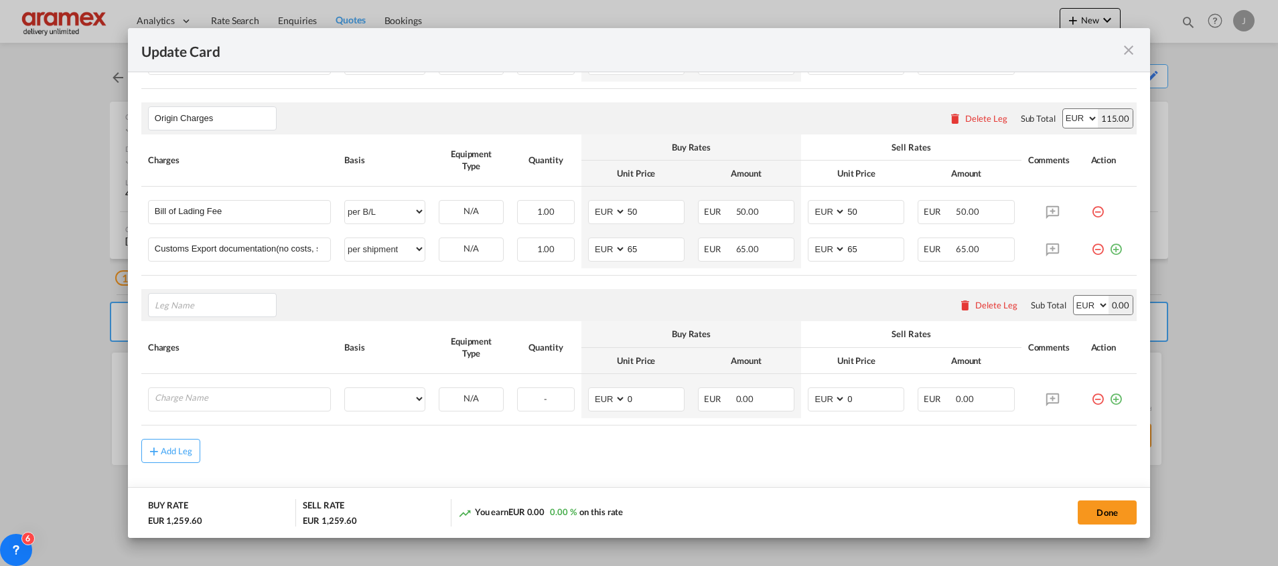
scroll to position [580, 0]
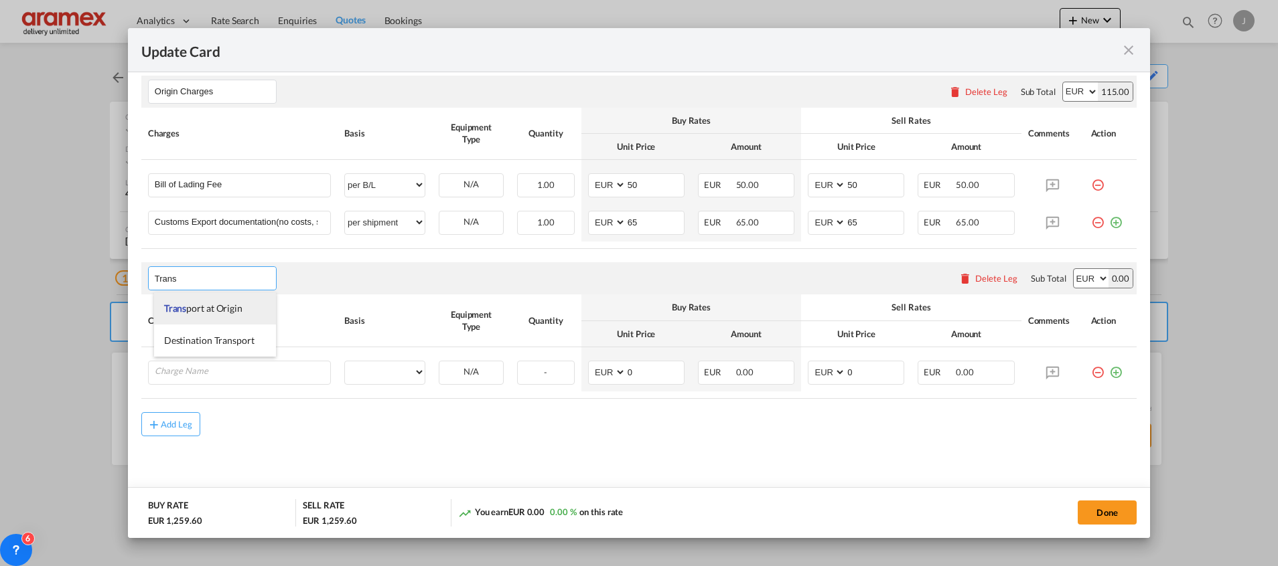
click at [211, 304] on span "Trans port at Origin" at bounding box center [203, 308] width 78 height 11
type input "Transport at Origin"
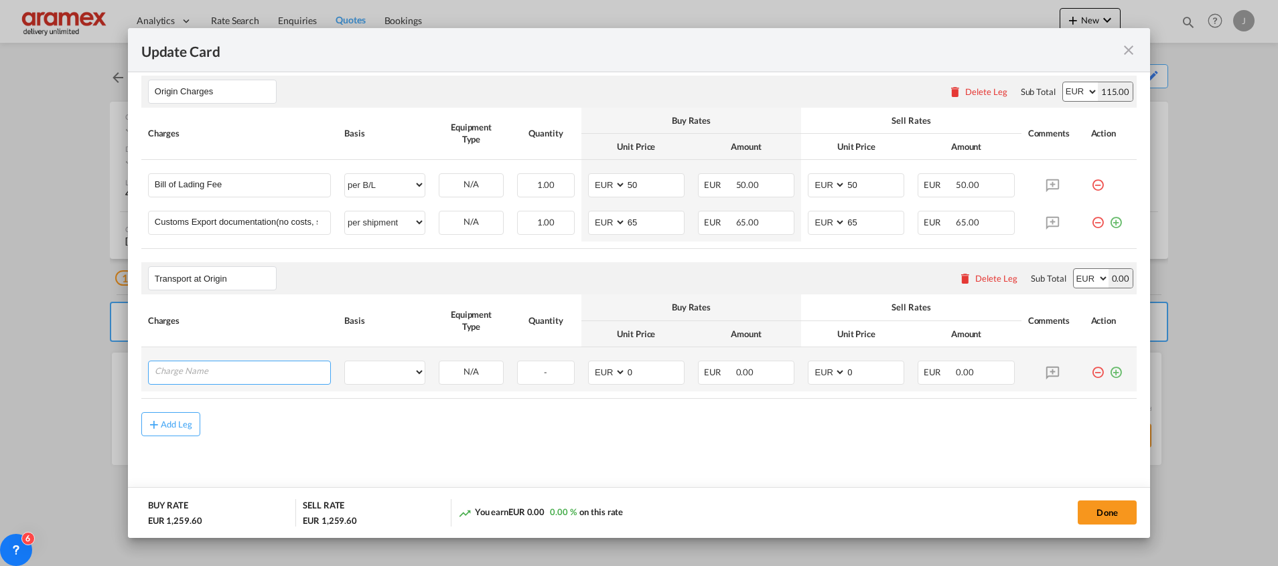
click at [215, 378] on input "Charge Name" at bounding box center [242, 372] width 175 height 20
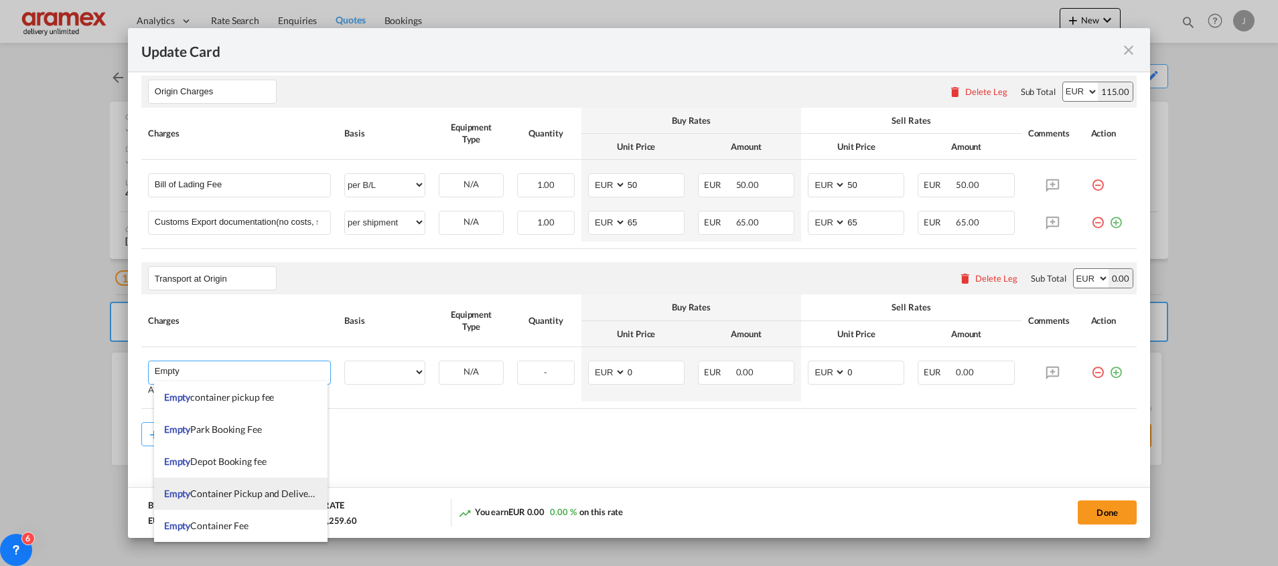
click at [245, 489] on span "Empty Container Pickup and Delivery Charge" at bounding box center [256, 493] width 184 height 11
type input "Empty Container Pickup and Delivery Charge"
select select "per equipment"
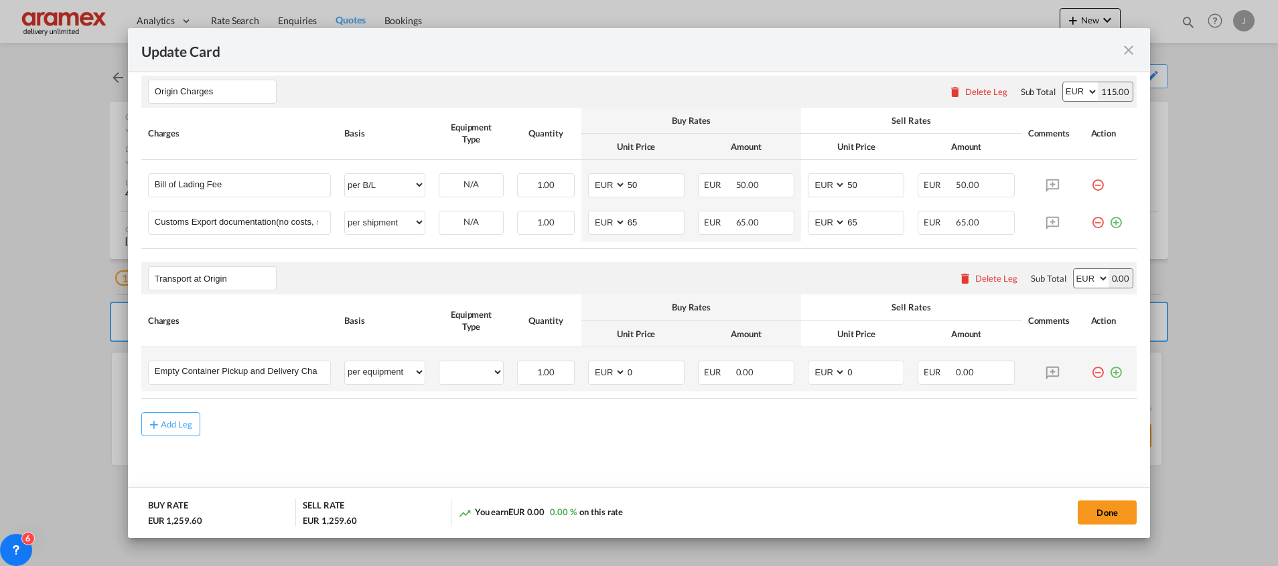
click at [1109, 374] on md-icon "icon-plus-circle-outline green-400-fg" at bounding box center [1115, 367] width 13 height 13
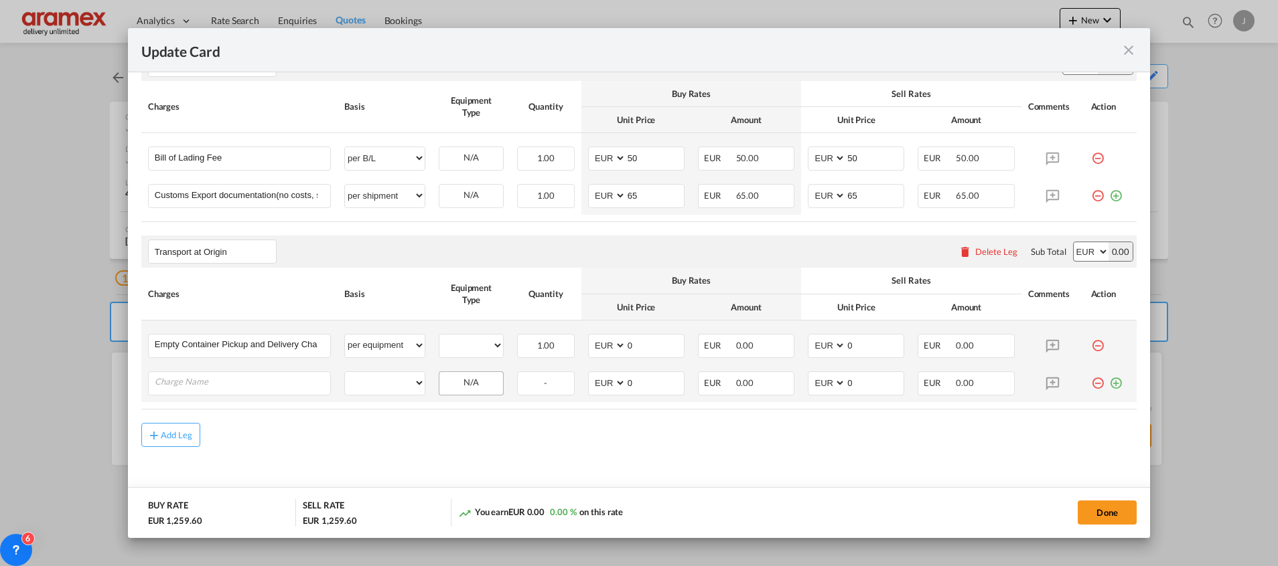
scroll to position [617, 0]
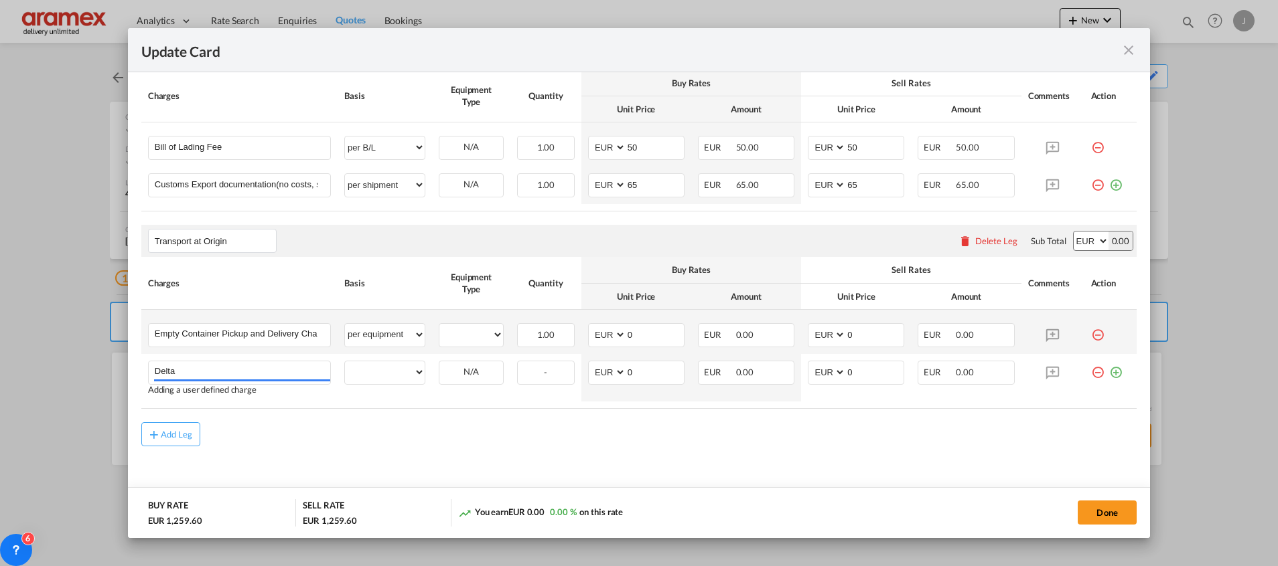
type input "Delta"
click at [493, 455] on md-content "Main Freight Please enter leg name Leg Name Already Exists Delete Leg Sub Total…" at bounding box center [638, 158] width 995 height 716
click at [1109, 374] on md-icon "icon-plus-circle-outline green-400-fg" at bounding box center [1115, 367] width 13 height 13
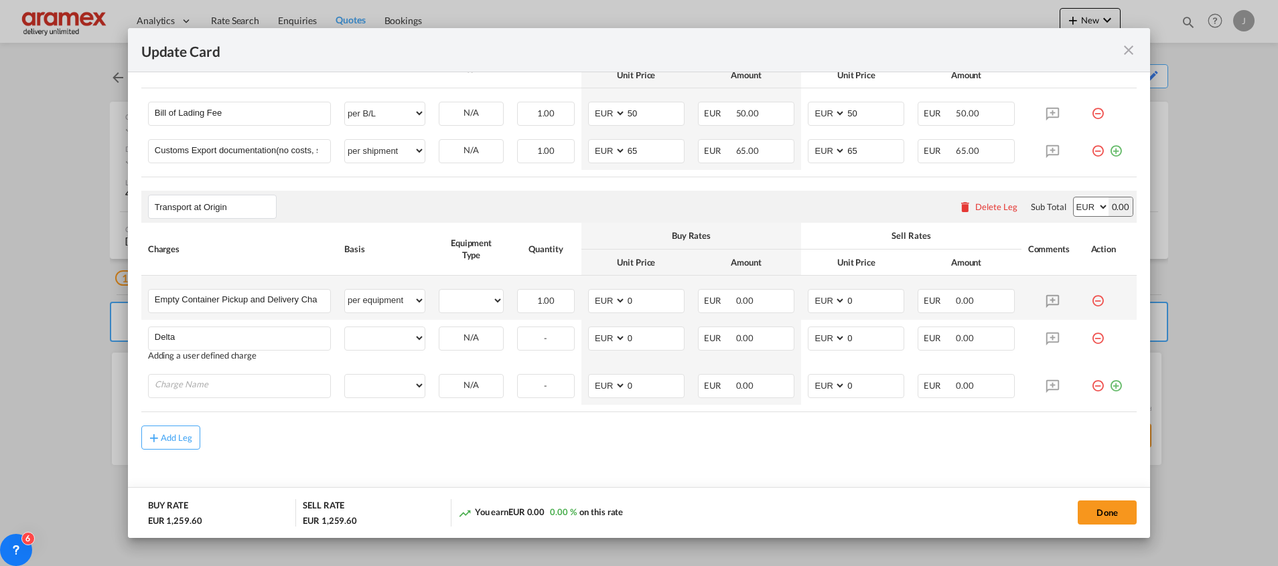
scroll to position [665, 0]
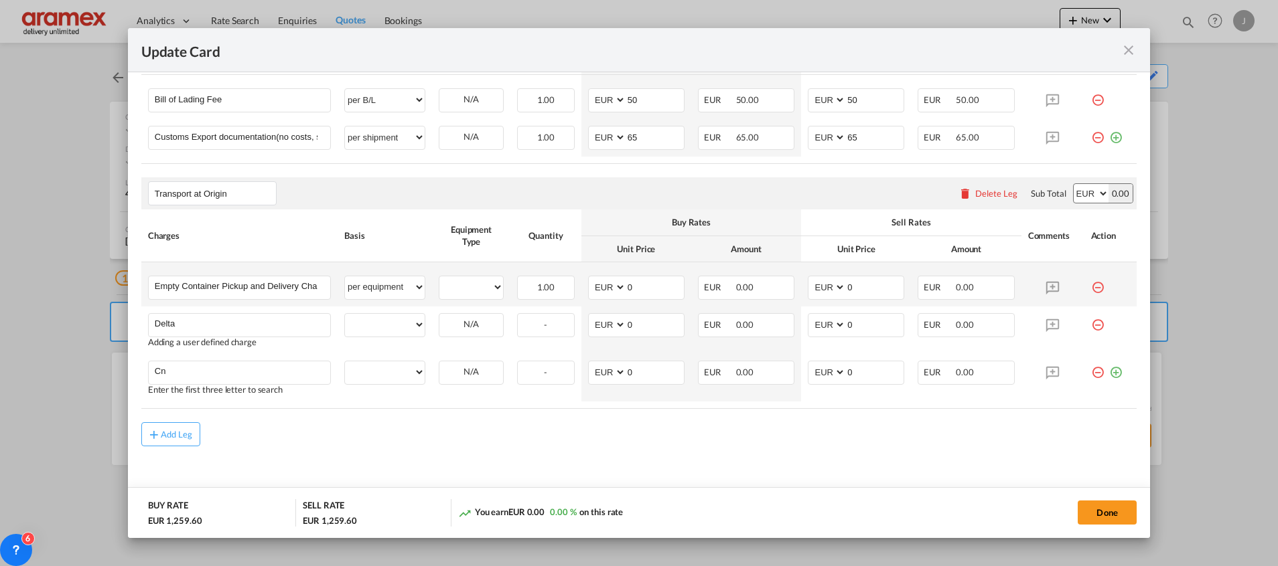
type input "C"
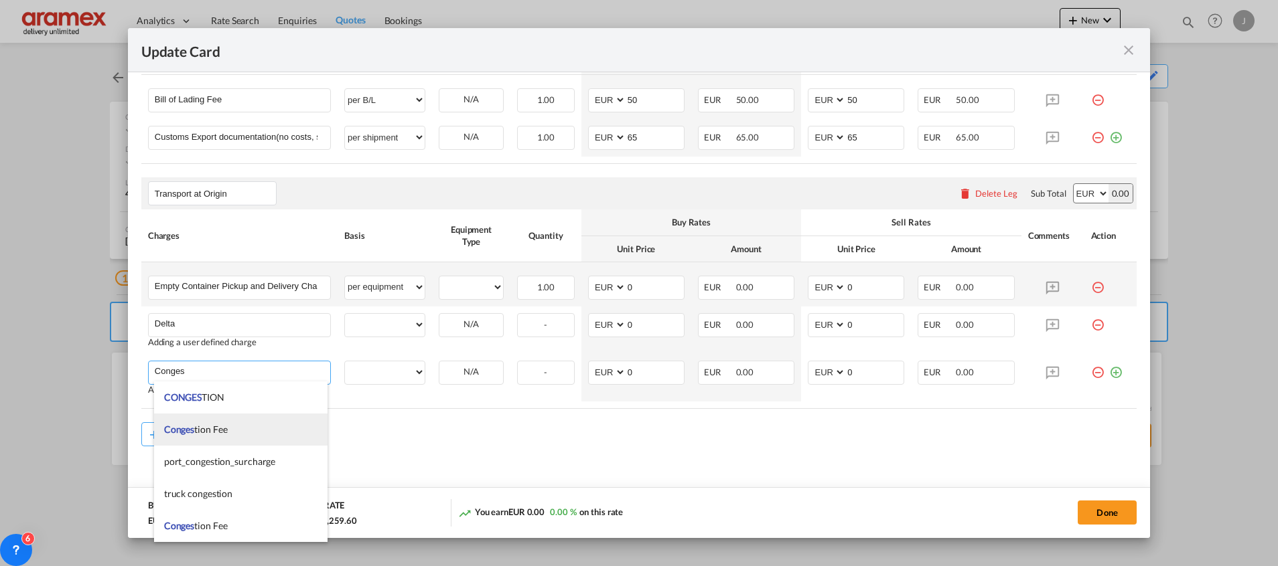
click at [226, 431] on span "Conges tion Fee" at bounding box center [196, 429] width 64 height 11
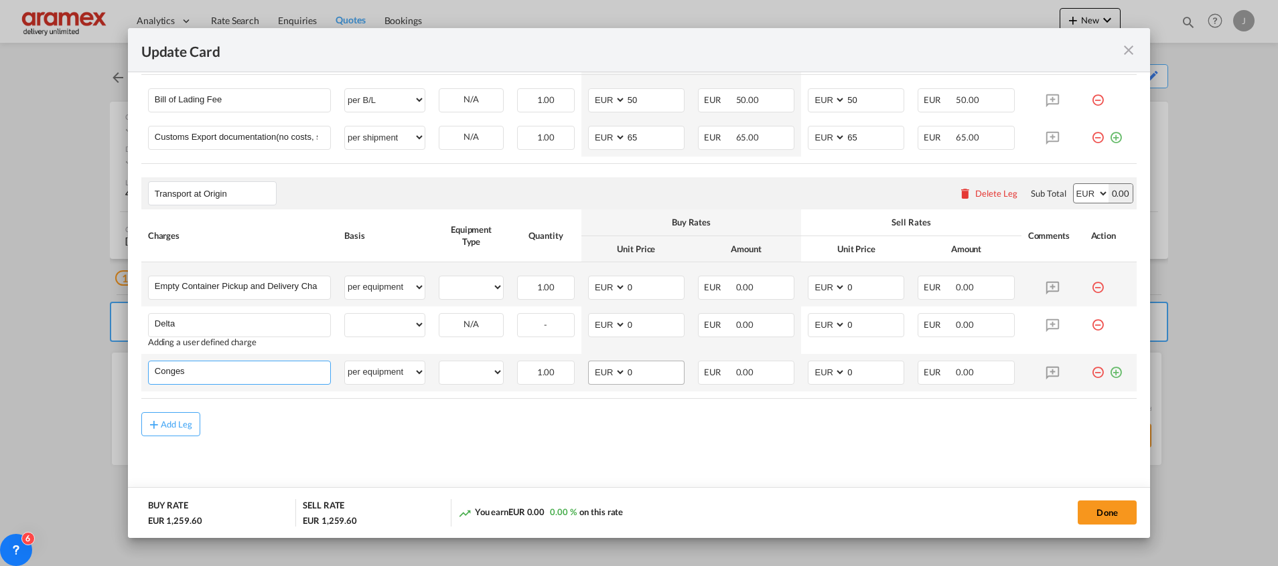
type input "Congestion Fee"
select select "per equipment"
click at [1109, 368] on md-icon "icon-plus-circle-outline green-400-fg" at bounding box center [1115, 367] width 13 height 13
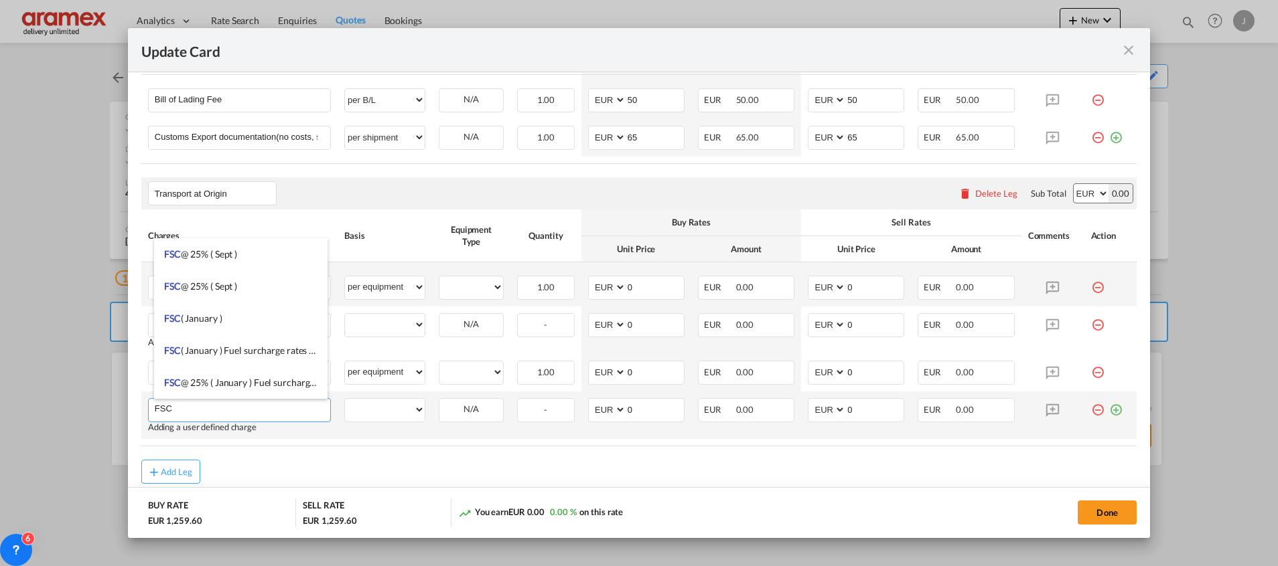
type input "FSC"
click at [1109, 409] on md-icon "icon-plus-circle-outline green-400-fg" at bounding box center [1115, 404] width 13 height 13
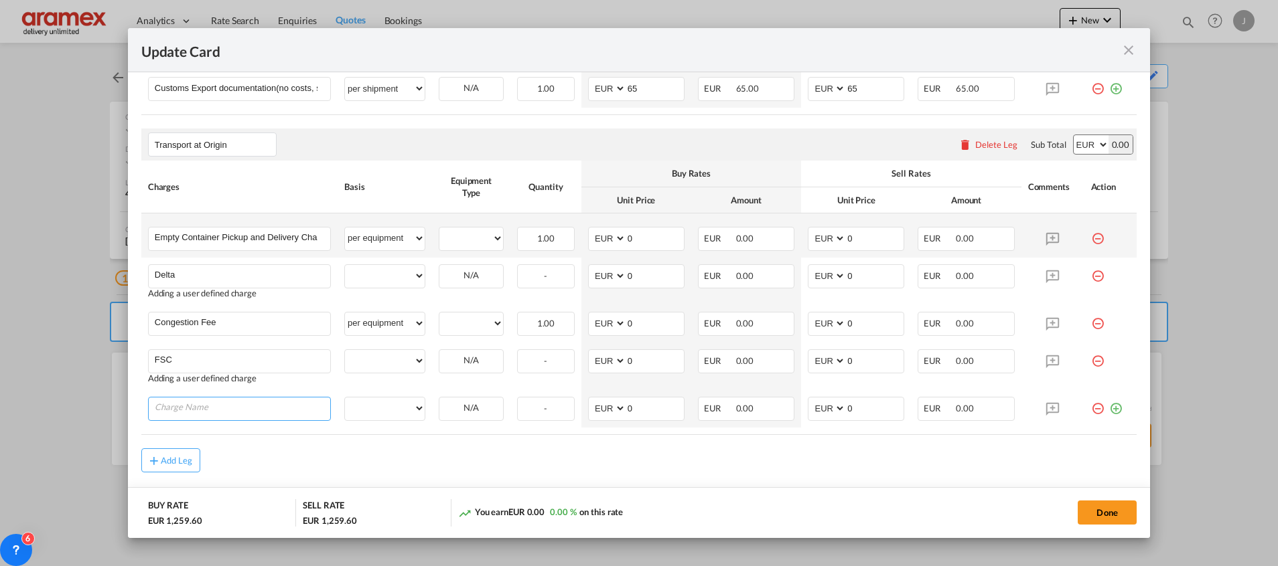
scroll to position [750, 0]
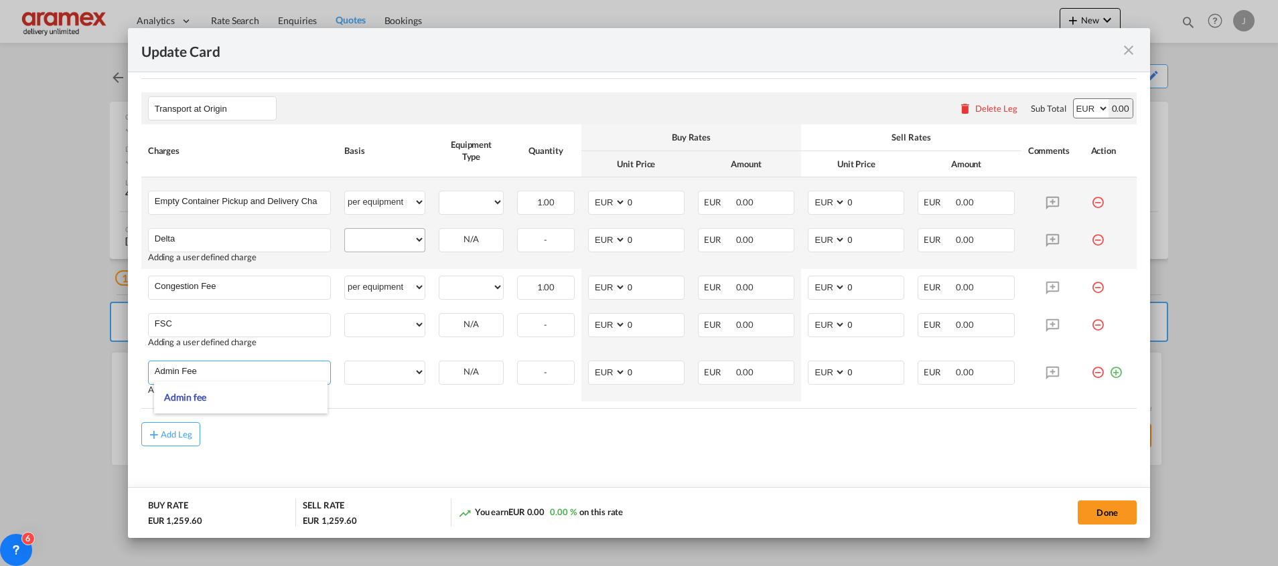
type input "Admin Fee"
click at [388, 238] on select "per equipment per container per B/L per shipping bill per shipment % on pickup …" at bounding box center [385, 239] width 80 height 21
select select "per equipment"
click at [345, 229] on select "per equipment per container per B/L per shipping bill per shipment % on pickup …" at bounding box center [385, 239] width 80 height 21
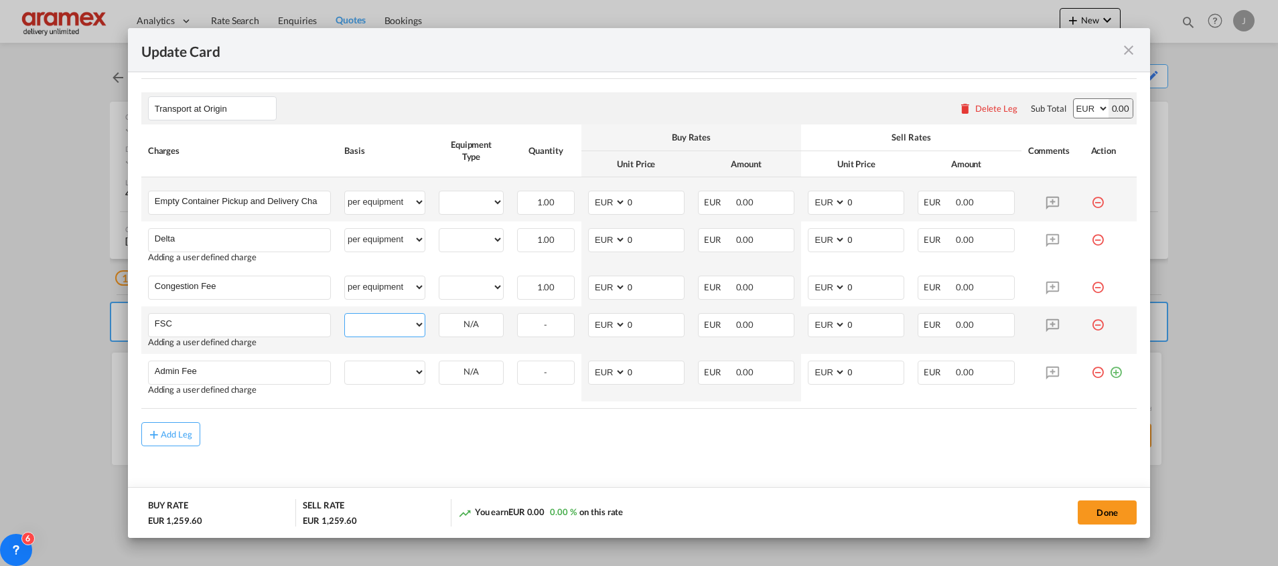
click at [383, 327] on select "per equipment per container per B/L per shipping bill per shipment % on pickup …" at bounding box center [385, 324] width 80 height 21
select select "per equipment"
click at [345, 314] on select "per equipment per container per B/L per shipping bill per shipment % on pickup …" at bounding box center [385, 324] width 80 height 21
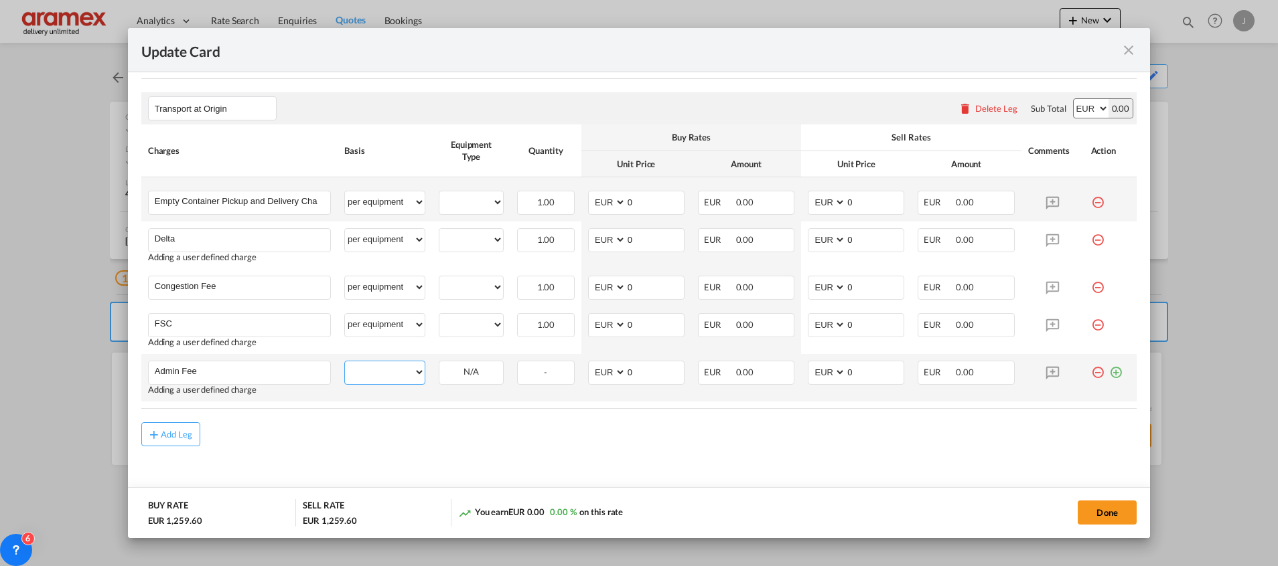
drag, startPoint x: 383, startPoint y: 375, endPoint x: 383, endPoint y: 364, distance: 11.4
click at [383, 375] on select "per equipment per container per B/L per shipping bill per shipment % on pickup …" at bounding box center [385, 372] width 80 height 21
select select "per equipment"
click at [345, 362] on select "per equipment per container per B/L per shipping bill per shipment % on pickup …" at bounding box center [385, 372] width 80 height 21
drag, startPoint x: 455, startPoint y: 200, endPoint x: 467, endPoint y: 214, distance: 18.5
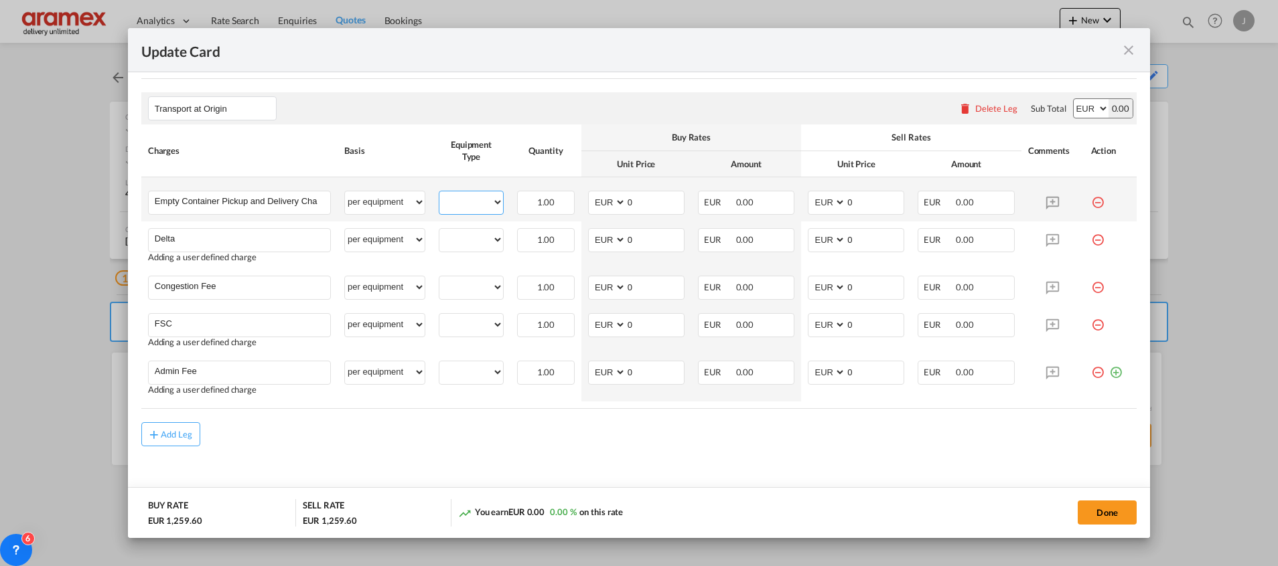
click at [454, 199] on select "40HC" at bounding box center [471, 203] width 64 height 18
select select "40HC"
click at [439, 194] on select "40HC" at bounding box center [471, 203] width 64 height 18
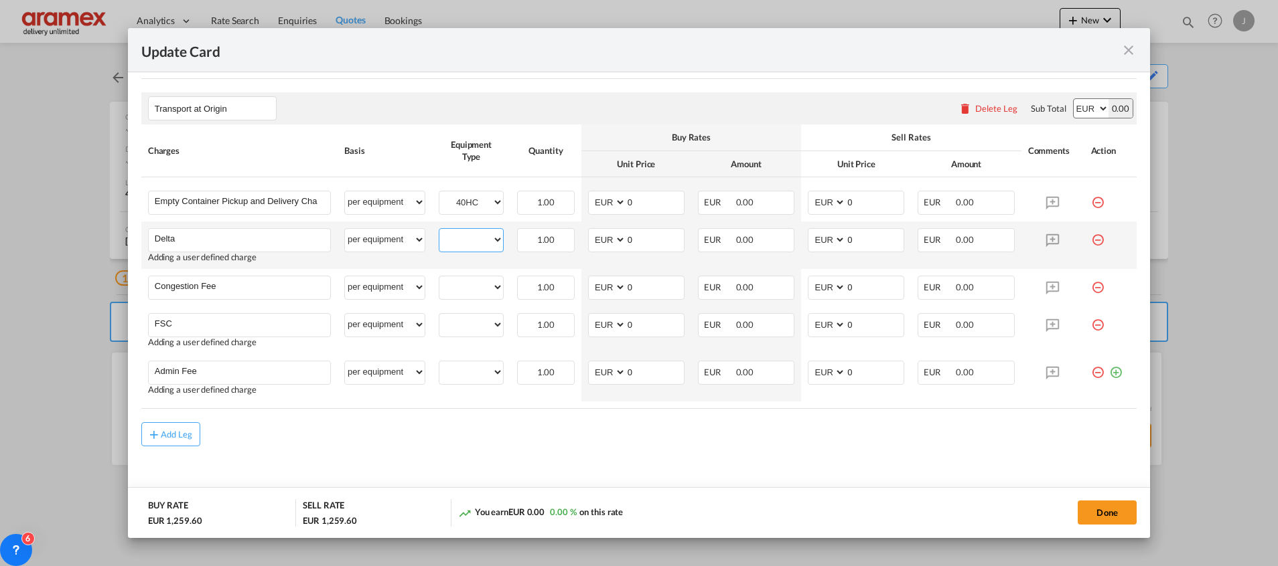
drag, startPoint x: 457, startPoint y: 238, endPoint x: 461, endPoint y: 250, distance: 12.7
click at [457, 238] on select "40HC" at bounding box center [471, 240] width 64 height 18
select select "40HC"
click at [439, 231] on select "40HC" at bounding box center [471, 240] width 64 height 18
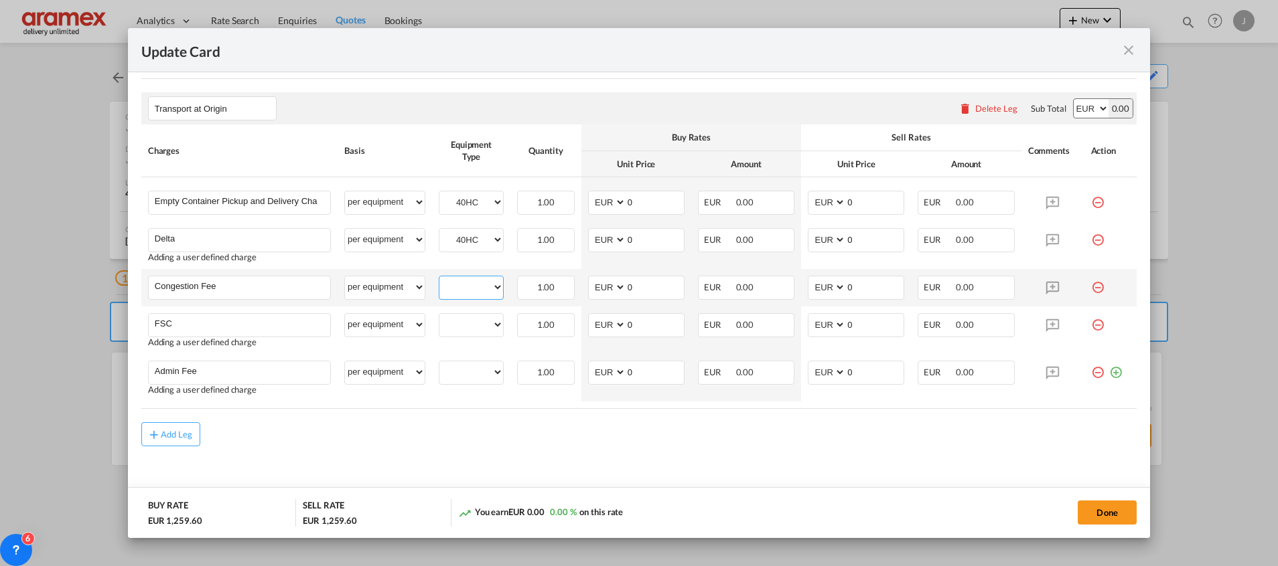
click at [467, 285] on select "40HC" at bounding box center [471, 288] width 64 height 18
select select "40HC"
click at [439, 279] on select "40HC" at bounding box center [471, 288] width 64 height 18
click at [469, 333] on select "40HC" at bounding box center [471, 325] width 64 height 18
select select "40HC"
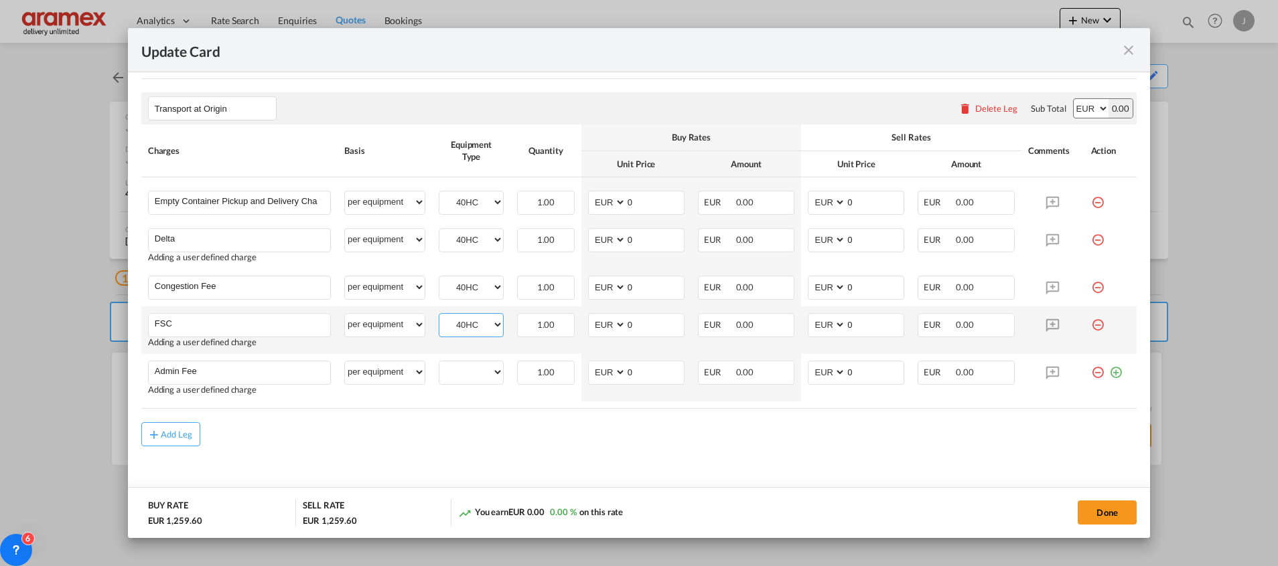
click at [439, 316] on select "40HC" at bounding box center [471, 325] width 64 height 18
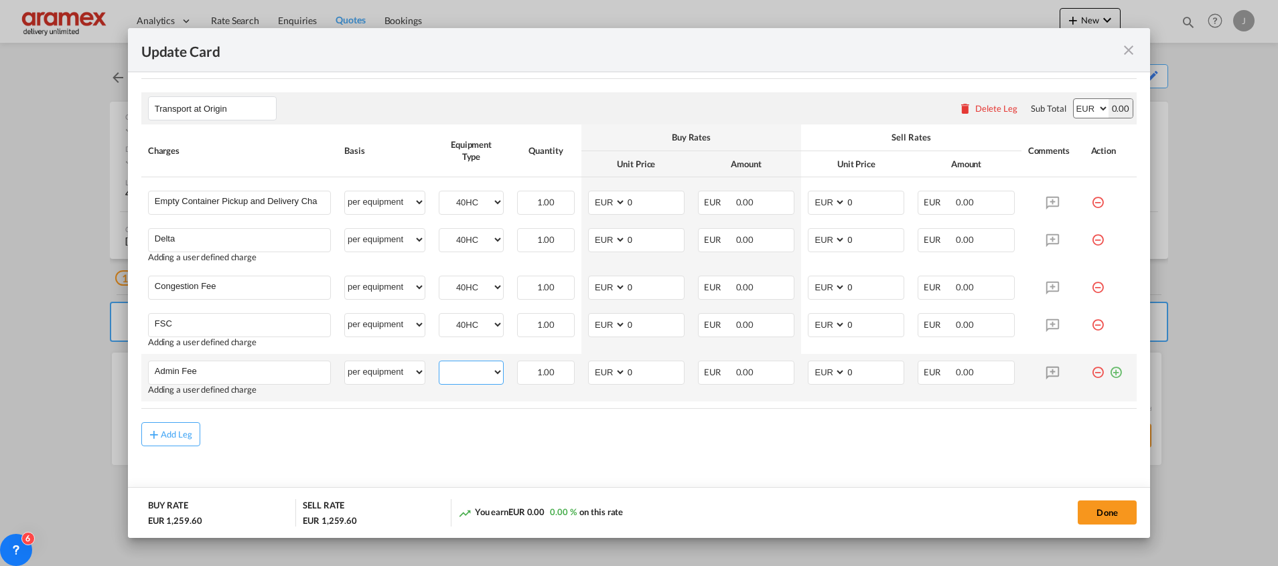
drag, startPoint x: 469, startPoint y: 370, endPoint x: 470, endPoint y: 380, distance: 10.1
click at [469, 370] on select "40HC" at bounding box center [471, 373] width 64 height 18
select select "40HC"
click at [439, 364] on select "40HC" at bounding box center [471, 373] width 64 height 18
click at [629, 430] on div "Add Leg" at bounding box center [638, 435] width 995 height 24
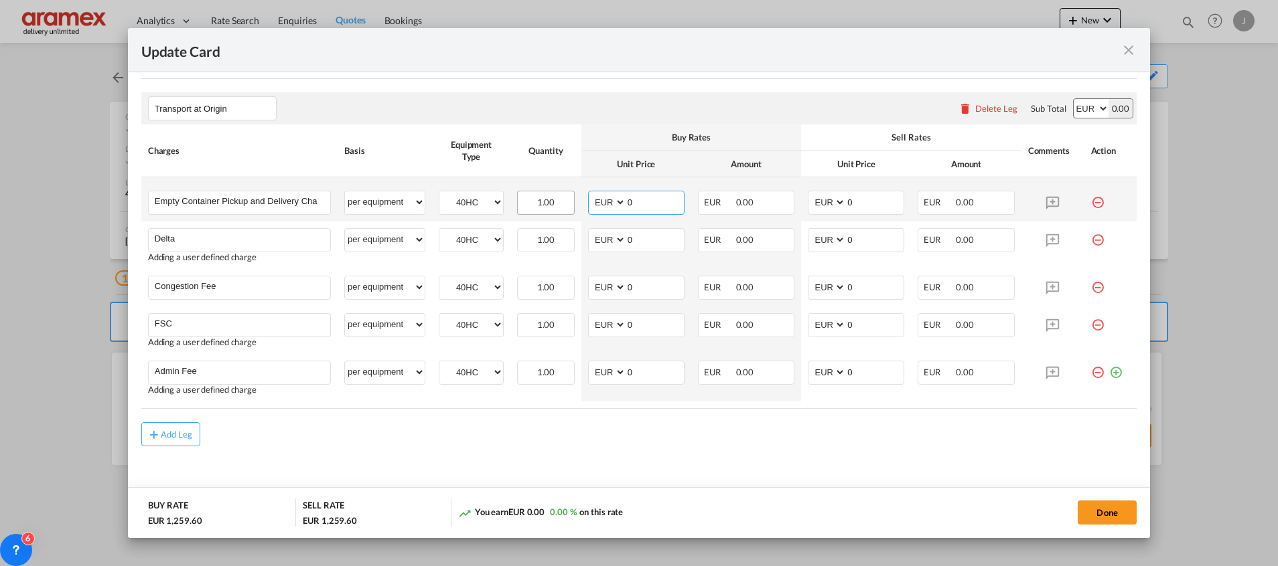
drag, startPoint x: 639, startPoint y: 198, endPoint x: 560, endPoint y: 208, distance: 79.6
click at [560, 208] on tr "Empty Container Pickup and Delivery Charge Please Enter User Defined Charges Ca…" at bounding box center [638, 199] width 995 height 44
type input "282"
drag, startPoint x: 639, startPoint y: 460, endPoint x: 629, endPoint y: 277, distance: 183.7
click at [639, 379] on md-content "Main Freight Please enter leg name Leg Name Already Exists Delete Leg Sub Total…" at bounding box center [638, 91] width 995 height 849
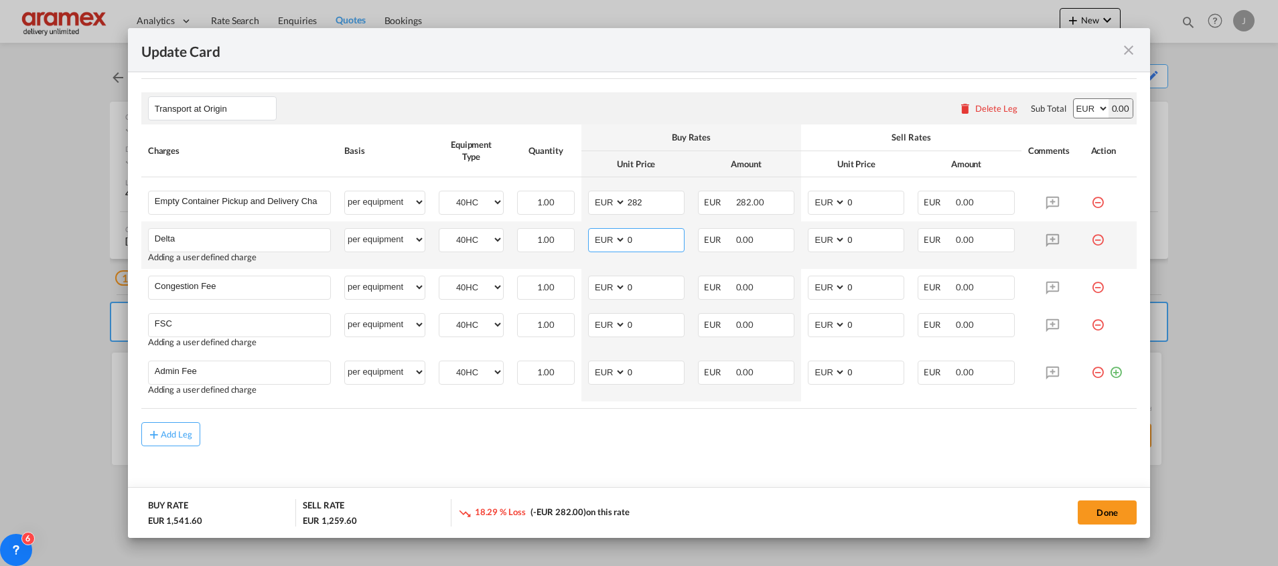
drag, startPoint x: 637, startPoint y: 239, endPoint x: 608, endPoint y: 239, distance: 28.8
click at [608, 239] on md-input-container "AED AFN ALL AMD ANG AOA ARS AUD AWG AZN BAM BBD BDT BGN BHD BIF BMD BND [PERSON…" at bounding box center [636, 240] width 96 height 24
type input "50"
drag, startPoint x: 587, startPoint y: 425, endPoint x: 623, endPoint y: 359, distance: 74.6
click at [595, 412] on rate-modification "Main Freight Please enter leg name Leg Name Already Exists Delete Leg Sub Total…" at bounding box center [638, 56] width 995 height 779
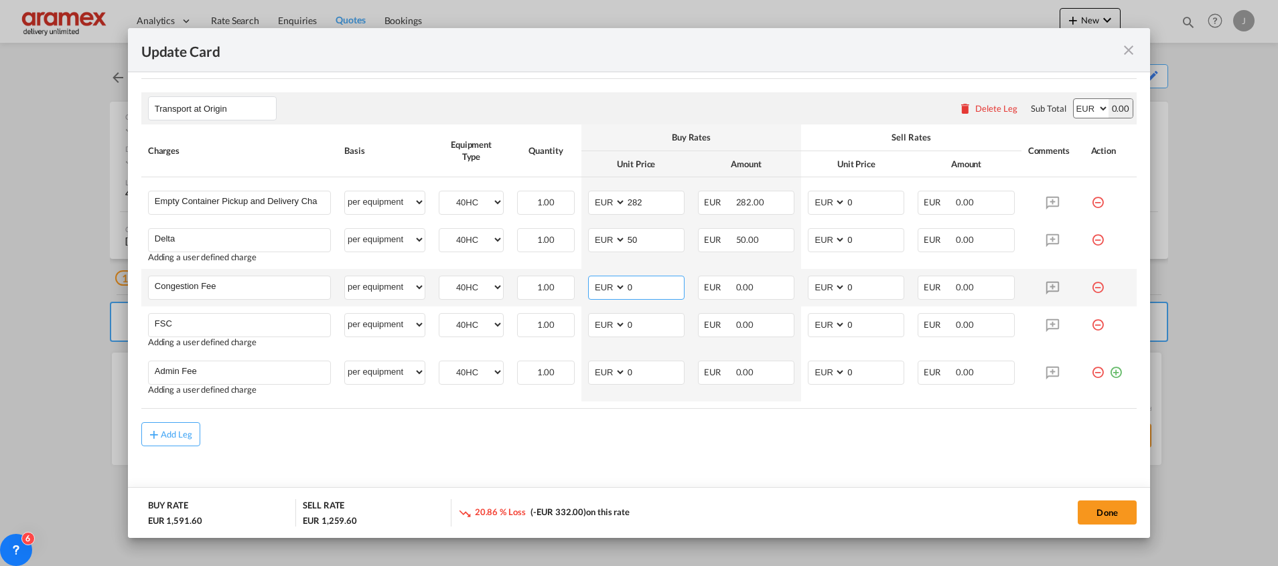
drag, startPoint x: 645, startPoint y: 287, endPoint x: 599, endPoint y: 287, distance: 45.5
click at [599, 287] on md-input-container "AED AFN ALL AMD ANG AOA ARS AUD AWG AZN BAM BBD BDT BGN BHD BIF BMD BND [PERSON…" at bounding box center [636, 288] width 96 height 24
type input "17"
drag, startPoint x: 562, startPoint y: 438, endPoint x: 597, endPoint y: 371, distance: 75.8
click at [562, 433] on div "Add Leg" at bounding box center [638, 435] width 995 height 24
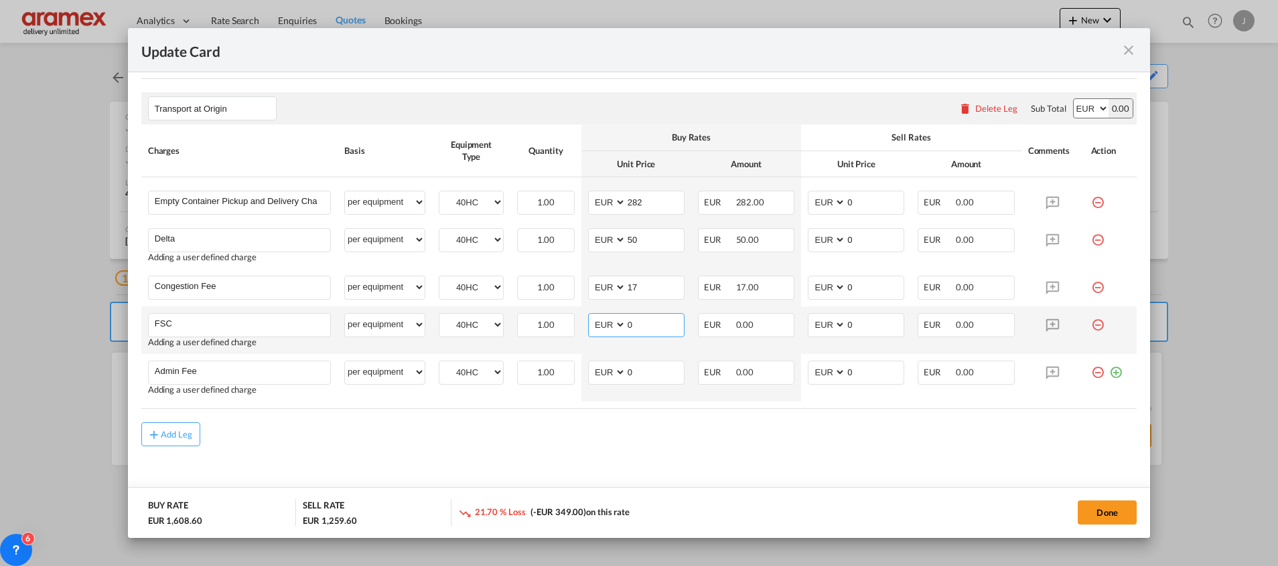
drag, startPoint x: 636, startPoint y: 328, endPoint x: 613, endPoint y: 328, distance: 22.8
click at [613, 328] on md-input-container "AED AFN ALL AMD ANG AOA ARS AUD AWG AZN BAM BBD BDT BGN BHD BIF BMD BND [PERSON…" at bounding box center [636, 325] width 96 height 24
paste input "€ 87.25"
click at [635, 327] on input "€ 87.25" at bounding box center [655, 324] width 58 height 20
click at [635, 327] on input "87.25" at bounding box center [655, 324] width 58 height 20
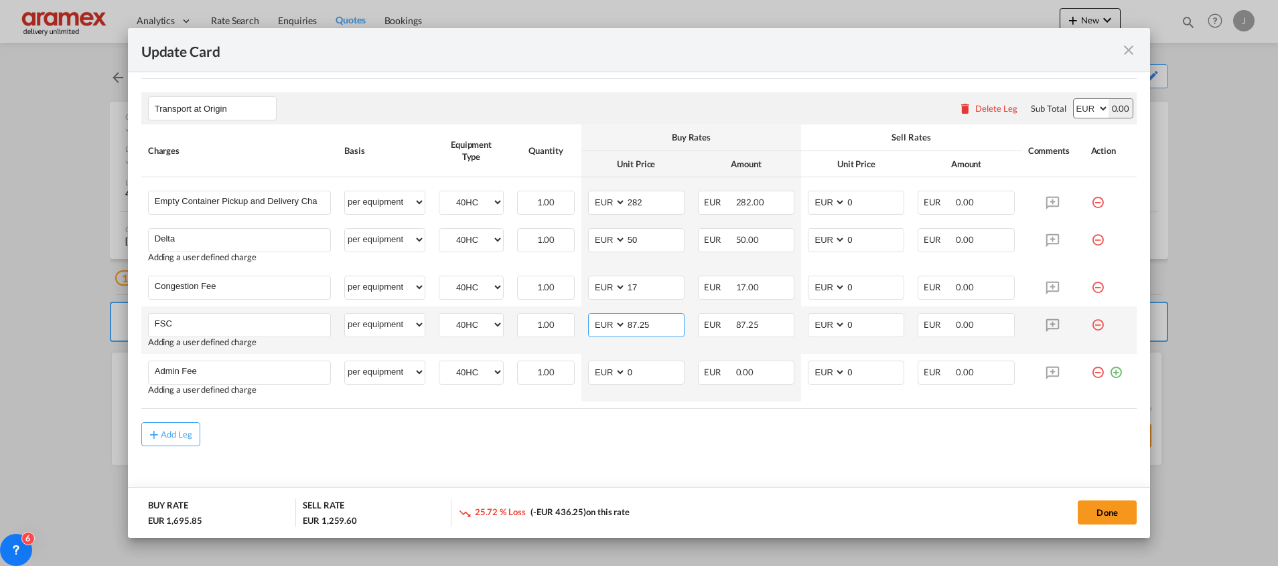
click at [635, 327] on input "87.25" at bounding box center [655, 324] width 58 height 20
type input "87.25"
click at [846, 323] on input "0" at bounding box center [875, 324] width 58 height 20
drag, startPoint x: 852, startPoint y: 323, endPoint x: 810, endPoint y: 323, distance: 42.2
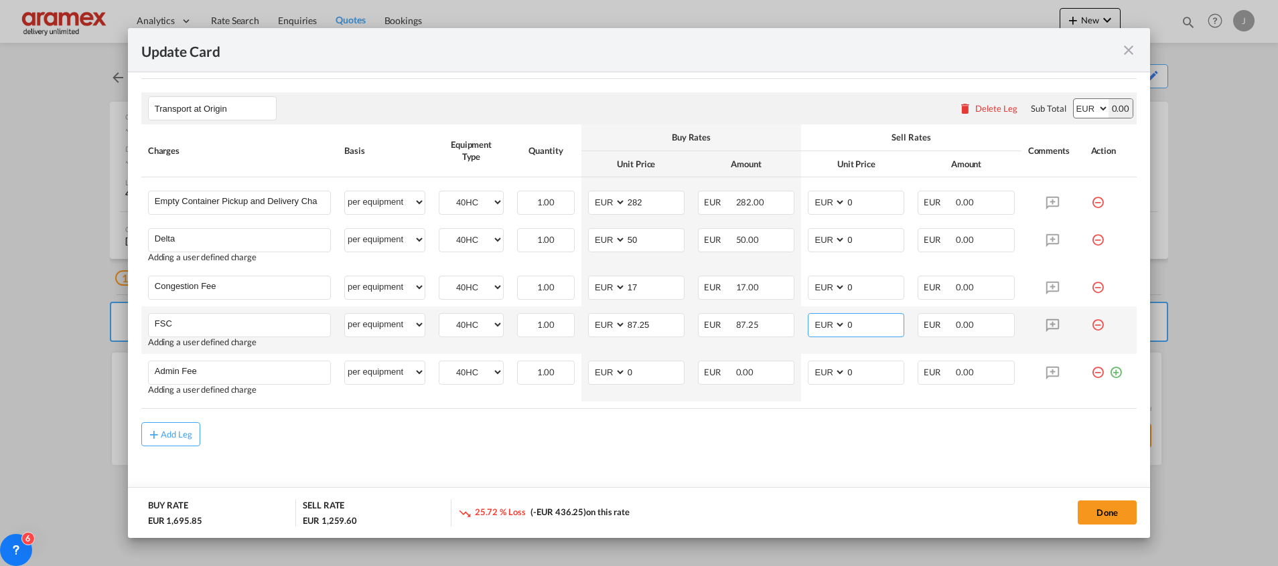
click at [808, 323] on md-input-container "AED AFN ALL AMD ANG AOA ARS AUD AWG AZN BAM BBD BDT BGN BHD BIF BMD BND [PERSON…" at bounding box center [856, 325] width 96 height 24
paste input "87.25"
type input "87.25"
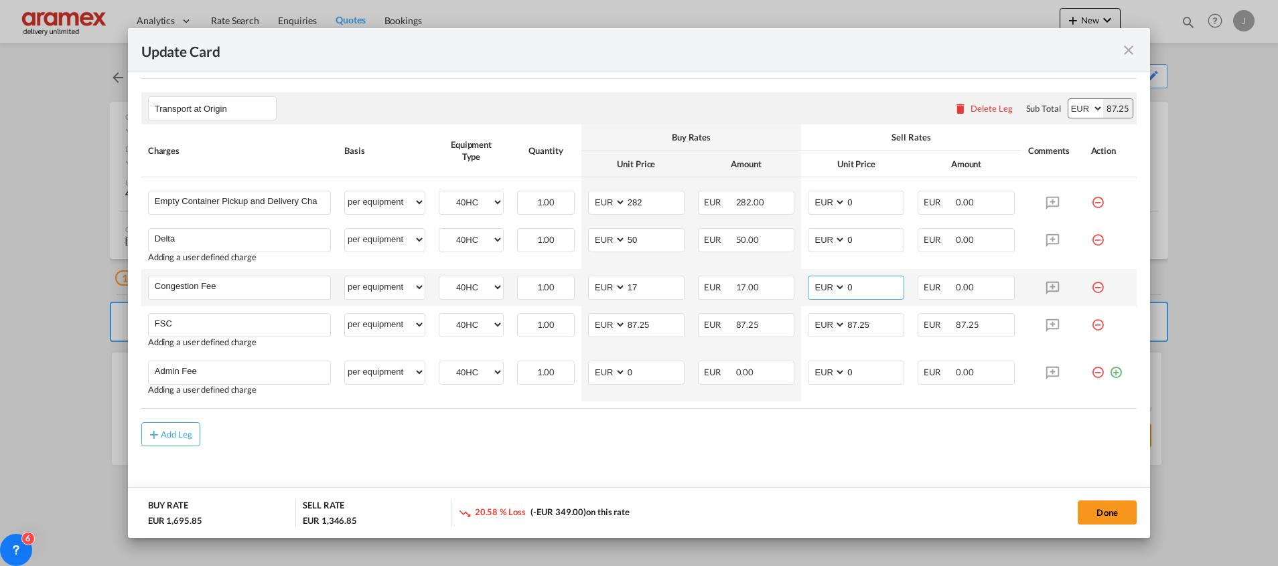
drag, startPoint x: 856, startPoint y: 288, endPoint x: 820, endPoint y: 291, distance: 36.3
click at [820, 291] on md-input-container "AED AFN ALL AMD ANG AOA ARS AUD AWG AZN BAM BBD BDT BGN BHD BIF BMD BND [PERSON…" at bounding box center [856, 288] width 96 height 24
type input "17"
drag, startPoint x: 733, startPoint y: 467, endPoint x: 658, endPoint y: 295, distance: 188.0
click at [729, 444] on md-content "Main Freight Please enter leg name Leg Name Already Exists Delete Leg Sub Total…" at bounding box center [638, 91] width 995 height 849
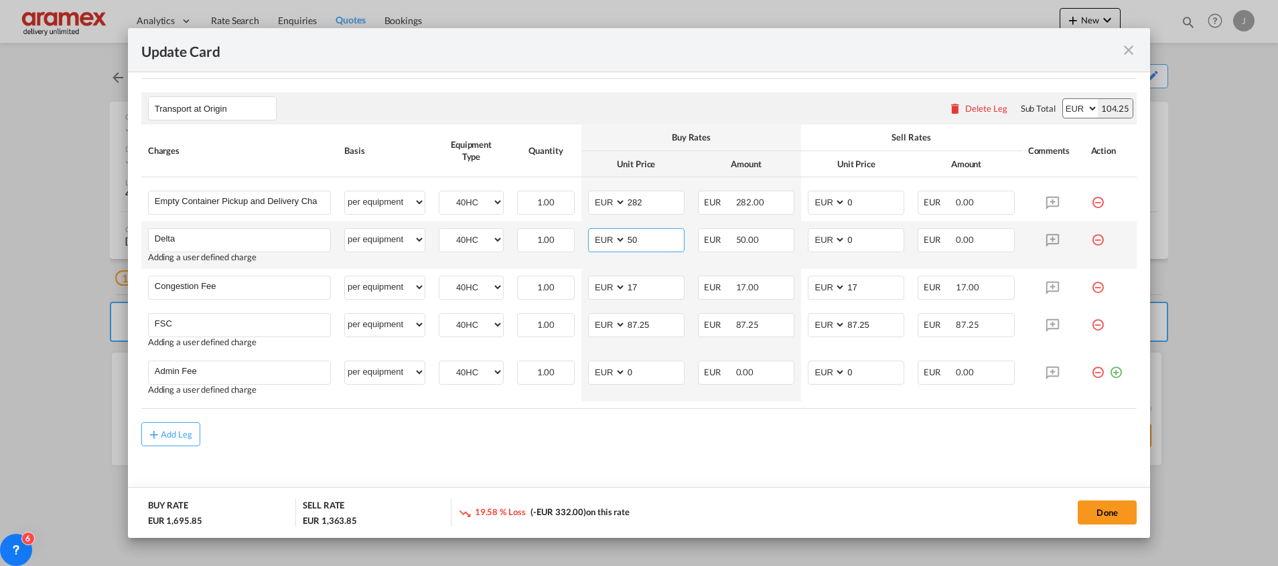
drag, startPoint x: 649, startPoint y: 242, endPoint x: 615, endPoint y: 247, distance: 34.6
click at [588, 242] on md-input-container "AED AFN ALL AMD ANG AOA ARS AUD AWG AZN BAM BBD BDT BGN BHD BIF BMD BND BOB BRL…" at bounding box center [636, 240] width 96 height 24
drag, startPoint x: 860, startPoint y: 239, endPoint x: 799, endPoint y: 240, distance: 61.6
click at [808, 240] on md-input-container "AED AFN ALL AMD ANG AOA ARS AUD AWG AZN BAM BBD BDT BGN BHD BIF BMD BND [PERSON…" at bounding box center [856, 240] width 96 height 24
paste input "5"
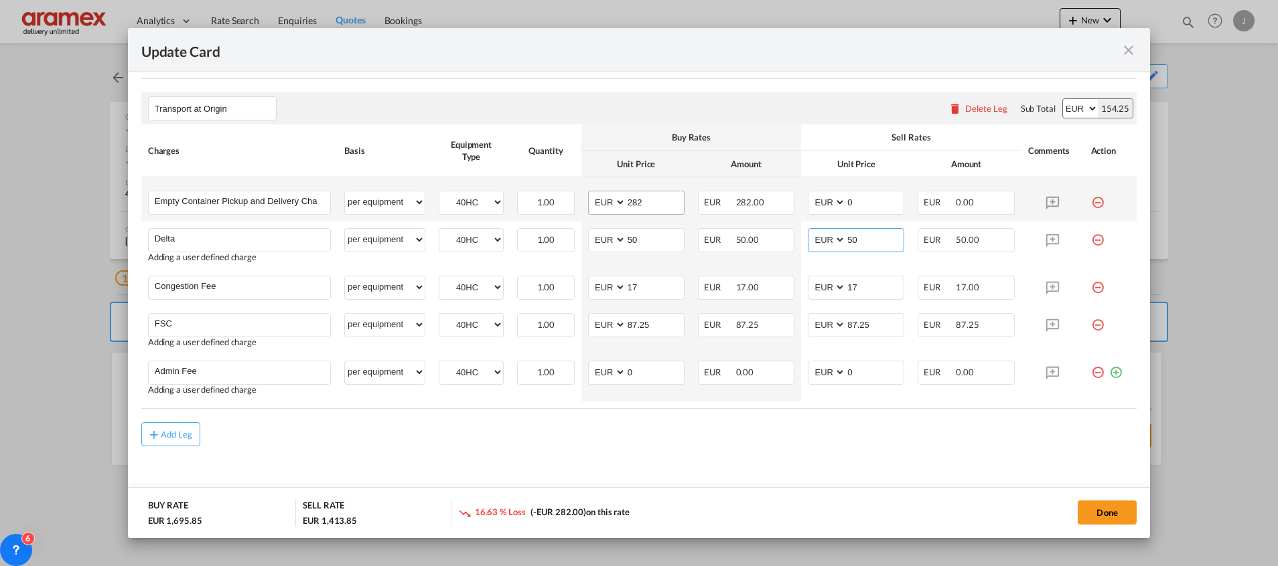
type input "50"
click at [633, 205] on input "282" at bounding box center [655, 201] width 58 height 20
drag, startPoint x: 856, startPoint y: 201, endPoint x: 804, endPoint y: 201, distance: 51.6
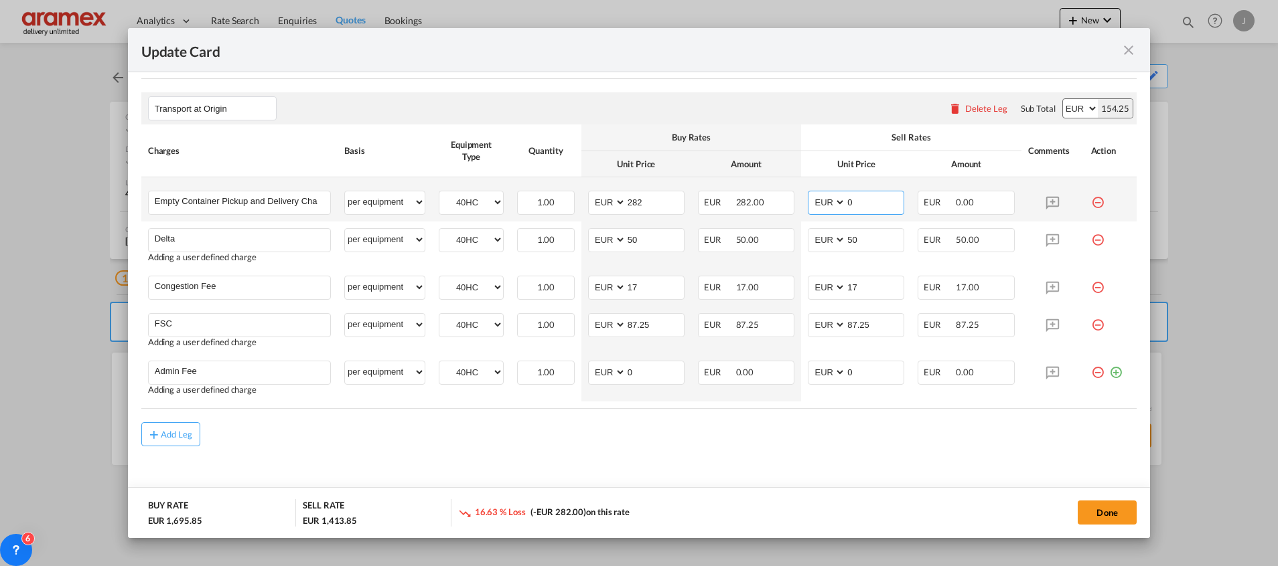
click at [808, 201] on md-input-container "AED AFN ALL AMD ANG AOA ARS AUD AWG AZN BAM BBD BDT BGN BHD BIF BMD BND [PERSON…" at bounding box center [856, 203] width 96 height 24
paste input "282"
type input "282"
click at [714, 470] on md-content "Main Freight Please enter leg name Leg Name Already Exists Delete Leg Sub Total…" at bounding box center [638, 91] width 995 height 849
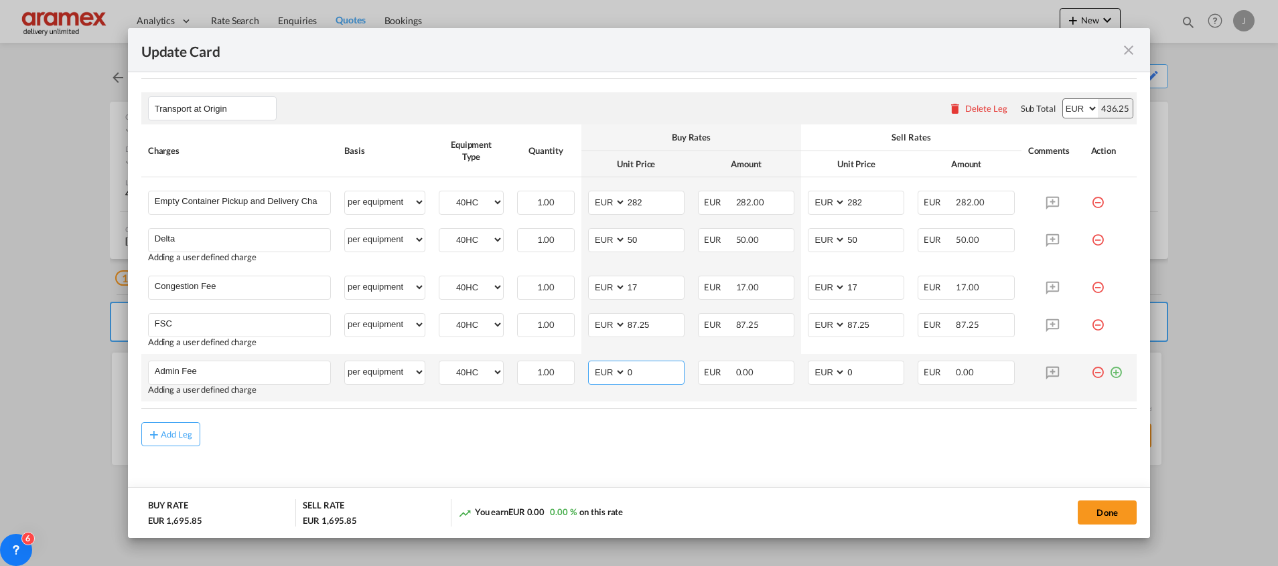
drag, startPoint x: 639, startPoint y: 380, endPoint x: 605, endPoint y: 376, distance: 35.0
click at [605, 376] on md-input-container "AED AFN ALL AMD ANG AOA ARS AUD AWG AZN BAM BBD BDT BGN BHD BIF BMD BND [PERSON…" at bounding box center [636, 373] width 96 height 24
type input "14.5"
drag, startPoint x: 611, startPoint y: 465, endPoint x: 635, endPoint y: 388, distance: 81.5
click at [621, 426] on md-content "Main Freight Please enter leg name Leg Name Already Exists Delete Leg Sub Total…" at bounding box center [638, 91] width 995 height 849
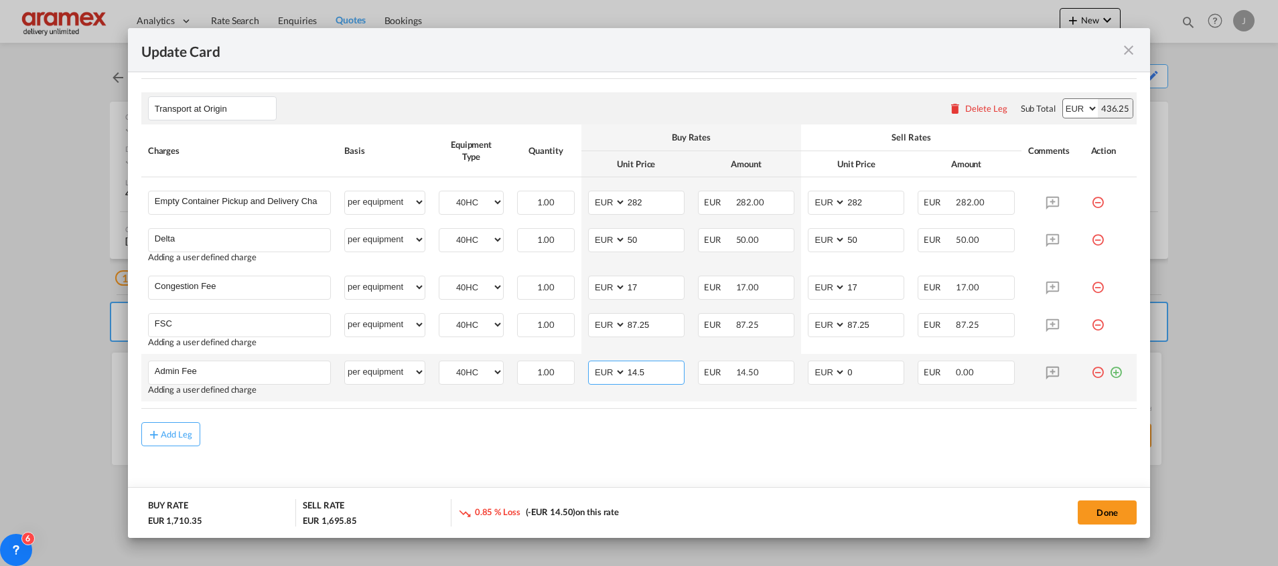
drag, startPoint x: 651, startPoint y: 367, endPoint x: 594, endPoint y: 369, distance: 56.9
click at [594, 369] on md-input-container "AED AFN ALL AMD ANG AOA ARS AUD AWG AZN BAM BBD BDT BGN BHD BIF BMD BND BOB BRL…" at bounding box center [636, 373] width 96 height 24
drag, startPoint x: 857, startPoint y: 374, endPoint x: 814, endPoint y: 374, distance: 42.9
click at [814, 374] on md-input-container "AED AFN ALL AMD ANG AOA ARS AUD AWG AZN BAM BBD BDT BGN BHD BIF BMD BND [PERSON…" at bounding box center [856, 373] width 96 height 24
paste input "14.5"
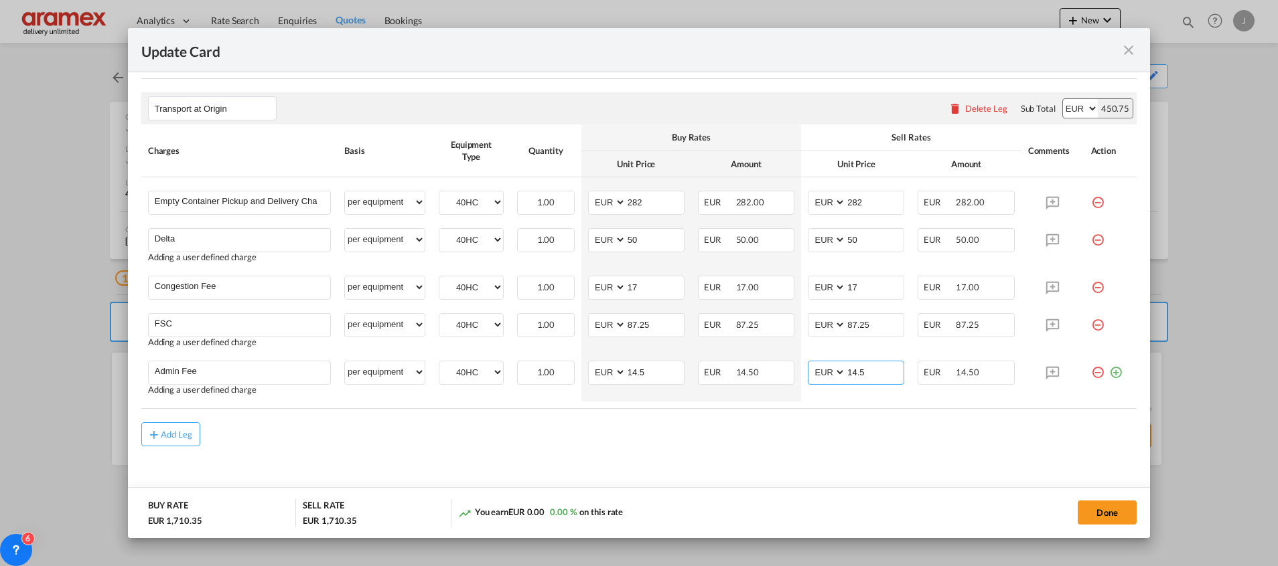
type input "14.5"
click at [796, 443] on div "Add Leg" at bounding box center [638, 435] width 995 height 24
click at [1122, 517] on button "Done" at bounding box center [1106, 513] width 59 height 24
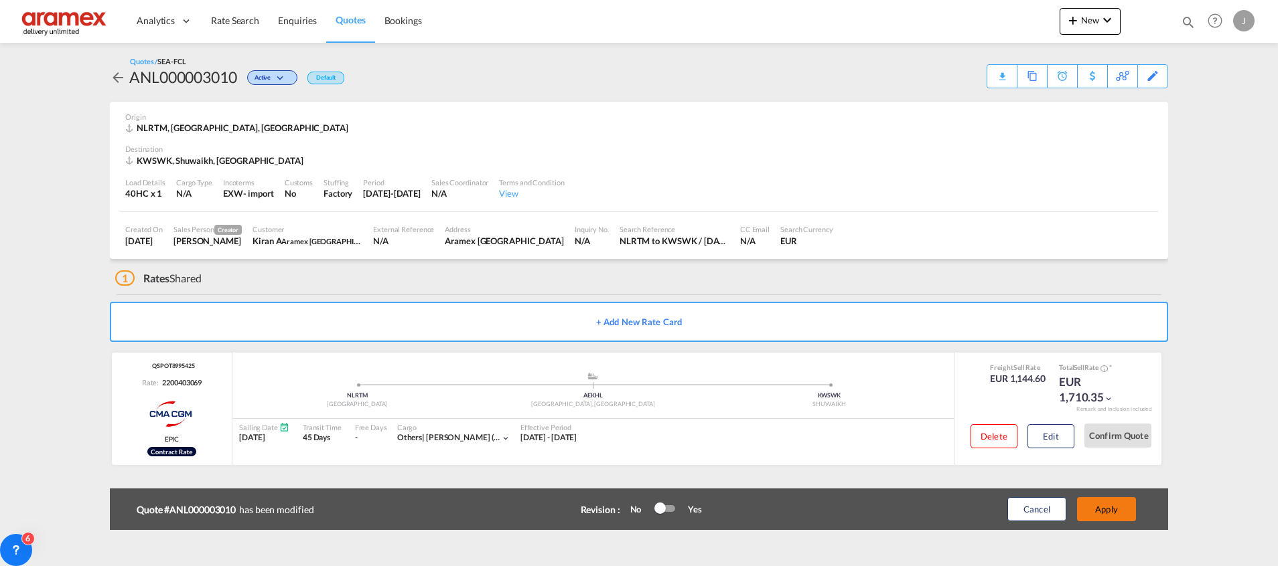
click at [1122, 512] on button "Apply" at bounding box center [1106, 509] width 59 height 24
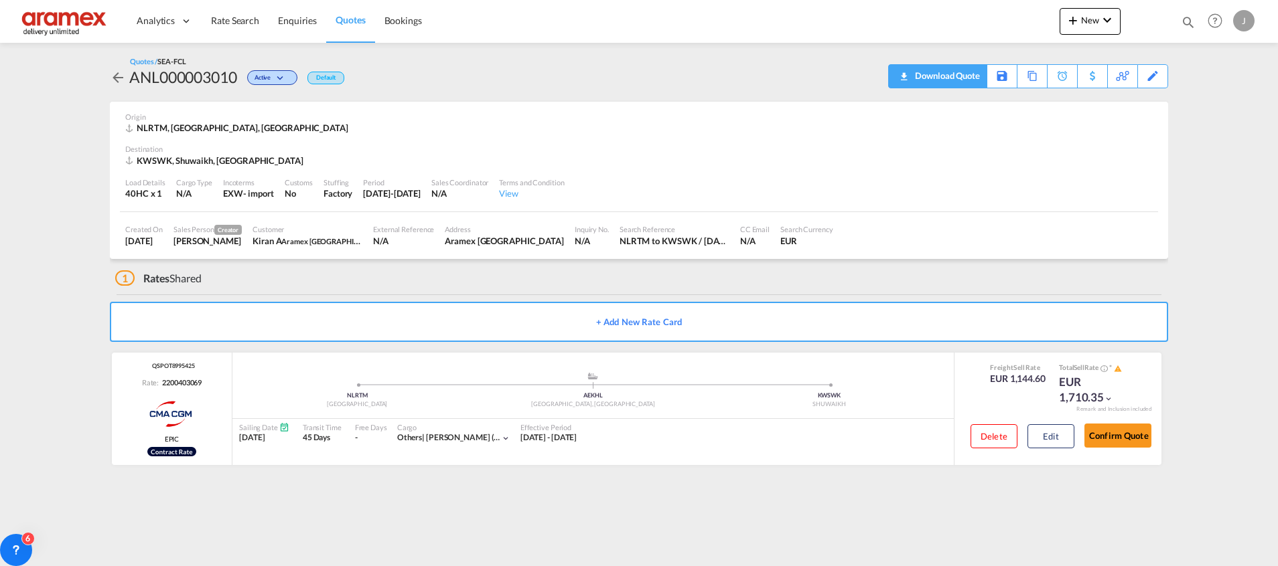
click at [935, 76] on div "Download Quote" at bounding box center [945, 75] width 68 height 21
click at [1055, 435] on button "Edit" at bounding box center [1050, 437] width 47 height 24
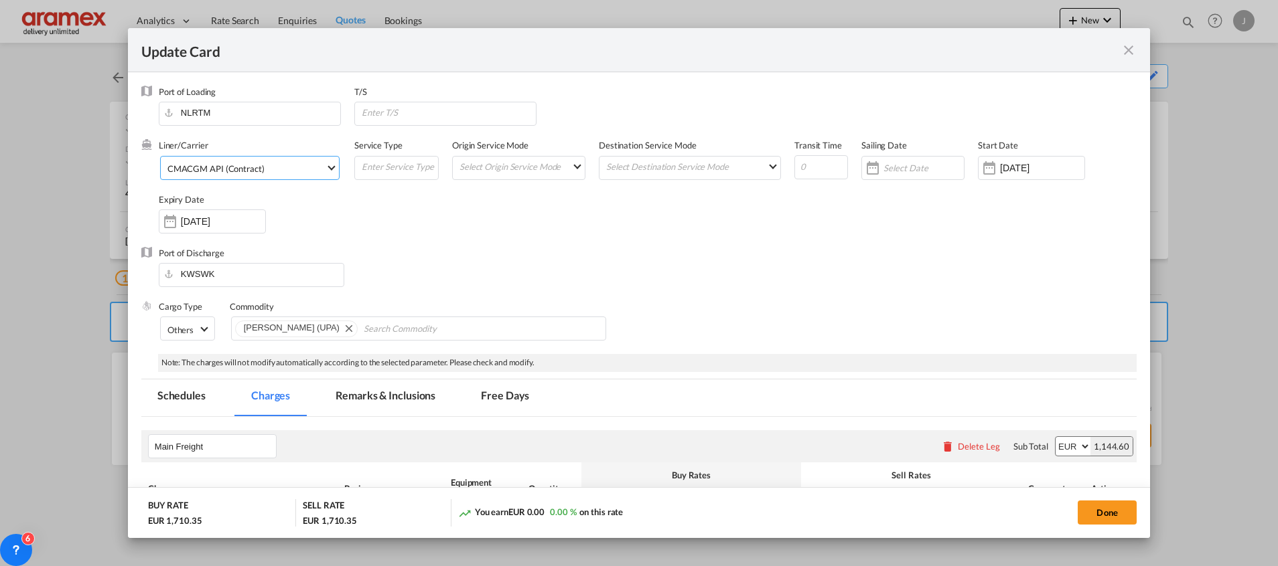
click at [246, 169] on div "CMACGM API (Contract)" at bounding box center [215, 168] width 97 height 11
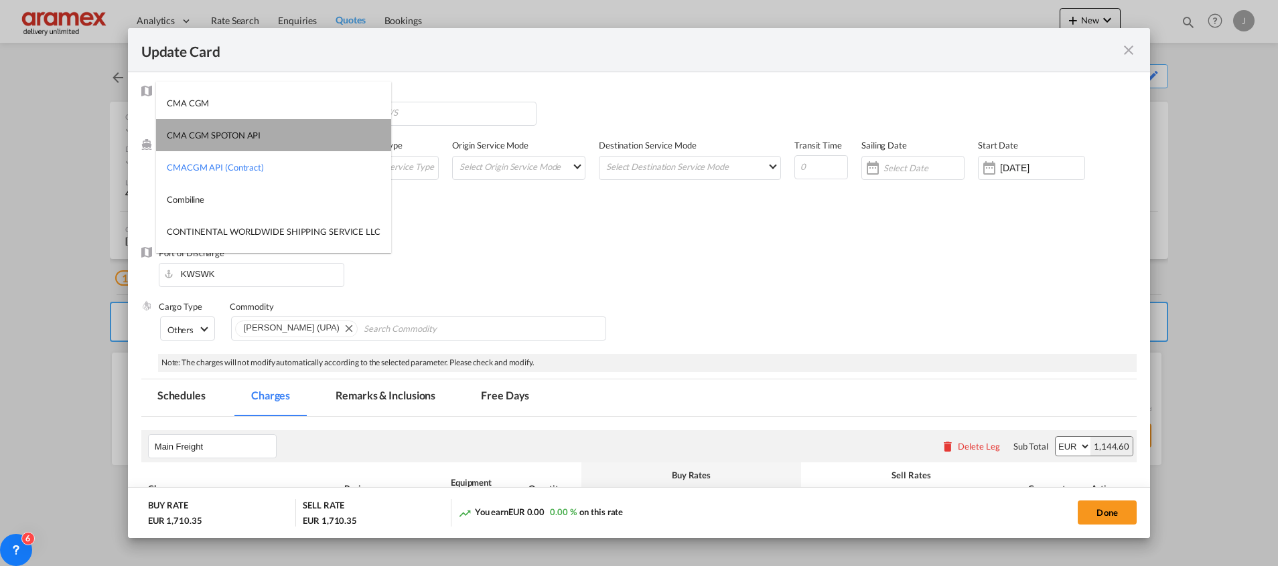
click at [276, 133] on md-option "CMA CGM SPOTON API" at bounding box center [273, 135] width 235 height 32
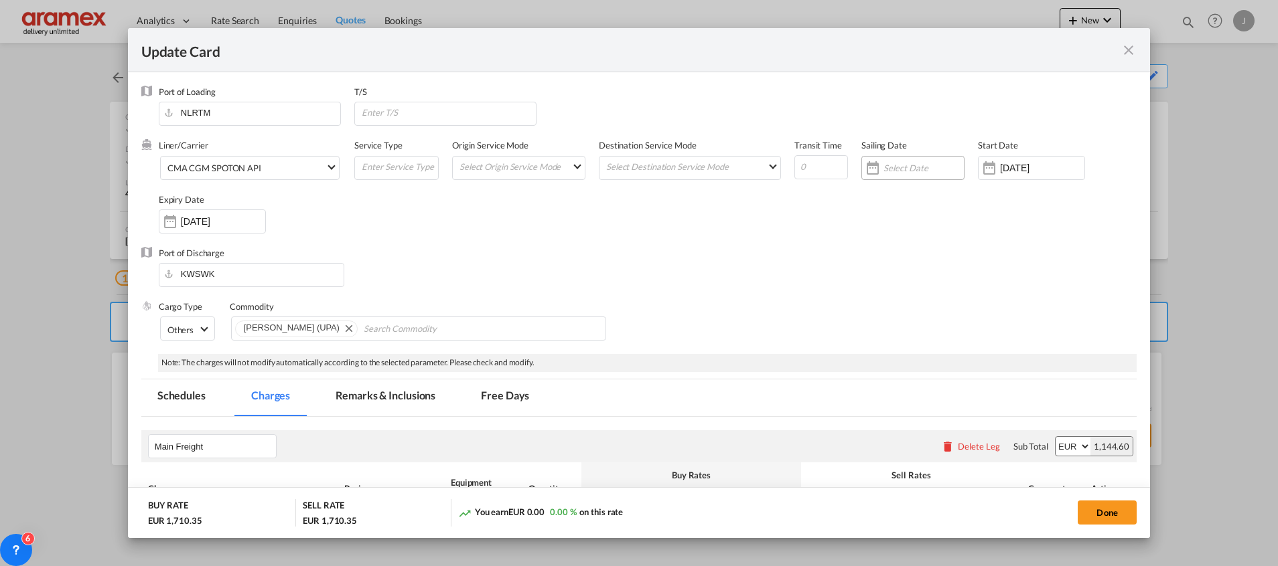
click at [894, 171] on input "Update Card Port ..." at bounding box center [923, 168] width 80 height 11
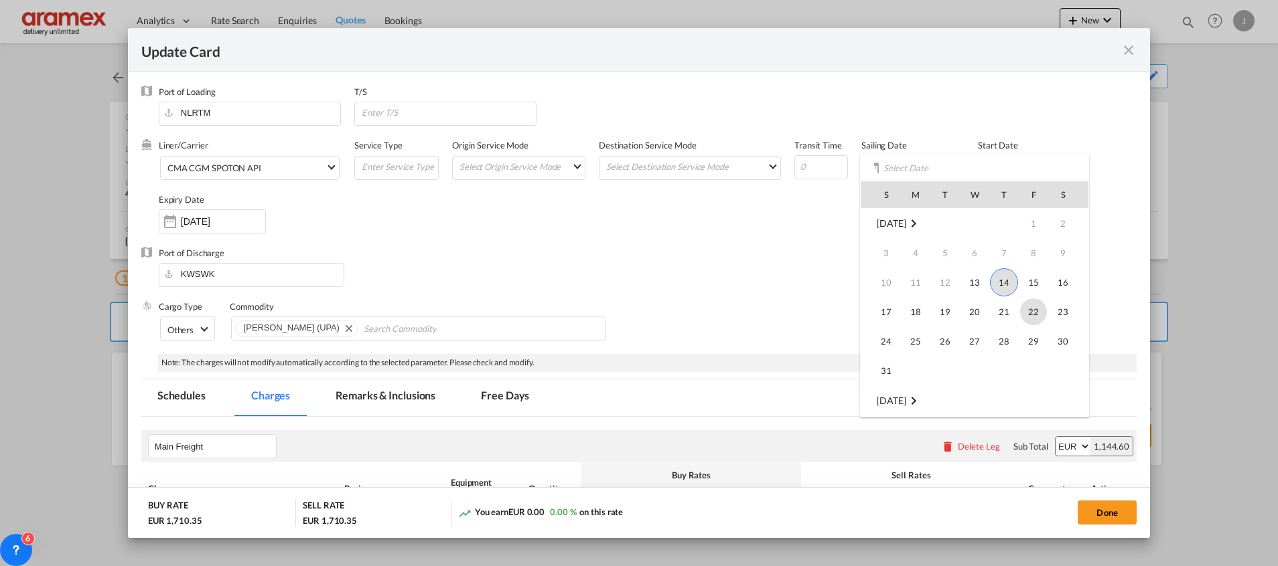
drag, startPoint x: 1032, startPoint y: 307, endPoint x: 1017, endPoint y: 282, distance: 29.7
click at [1032, 306] on span "22" at bounding box center [1033, 312] width 27 height 27
type input "[DATE]"
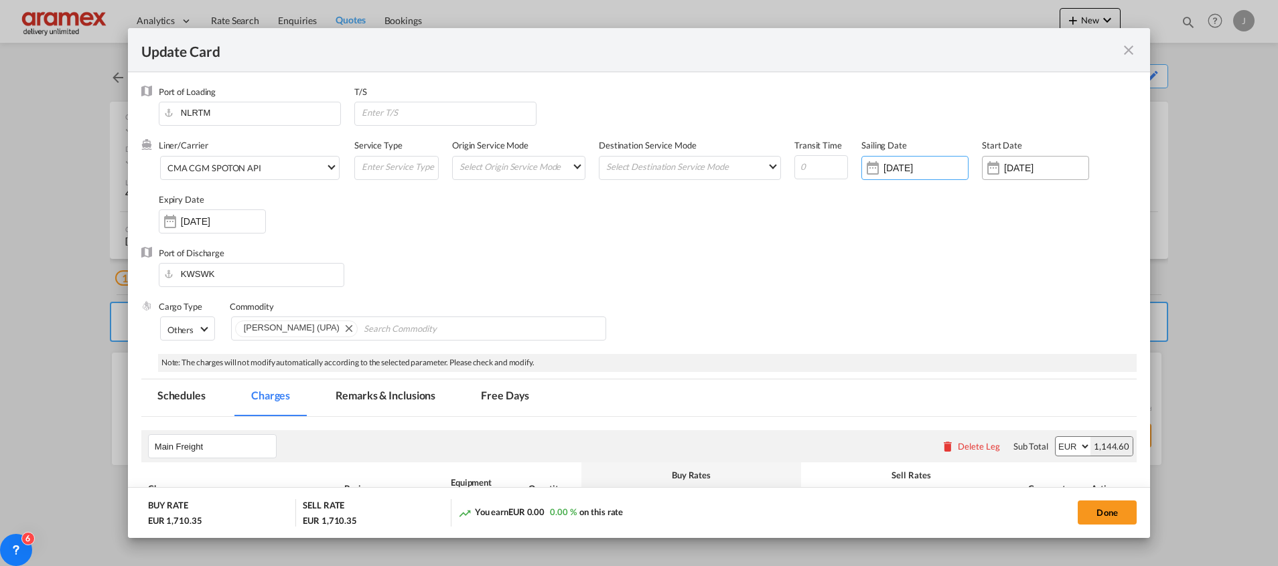
click at [1006, 173] on input "[DATE]" at bounding box center [1046, 168] width 84 height 11
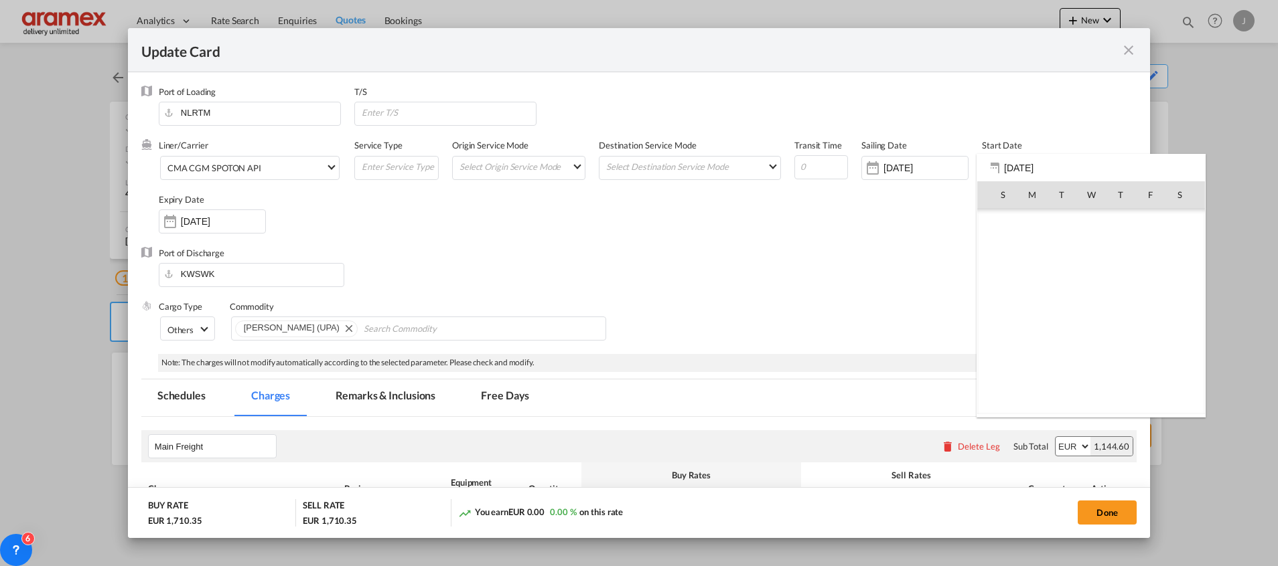
scroll to position [309982, 0]
click at [1118, 279] on span "14" at bounding box center [1120, 282] width 28 height 28
type input "[DATE]"
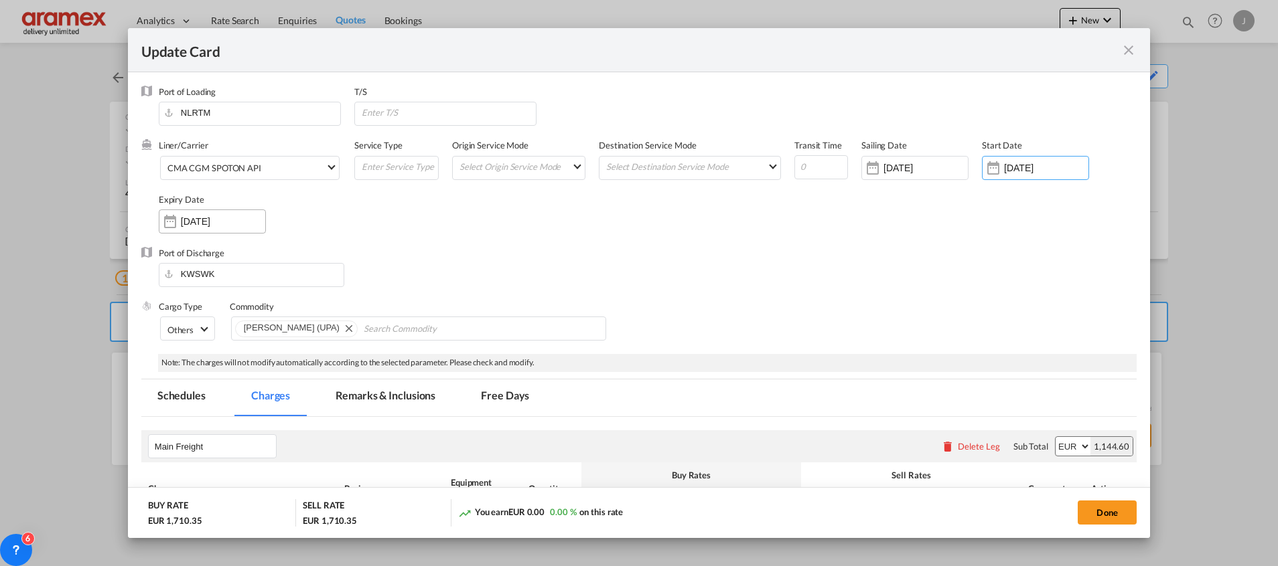
click at [211, 221] on input "[DATE]" at bounding box center [223, 221] width 84 height 11
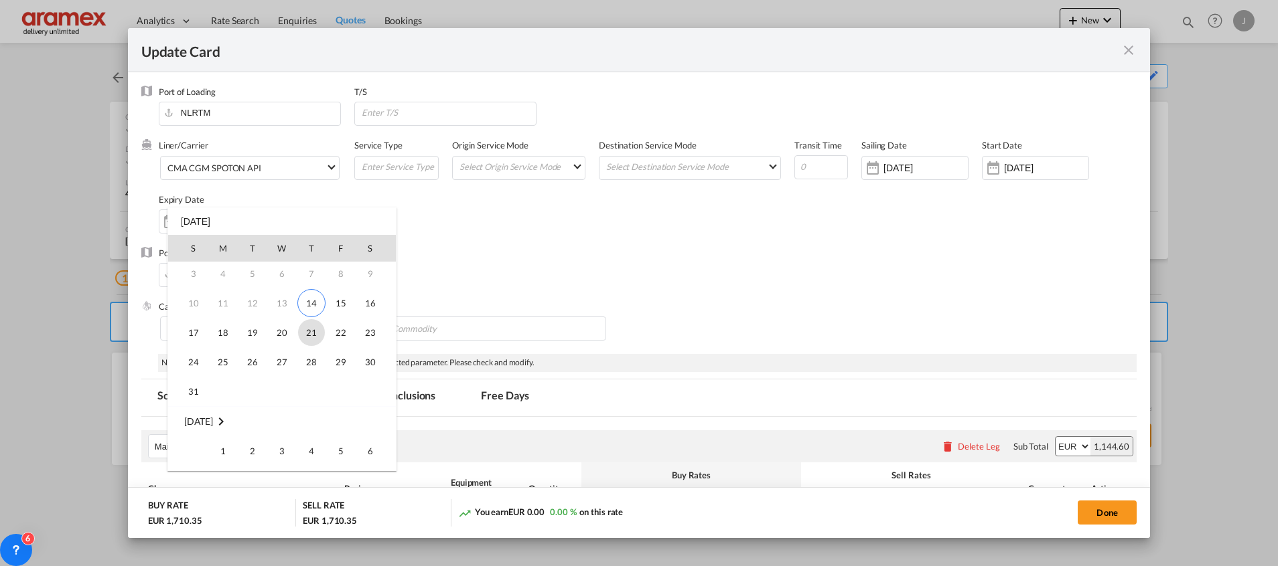
scroll to position [0, 0]
click at [308, 341] on span "14" at bounding box center [311, 336] width 28 height 28
type input "[DATE]"
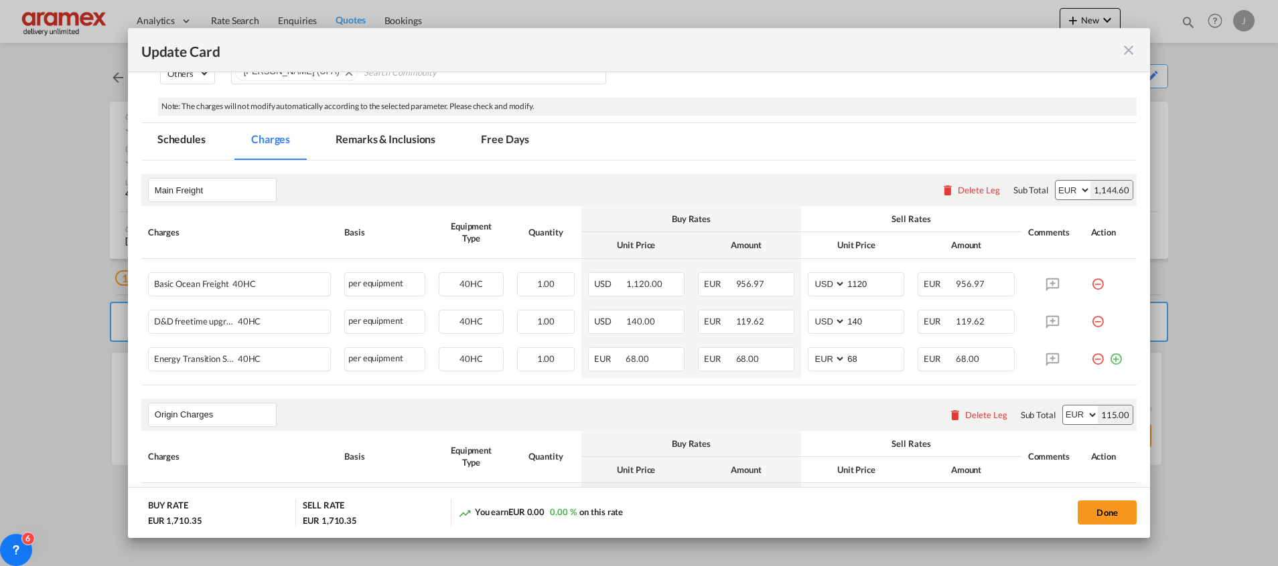
scroll to position [301, 0]
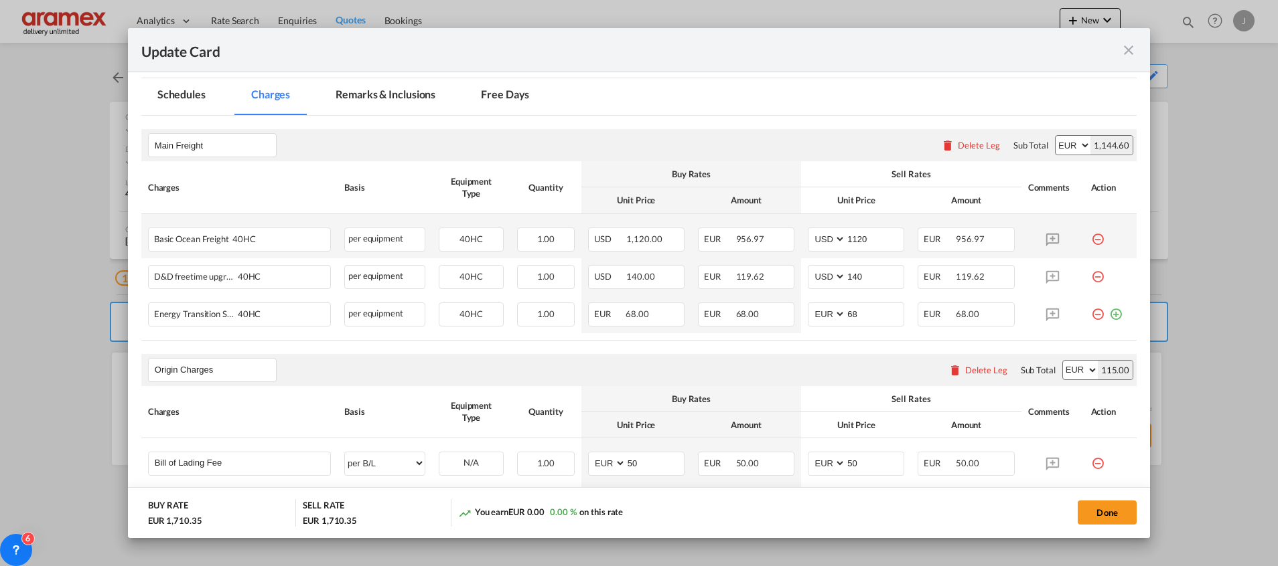
click at [1091, 234] on md-icon "icon-minus-circle-outline red-400-fg" at bounding box center [1097, 234] width 13 height 13
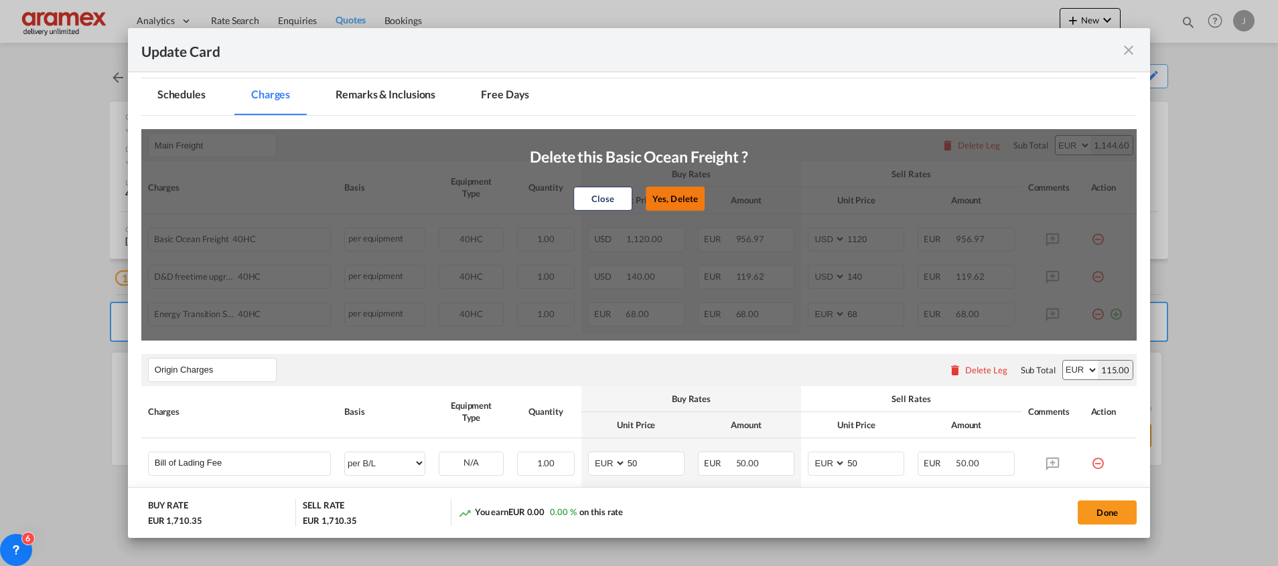
click at [673, 193] on button "Yes, Delete" at bounding box center [674, 199] width 59 height 24
type input "140"
select select "string:EUR"
type input "68"
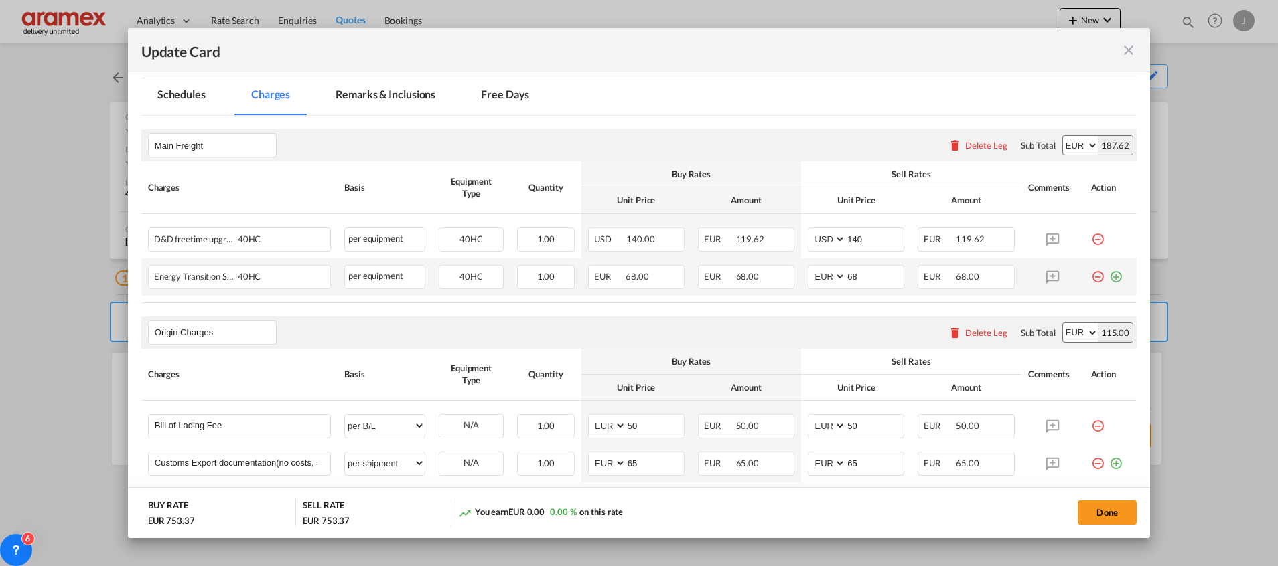
click at [1109, 273] on md-icon "icon-plus-circle-outline green-400-fg" at bounding box center [1115, 271] width 13 height 13
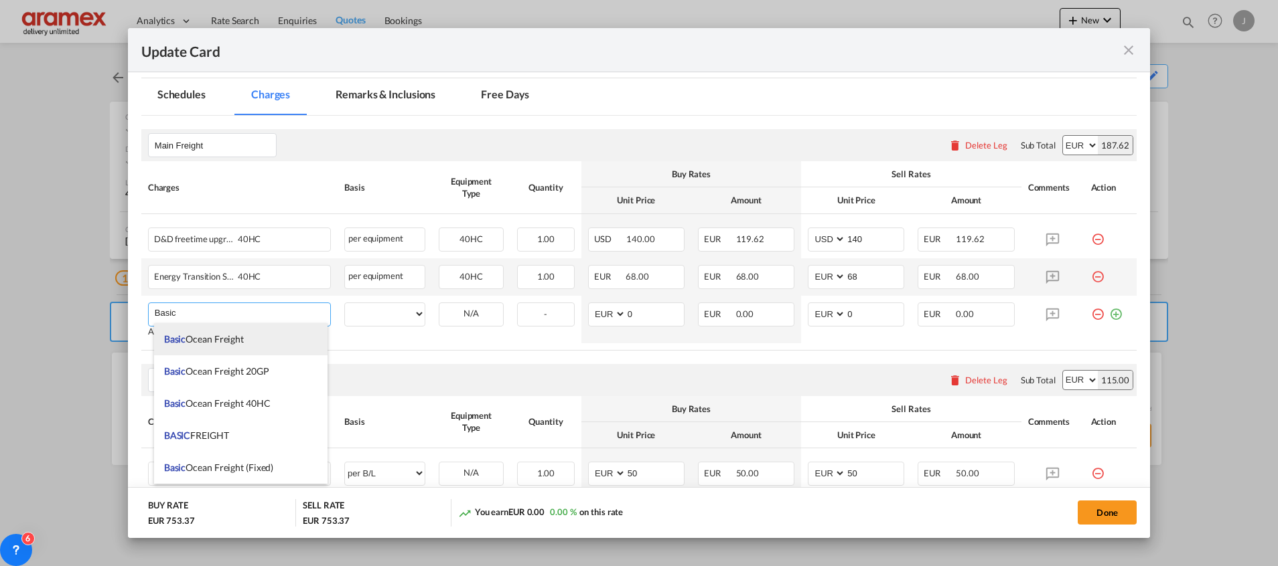
click at [230, 331] on li "Basic Ocean Freight" at bounding box center [240, 339] width 173 height 32
type input "Basic Ocean Freight"
select select "per equipment"
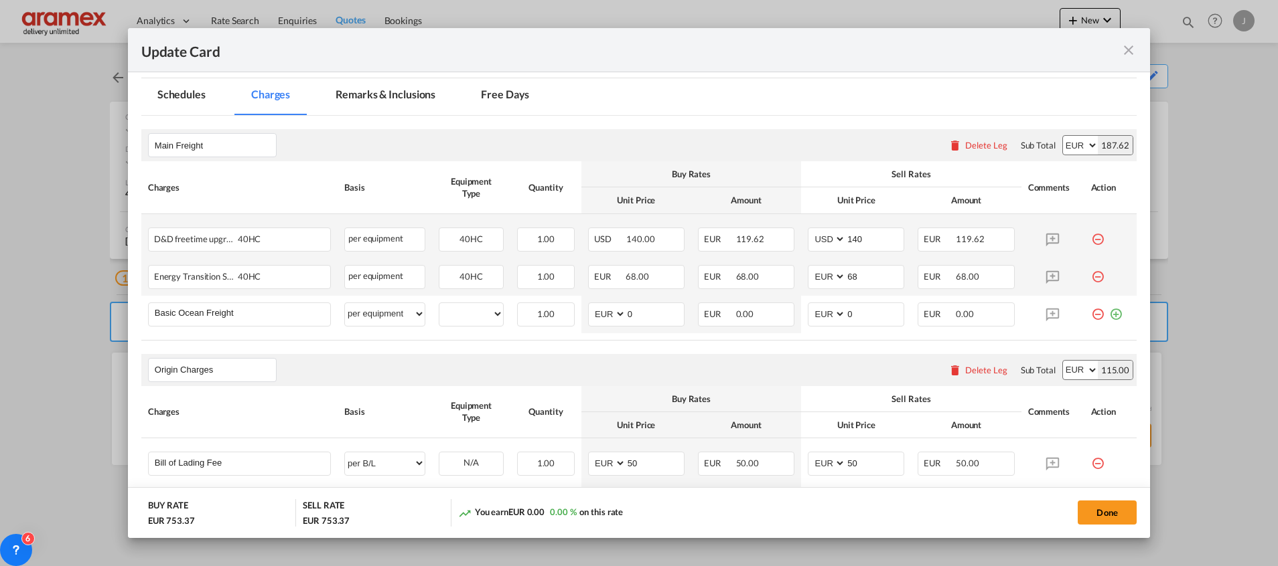
click at [1091, 240] on md-icon "icon-minus-circle-outline red-400-fg" at bounding box center [1097, 234] width 13 height 13
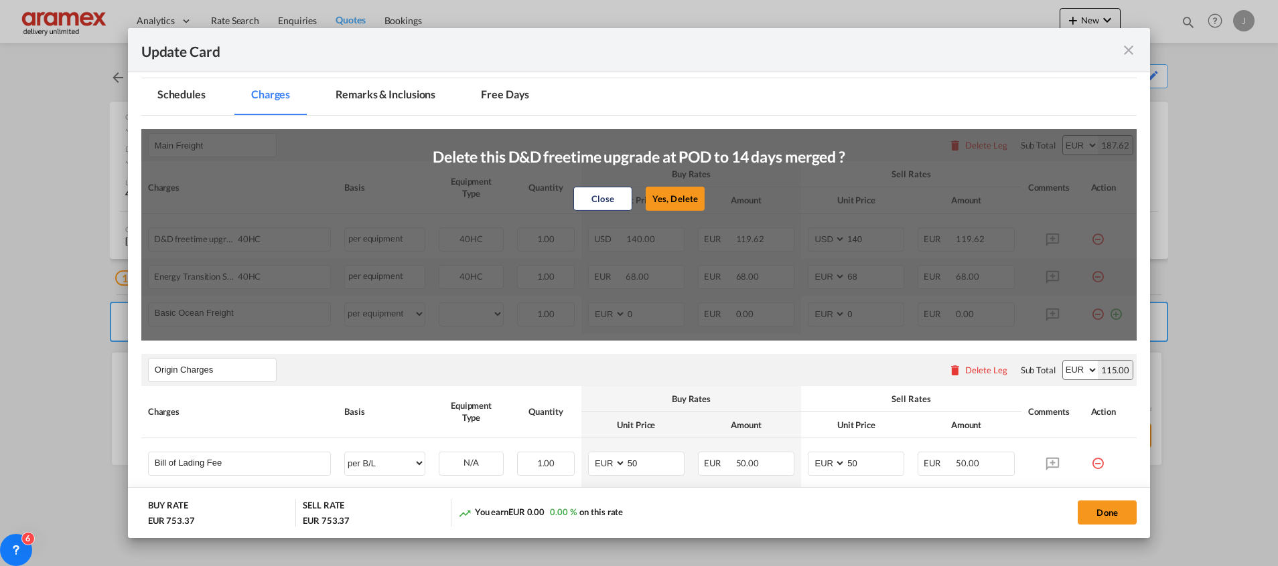
click at [666, 184] on div "Close Yes, Delete" at bounding box center [639, 199] width 412 height 32
drag, startPoint x: 666, startPoint y: 196, endPoint x: 925, endPoint y: 232, distance: 262.4
click at [684, 198] on button "Yes, Delete" at bounding box center [674, 199] width 59 height 24
select select "string:EUR"
type input "68"
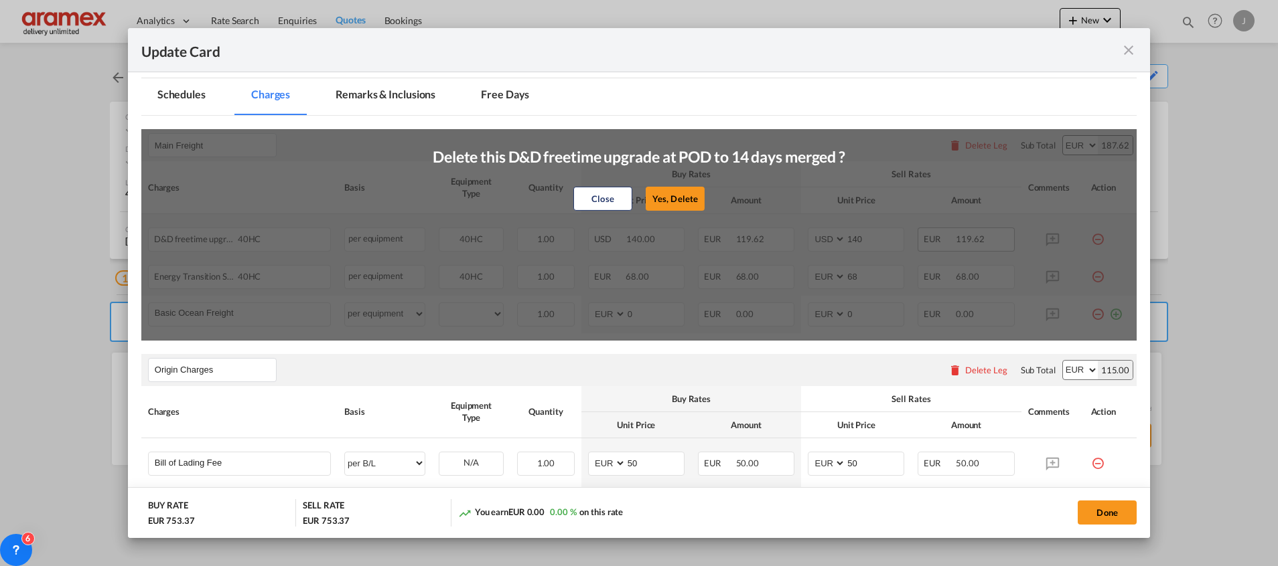
type input "0"
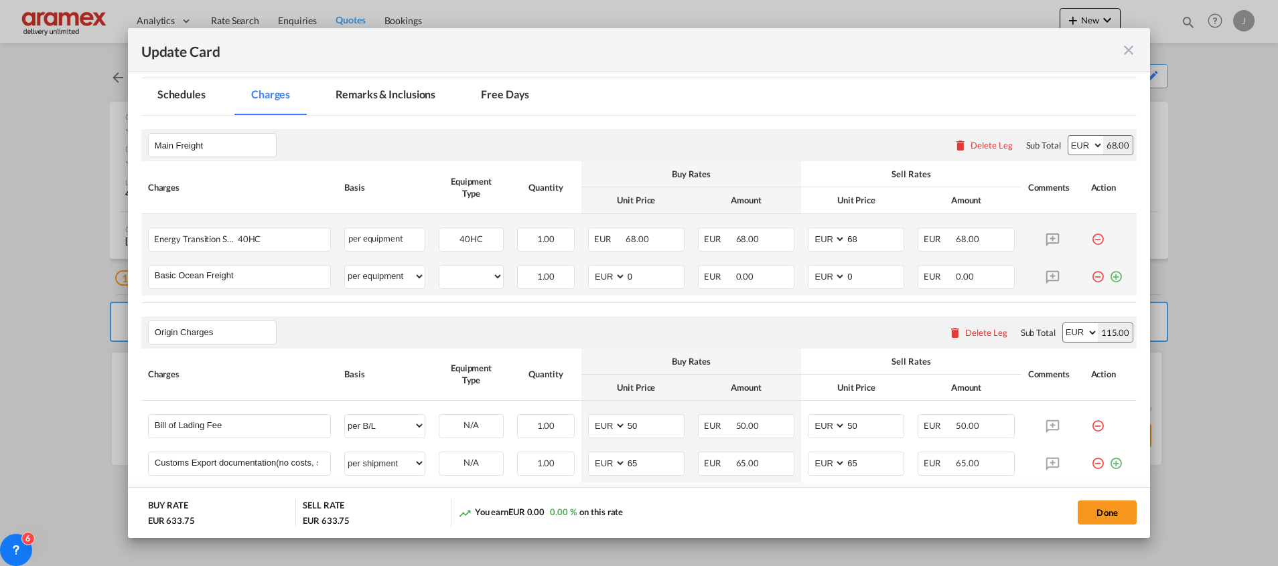
click at [1091, 238] on md-icon "icon-minus-circle-outline red-400-fg" at bounding box center [1097, 234] width 13 height 13
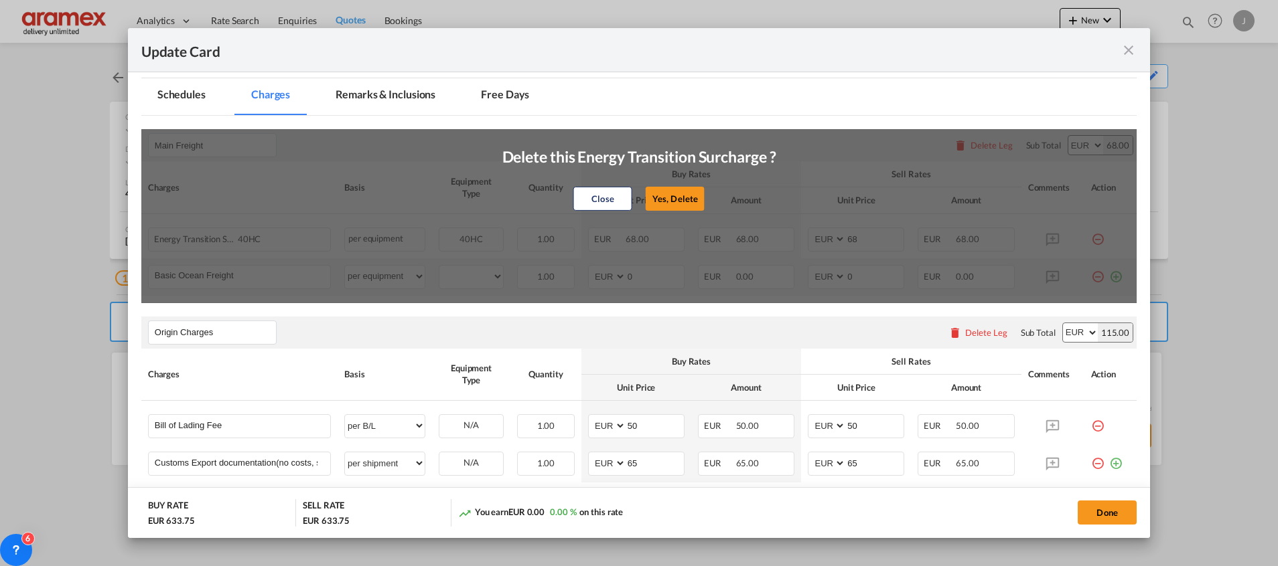
click at [698, 195] on div "Close Yes, Delete" at bounding box center [639, 199] width 274 height 32
click at [662, 197] on button "Yes, Delete" at bounding box center [674, 199] width 59 height 24
type input "0"
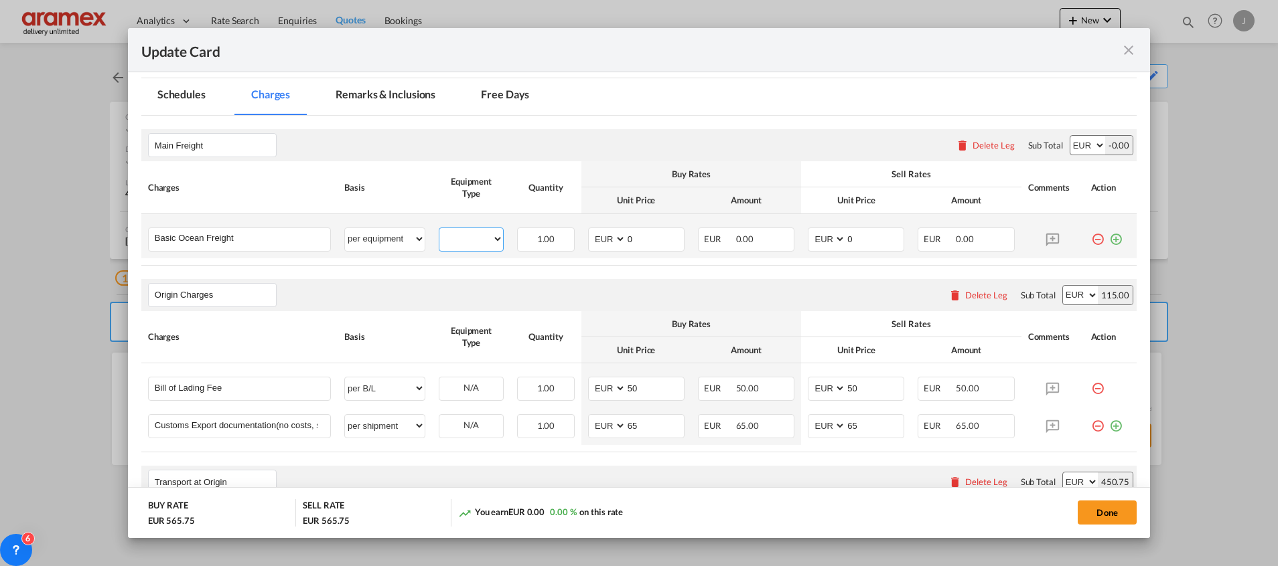
drag, startPoint x: 443, startPoint y: 235, endPoint x: 449, endPoint y: 244, distance: 10.8
click at [445, 236] on select "40HC" at bounding box center [471, 239] width 64 height 18
select select "40HC"
click at [439, 230] on select "40HC" at bounding box center [471, 239] width 64 height 18
drag, startPoint x: 651, startPoint y: 239, endPoint x: 581, endPoint y: 239, distance: 70.3
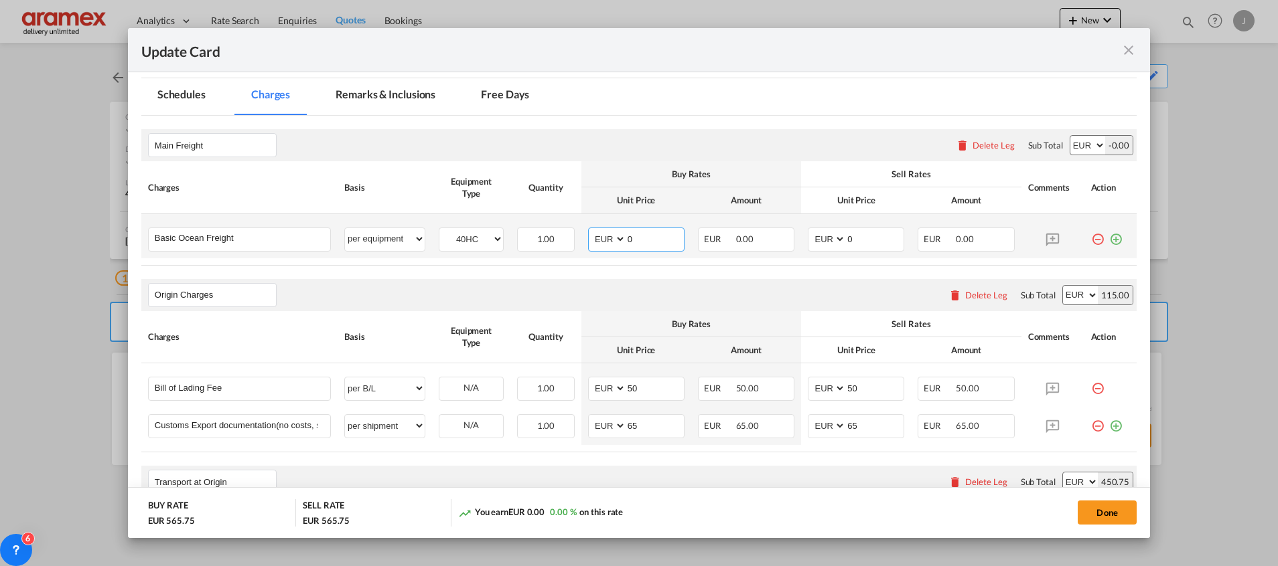
click at [588, 239] on md-input-container "AED AFN ALL AMD ANG AOA ARS AUD AWG AZN BAM BBD BDT BGN BHD BIF BMD BND [PERSON…" at bounding box center [636, 240] width 96 height 24
paste input "137"
type input "1370"
drag, startPoint x: 858, startPoint y: 239, endPoint x: 797, endPoint y: 237, distance: 61.0
click at [808, 237] on md-input-container "AED AFN ALL AMD ANG AOA ARS AUD AWG AZN BAM BBD BDT BGN BHD BIF BMD BND [PERSON…" at bounding box center [856, 240] width 96 height 24
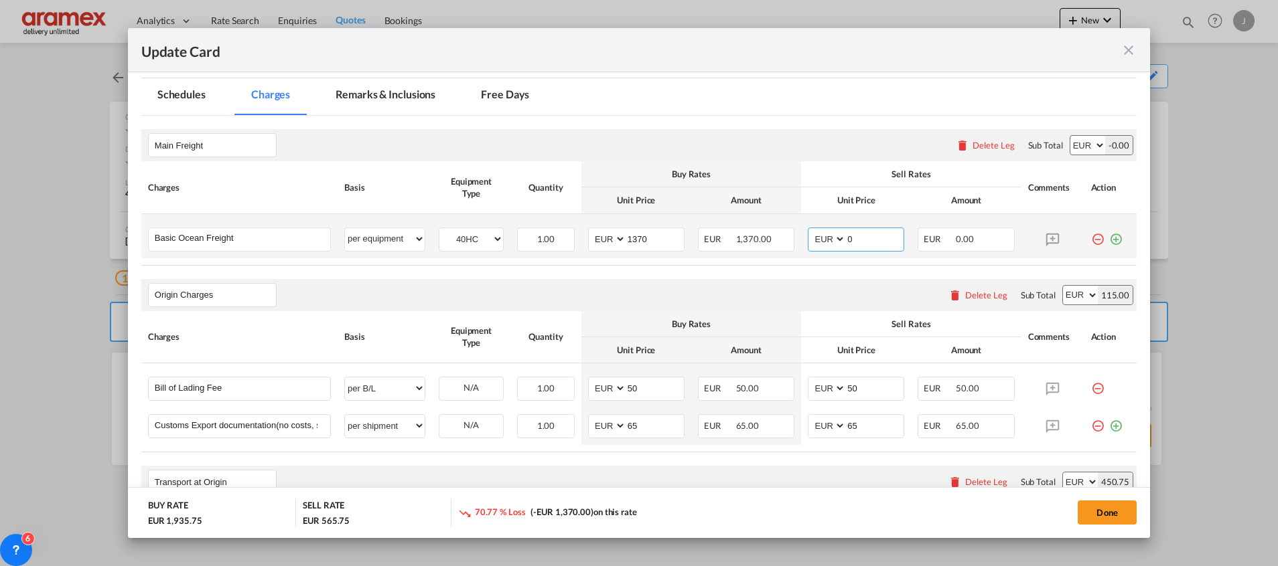
paste input "137"
type input "1370"
click at [1109, 241] on md-icon "icon-plus-circle-outline green-400-fg" at bounding box center [1115, 234] width 13 height 13
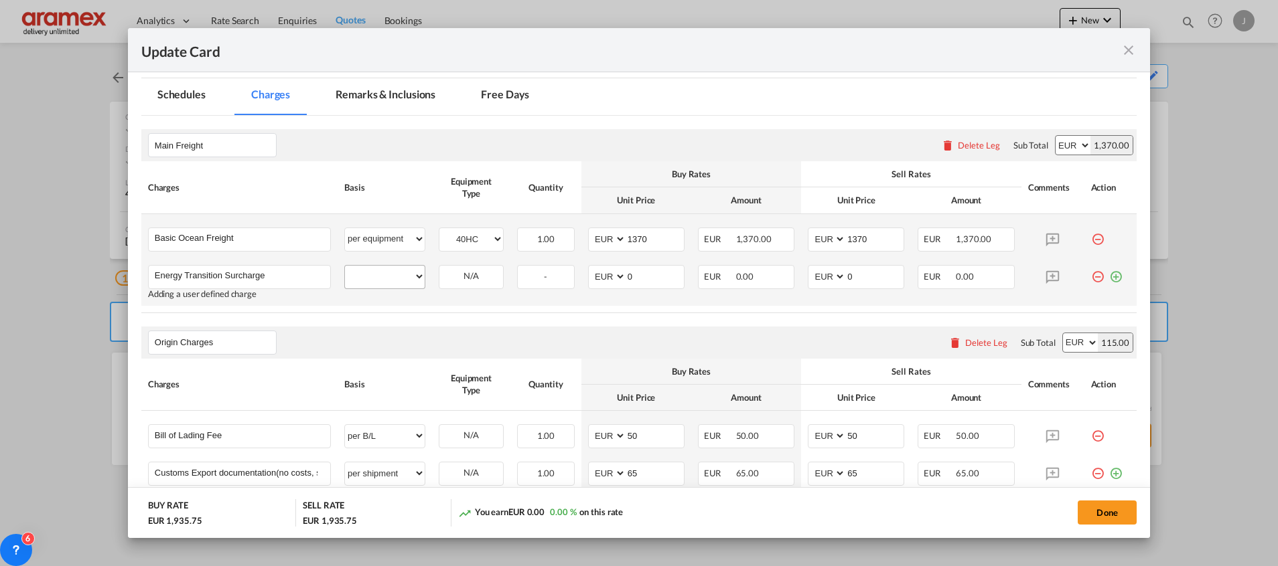
type input "Energy Transition Surcharge"
click at [369, 277] on select "per equipment per container per B/L per shipping bill per shipment % on freight…" at bounding box center [385, 276] width 80 height 21
select select "per equipment"
click at [345, 266] on select "per equipment per container per B/L per shipping bill per shipment % on freight…" at bounding box center [385, 276] width 80 height 21
click at [469, 277] on select "40HC" at bounding box center [471, 277] width 64 height 18
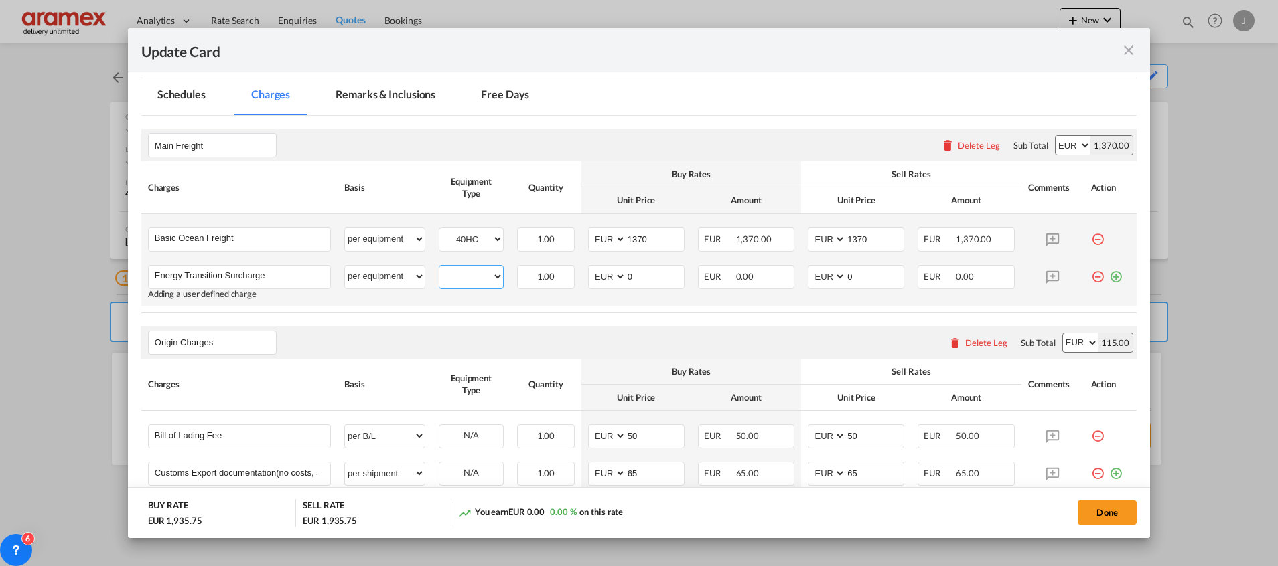
select select "40HC"
click at [439, 268] on select "40HC" at bounding box center [471, 277] width 64 height 18
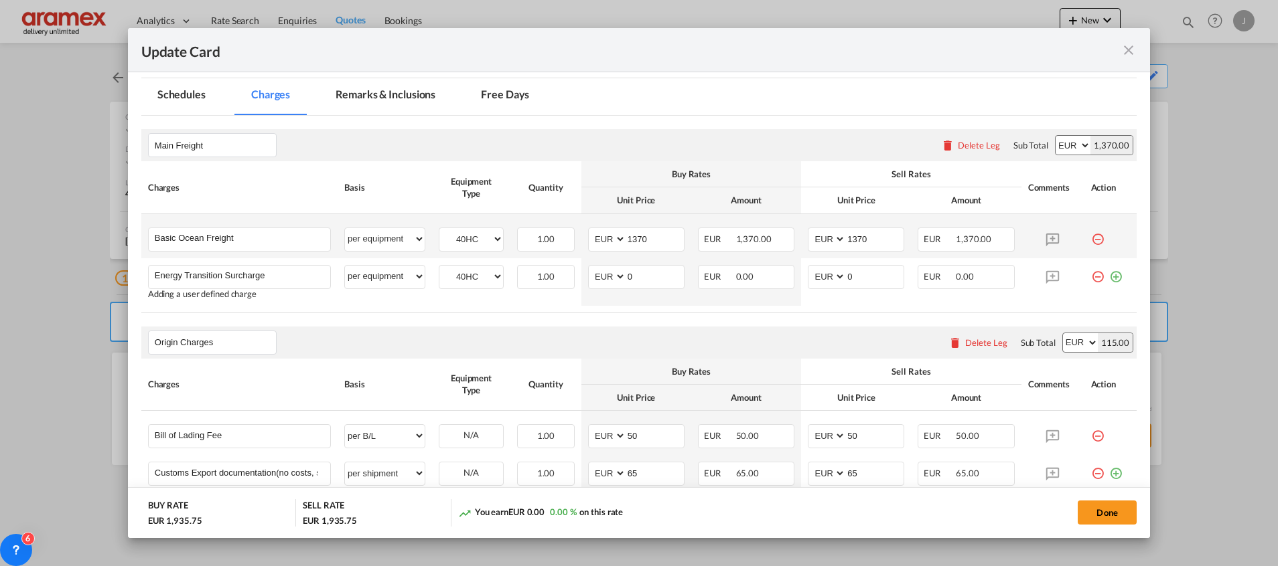
click at [1055, 147] on select "AED AFN ALL AMD ANG AOA ARS AUD AWG AZN BAM BBD BDT BGN BHD BIF BMD BND BOB BRL…" at bounding box center [1072, 145] width 35 height 19
select select "string:USD"
click at [1055, 136] on select "AED AFN ALL AMD ANG AOA ARS AUD AWG AZN BAM BBD BDT BGN BHD BIF BMD BND BOB BRL…" at bounding box center [1072, 145] width 35 height 19
click at [604, 237] on select "AED AFN ALL AMD ANG AOA ARS AUD AWG AZN BAM BBD BDT BGN BHD BIF BMD BND BOB BRL…" at bounding box center [608, 239] width 35 height 18
select select "string:USD"
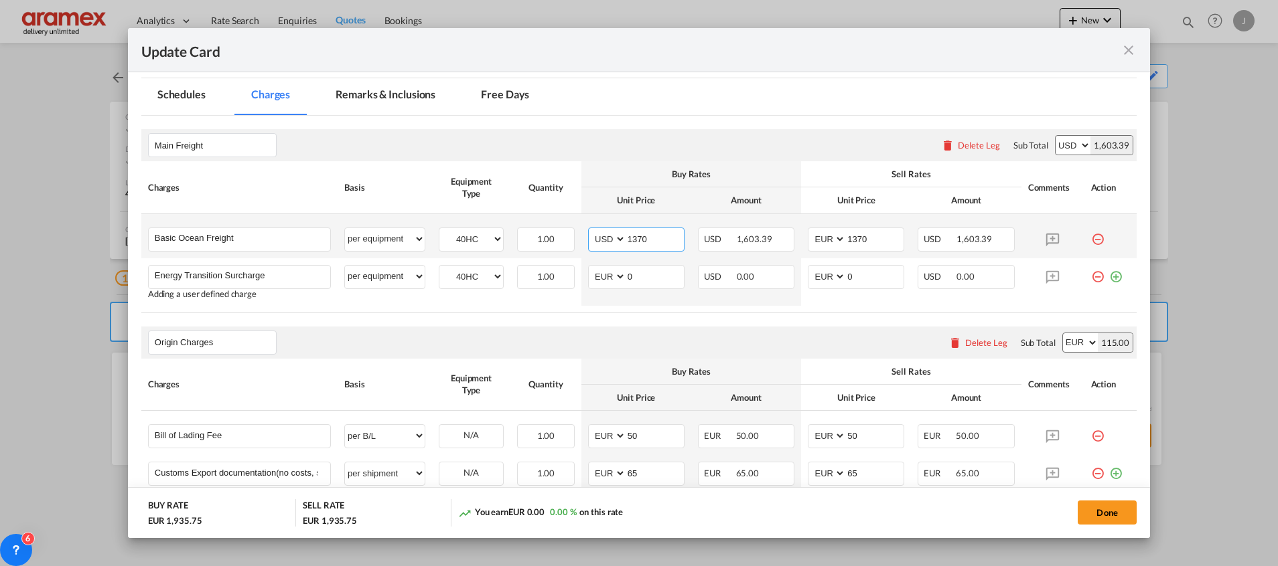
click at [591, 230] on select "AED AFN ALL AMD ANG AOA ARS AUD AWG AZN BAM BBD BDT BGN BHD BIF BMD BND BOB BRL…" at bounding box center [608, 239] width 35 height 18
click at [822, 240] on select "AED AFN ALL AMD ANG AOA ARS AUD AWG AZN BAM BBD BDT BGN BHD BIF BMD BND BOB BRL…" at bounding box center [827, 239] width 35 height 18
select select "string:USD"
click at [810, 230] on select "AED AFN ALL AMD ANG AOA ARS AUD AWG AZN BAM BBD BDT BGN BHD BIF BMD BND BOB BRL…" at bounding box center [827, 239] width 35 height 18
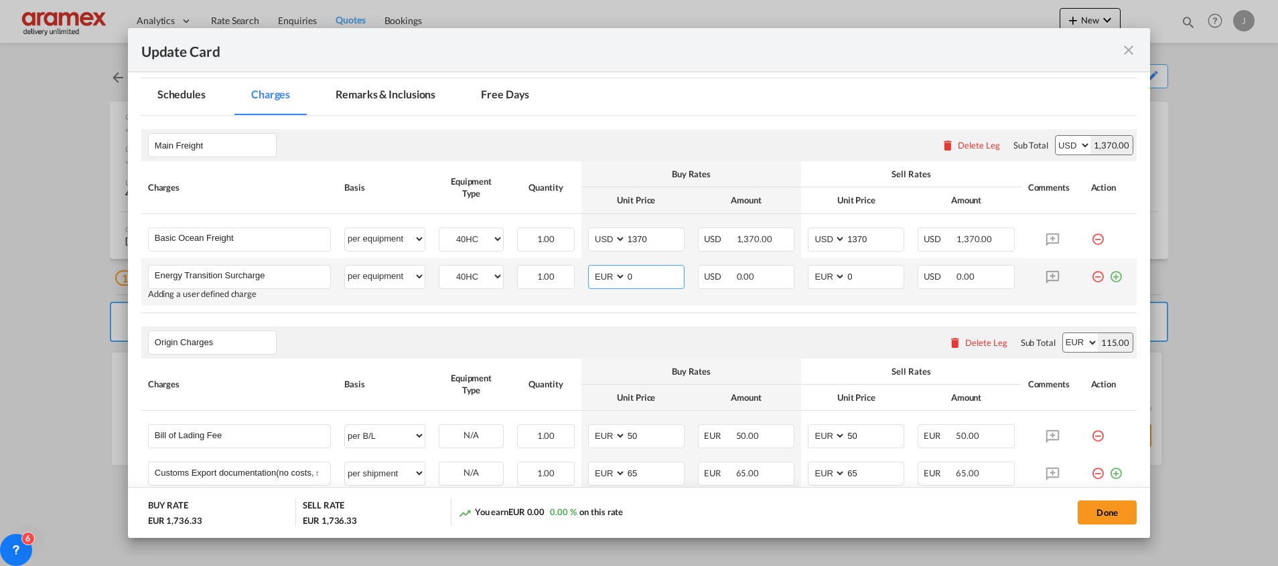
drag, startPoint x: 633, startPoint y: 268, endPoint x: 607, endPoint y: 265, distance: 25.7
click at [607, 265] on md-input-container "AED AFN ALL AMD ANG AOA ARS AUD AWG AZN BAM BBD BDT BGN BHD BIF BMD BND [PERSON…" at bounding box center [636, 277] width 96 height 24
paste input "79"
type input "79"
drag, startPoint x: 857, startPoint y: 279, endPoint x: 799, endPoint y: 279, distance: 57.6
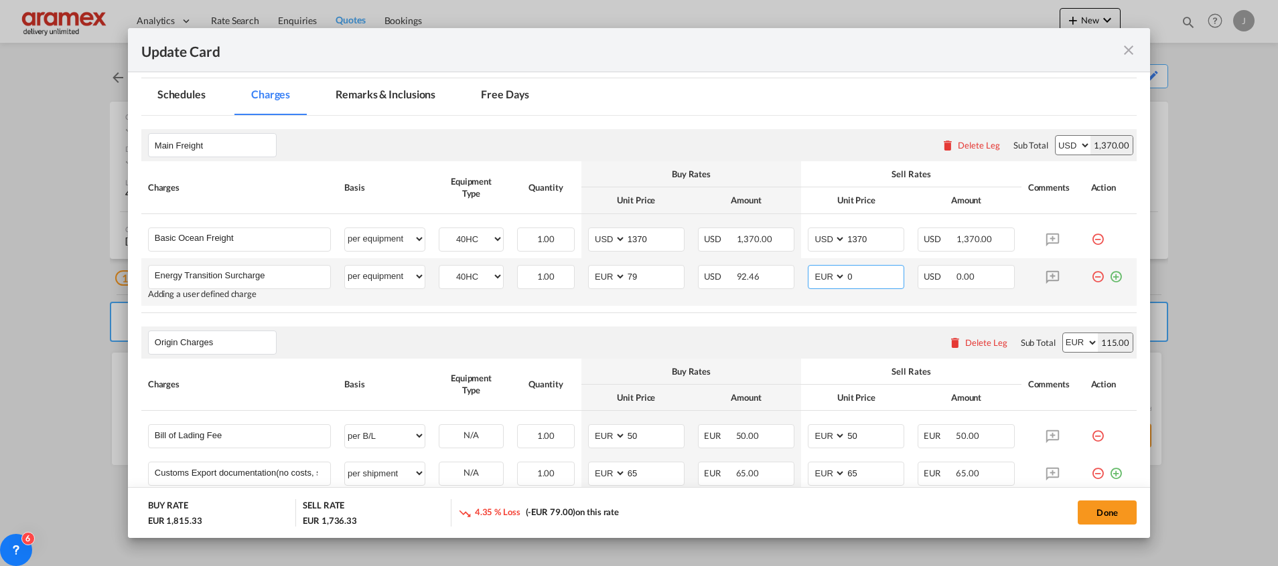
click at [808, 279] on md-input-container "AED AFN ALL AMD ANG AOA ARS AUD AWG AZN BAM BBD BDT BGN BHD BIF BMD BND [PERSON…" at bounding box center [856, 277] width 96 height 24
paste input "79"
type input "79"
click at [597, 272] on select "AED AFN ALL AMD ANG AOA ARS AUD AWG AZN BAM BBD BDT BGN BHD BIF BMD BND BOB BRL…" at bounding box center [608, 277] width 35 height 18
select select "string:USD"
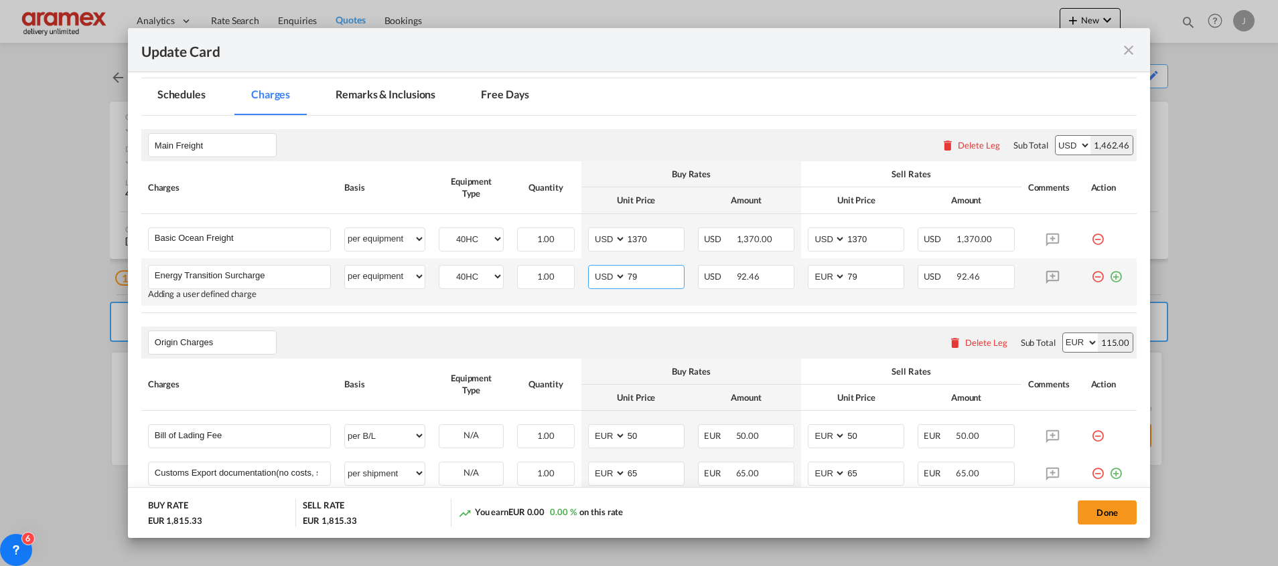
click at [591, 268] on select "AED AFN ALL AMD ANG AOA ARS AUD AWG AZN BAM BBD BDT BGN BHD BIF BMD BND BOB BRL…" at bounding box center [608, 277] width 35 height 18
click at [817, 273] on select "AED AFN ALL AMD ANG AOA ARS AUD AWG AZN BAM BBD BDT BGN BHD BIF BMD BND BOB BRL…" at bounding box center [827, 277] width 35 height 18
click at [810, 268] on select "AED AFN ALL AMD ANG AOA ARS AUD AWG AZN BAM BBD BDT BGN BHD BIF BMD BND BOB BRL…" at bounding box center [827, 277] width 35 height 18
click at [817, 273] on select "AED AFN ALL AMD ANG AOA ARS AUD AWG AZN BAM BBD BDT BGN BHD BIF BMD BND BOB BRL…" at bounding box center [827, 277] width 35 height 18
select select "string:USD"
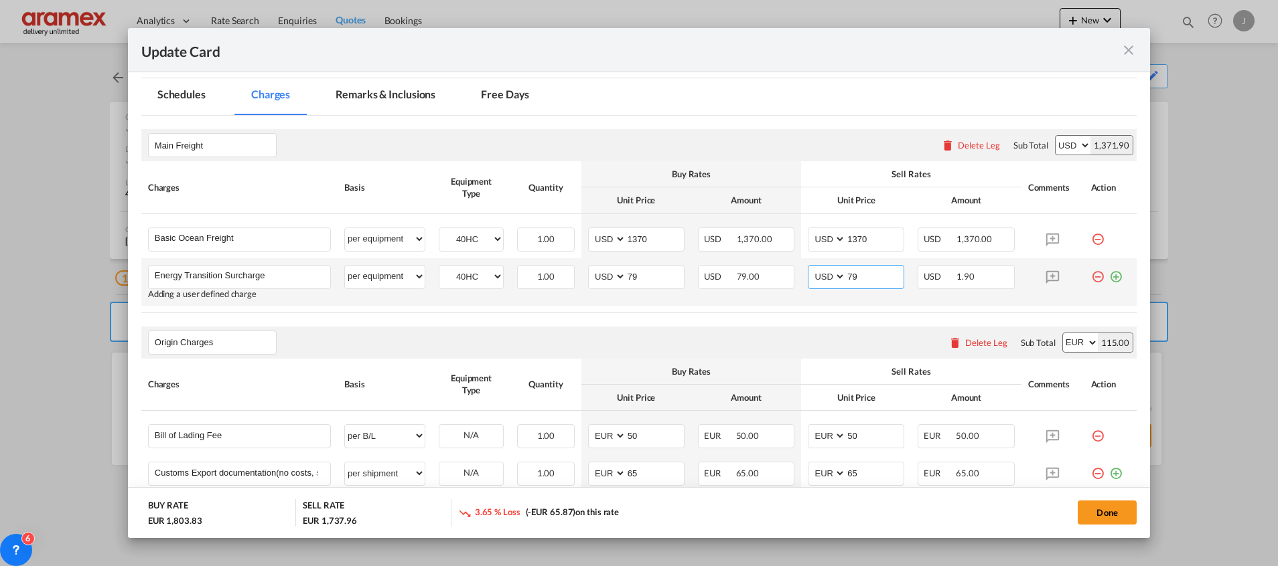
click at [810, 268] on select "AED AFN ALL AMD ANG AOA ARS AUD AWG AZN BAM BBD BDT BGN BHD BIF BMD BND BOB BRL…" at bounding box center [827, 277] width 35 height 18
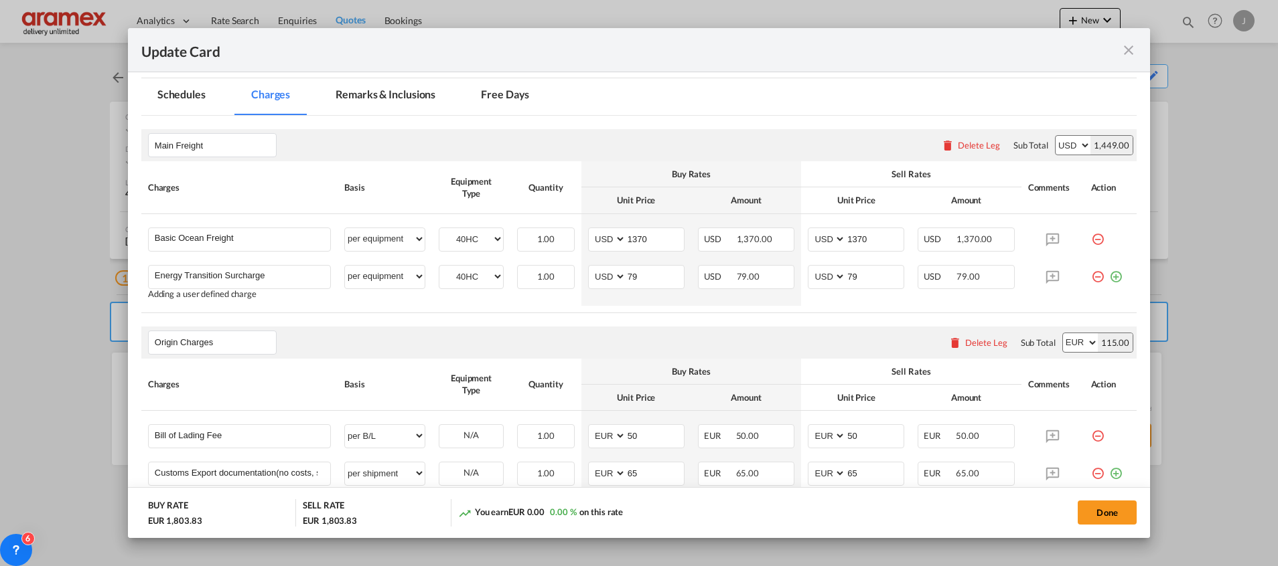
click at [833, 337] on div "Origin Charges Please enter leg name Leg Name Already Exists Delete Leg Sub Tot…" at bounding box center [638, 343] width 995 height 32
click at [696, 306] on table "Charges Basis Equipment Type Quantity Buy Rates Sell Rates Comments Action Unit…" at bounding box center [638, 236] width 995 height 151
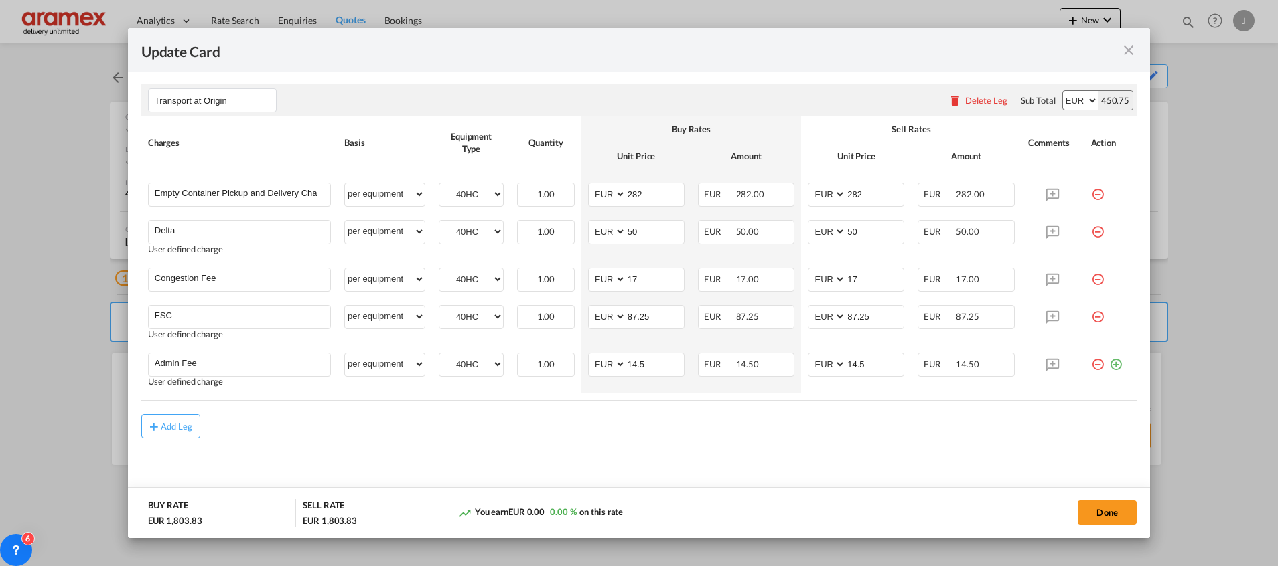
scroll to position [733, 0]
click at [1119, 511] on button "Done" at bounding box center [1106, 513] width 59 height 24
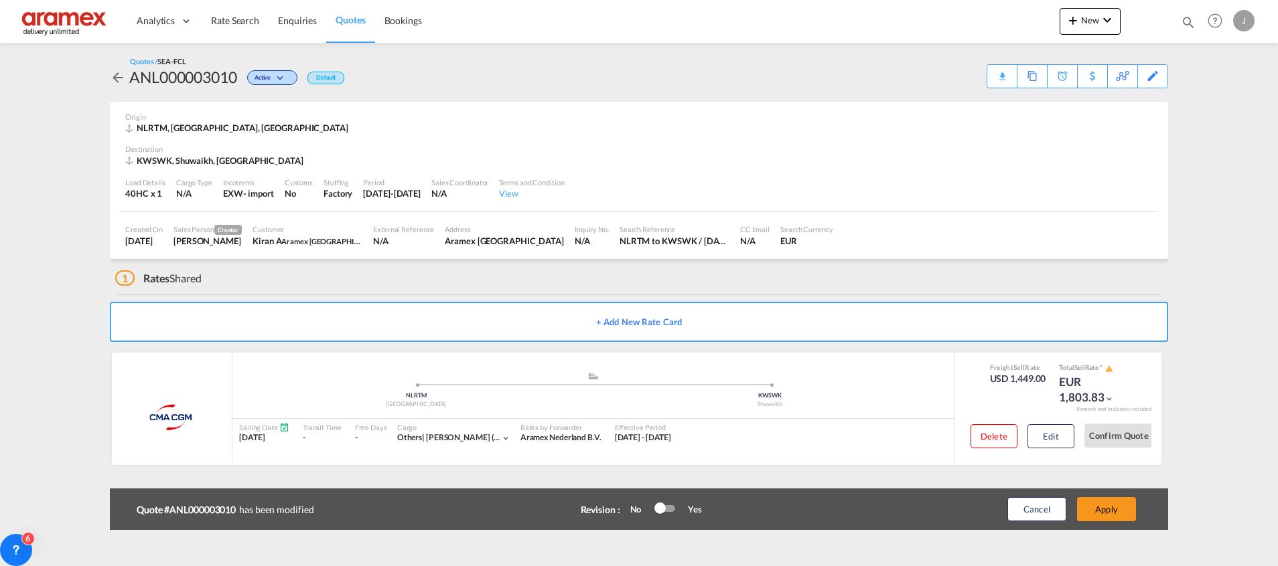
click at [1119, 511] on button "Apply" at bounding box center [1106, 509] width 59 height 24
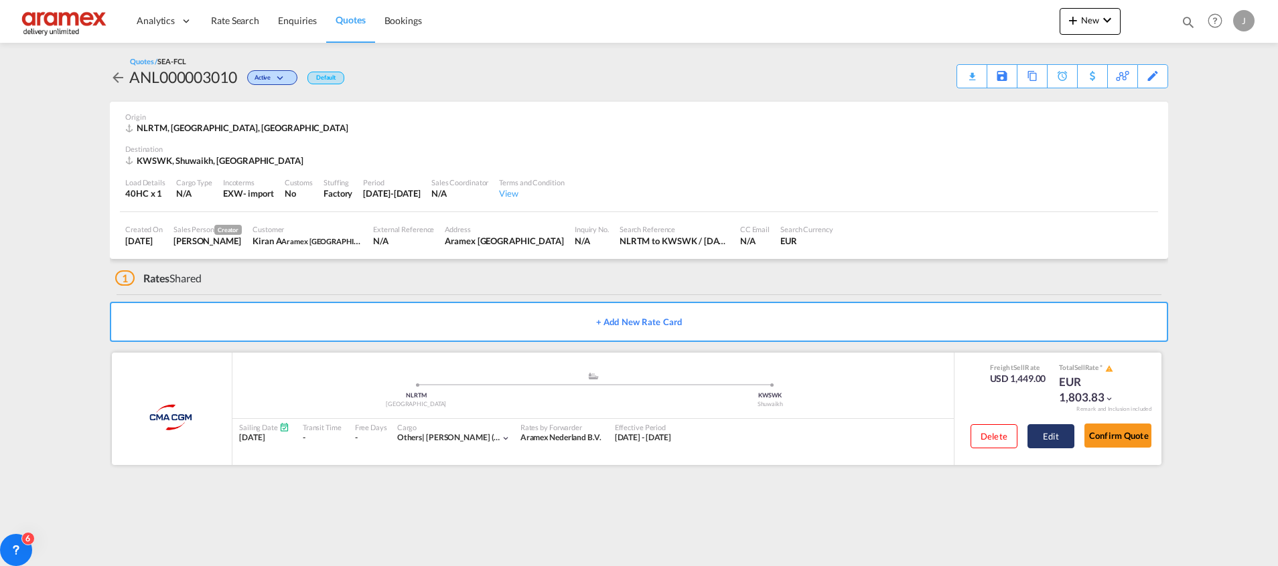
click at [1053, 437] on button "Edit" at bounding box center [1050, 437] width 47 height 24
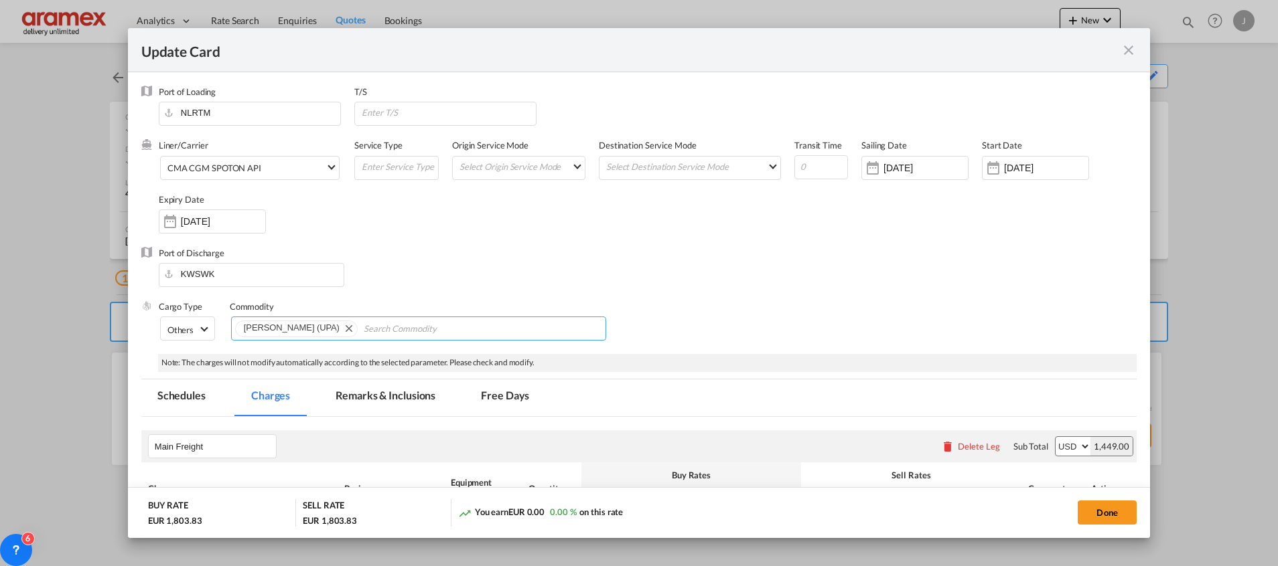
click at [340, 328] on md-icon "Remove FAK LISA (UPA)" at bounding box center [348, 328] width 16 height 16
click at [1115, 504] on button "Done" at bounding box center [1106, 513] width 59 height 24
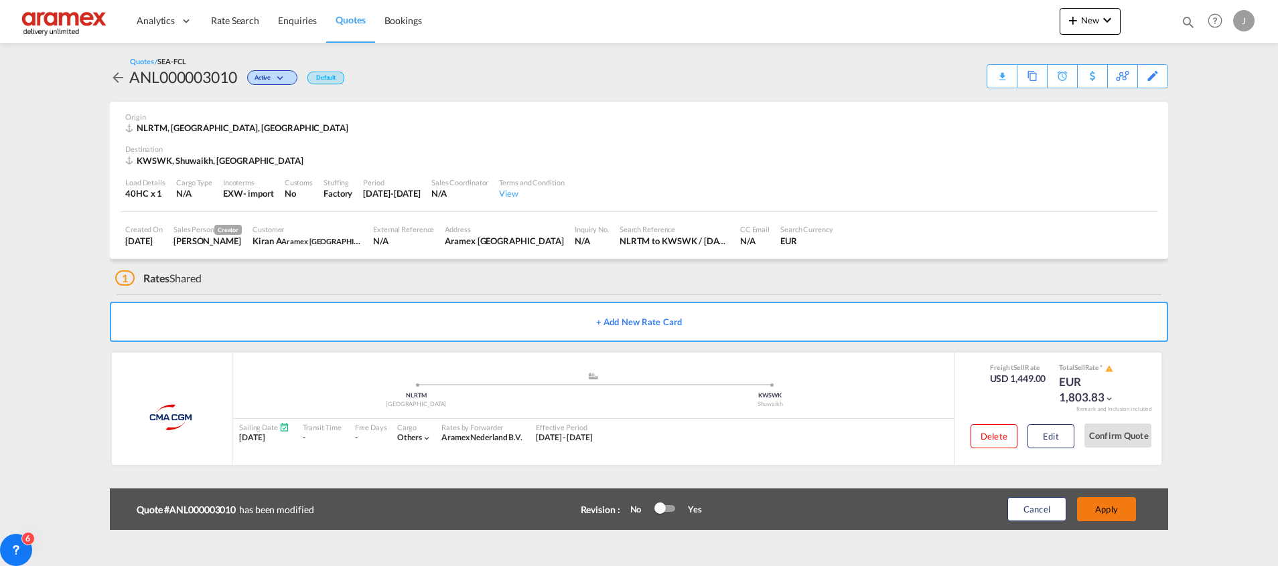
click at [1116, 502] on button "Apply" at bounding box center [1106, 509] width 59 height 24
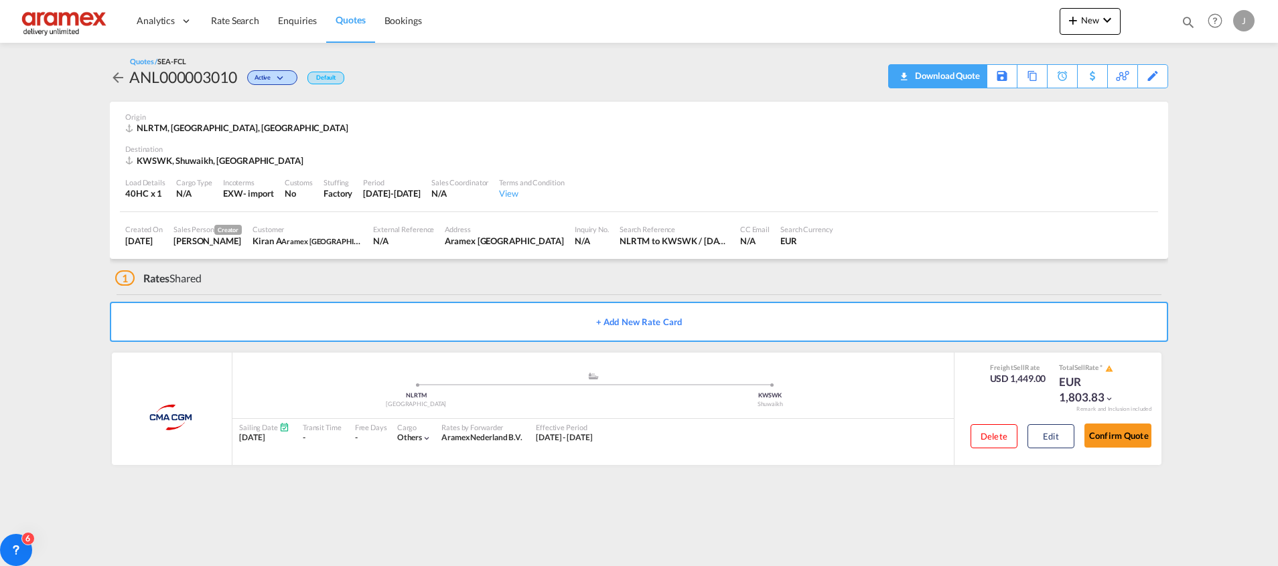
click at [968, 83] on div "Download Quote" at bounding box center [945, 75] width 68 height 21
